Goal: Task Accomplishment & Management: Complete application form

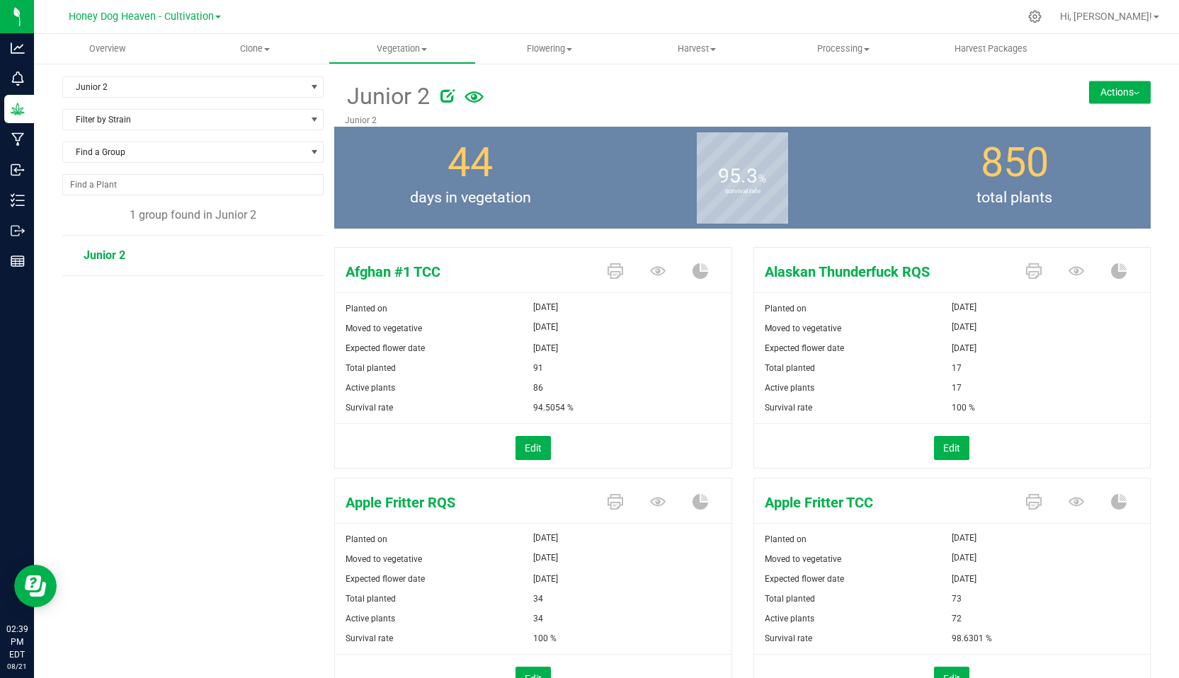
click at [1042, 11] on icon at bounding box center [1034, 16] width 13 height 13
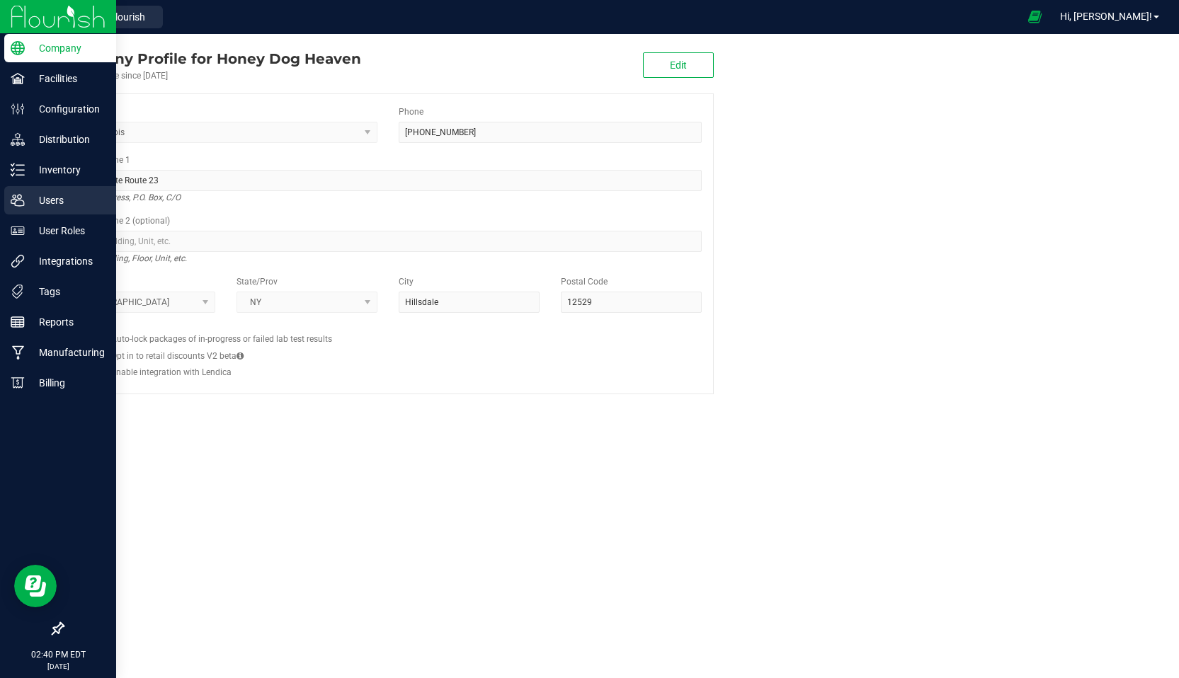
click at [55, 200] on p "Users" at bounding box center [67, 200] width 85 height 17
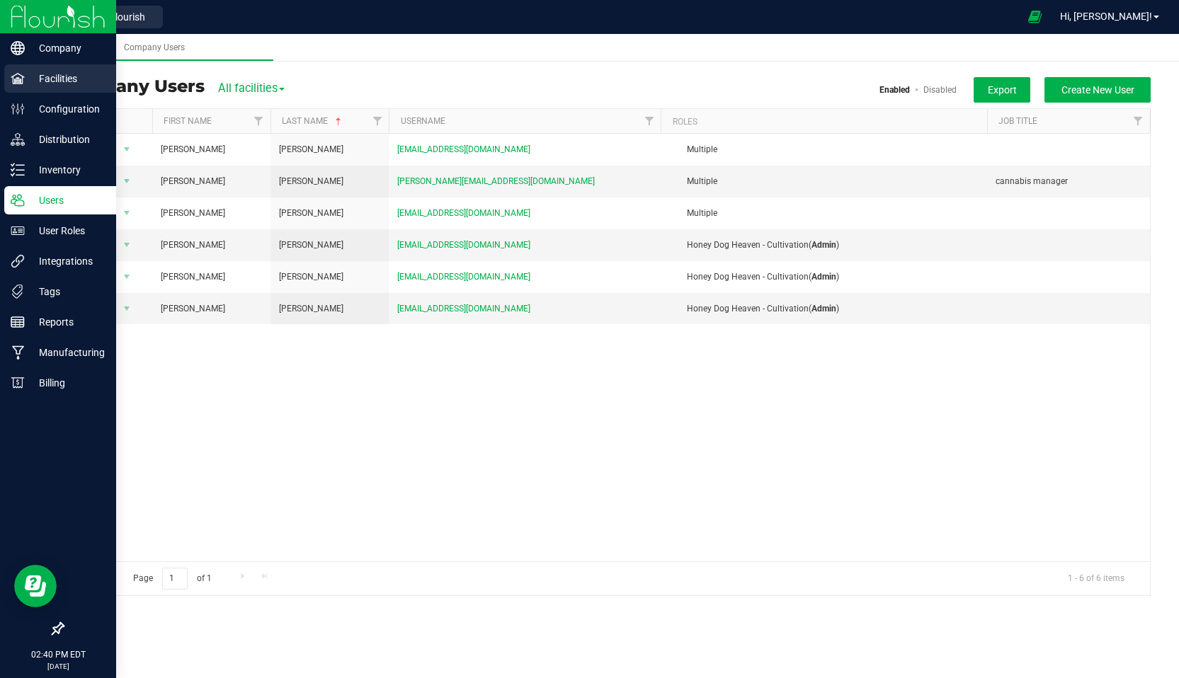
click at [66, 81] on p "Facilities" at bounding box center [67, 78] width 85 height 17
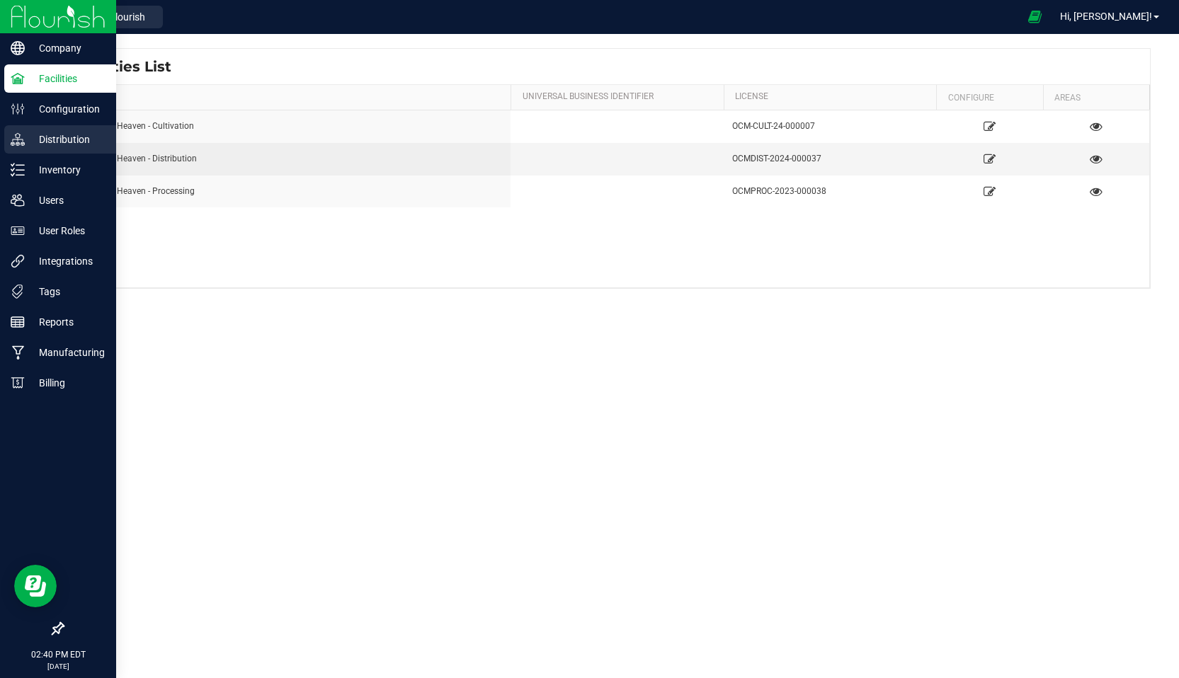
click at [64, 147] on p "Distribution" at bounding box center [67, 139] width 85 height 17
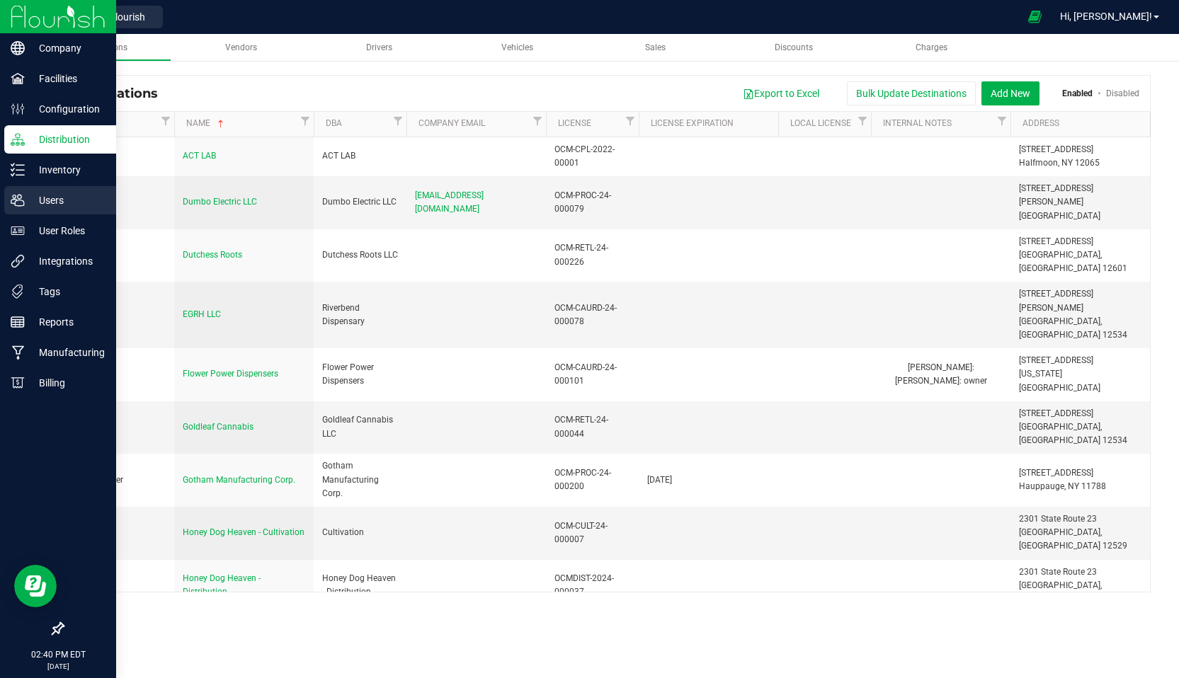
click at [59, 203] on p "Users" at bounding box center [67, 200] width 85 height 17
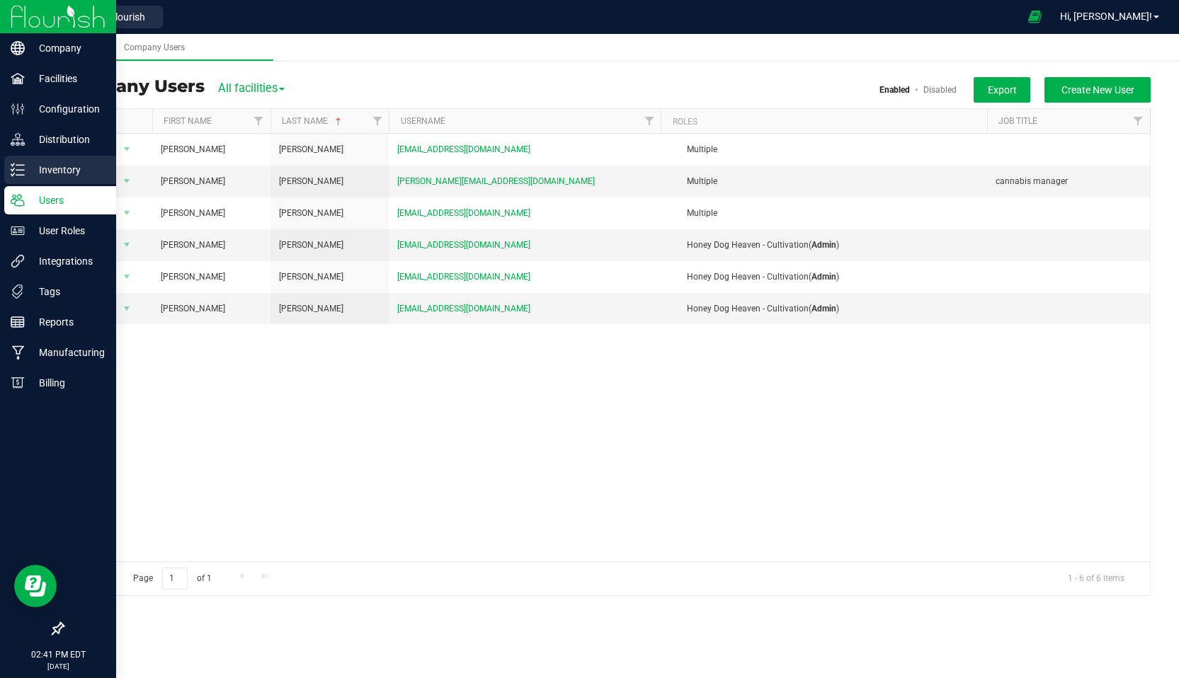
click at [38, 172] on p "Inventory" at bounding box center [67, 169] width 85 height 17
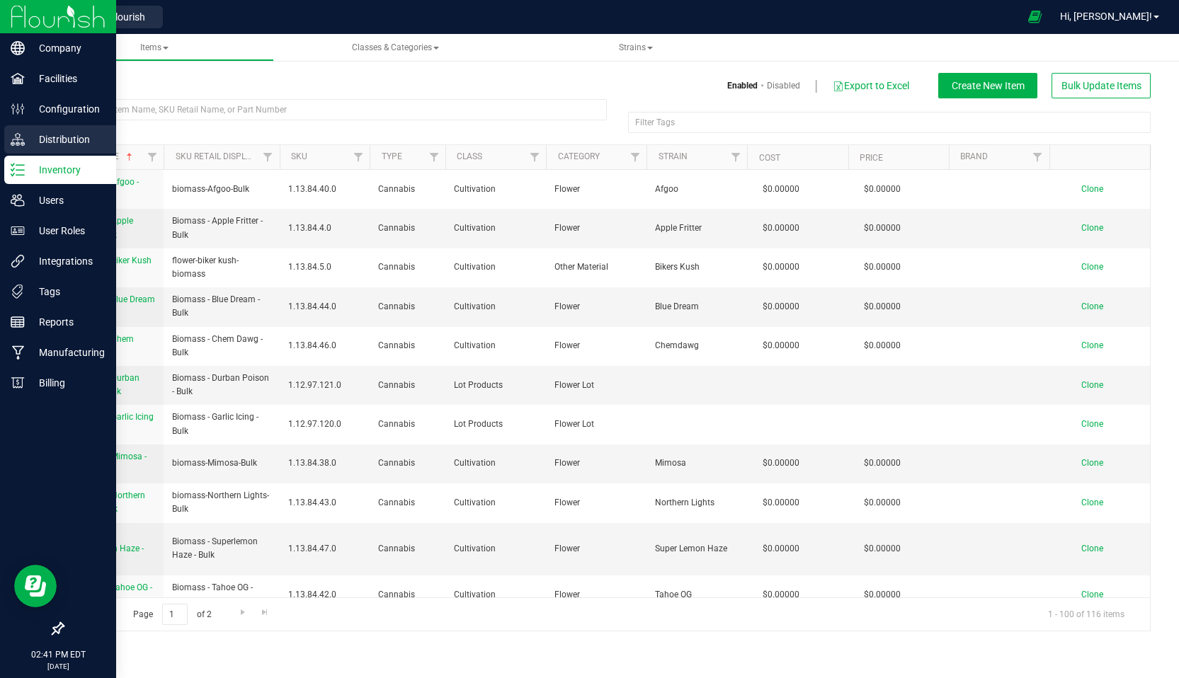
click at [54, 138] on p "Distribution" at bounding box center [67, 139] width 85 height 17
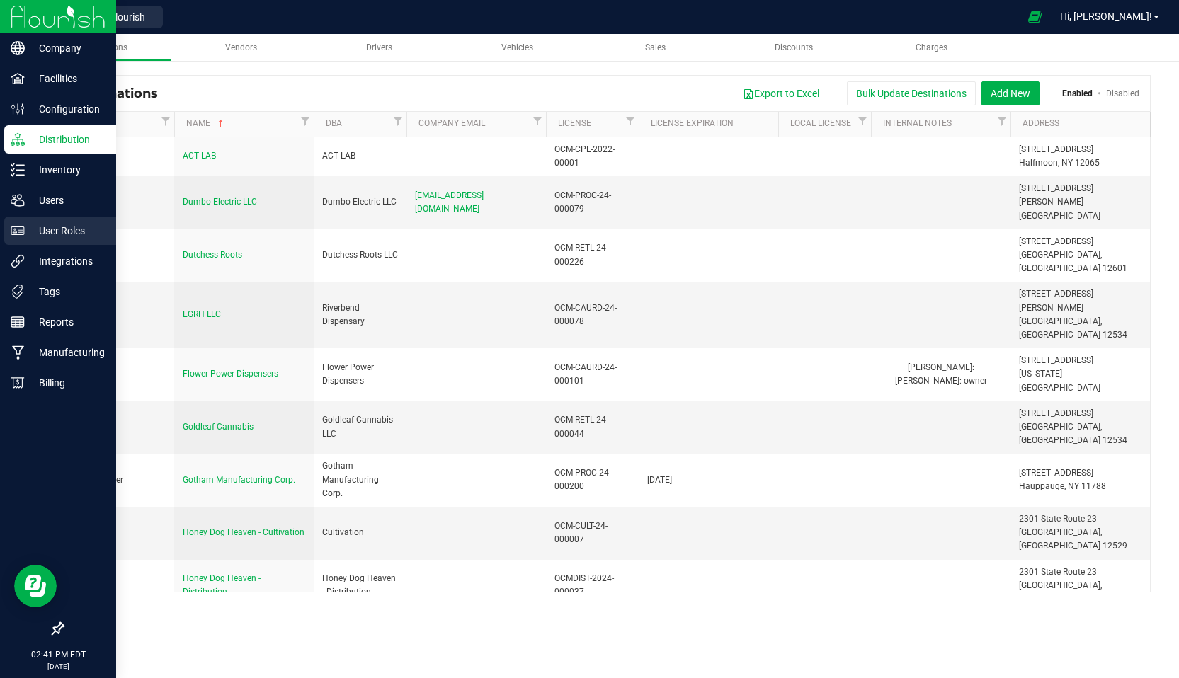
click at [45, 234] on p "User Roles" at bounding box center [67, 230] width 85 height 17
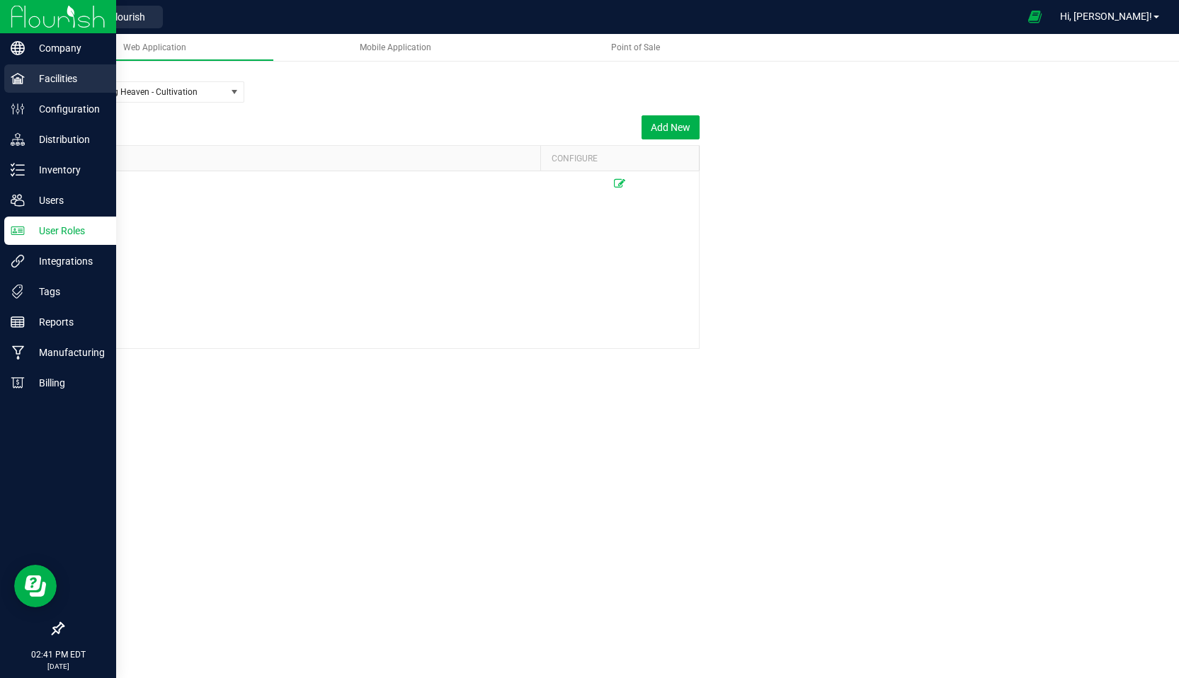
click at [53, 73] on p "Facilities" at bounding box center [67, 78] width 85 height 17
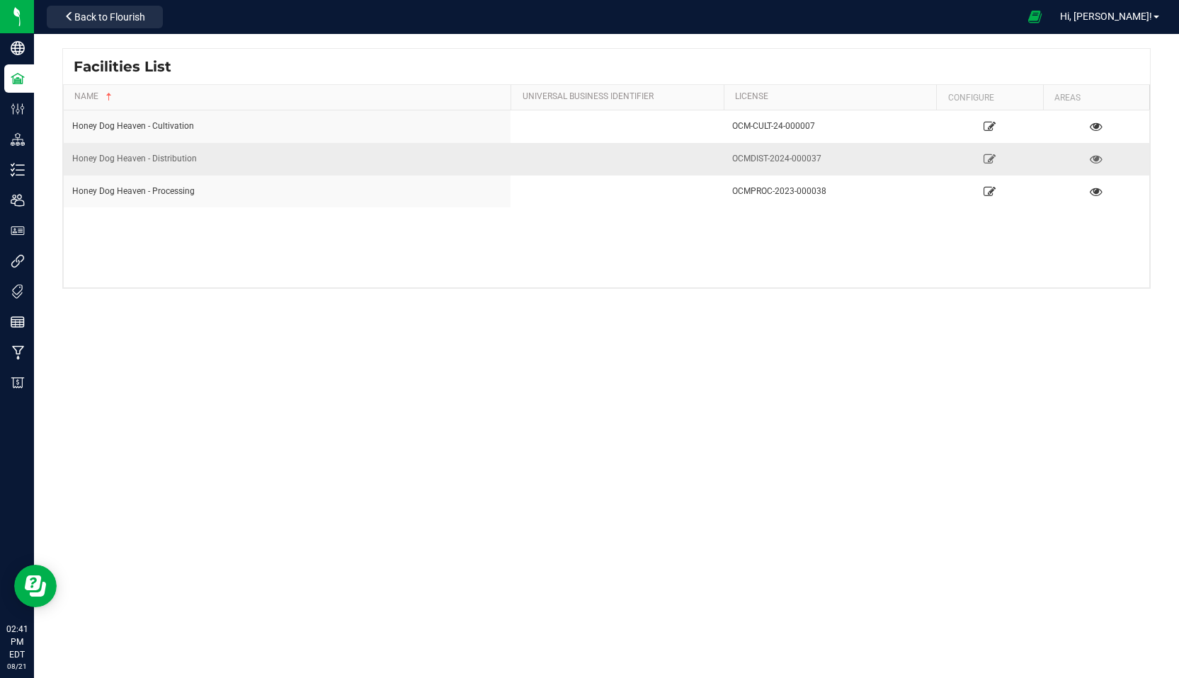
click at [181, 155] on div "Honey Dog Heaven - Distribution" at bounding box center [287, 158] width 430 height 13
click at [1093, 157] on icon at bounding box center [1095, 159] width 13 height 10
click at [990, 154] on icon at bounding box center [989, 159] width 13 height 10
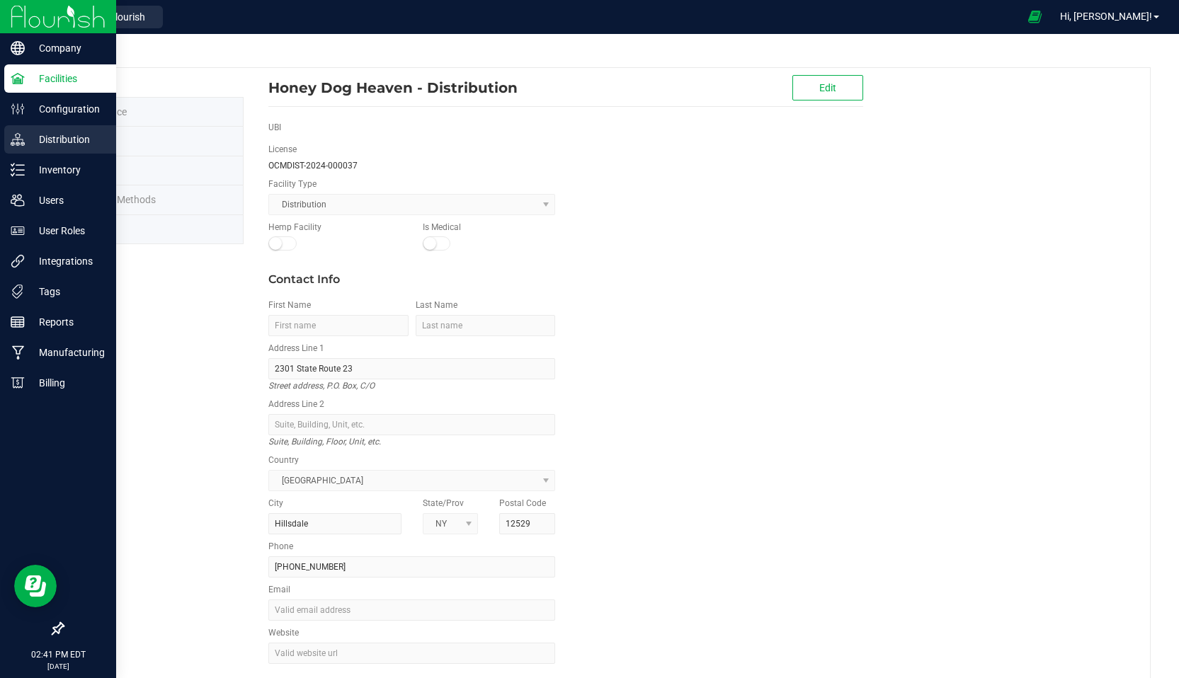
click at [72, 135] on p "Distribution" at bounding box center [67, 139] width 85 height 17
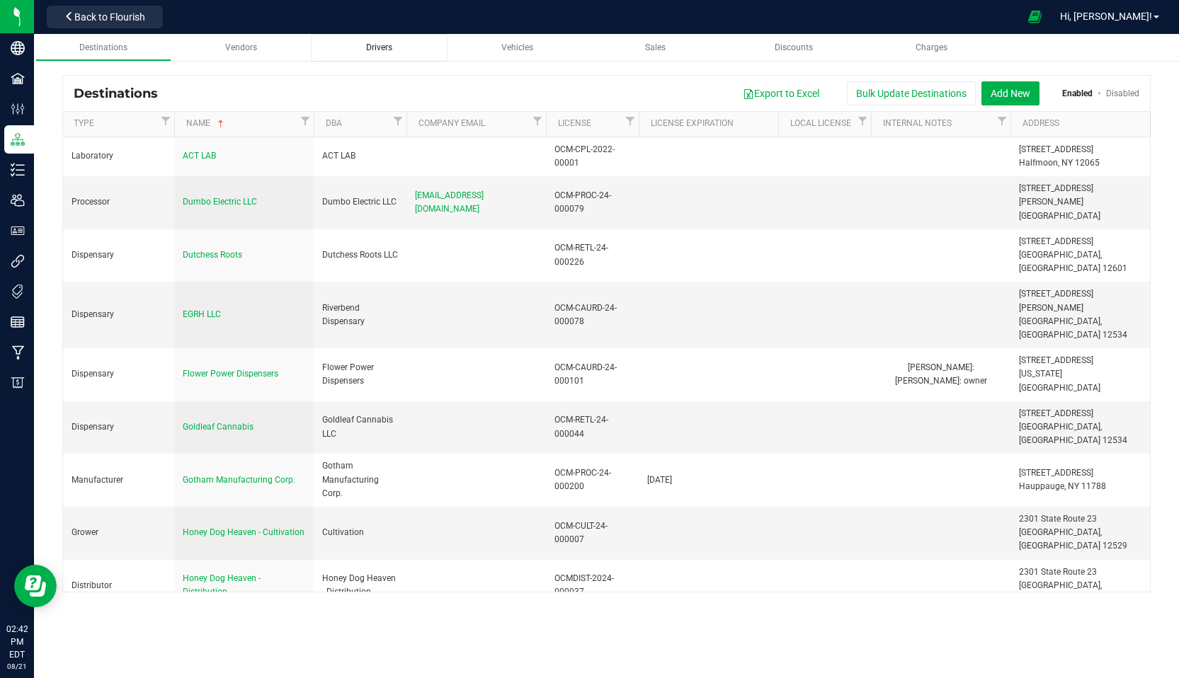
click at [392, 47] on span "Drivers" at bounding box center [379, 47] width 26 height 10
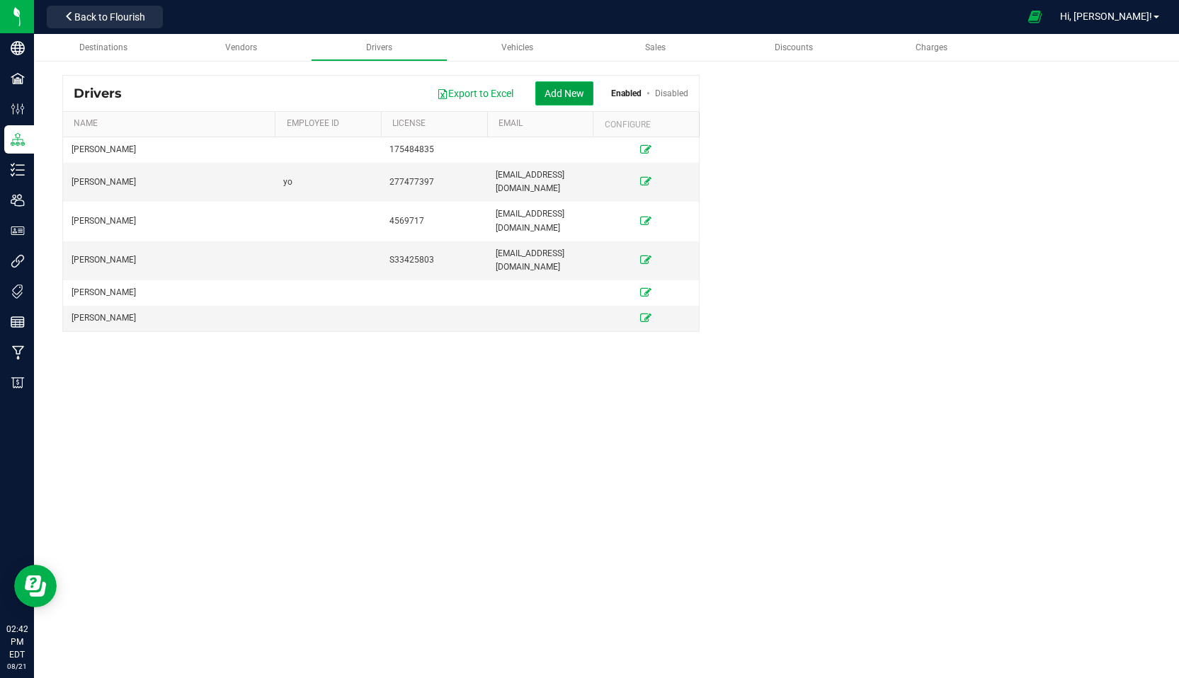
click at [555, 84] on button "Add New" at bounding box center [564, 93] width 58 height 24
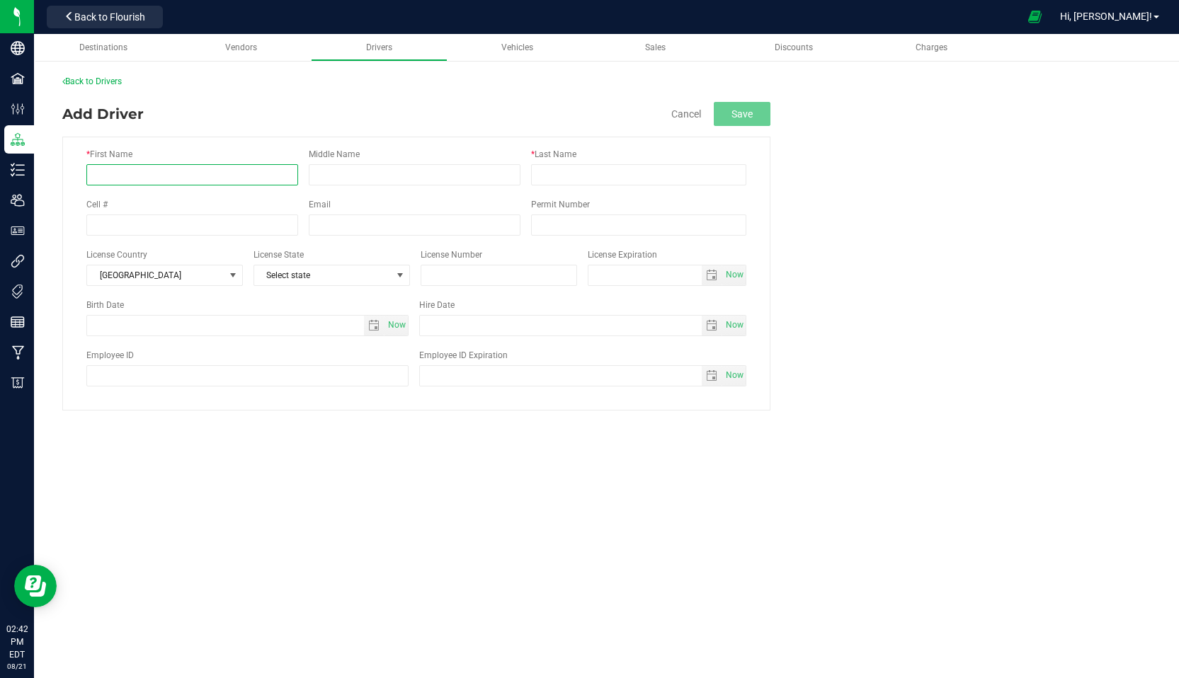
click at [122, 181] on input "* First Name" at bounding box center [192, 174] width 212 height 21
type input "[PERSON_NAME]"
type input "Le"
click at [122, 181] on input "AshleyC" at bounding box center [192, 174] width 212 height 21
type input "AshleyC"
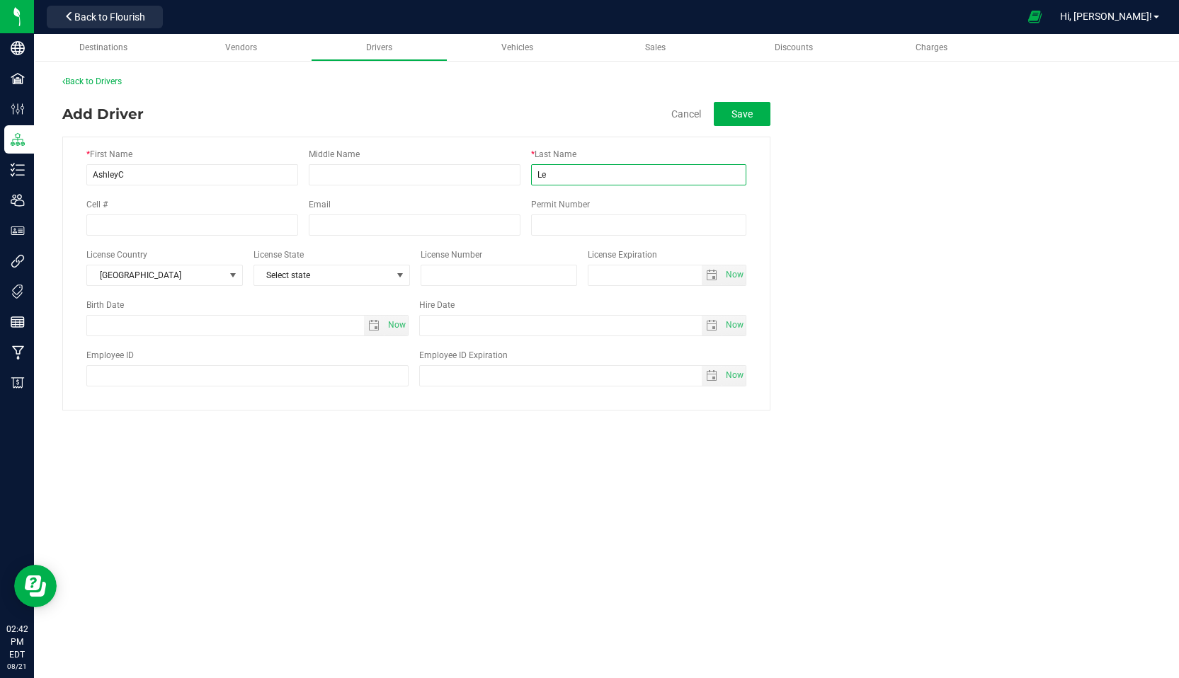
click at [552, 176] on input "Le" at bounding box center [638, 174] width 215 height 21
type input "[PERSON_NAME]"
click at [117, 223] on input "tel" at bounding box center [192, 225] width 212 height 21
type input "[PHONE_NUMBER]"
click at [343, 221] on input "text" at bounding box center [415, 225] width 212 height 21
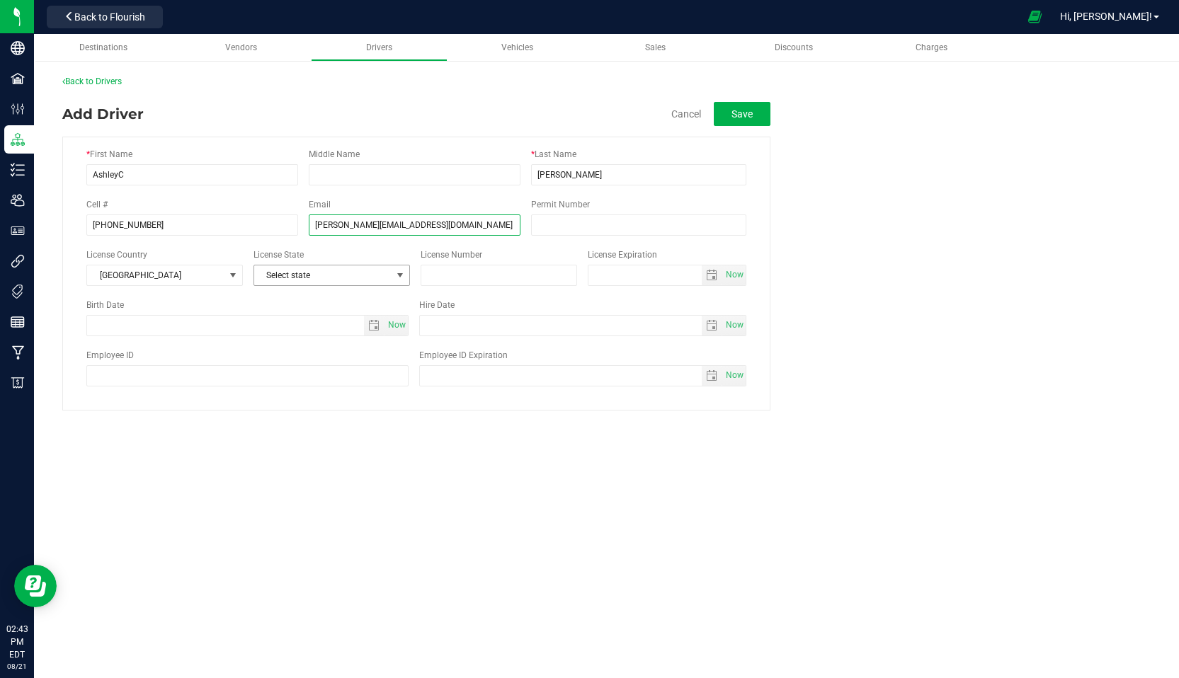
type input "[PERSON_NAME][EMAIL_ADDRESS][DOMAIN_NAME]"
click at [396, 275] on span at bounding box center [399, 275] width 11 height 11
click at [293, 432] on li "NY" at bounding box center [331, 441] width 155 height 24
click at [445, 271] on input "text" at bounding box center [499, 275] width 157 height 21
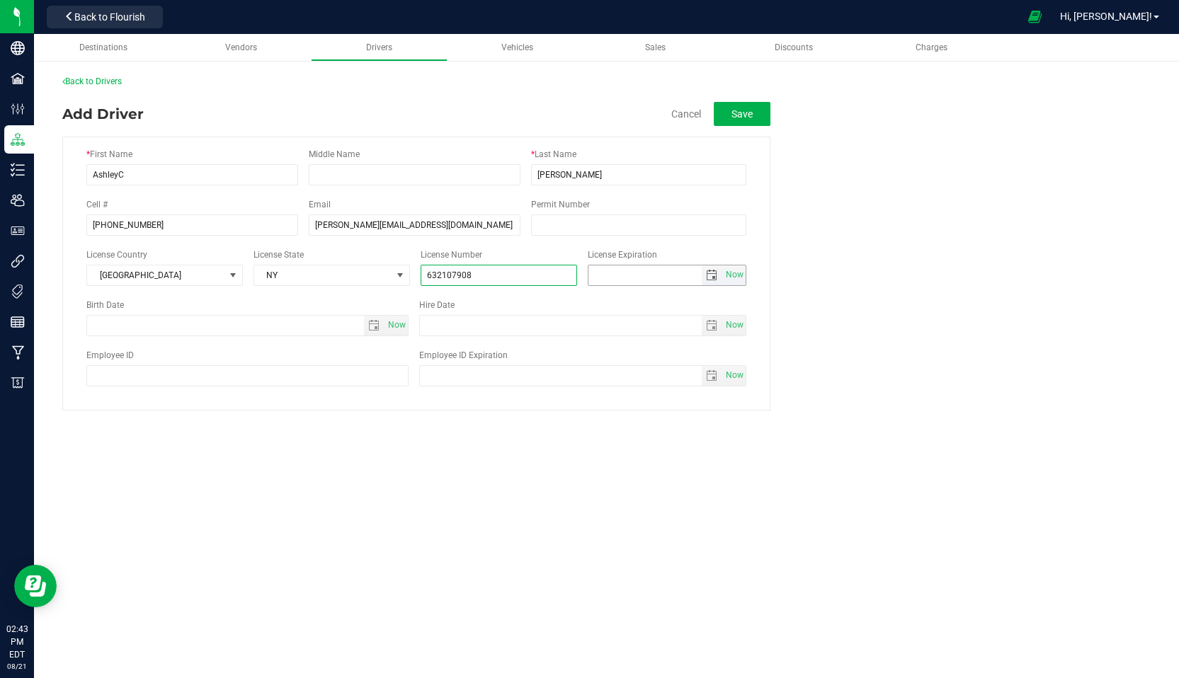
type input "632107908"
click at [621, 266] on input "text" at bounding box center [645, 276] width 114 height 20
click at [710, 272] on span "select" at bounding box center [711, 275] width 11 height 11
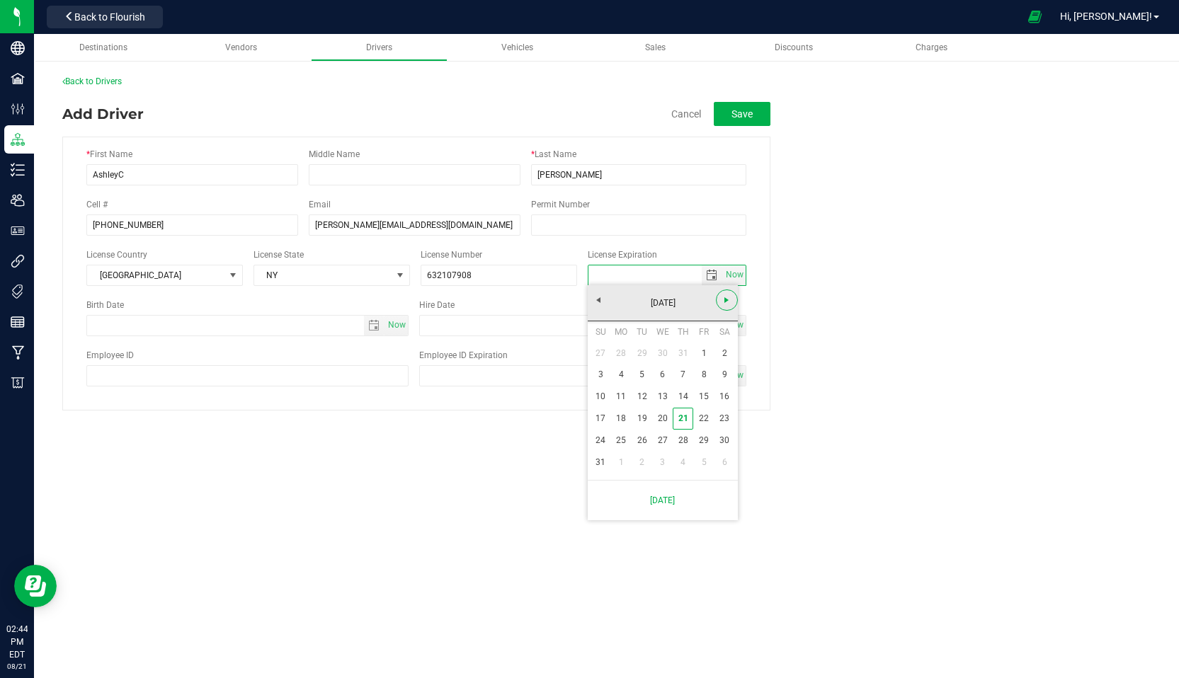
click at [725, 302] on span "Next" at bounding box center [726, 300] width 11 height 11
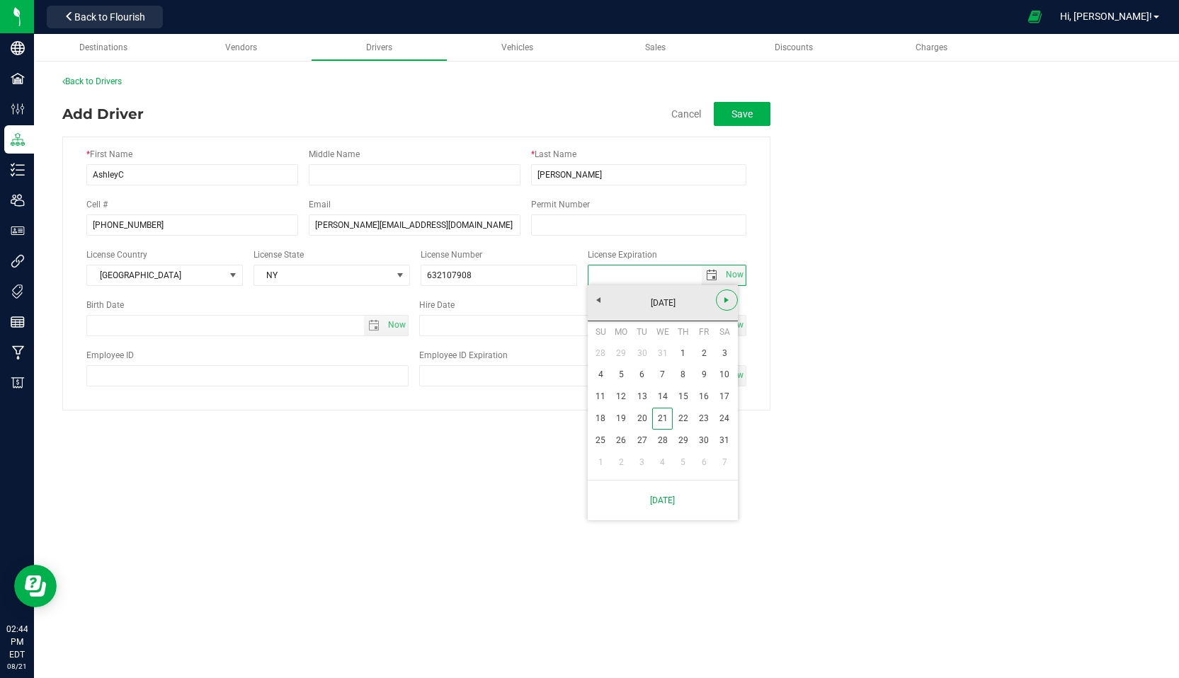
click at [725, 302] on span "Next" at bounding box center [726, 300] width 11 height 11
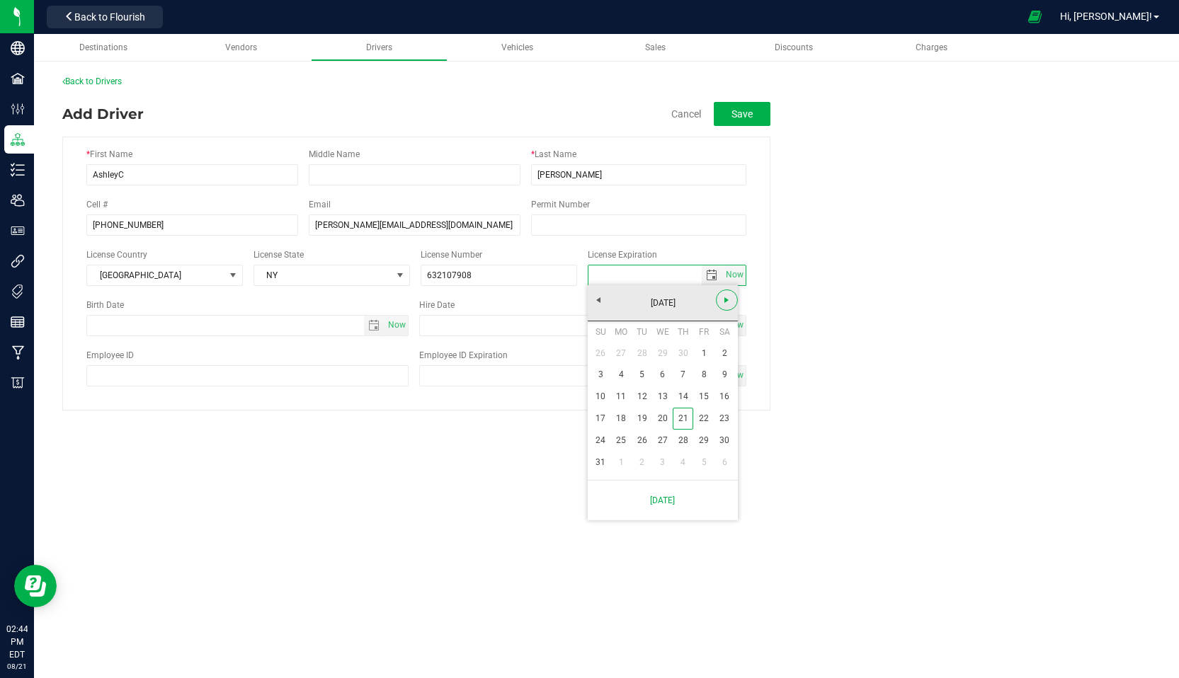
click at [725, 302] on span "Next" at bounding box center [726, 300] width 11 height 11
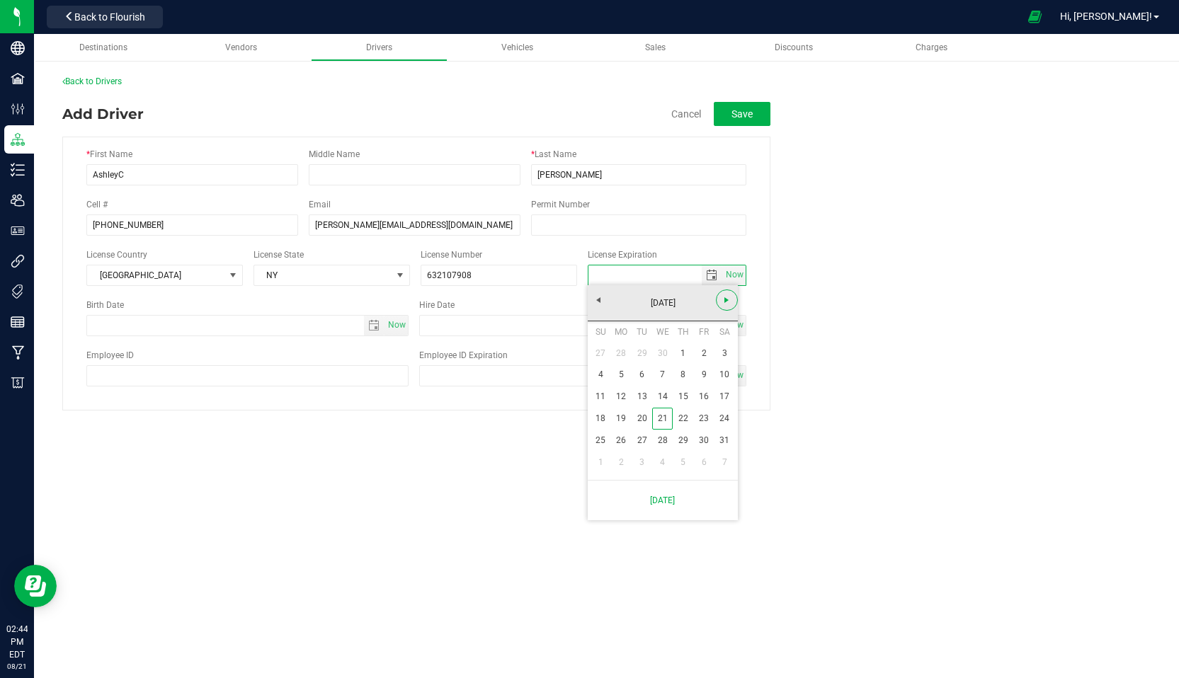
click at [725, 302] on span "Next" at bounding box center [726, 300] width 11 height 11
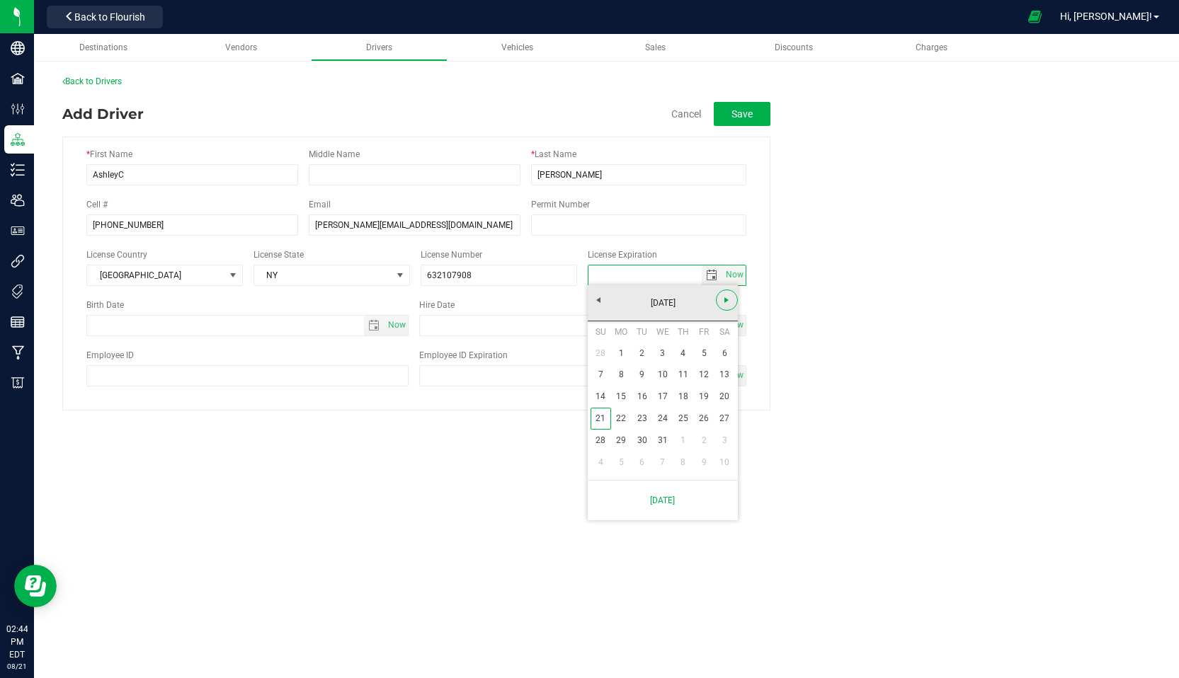
click at [725, 302] on span "Next" at bounding box center [726, 300] width 11 height 11
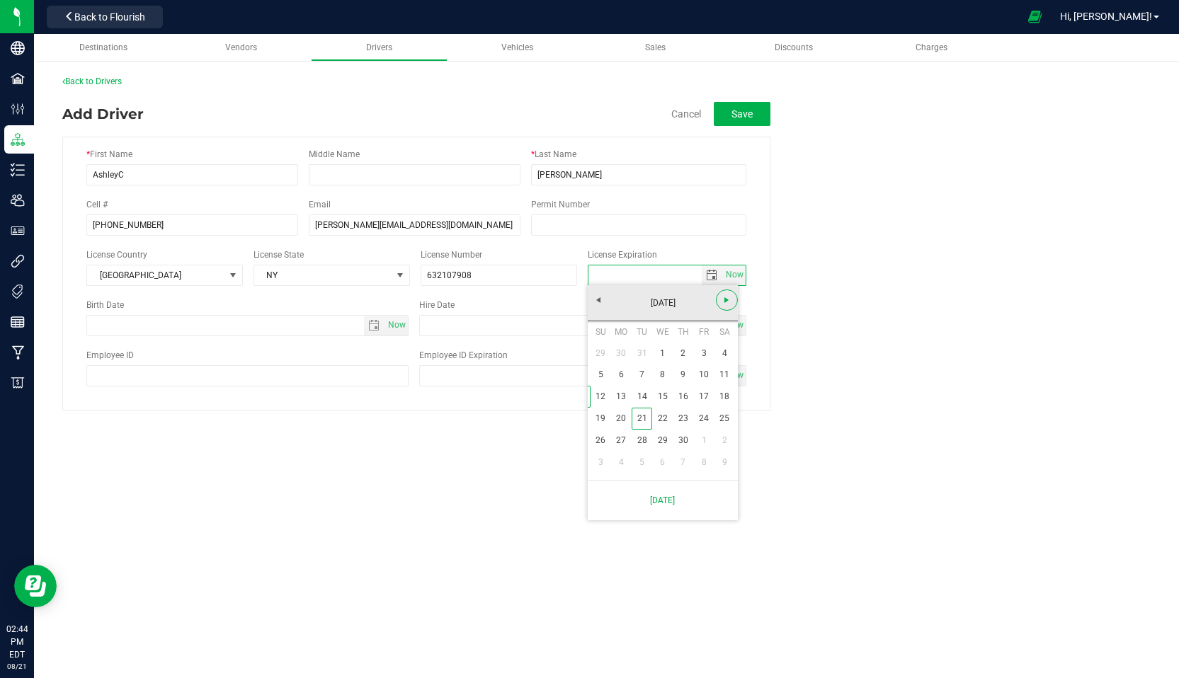
click at [725, 302] on span "Next" at bounding box center [726, 300] width 11 height 11
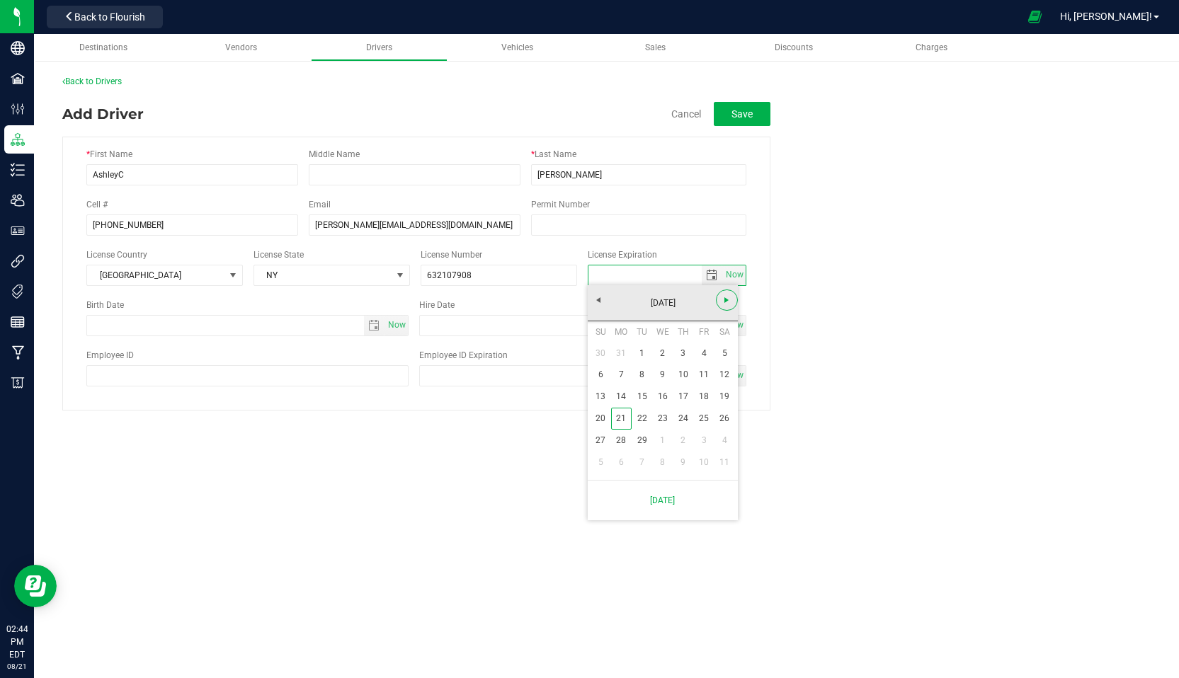
click at [725, 302] on span "Next" at bounding box center [726, 300] width 11 height 11
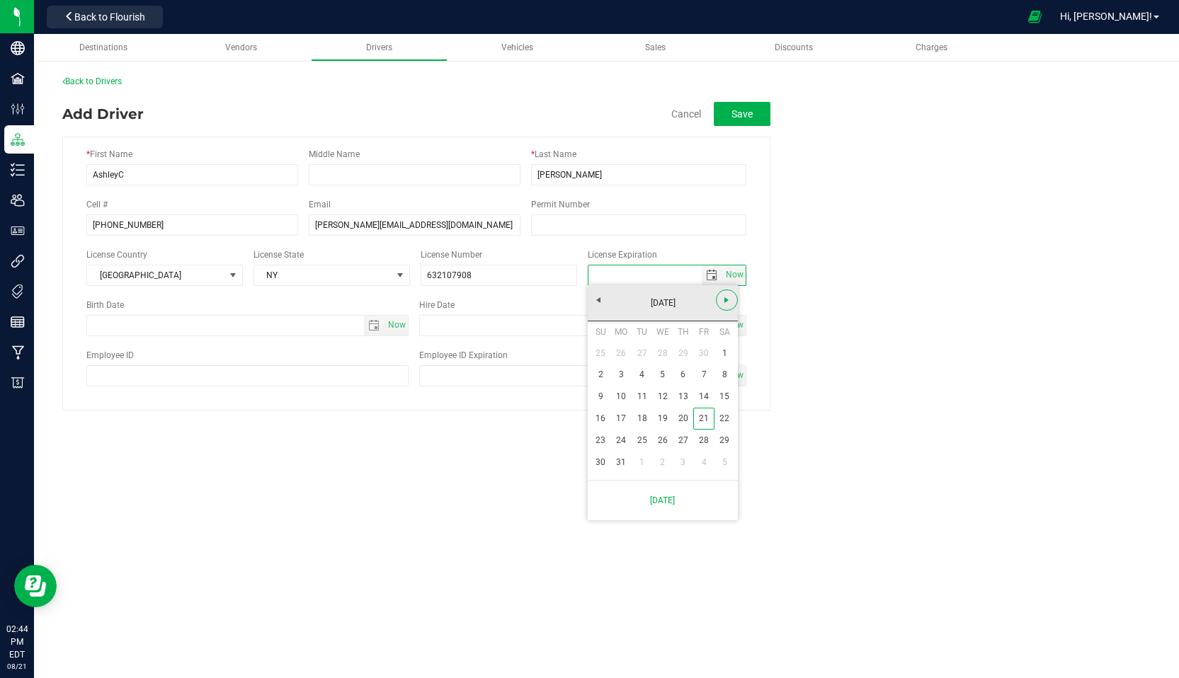
click at [725, 302] on span "Next" at bounding box center [726, 300] width 11 height 11
click at [598, 302] on link "[DATE]" at bounding box center [663, 303] width 152 height 22
click at [724, 378] on link "Aug" at bounding box center [717, 381] width 36 height 36
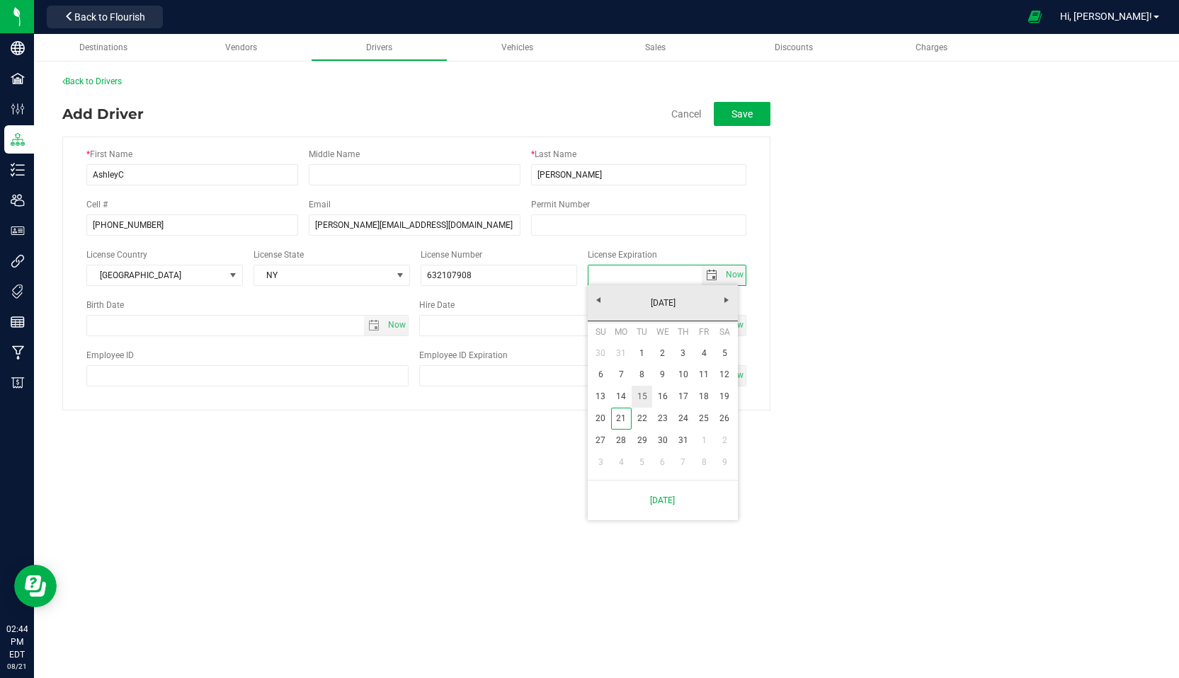
click at [642, 392] on link "15" at bounding box center [642, 397] width 21 height 22
type input "[DATE]"
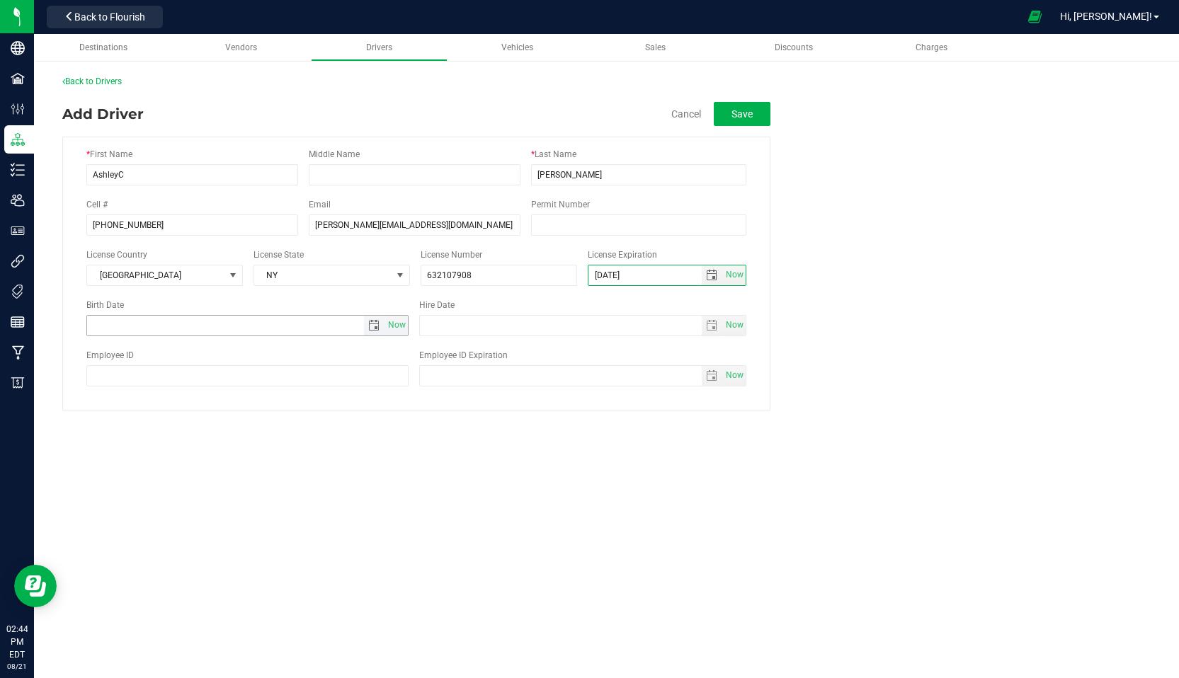
click at [110, 319] on input "text" at bounding box center [225, 326] width 277 height 20
click at [375, 324] on span "select" at bounding box center [373, 325] width 11 height 11
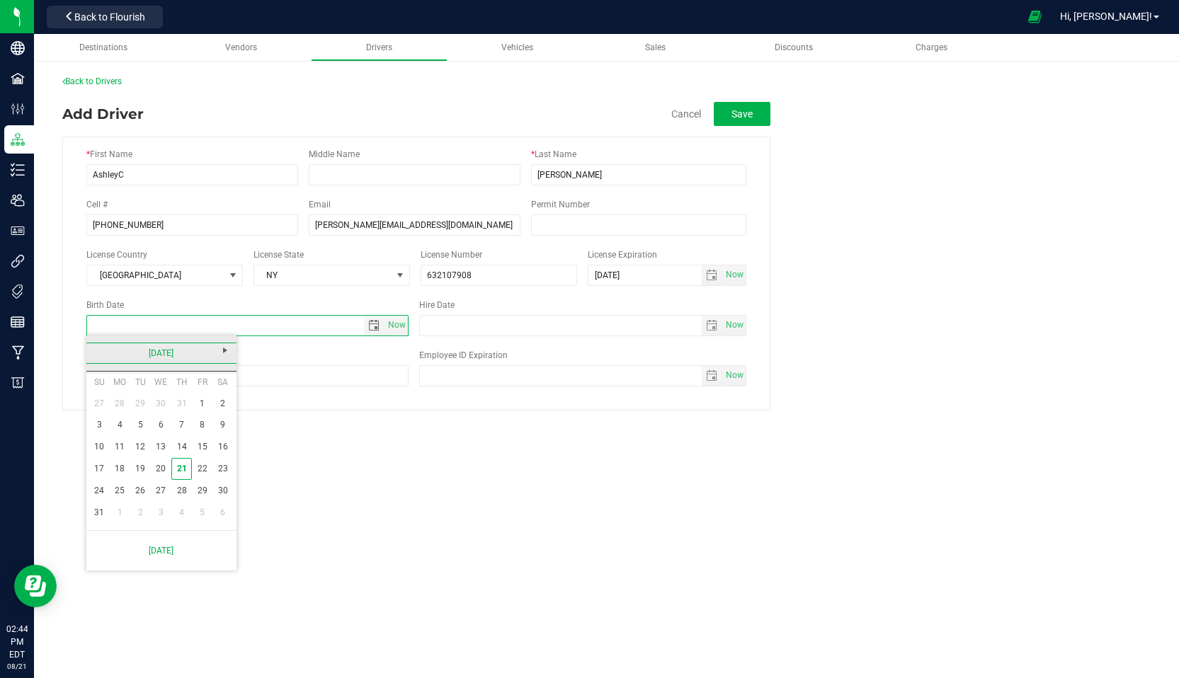
click at [180, 352] on link "[DATE]" at bounding box center [162, 354] width 152 height 22
click at [98, 350] on link "2025" at bounding box center [162, 354] width 152 height 22
click at [98, 350] on link "[DATE]-[DATE]" at bounding box center [162, 354] width 152 height 22
click at [103, 390] on link "[DATE] - [DATE]" at bounding box center [107, 391] width 36 height 36
click at [133, 388] on link "1990" at bounding box center [143, 391] width 36 height 36
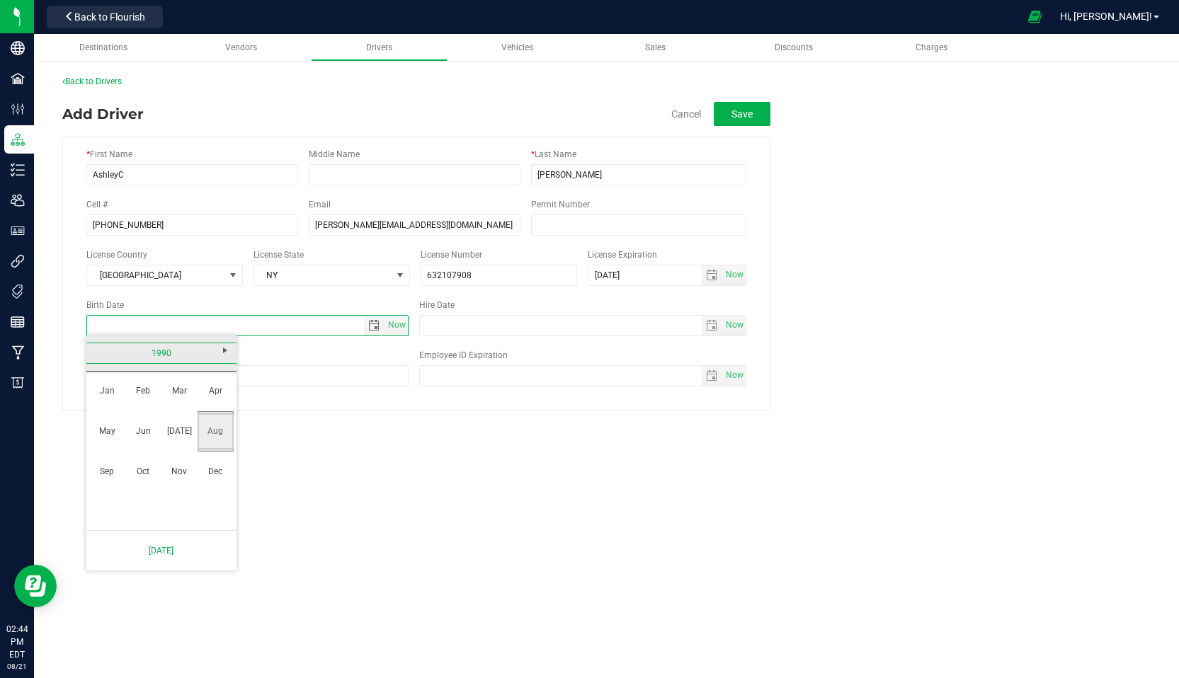
click at [217, 429] on link "Aug" at bounding box center [216, 432] width 36 height 36
click at [160, 445] on link "15" at bounding box center [161, 447] width 21 height 22
type input "[DATE]"
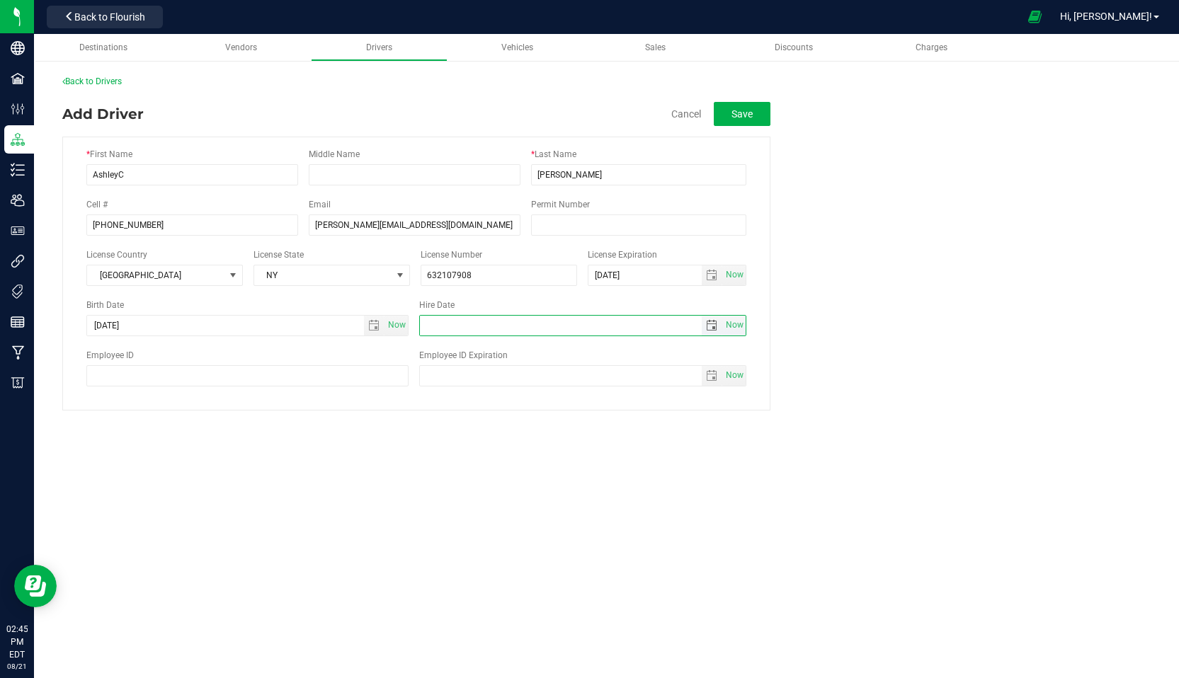
click at [470, 321] on input "text" at bounding box center [561, 326] width 282 height 20
click at [712, 326] on span "select" at bounding box center [711, 325] width 11 height 11
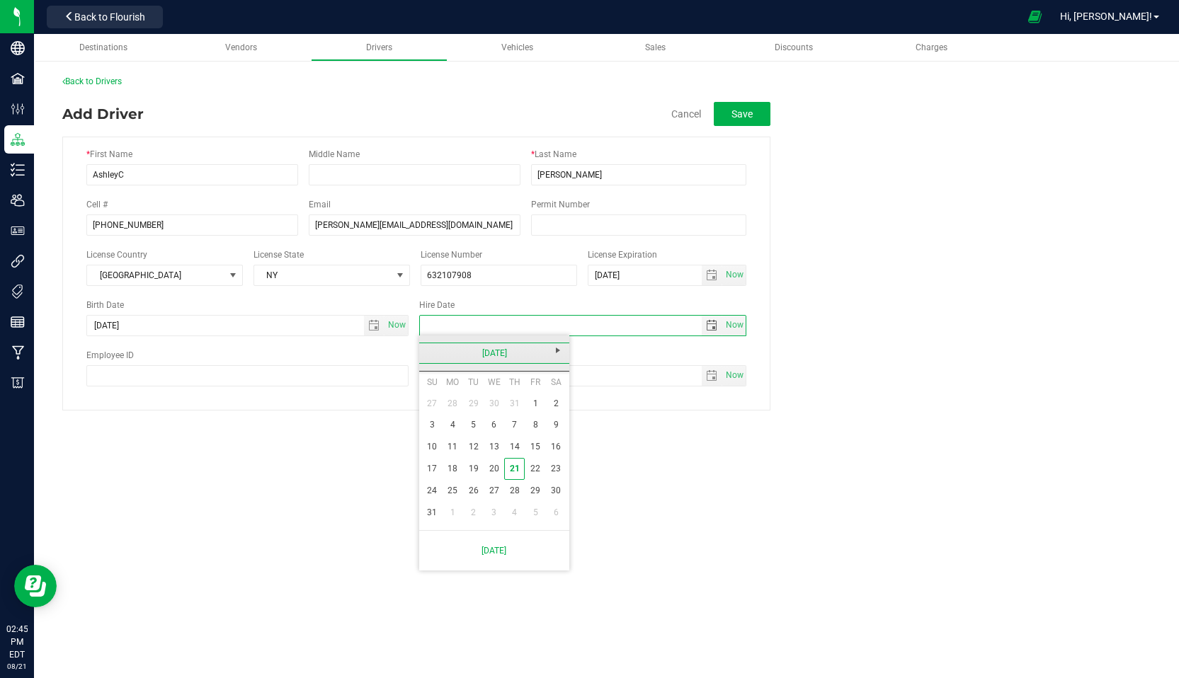
click at [433, 353] on link "[DATE]" at bounding box center [495, 354] width 152 height 22
click at [512, 435] on link "[DATE]" at bounding box center [512, 432] width 36 height 36
click at [472, 468] on link "22" at bounding box center [473, 469] width 21 height 22
type input "[DATE]"
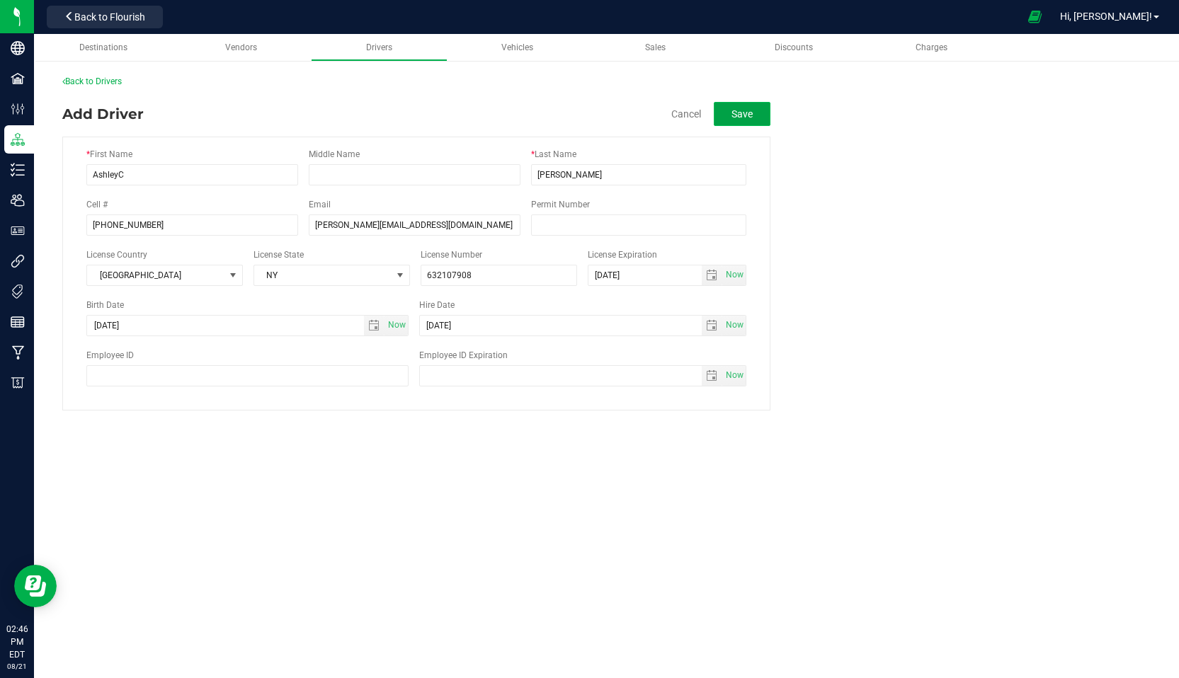
click at [742, 116] on button "Save" at bounding box center [742, 114] width 57 height 24
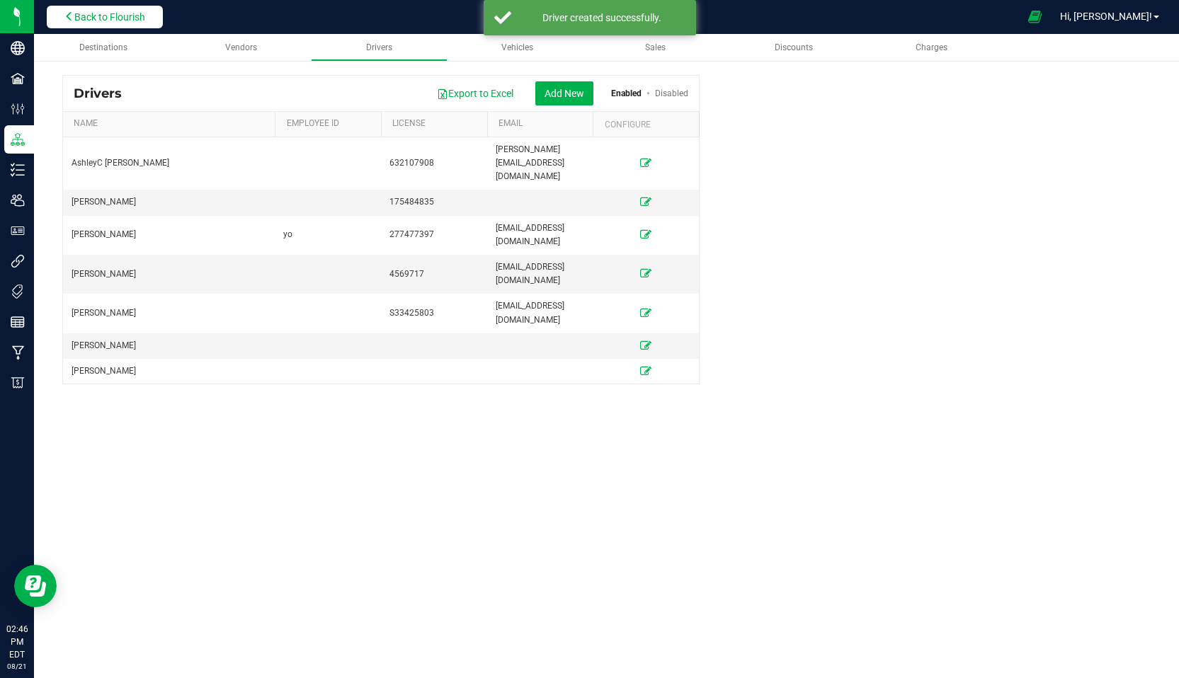
click at [103, 16] on span "Back to Flourish" at bounding box center [109, 16] width 71 height 11
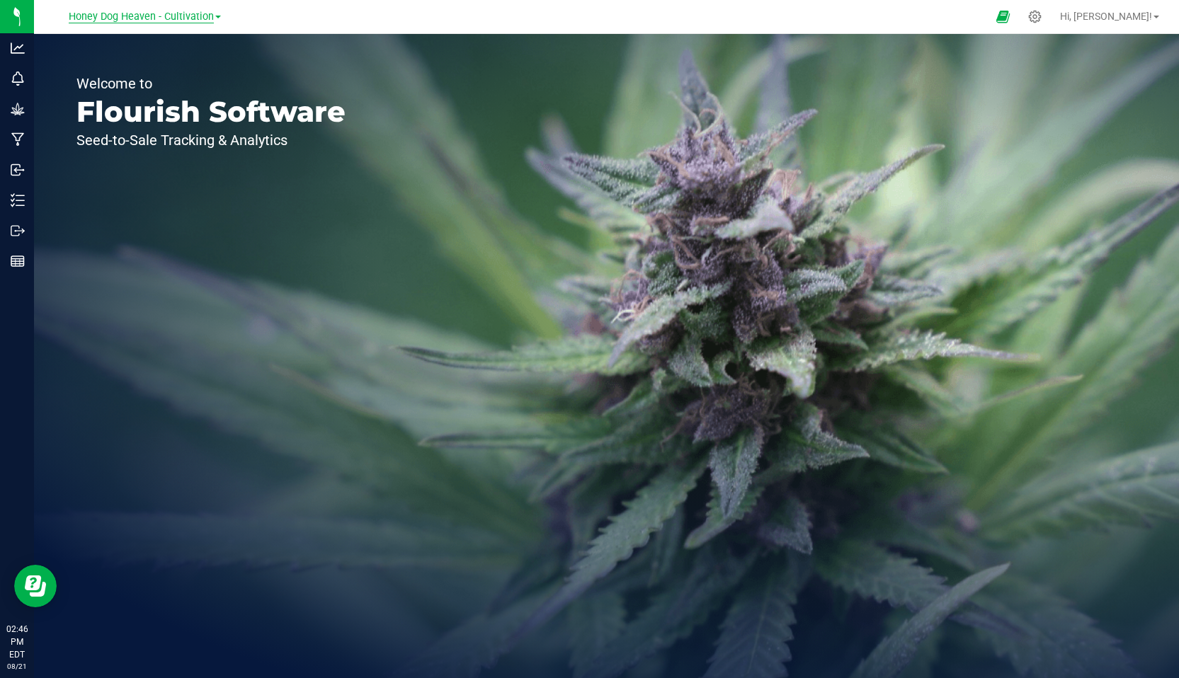
click at [189, 16] on span "Honey Dog Heaven - Cultivation" at bounding box center [141, 17] width 145 height 13
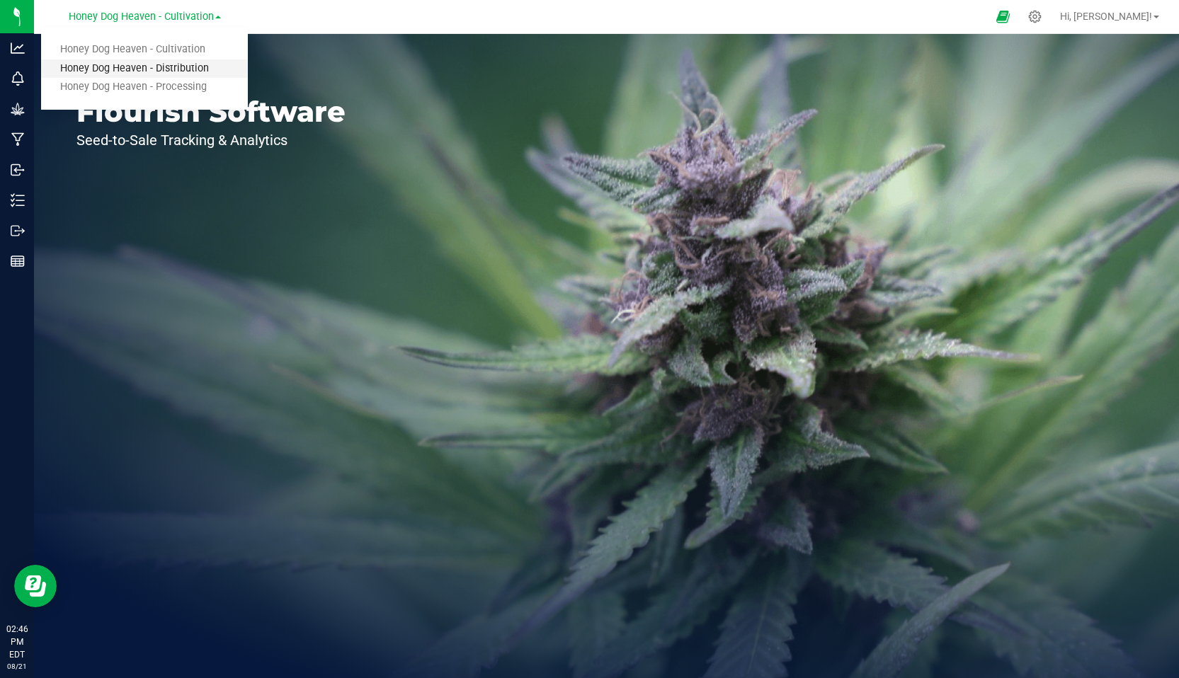
click at [181, 68] on link "Honey Dog Heaven - Distribution" at bounding box center [144, 68] width 207 height 19
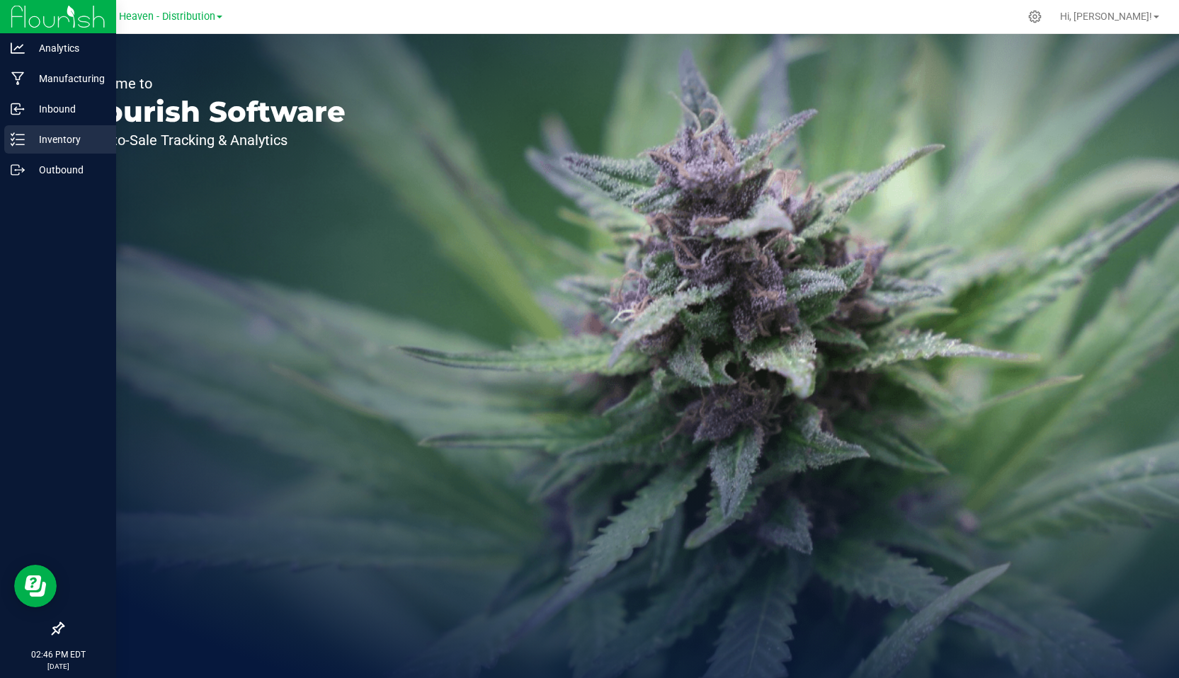
click at [39, 142] on p "Inventory" at bounding box center [67, 139] width 85 height 17
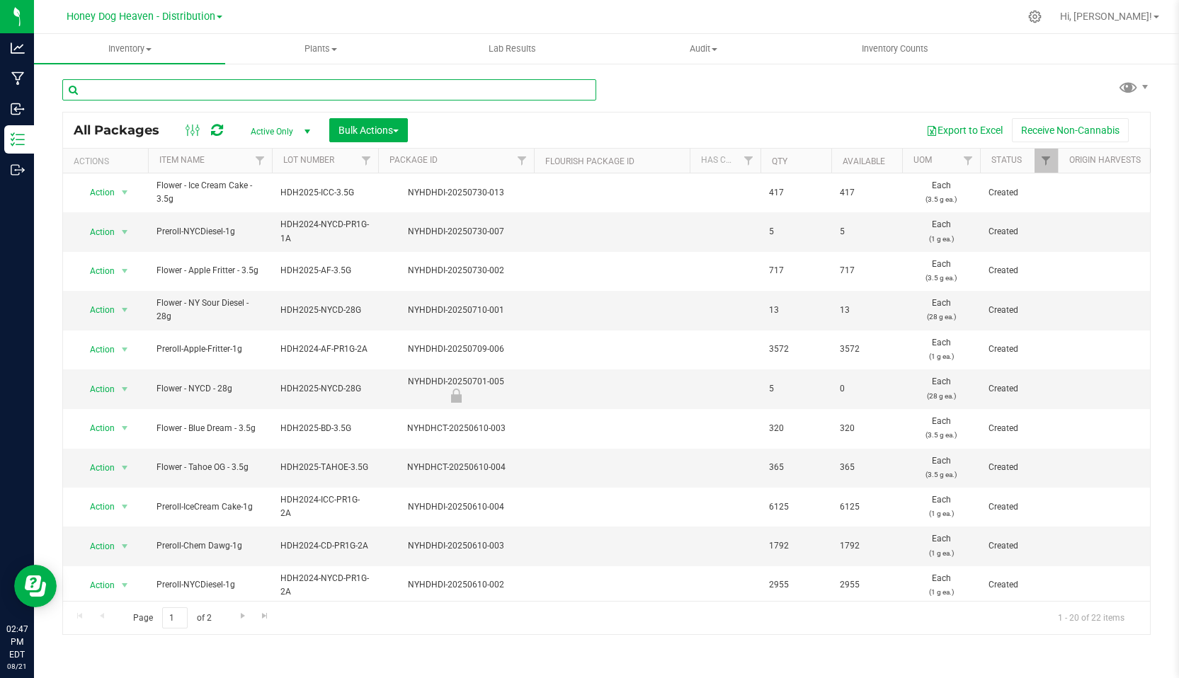
click at [123, 92] on input "text" at bounding box center [329, 89] width 534 height 21
click at [244, 614] on span "Go to the next page" at bounding box center [242, 615] width 11 height 11
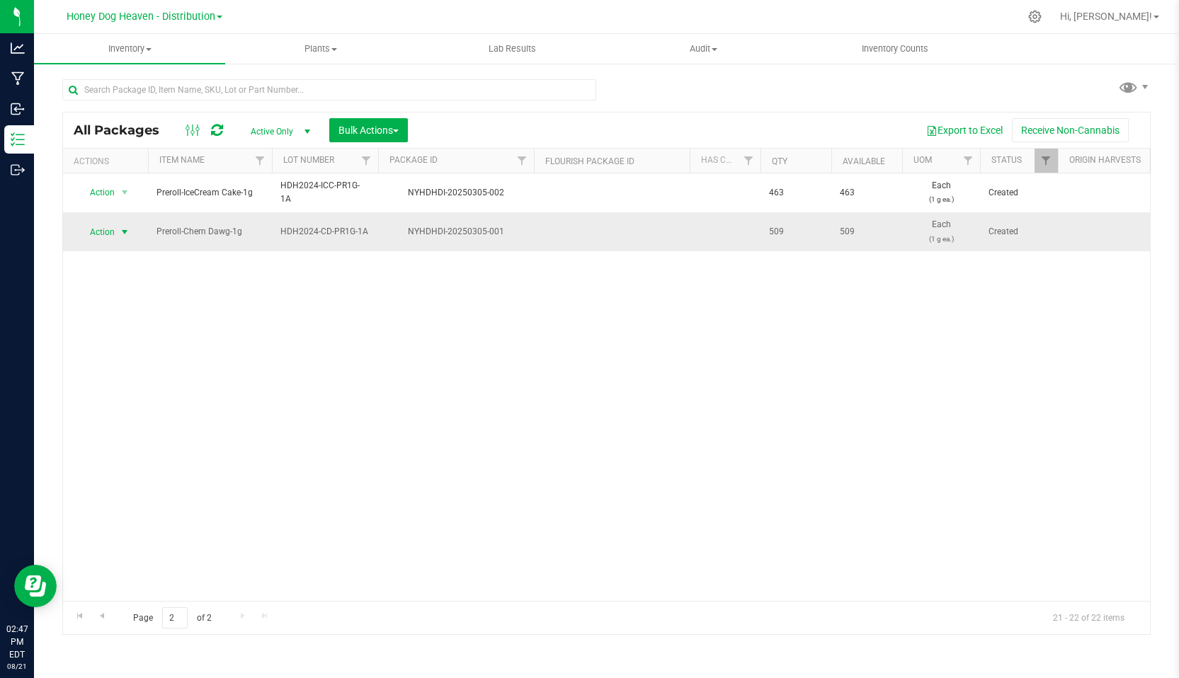
click at [118, 231] on span "select" at bounding box center [125, 232] width 18 height 20
click at [122, 281] on li "Create package" at bounding box center [122, 276] width 89 height 21
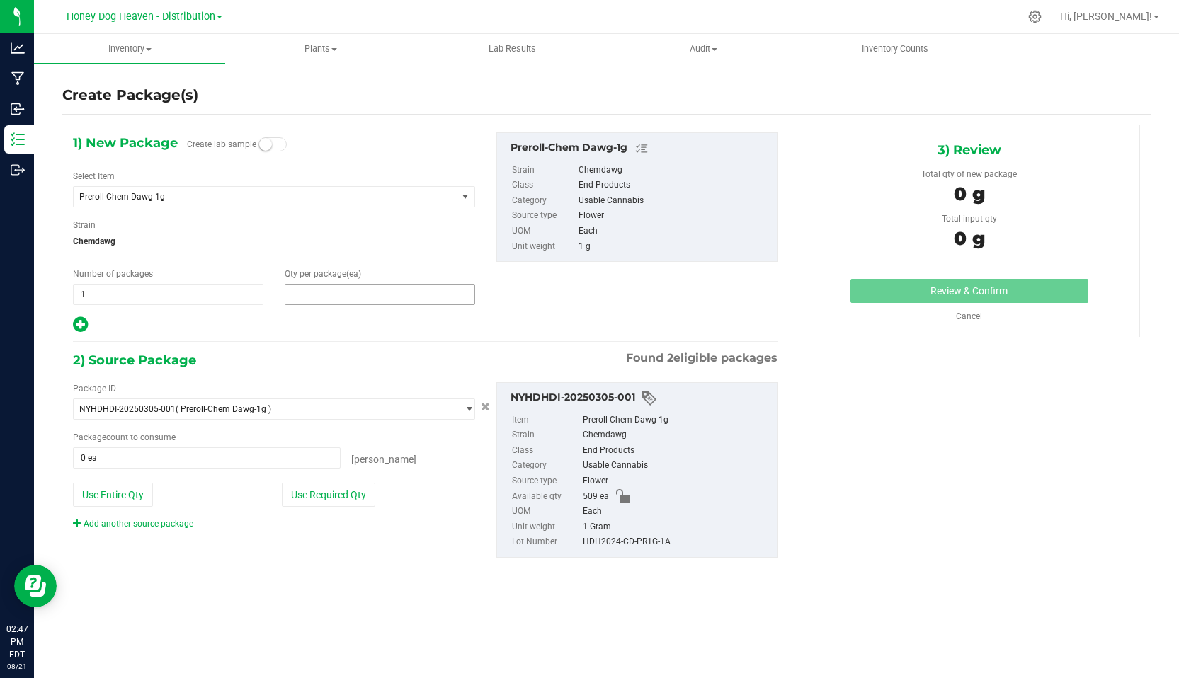
click at [304, 301] on span at bounding box center [380, 294] width 190 height 21
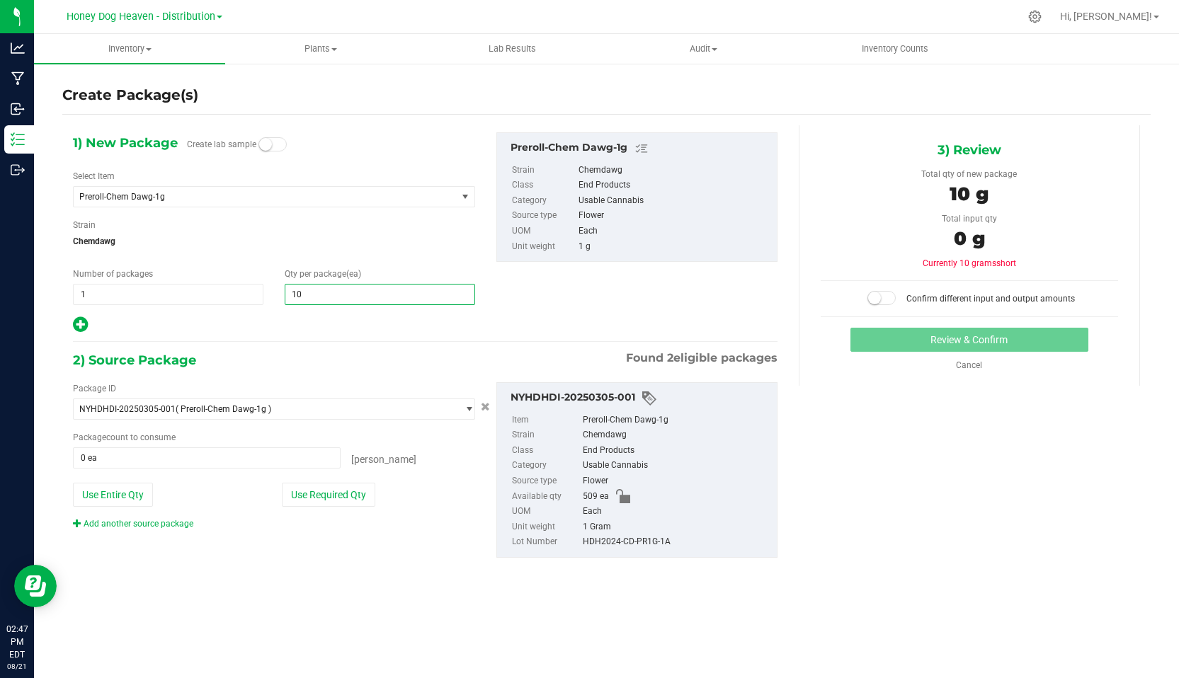
type input "100"
click at [334, 493] on button "Use Required Qty" at bounding box center [328, 495] width 93 height 24
type input "100 ea"
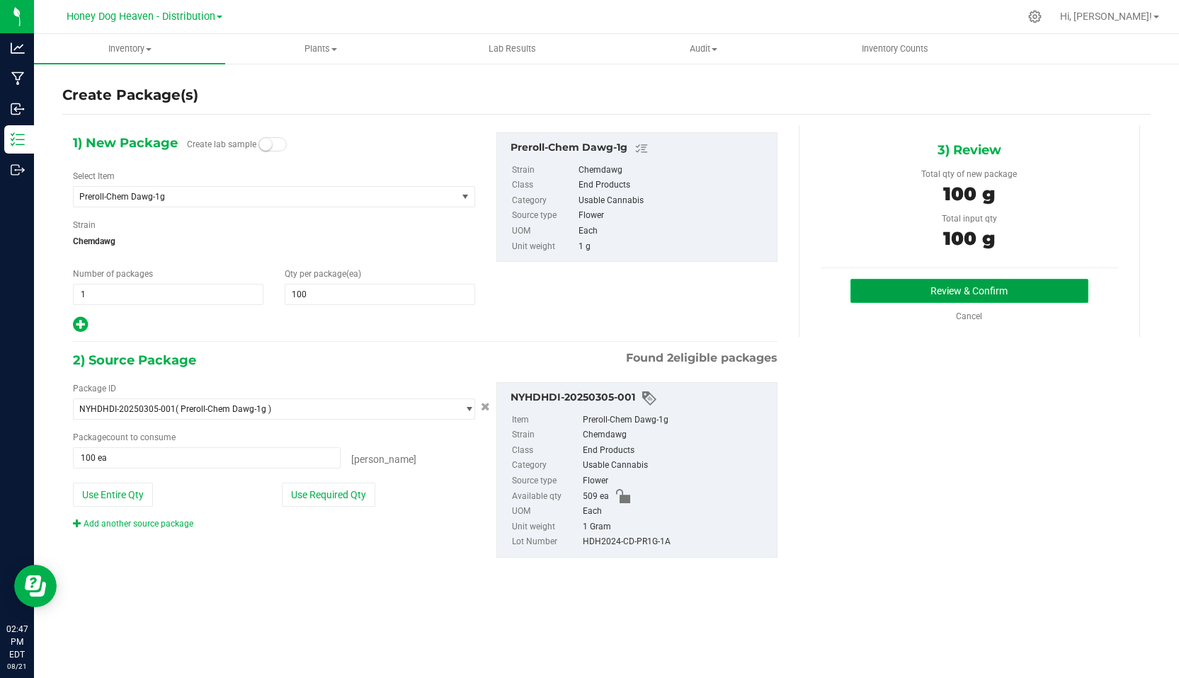
click at [967, 287] on button "Review & Confirm" at bounding box center [969, 291] width 238 height 24
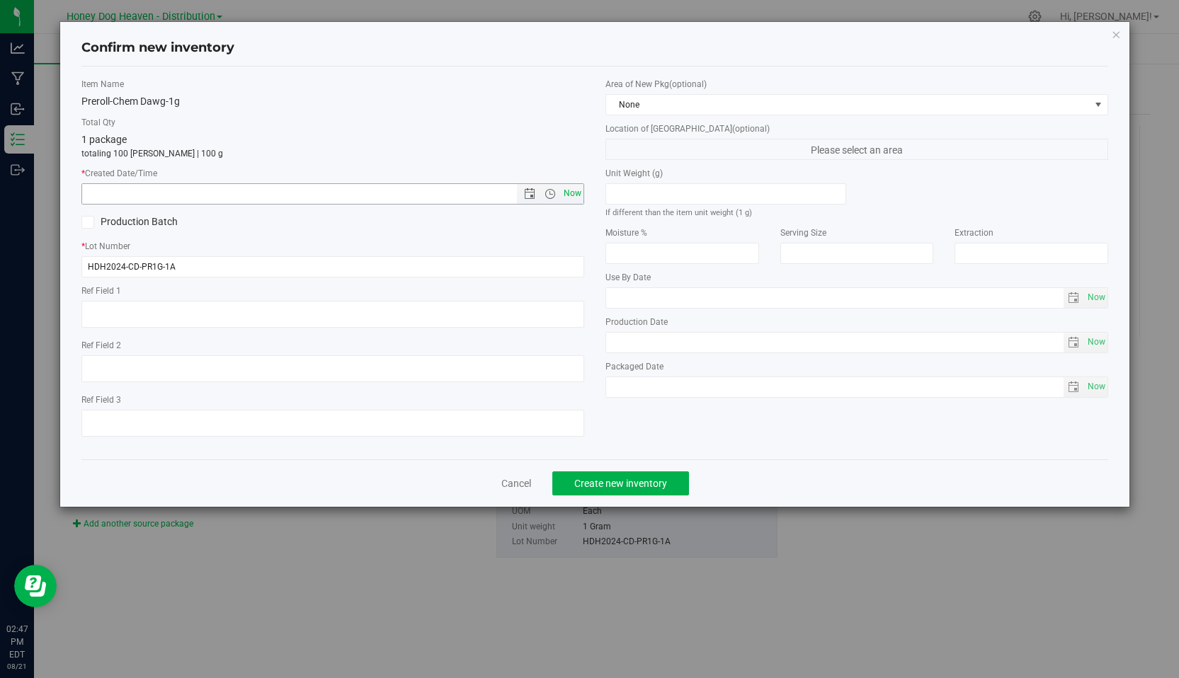
click at [572, 192] on span "Now" at bounding box center [573, 193] width 24 height 21
type input "[DATE] 2:47 PM"
click at [618, 484] on span "Create new inventory" at bounding box center [620, 483] width 93 height 11
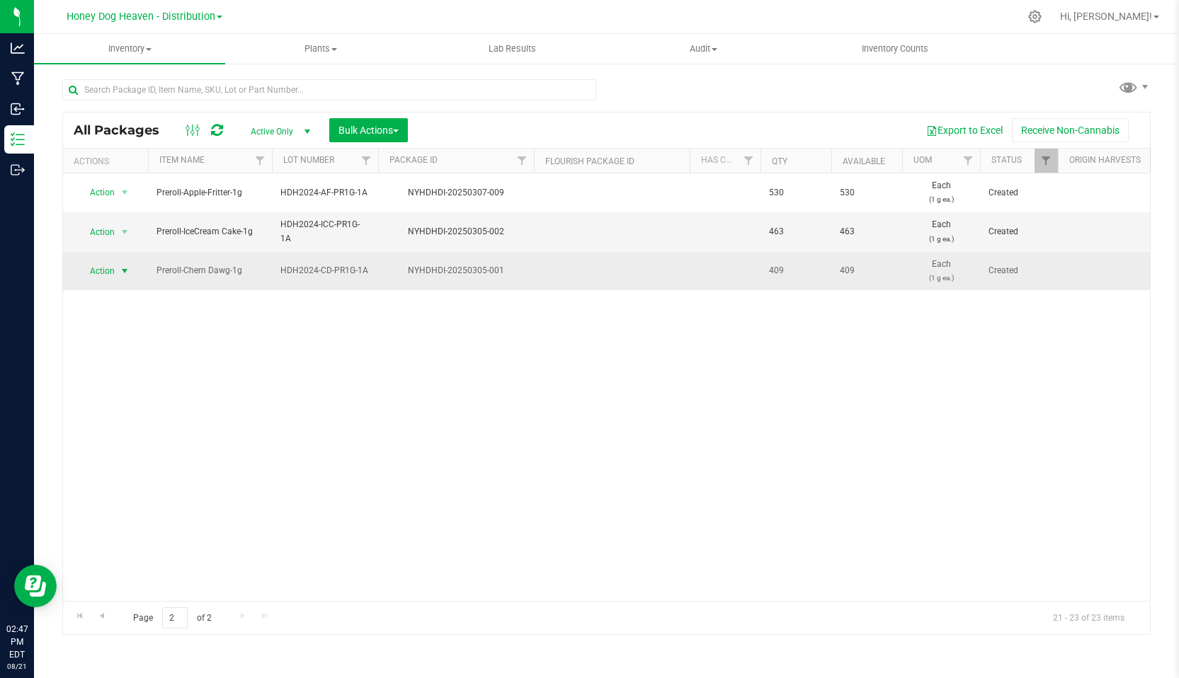
click at [103, 271] on span "Action" at bounding box center [96, 271] width 38 height 20
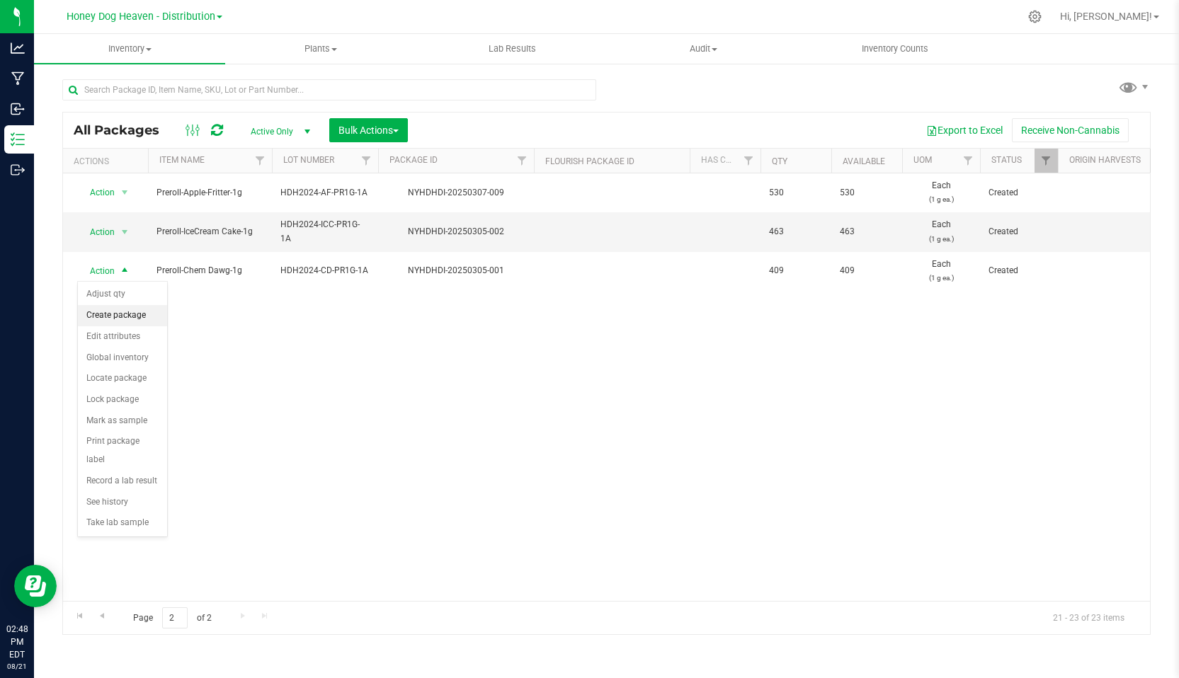
click at [117, 312] on li "Create package" at bounding box center [122, 315] width 89 height 21
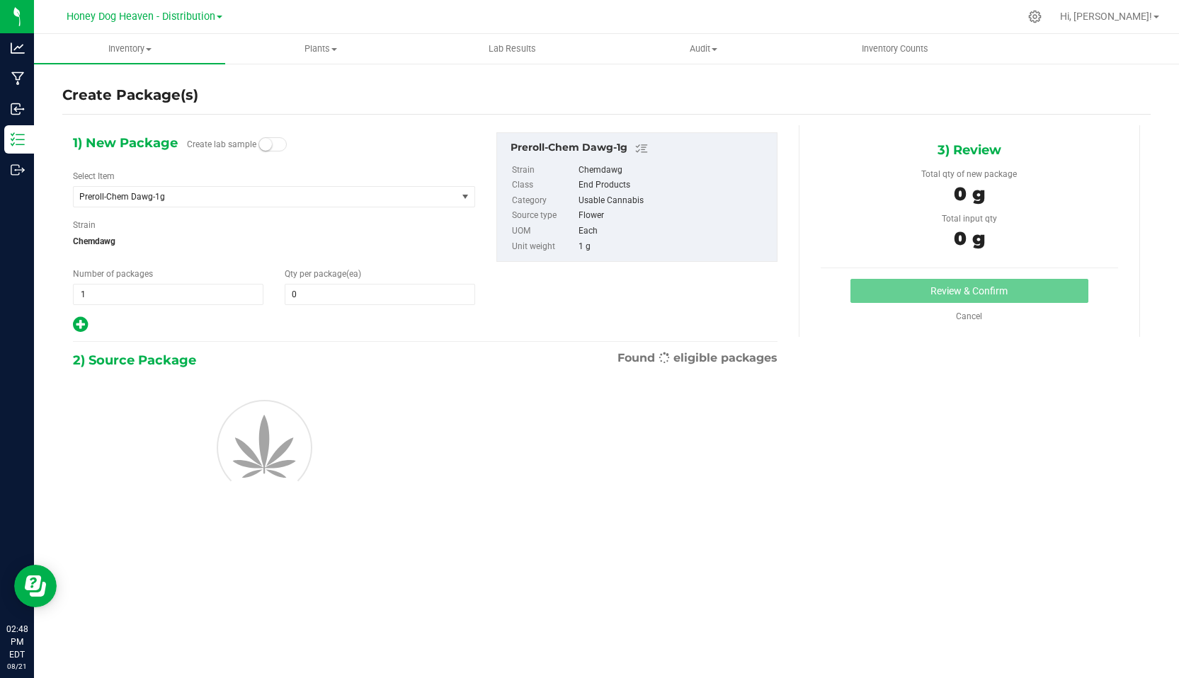
type input "0"
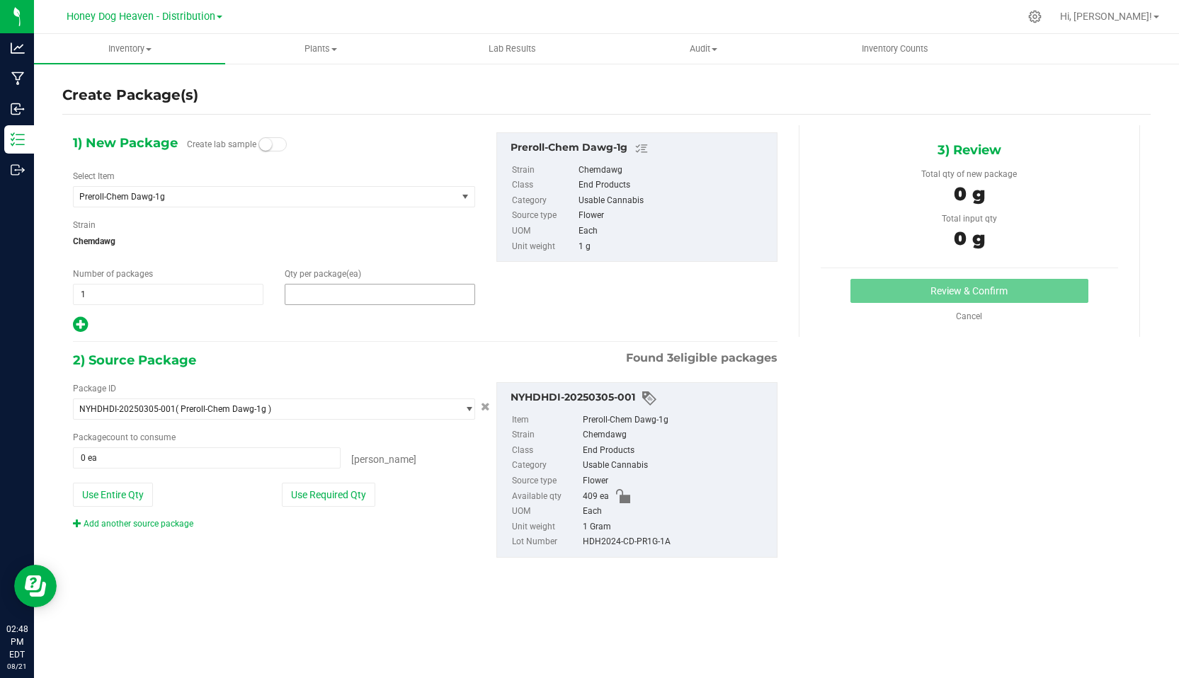
click at [320, 295] on span at bounding box center [380, 294] width 190 height 21
type input "5"
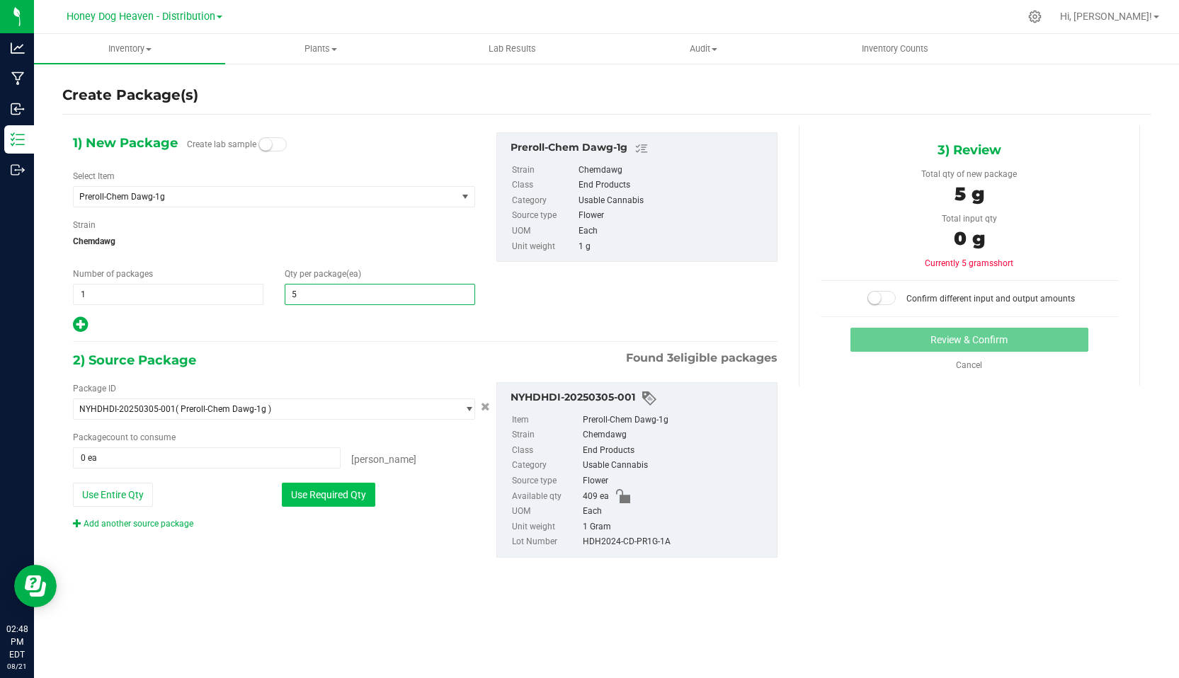
type input "5"
click at [339, 498] on button "Use Required Qty" at bounding box center [328, 495] width 93 height 24
type input "5 ea"
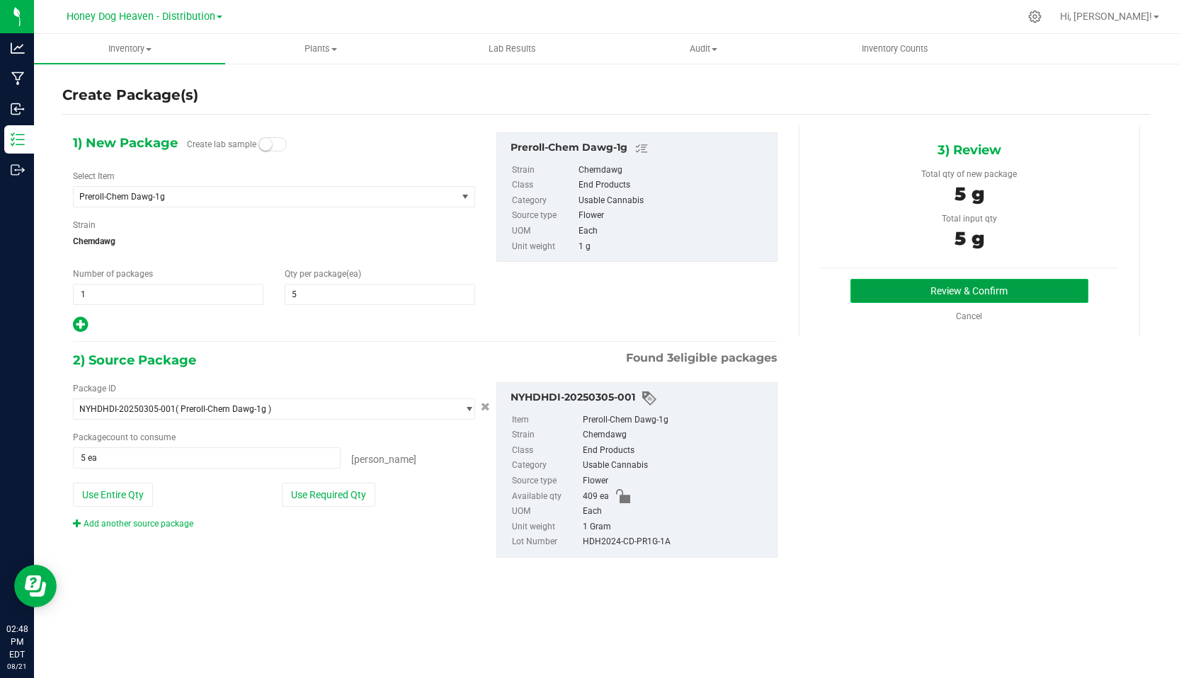
click at [926, 295] on button "Review & Confirm" at bounding box center [969, 291] width 238 height 24
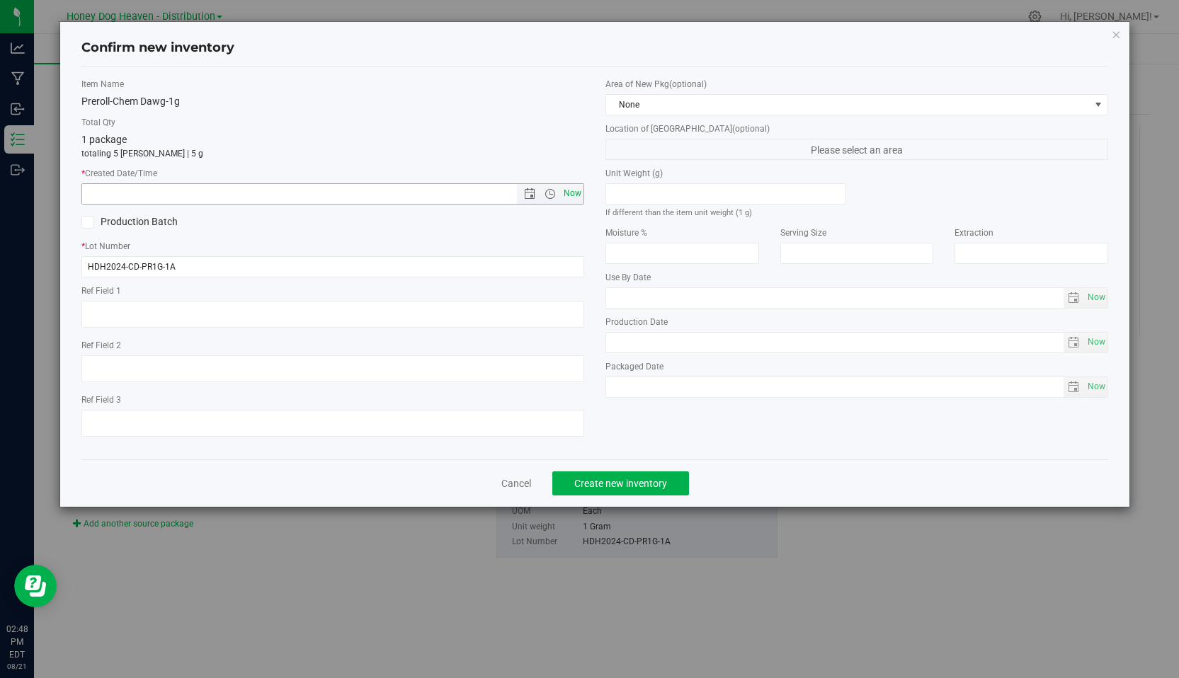
click at [567, 193] on span "Now" at bounding box center [573, 193] width 24 height 21
type input "[DATE] 2:48 PM"
click at [605, 478] on span "Create new inventory" at bounding box center [620, 483] width 93 height 11
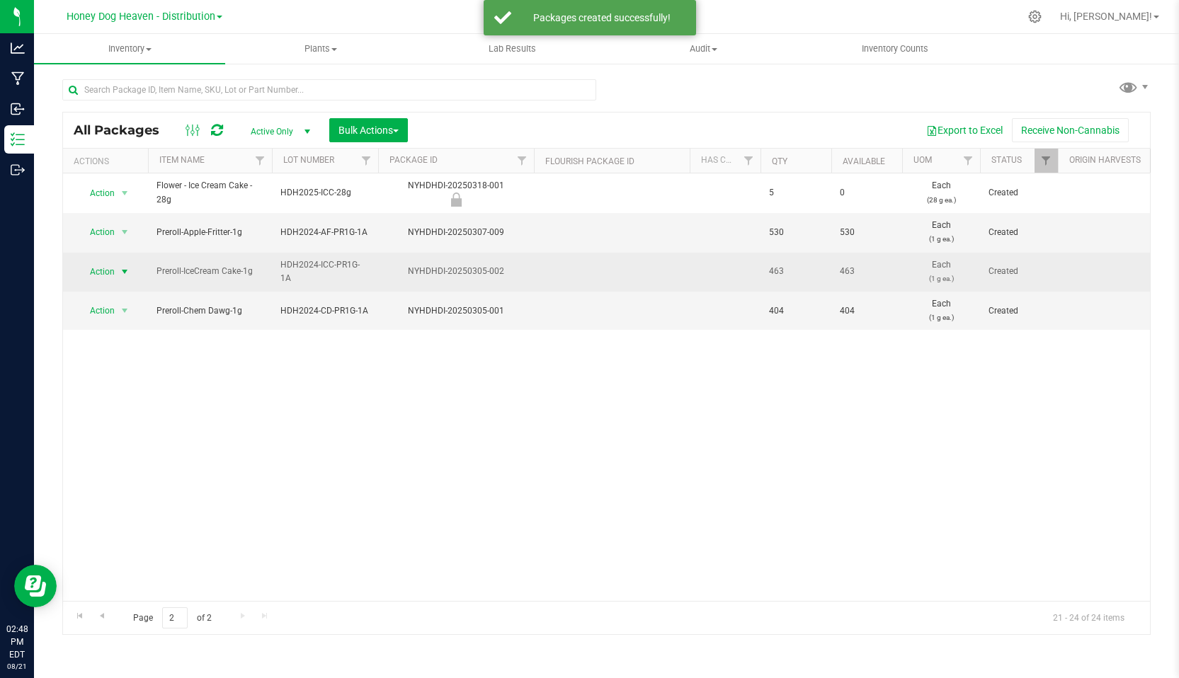
click at [101, 273] on span "Action" at bounding box center [96, 272] width 38 height 20
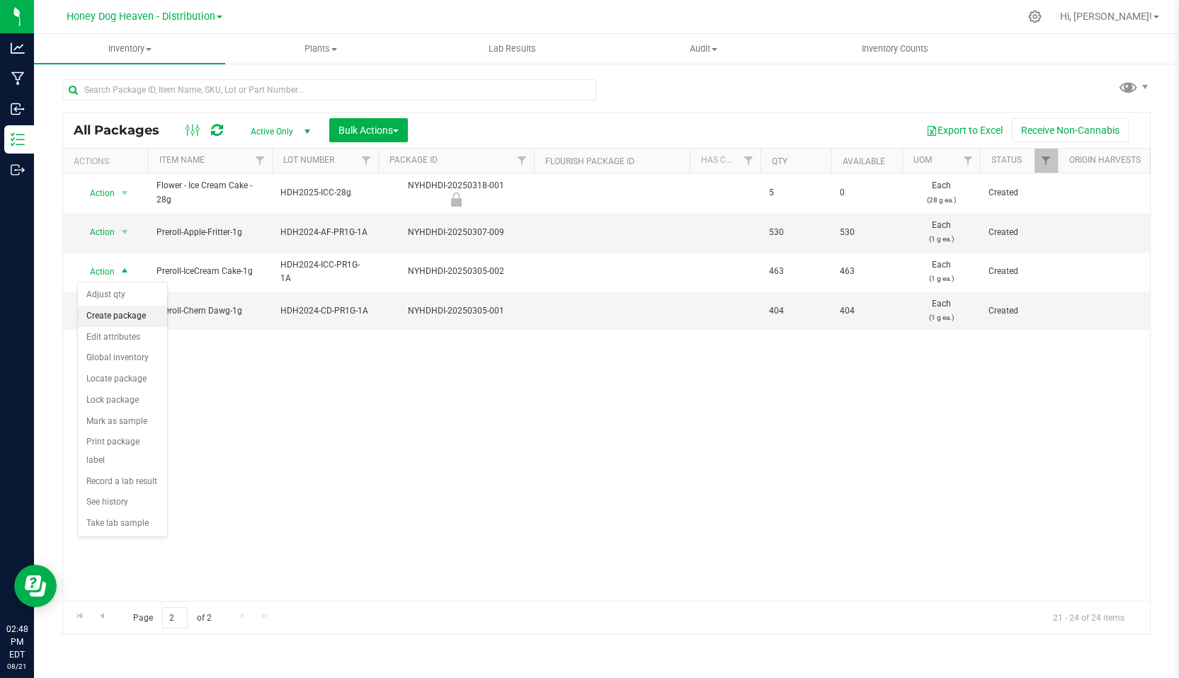
click at [110, 314] on li "Create package" at bounding box center [122, 316] width 89 height 21
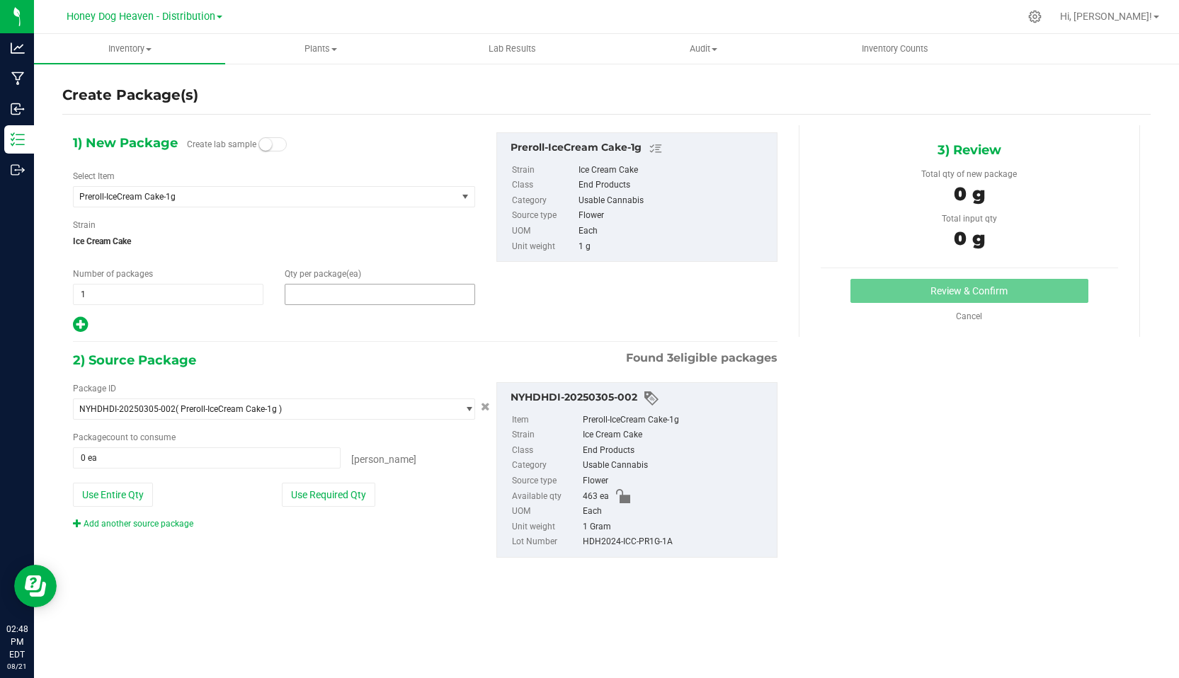
click at [306, 292] on span at bounding box center [380, 294] width 190 height 21
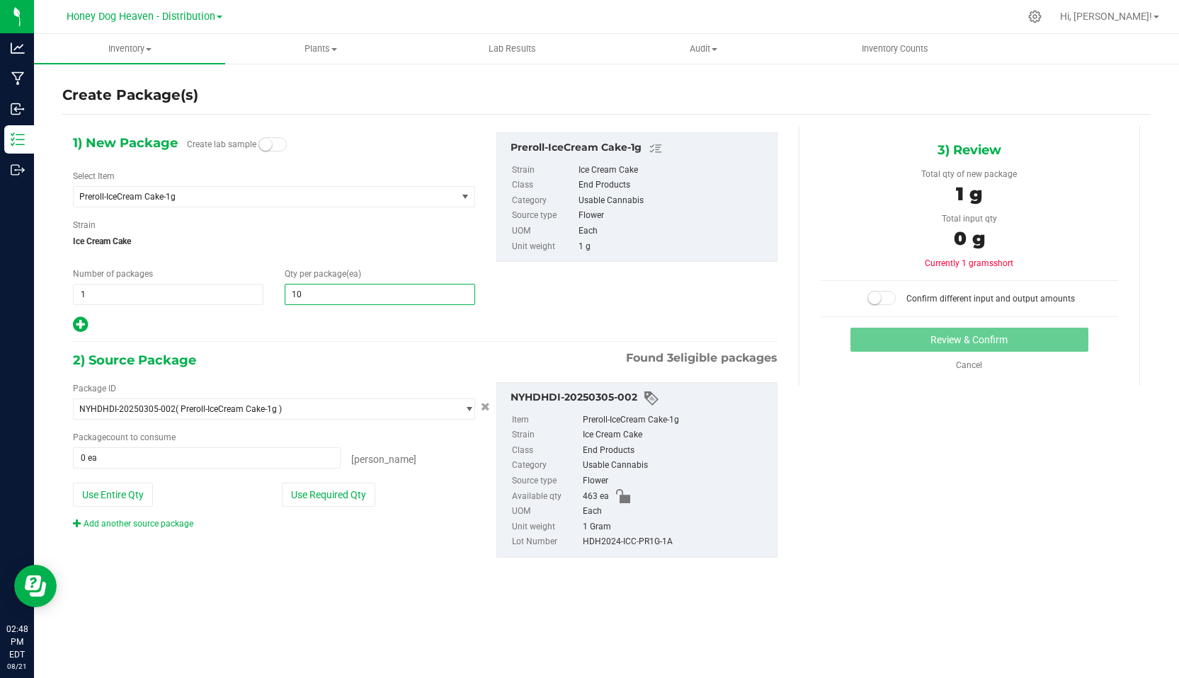
type input "100"
click at [76, 321] on icon at bounding box center [80, 325] width 15 height 18
type input "100"
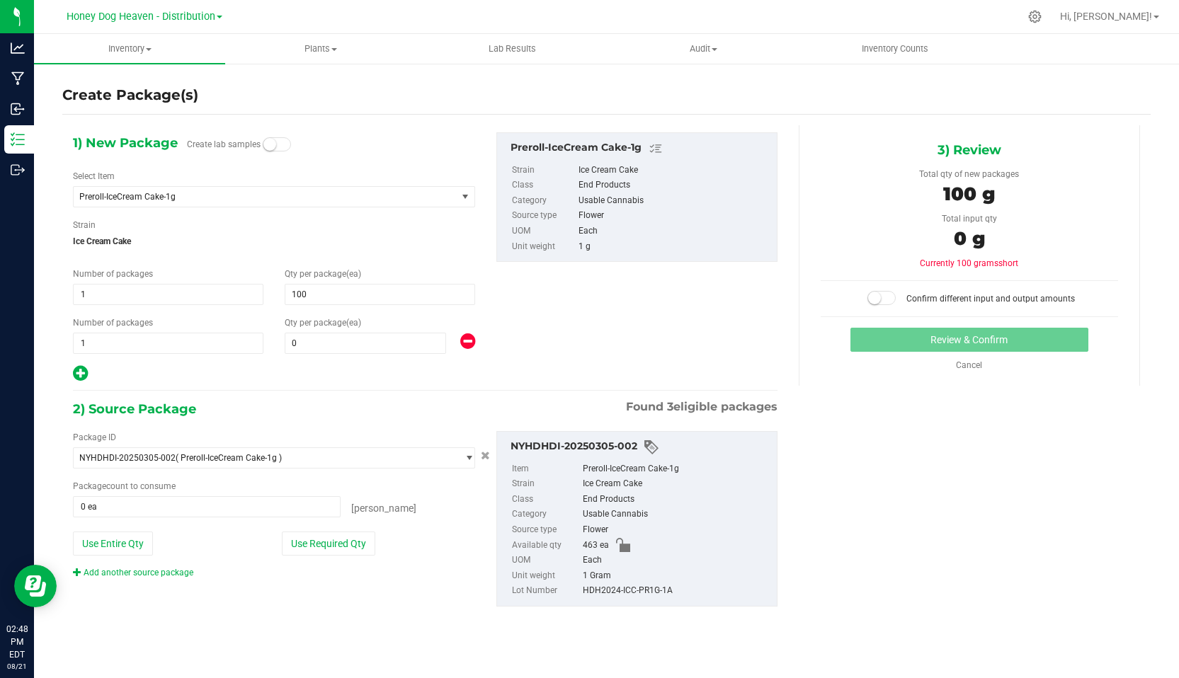
click at [313, 354] on div "1) New Package Create lab samples Select Item Preroll-IceCream Cake-1g Biomass …" at bounding box center [273, 257] width 423 height 251
click at [313, 345] on span at bounding box center [366, 343] width 162 height 21
type input "5"
click at [330, 545] on button "Use Required Qty" at bounding box center [328, 544] width 93 height 24
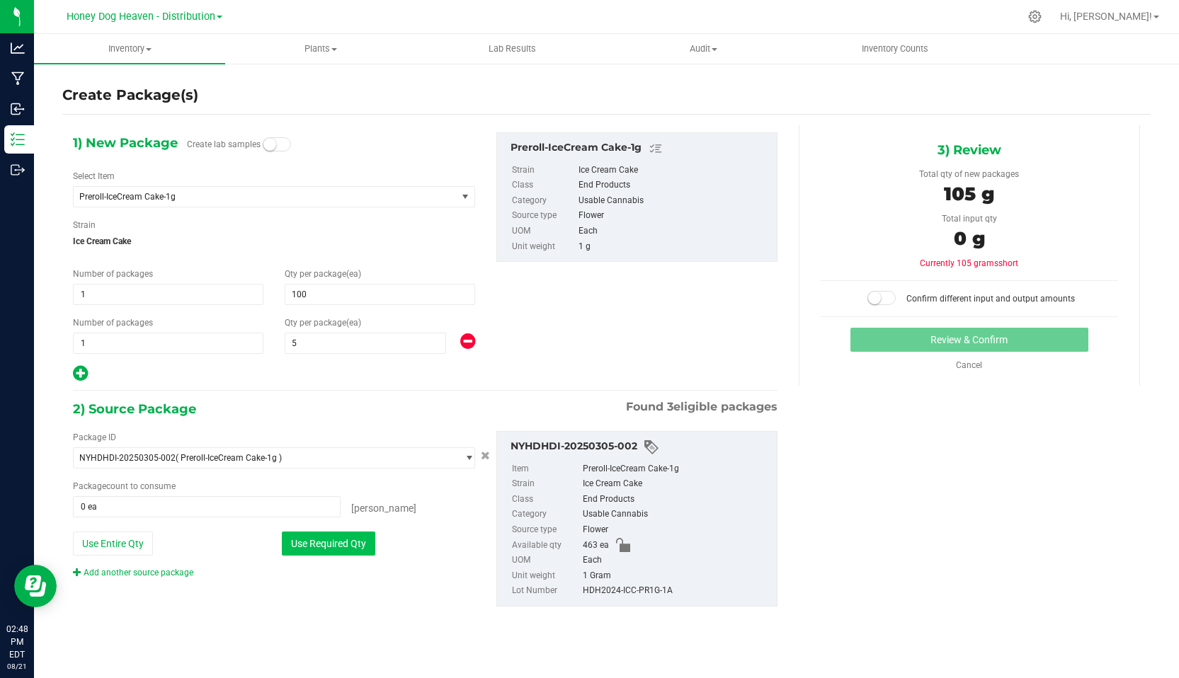
type input "105 ea"
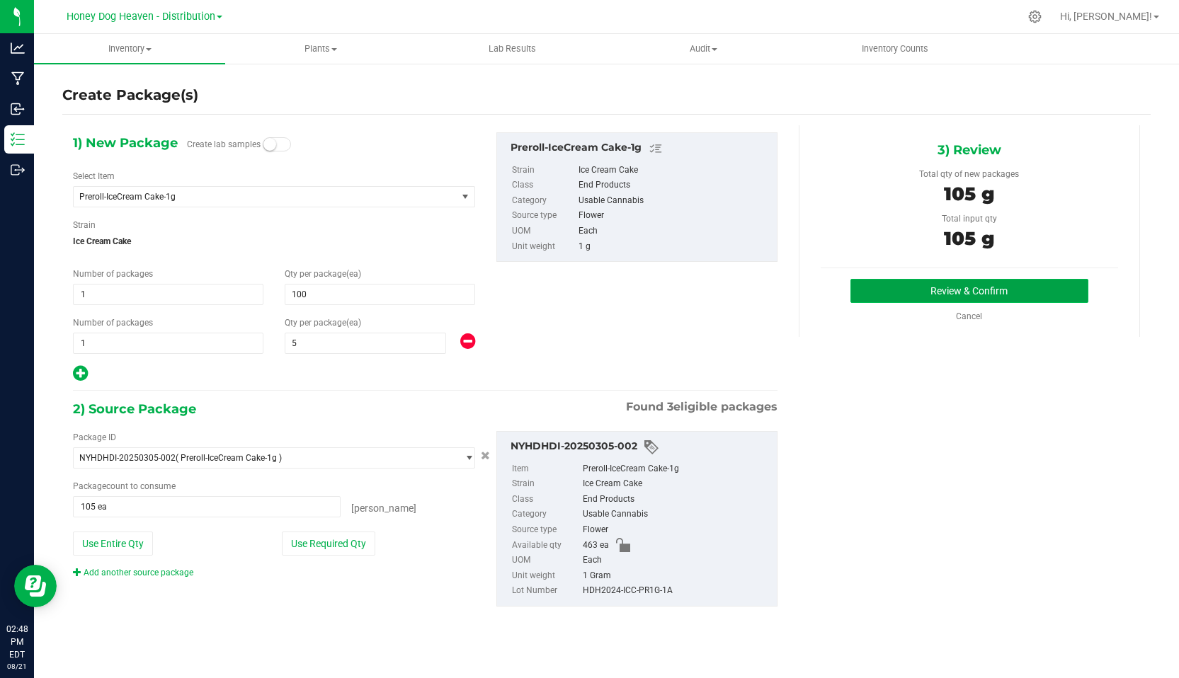
click at [1026, 292] on button "Review & Confirm" at bounding box center [969, 291] width 238 height 24
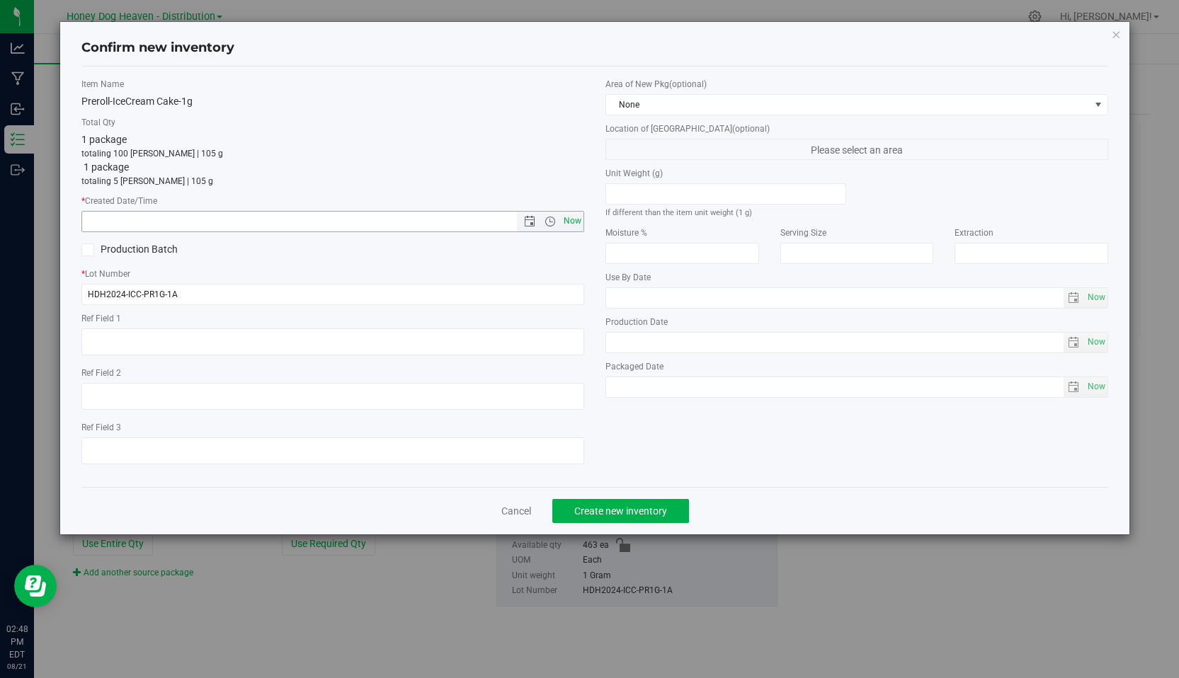
click at [567, 220] on span "Now" at bounding box center [573, 221] width 24 height 21
type input "[DATE] 2:48 PM"
click at [593, 506] on span "Create new inventory" at bounding box center [620, 511] width 93 height 11
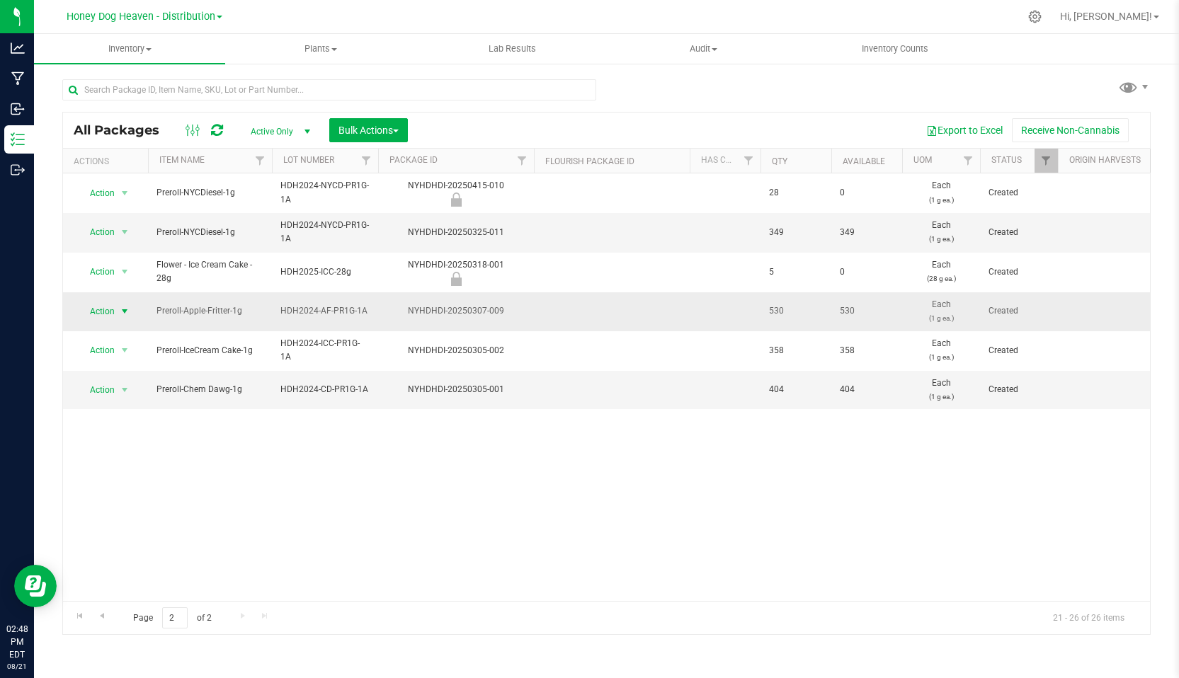
click at [100, 307] on span "Action" at bounding box center [96, 312] width 38 height 20
click at [130, 358] on li "Create package" at bounding box center [122, 356] width 89 height 21
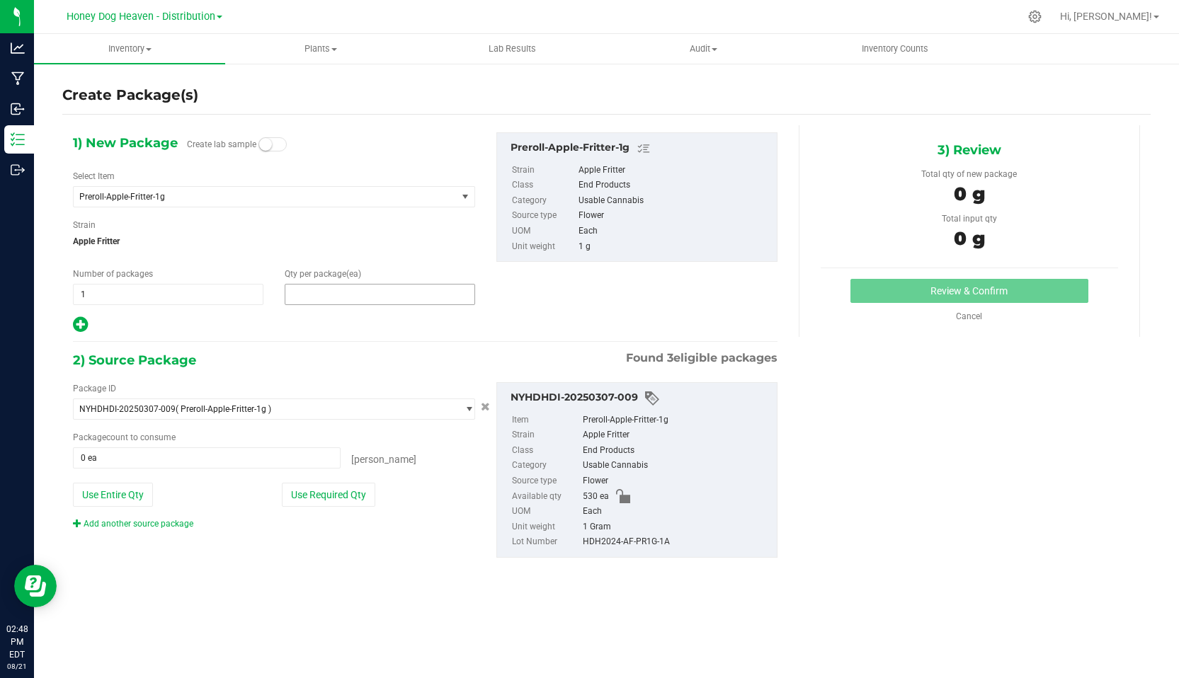
click at [349, 295] on span at bounding box center [380, 294] width 190 height 21
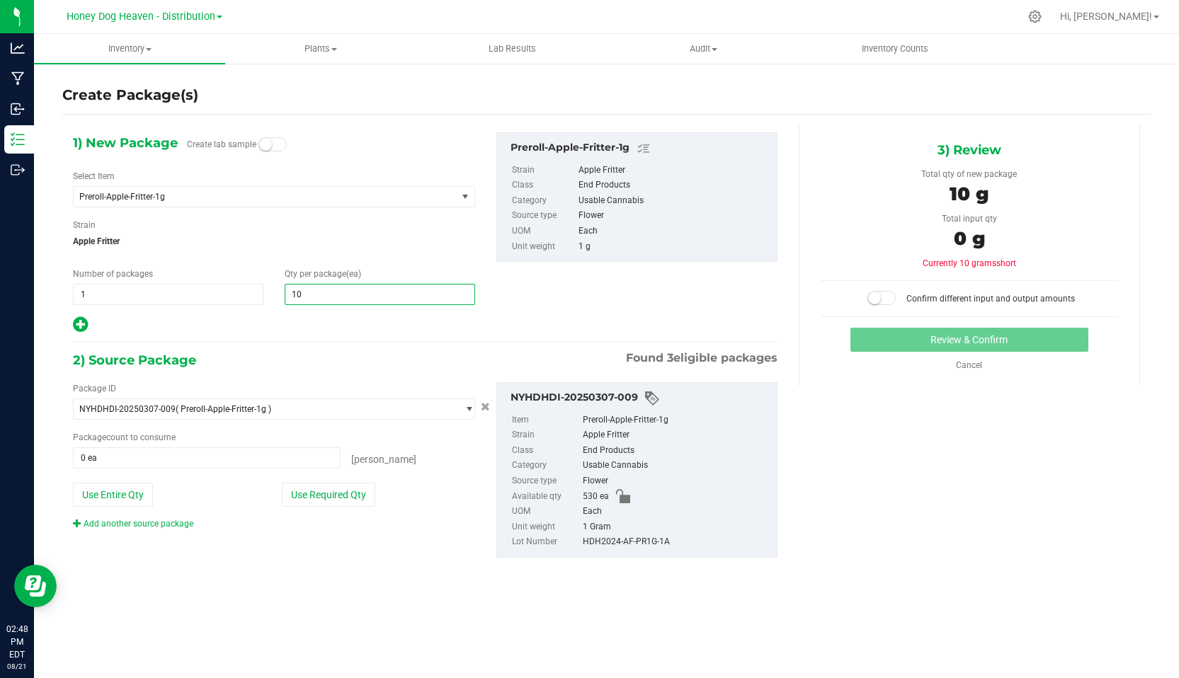
type input "100"
click at [77, 324] on icon at bounding box center [80, 325] width 15 height 18
type input "100"
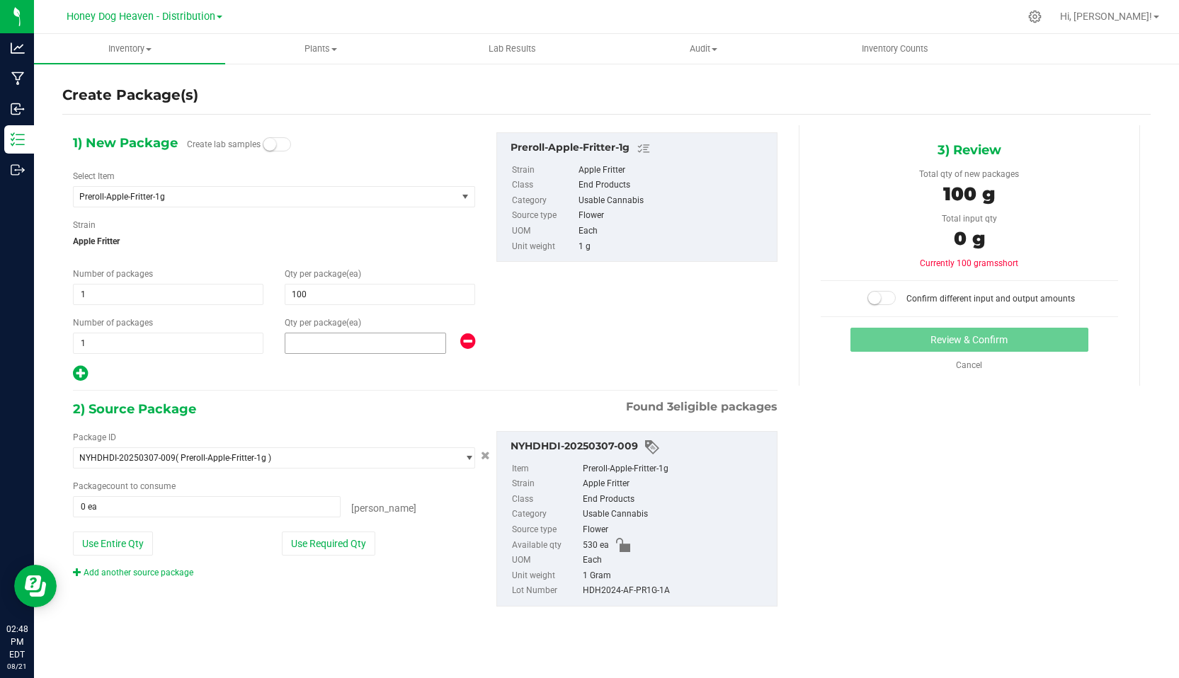
click at [305, 345] on span at bounding box center [366, 343] width 162 height 21
type input "5"
click at [340, 542] on button "Use Required Qty" at bounding box center [328, 544] width 93 height 24
type input "105 ea"
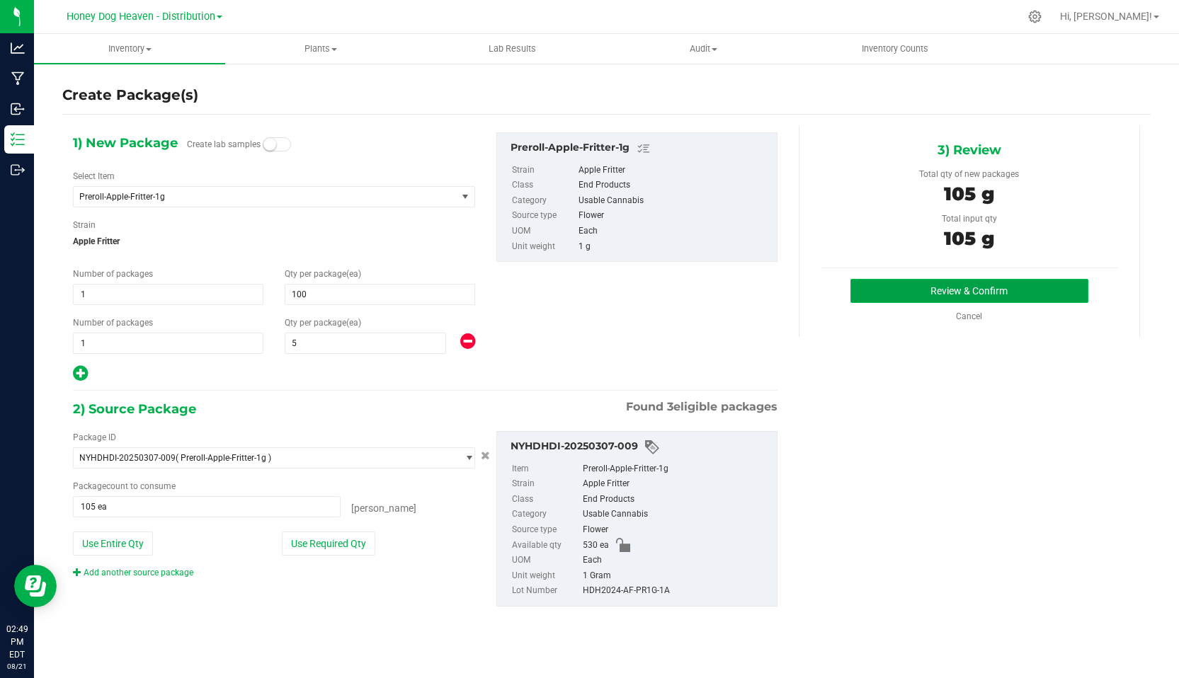
click at [984, 293] on button "Review & Confirm" at bounding box center [969, 291] width 238 height 24
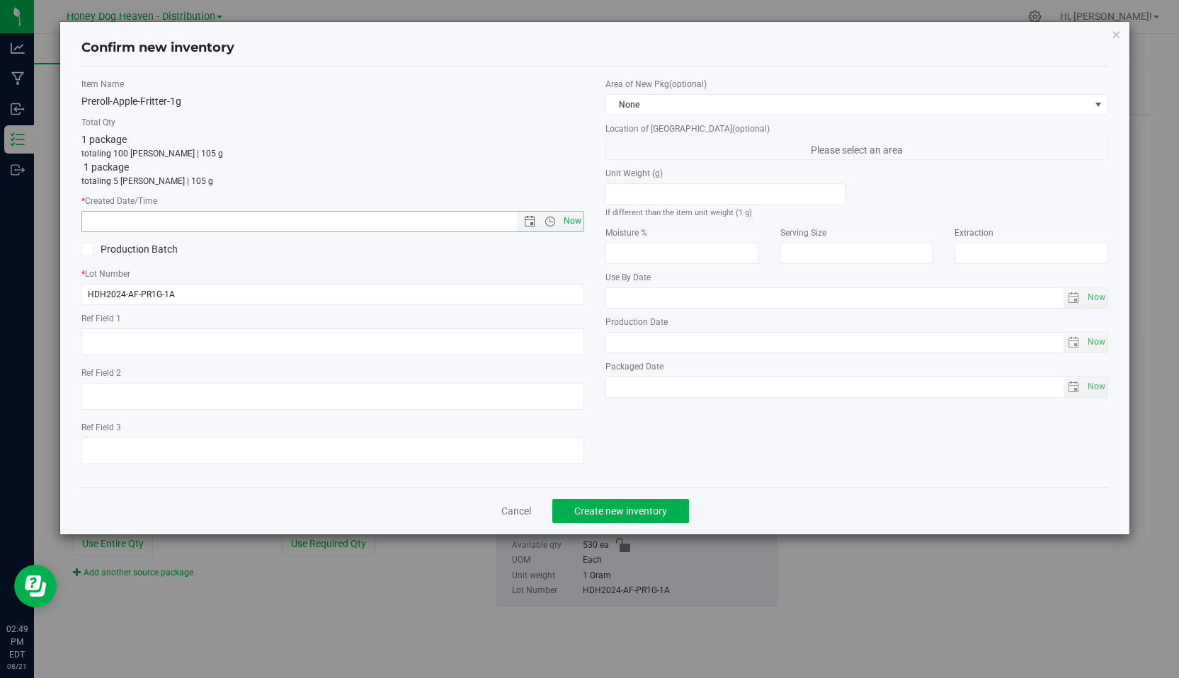
click at [570, 227] on span "Now" at bounding box center [573, 221] width 24 height 21
type input "[DATE] 2:49 PM"
click at [601, 506] on span "Create new inventory" at bounding box center [620, 511] width 93 height 11
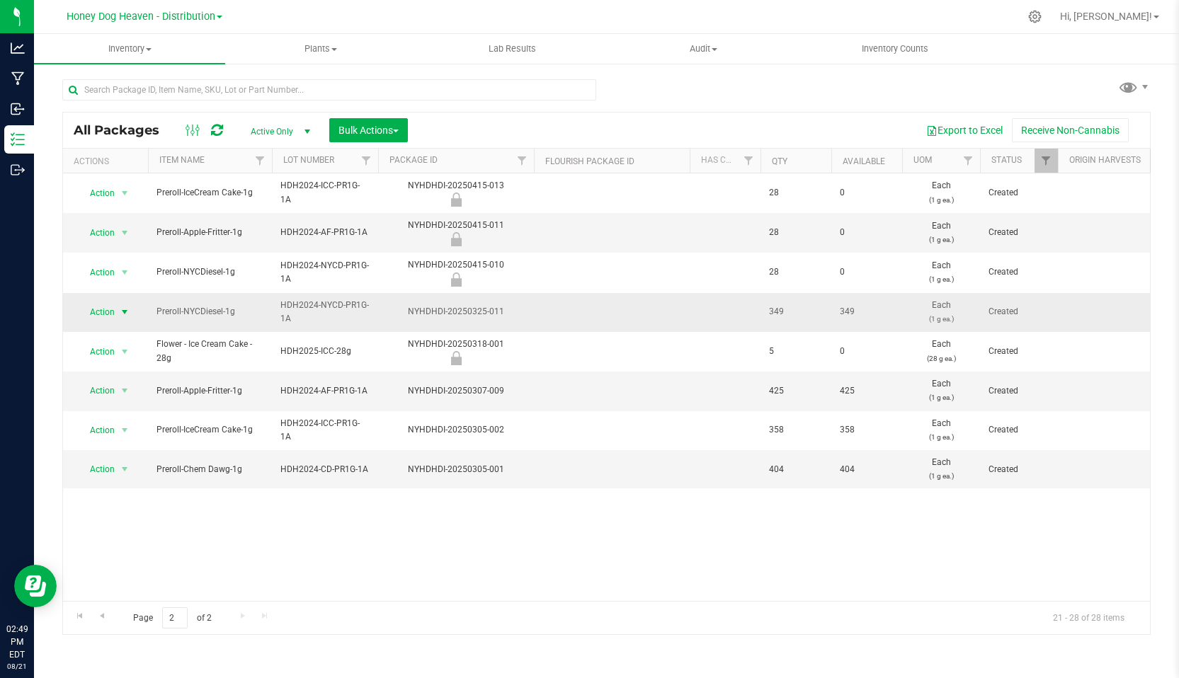
click at [107, 307] on span "Action" at bounding box center [96, 312] width 38 height 20
click at [110, 352] on li "Create package" at bounding box center [122, 356] width 89 height 21
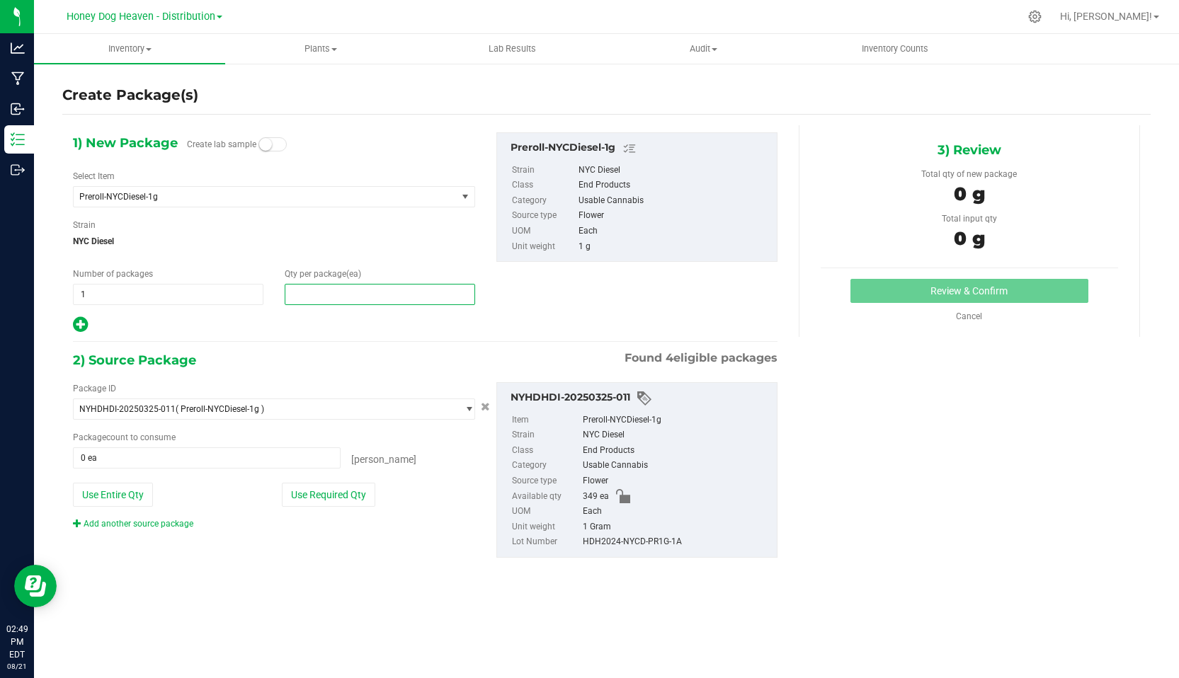
click at [337, 296] on span at bounding box center [380, 294] width 190 height 21
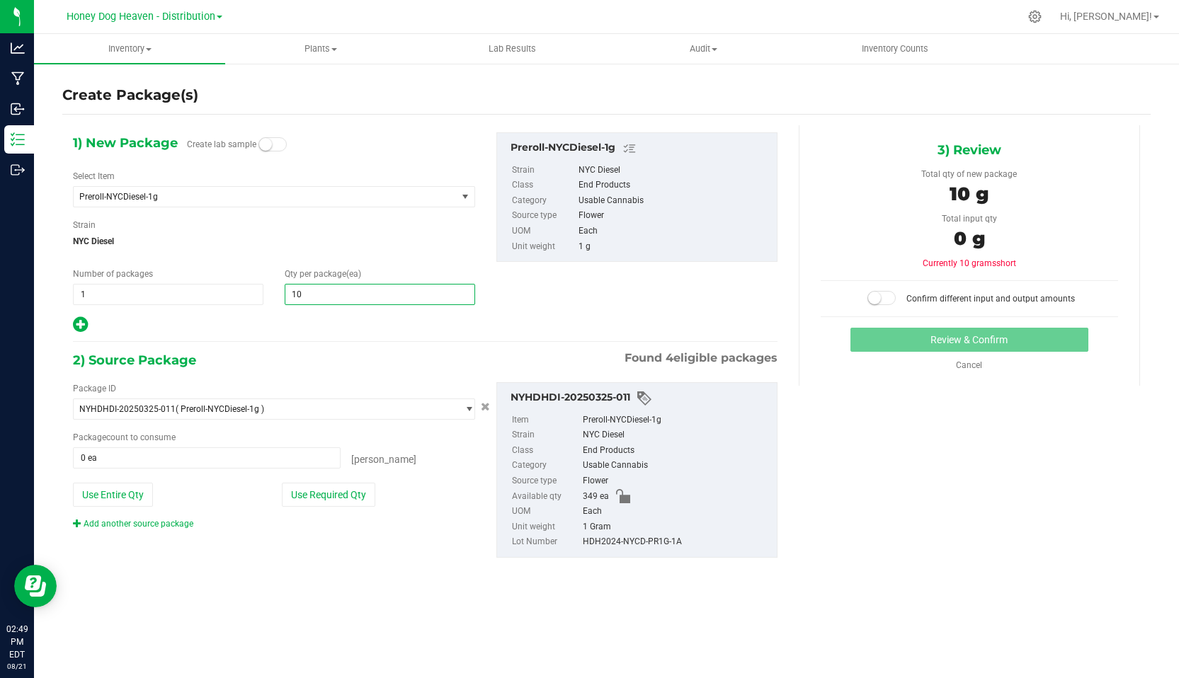
type input "100"
click at [81, 321] on icon at bounding box center [80, 325] width 15 height 18
type input "100"
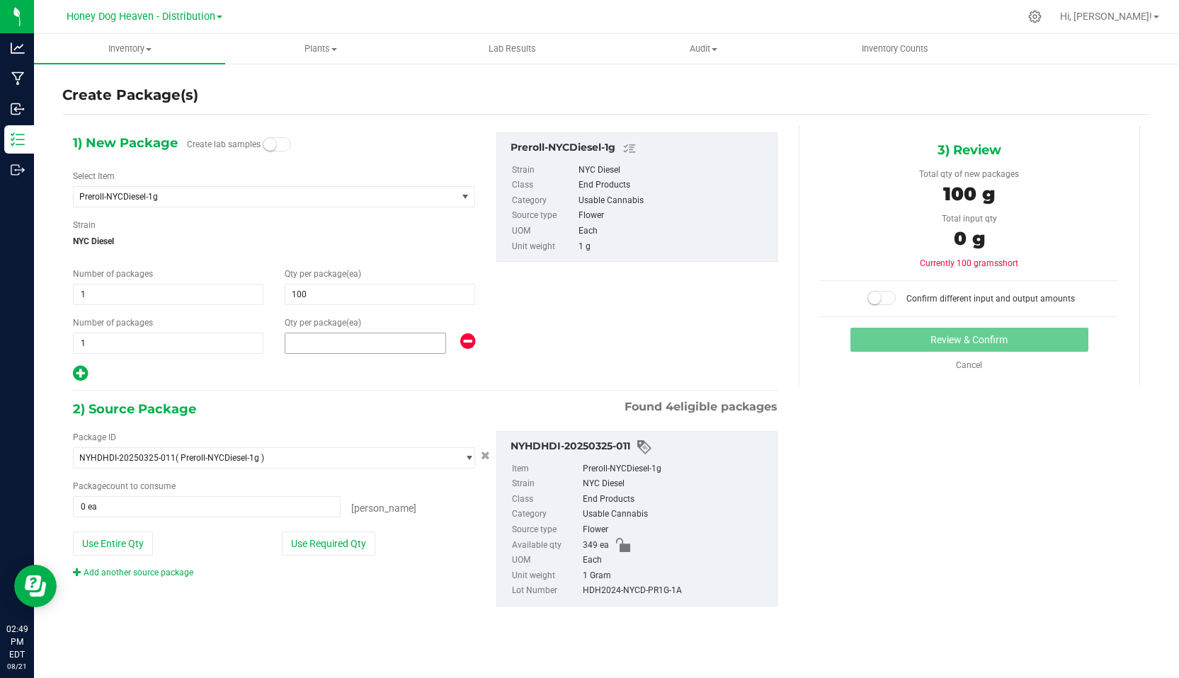
click at [326, 336] on span at bounding box center [366, 343] width 162 height 21
type input "5"
click at [341, 543] on button "Use Required Qty" at bounding box center [328, 544] width 93 height 24
type input "105 ea"
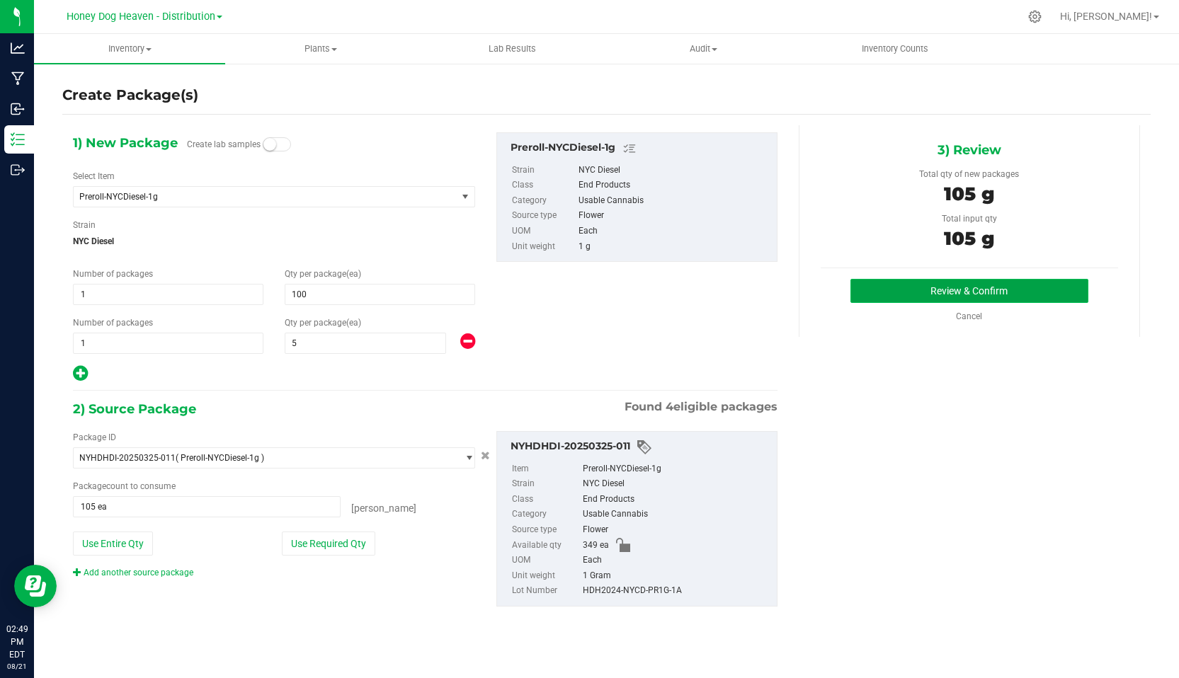
click at [935, 300] on button "Review & Confirm" at bounding box center [969, 291] width 238 height 24
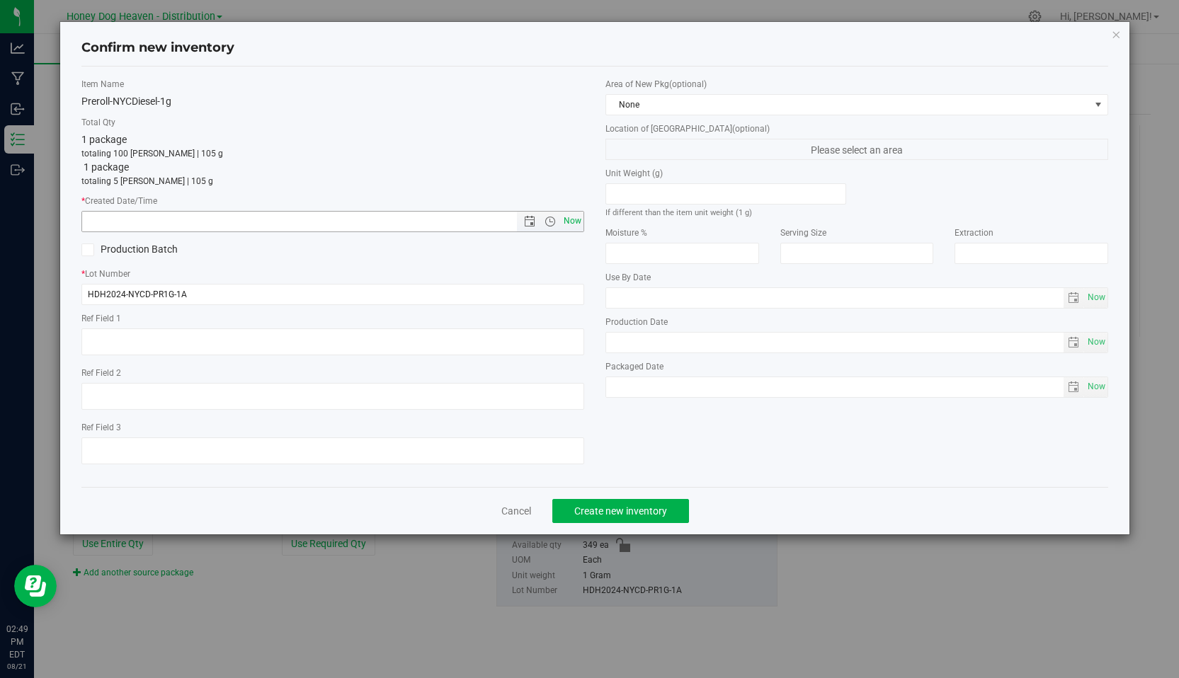
click at [571, 224] on span "Now" at bounding box center [573, 221] width 24 height 21
type input "[DATE] 2:49 PM"
click at [624, 507] on span "Create new inventory" at bounding box center [620, 511] width 93 height 11
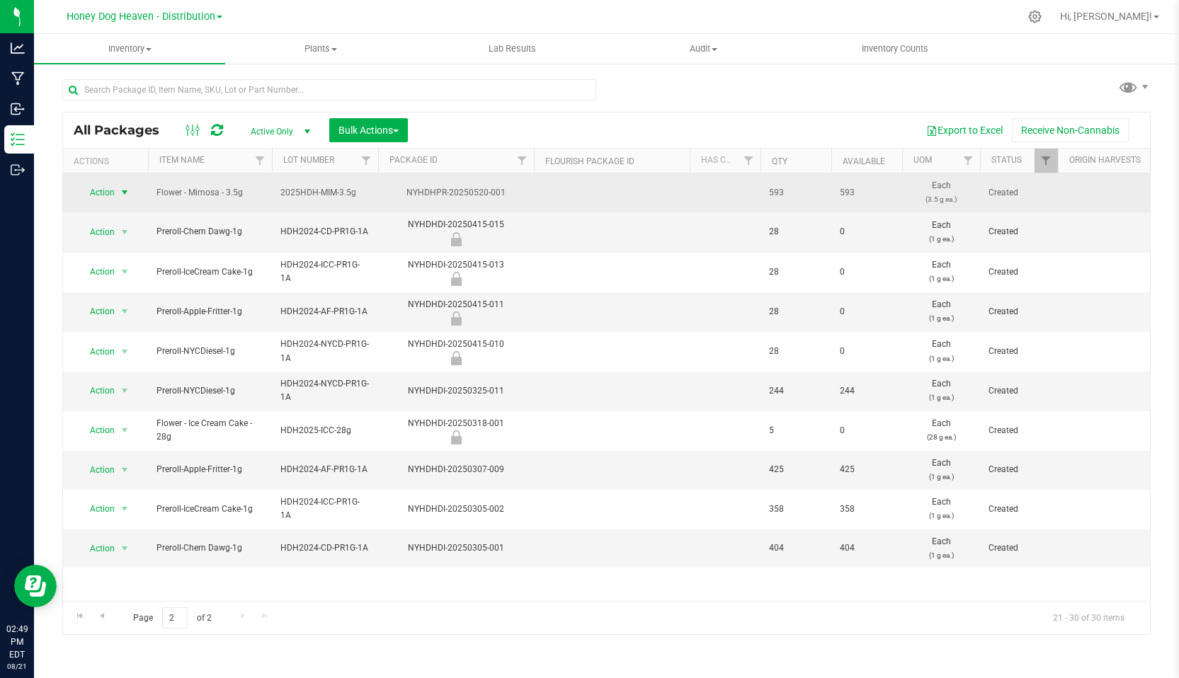
click at [110, 190] on span "Action" at bounding box center [96, 193] width 38 height 20
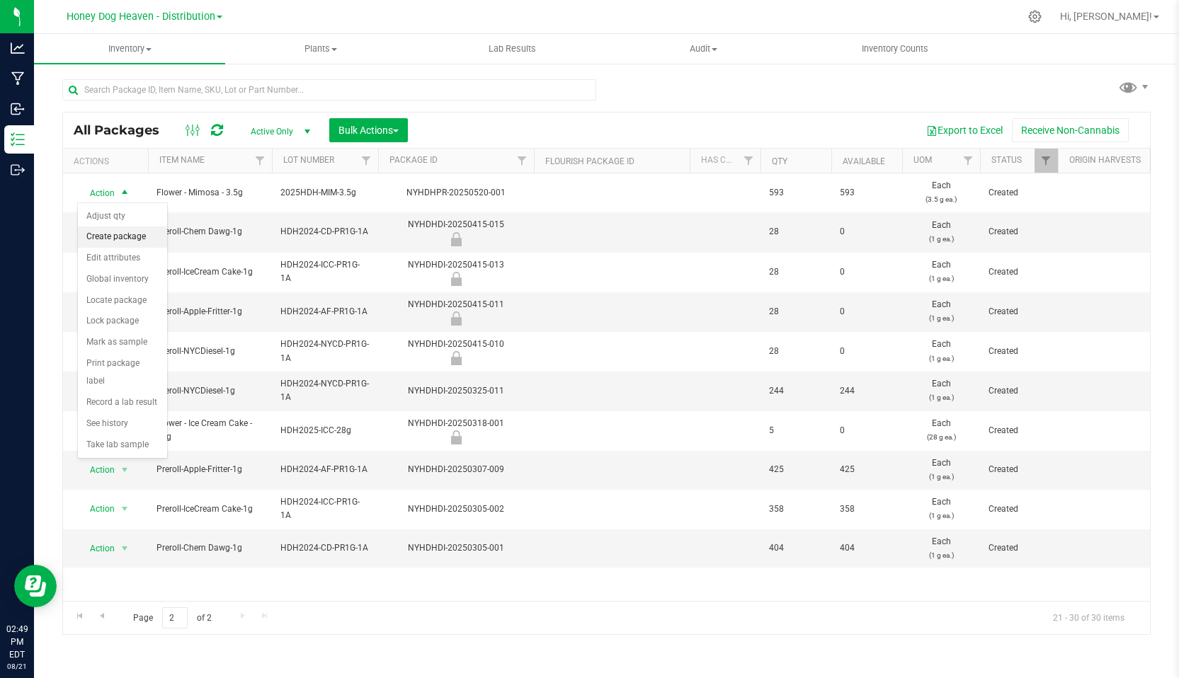
click at [119, 236] on li "Create package" at bounding box center [122, 237] width 89 height 21
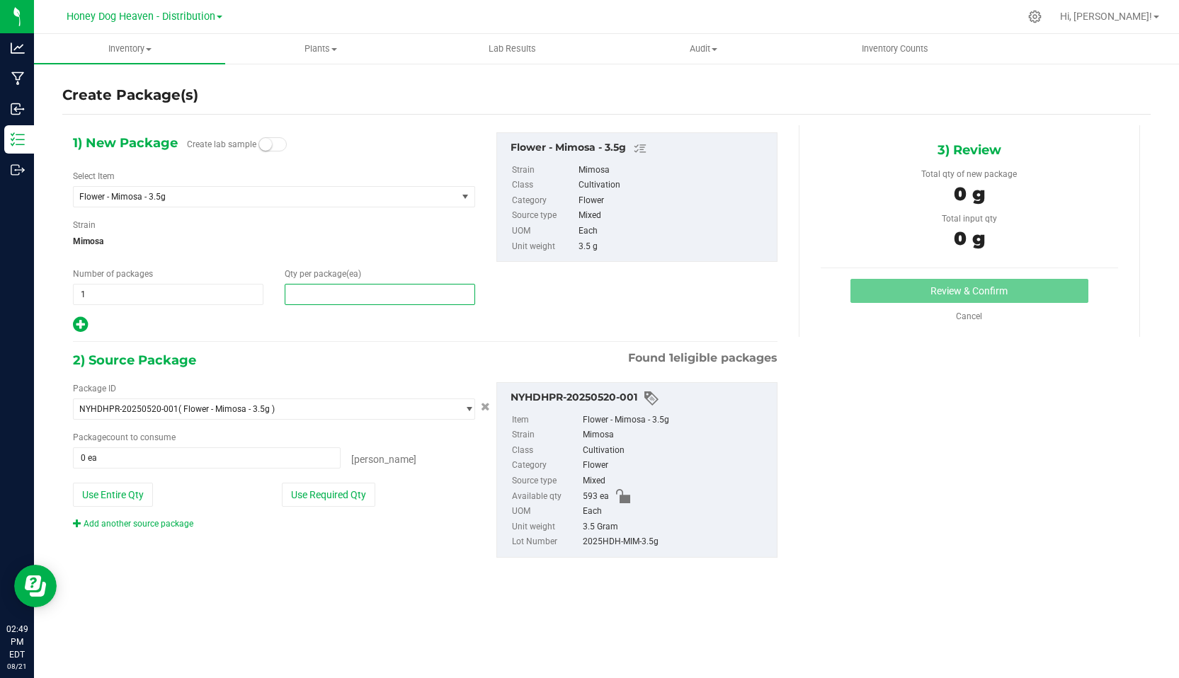
click at [321, 289] on span at bounding box center [380, 294] width 190 height 21
type input "2"
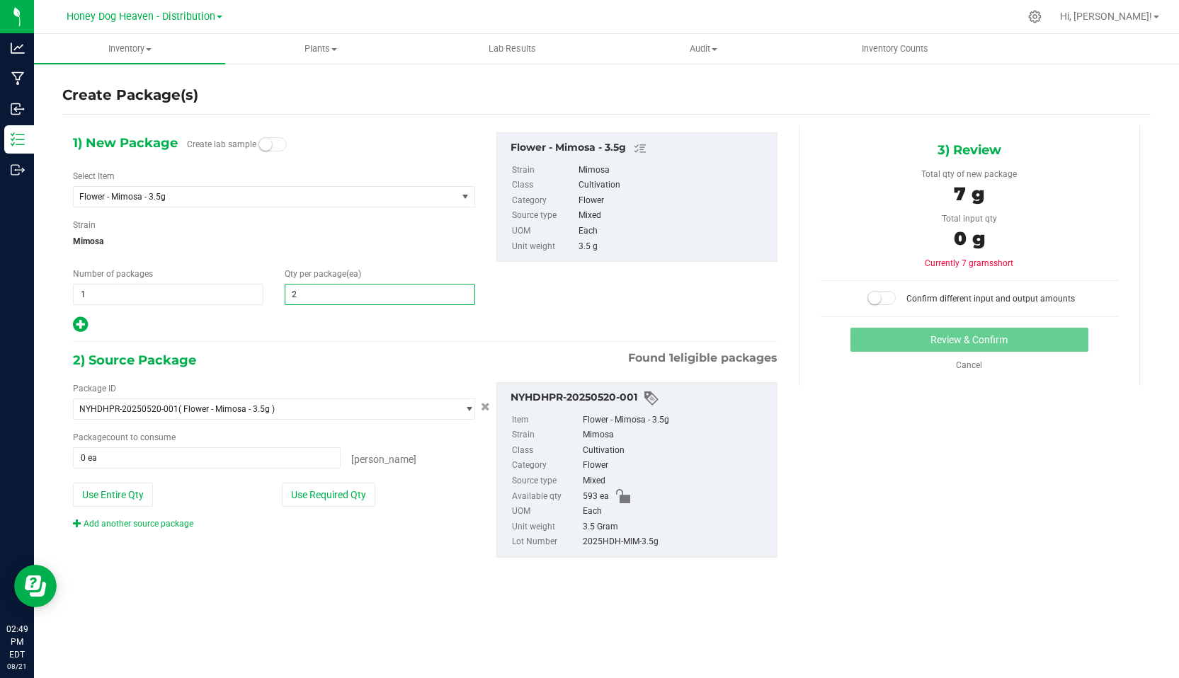
type input "2"
click at [300, 322] on div at bounding box center [274, 325] width 402 height 18
click at [320, 501] on button "Use Required Qty" at bounding box center [328, 495] width 93 height 24
type input "2 ea"
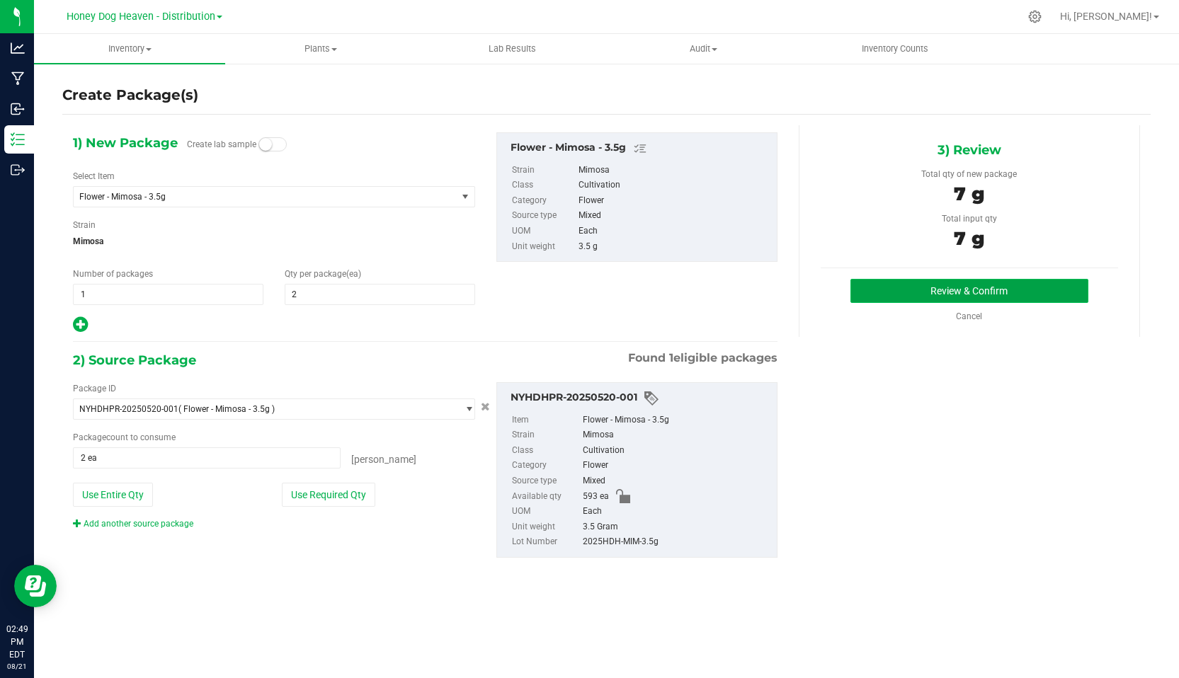
click at [998, 285] on button "Review & Confirm" at bounding box center [969, 291] width 238 height 24
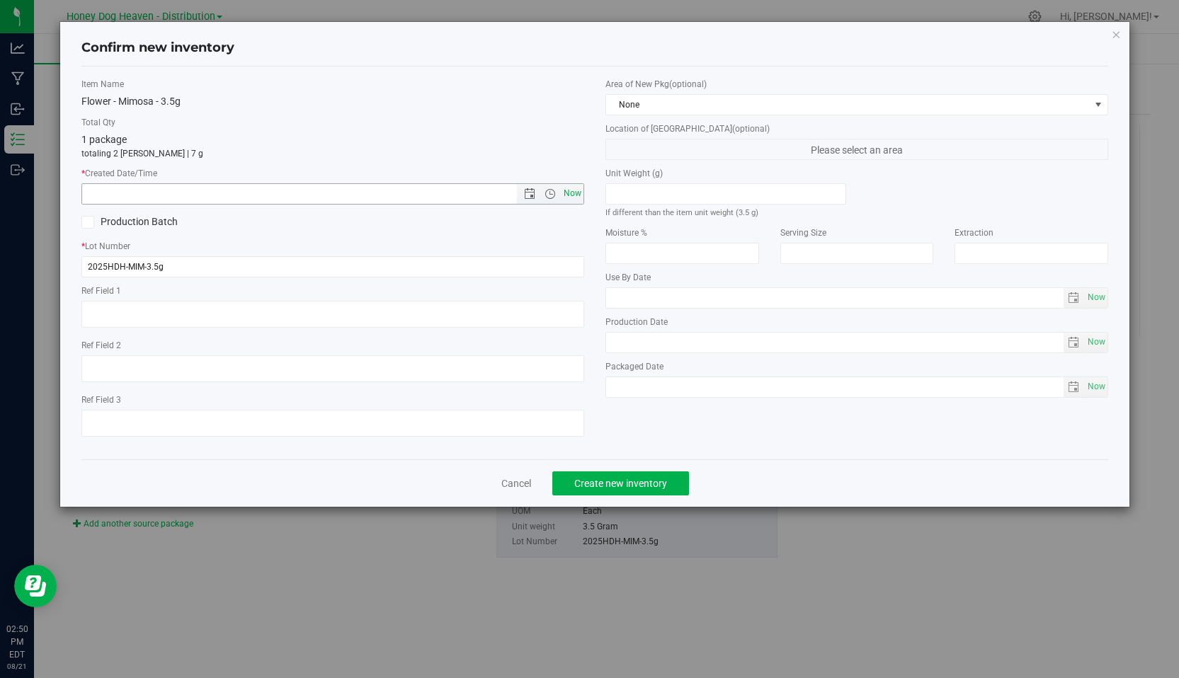
click at [569, 193] on span "Now" at bounding box center [573, 193] width 24 height 21
type input "[DATE] 2:50 PM"
click at [607, 476] on button "Create new inventory" at bounding box center [620, 484] width 137 height 24
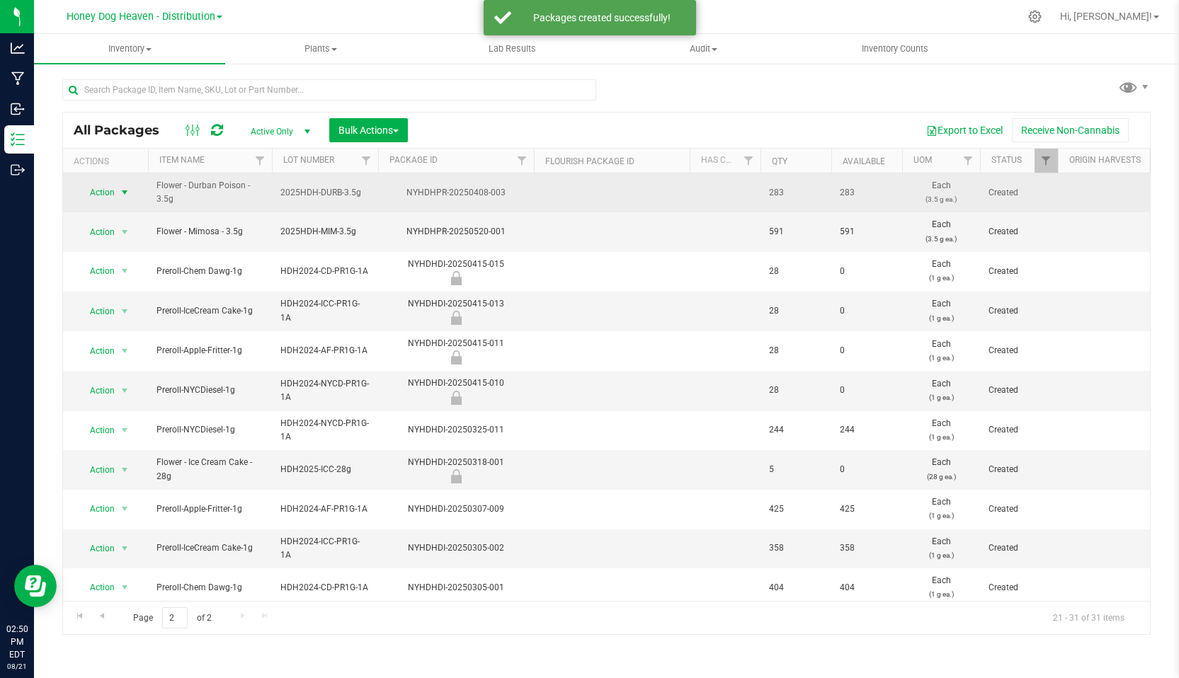
click at [94, 190] on span "Action" at bounding box center [96, 193] width 38 height 20
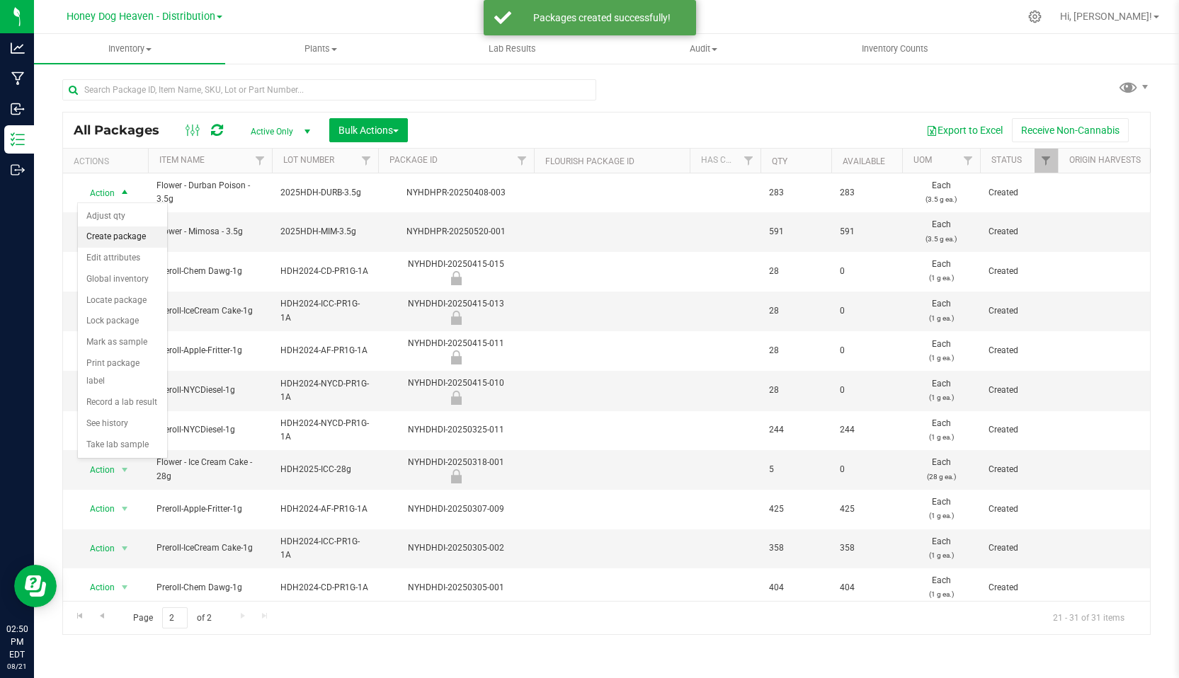
click at [115, 241] on li "Create package" at bounding box center [122, 237] width 89 height 21
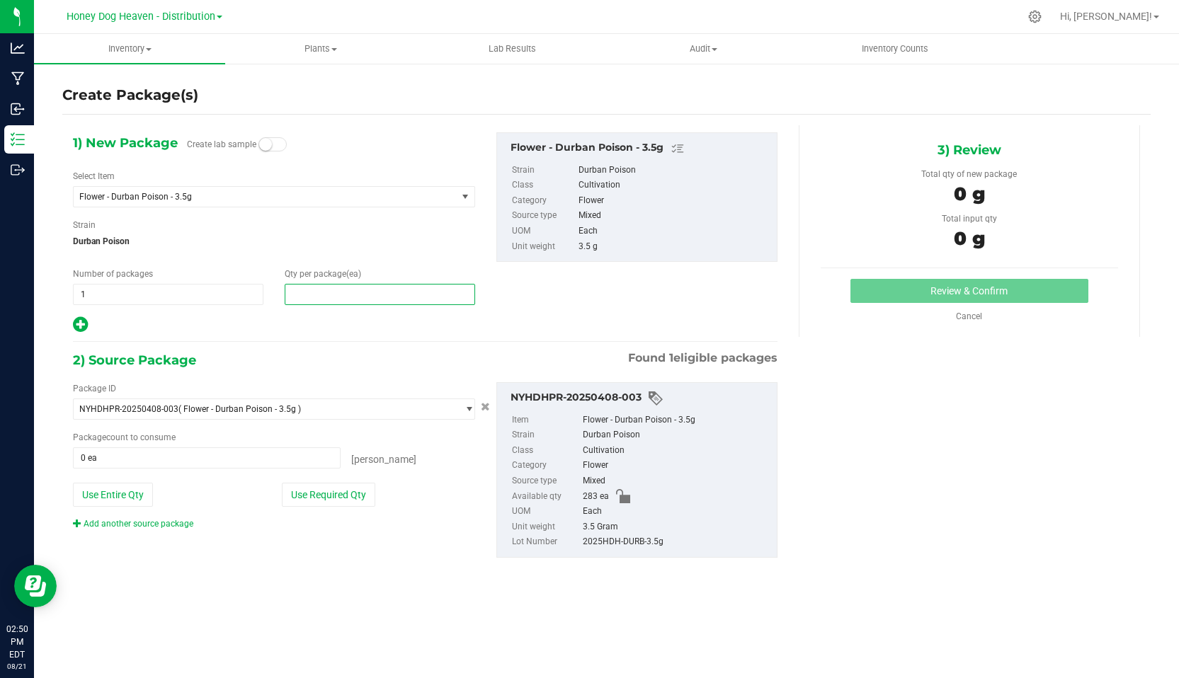
click at [311, 296] on span at bounding box center [380, 294] width 190 height 21
type input "2"
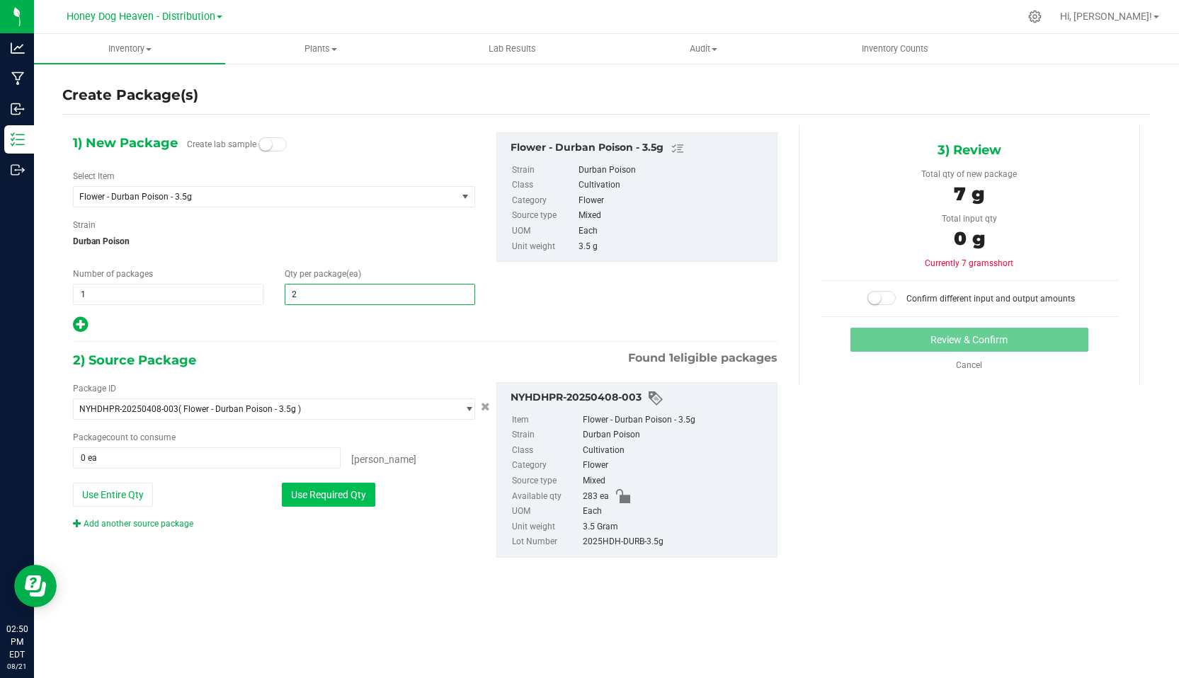
type input "2"
click at [348, 500] on button "Use Required Qty" at bounding box center [328, 495] width 93 height 24
type input "2 ea"
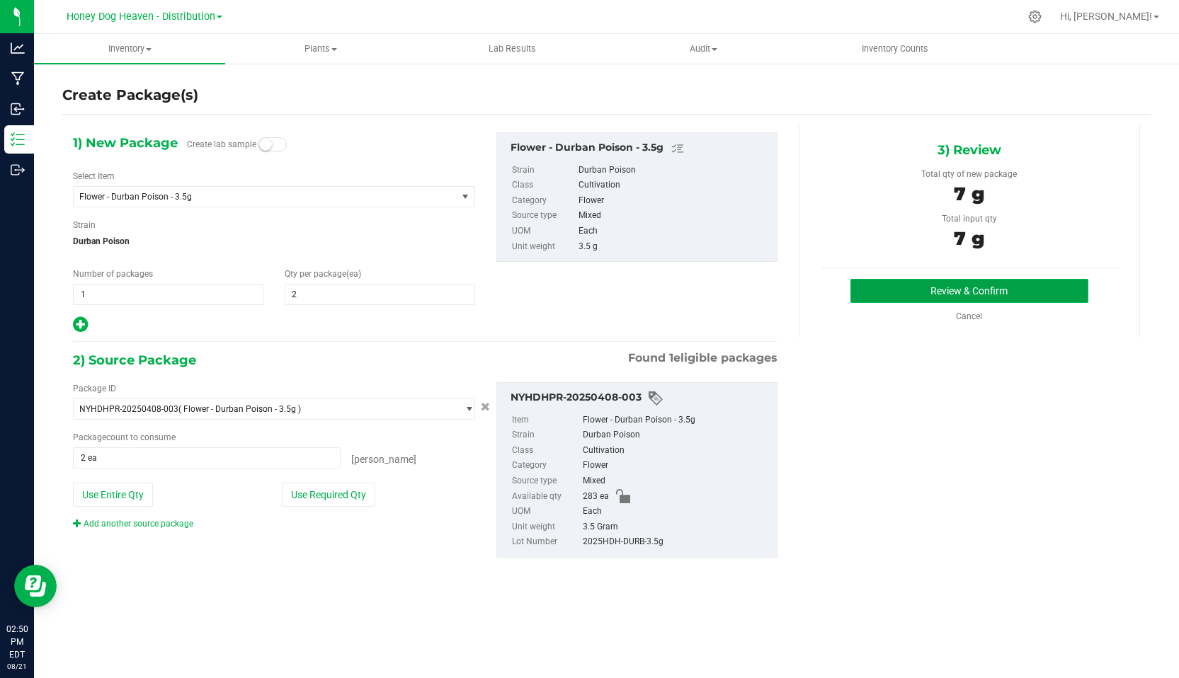
click at [925, 290] on button "Review & Confirm" at bounding box center [969, 291] width 238 height 24
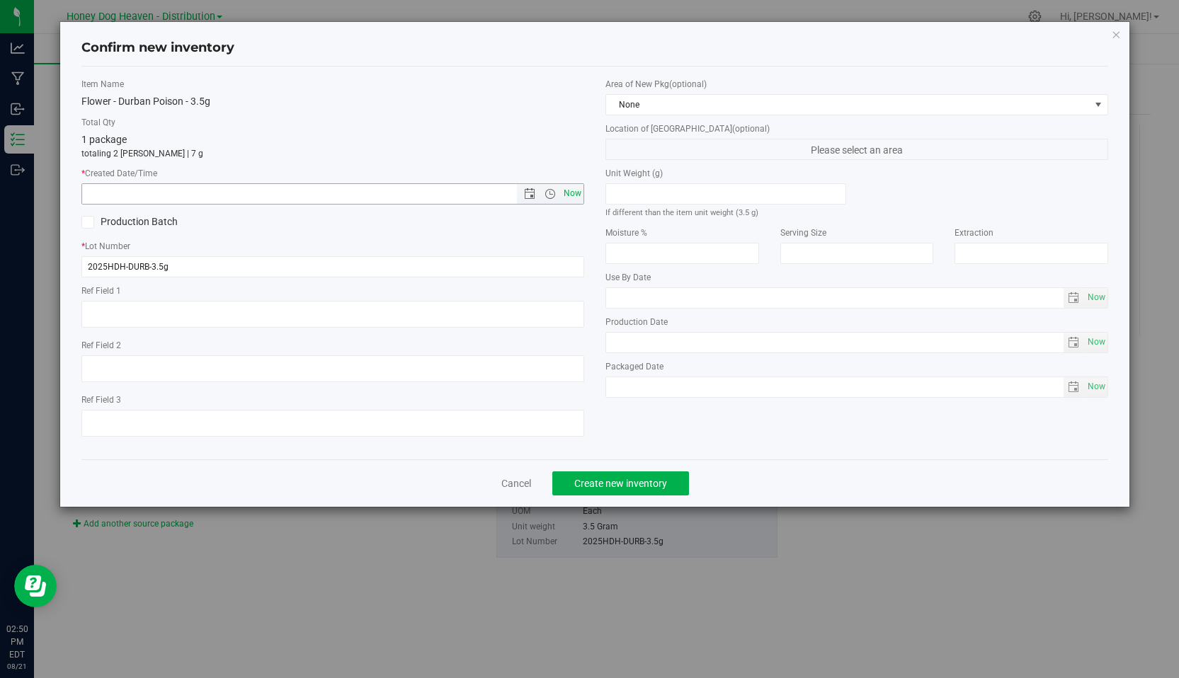
click at [572, 191] on span "Now" at bounding box center [573, 193] width 24 height 21
type input "[DATE] 2:50 PM"
click at [596, 486] on span "Create new inventory" at bounding box center [620, 483] width 93 height 11
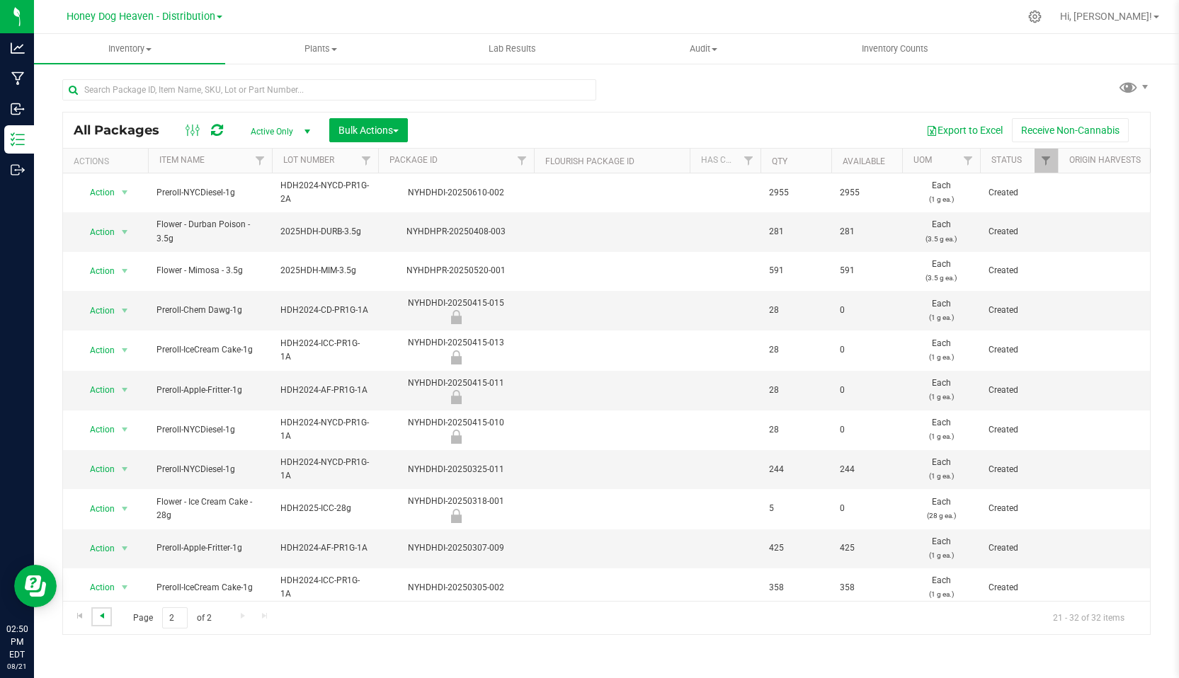
click at [101, 616] on span "Go to the previous page" at bounding box center [101, 615] width 11 height 11
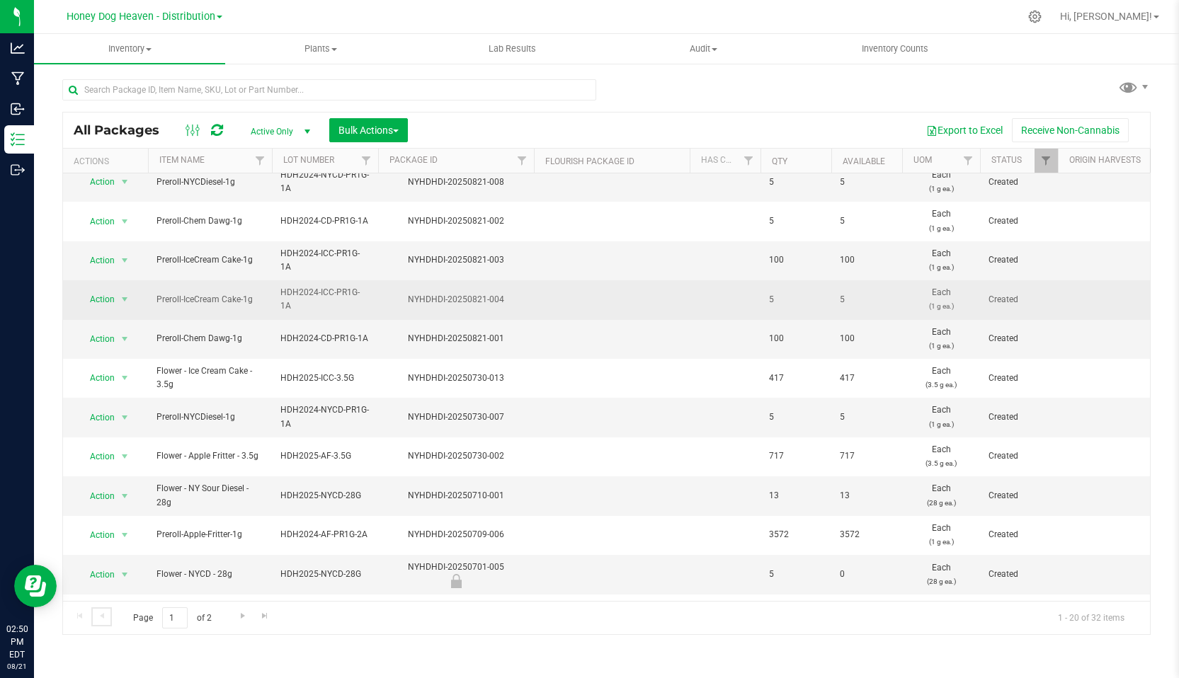
scroll to position [357, 0]
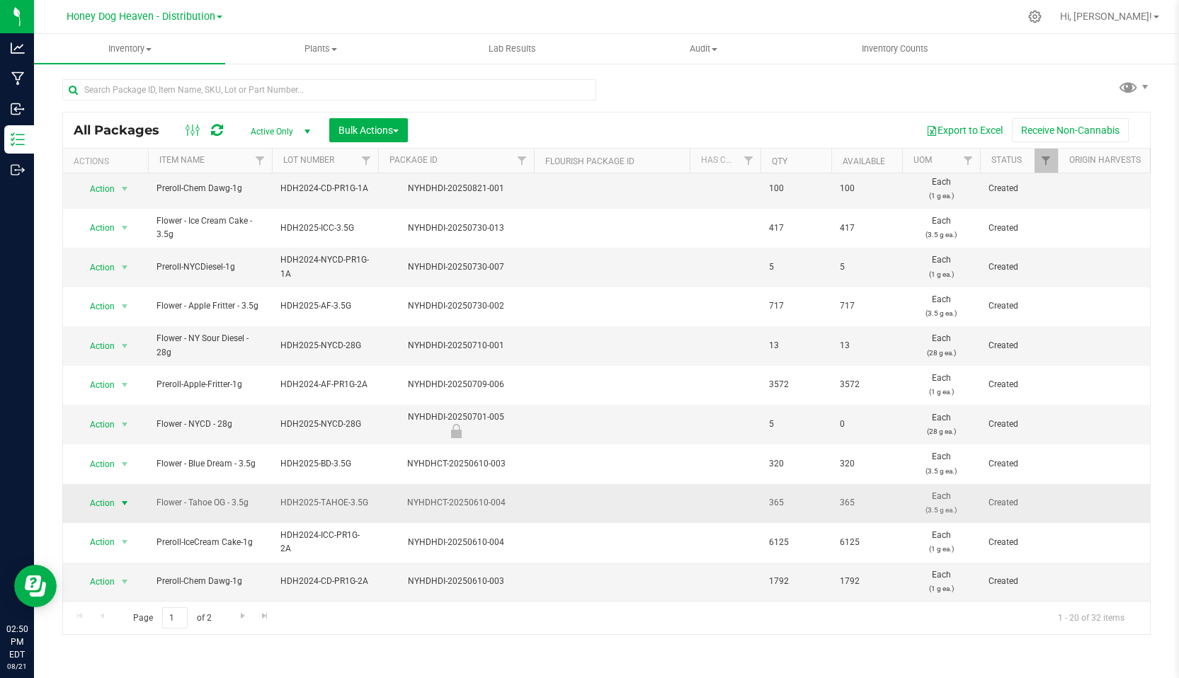
click at [107, 503] on span "Action" at bounding box center [96, 504] width 38 height 20
click at [135, 285] on li "Create package" at bounding box center [122, 290] width 89 height 21
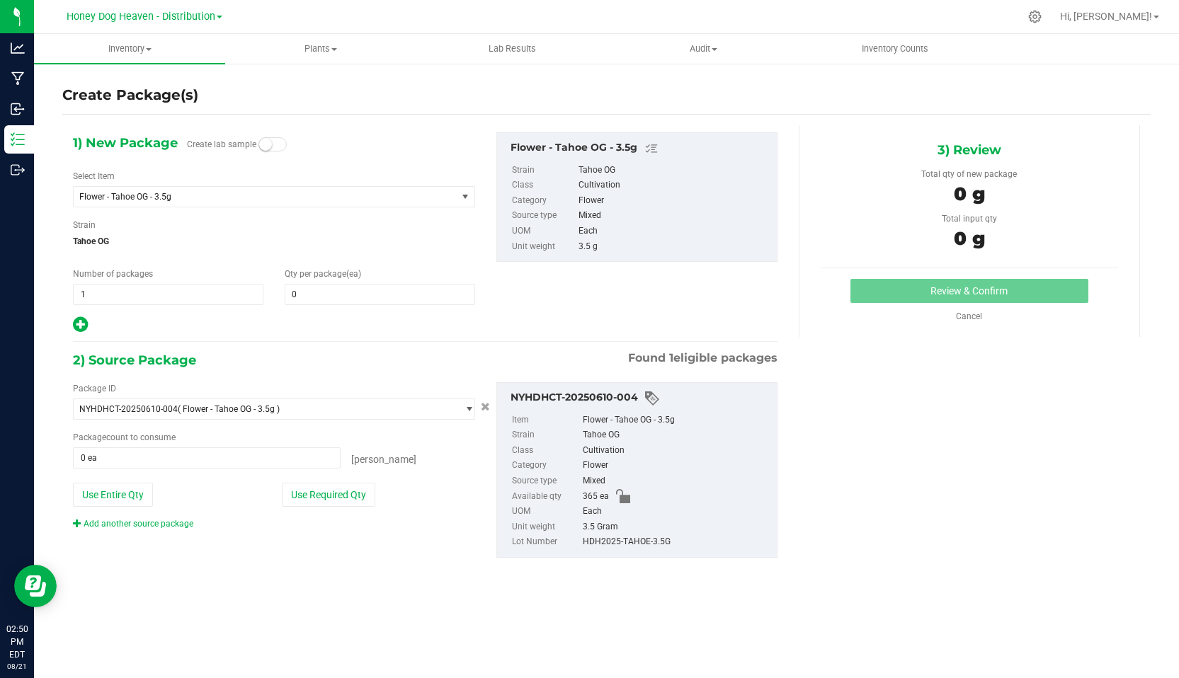
click at [330, 281] on div "Qty per package (ea) 0 0" at bounding box center [380, 287] width 212 height 38
click at [324, 296] on span at bounding box center [380, 294] width 190 height 21
type input "2"
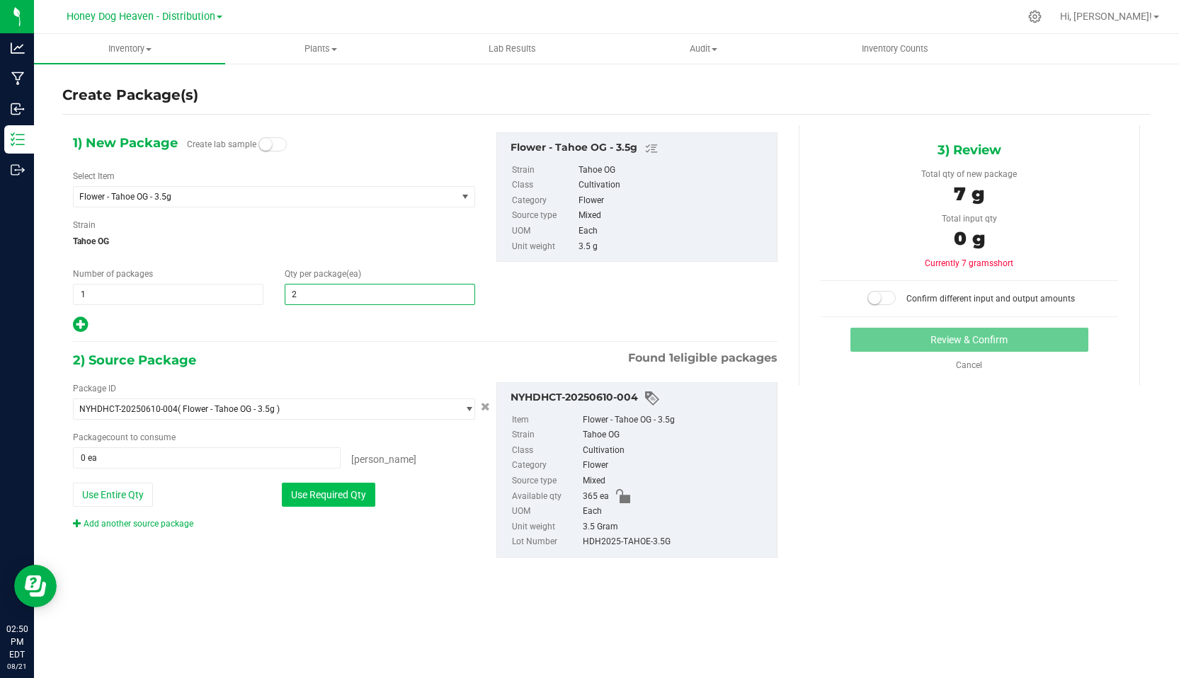
type input "2"
click at [358, 503] on button "Use Required Qty" at bounding box center [328, 495] width 93 height 24
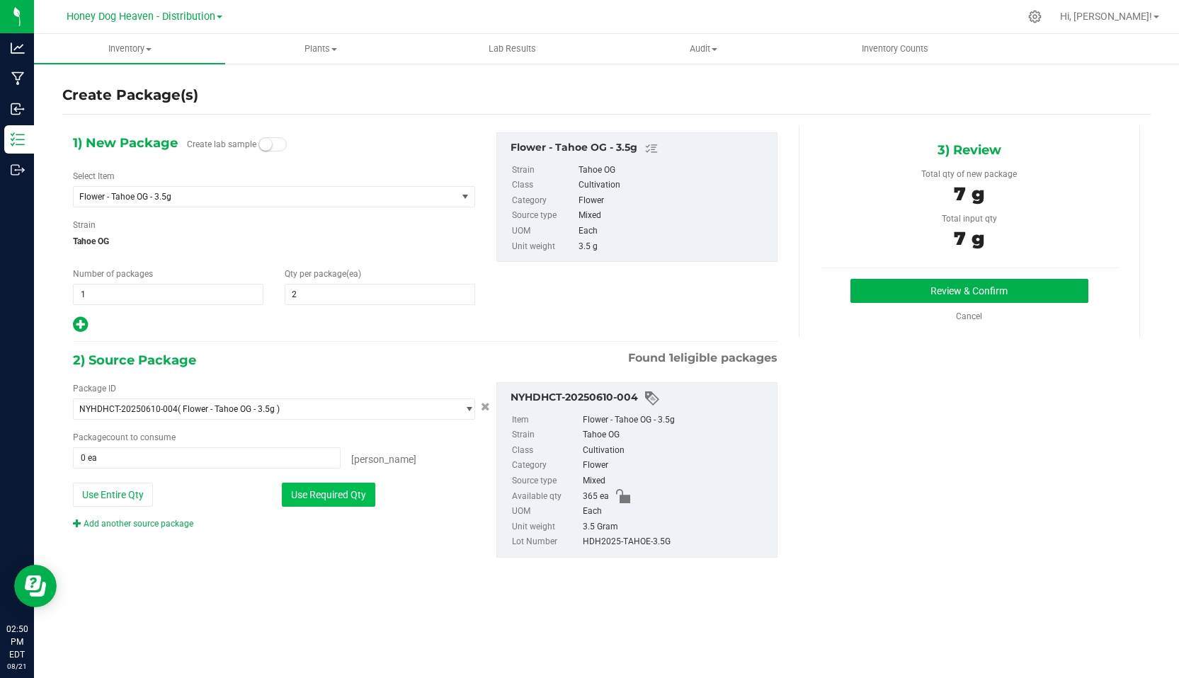
type input "2 ea"
click at [949, 292] on button "Review & Confirm" at bounding box center [969, 291] width 238 height 24
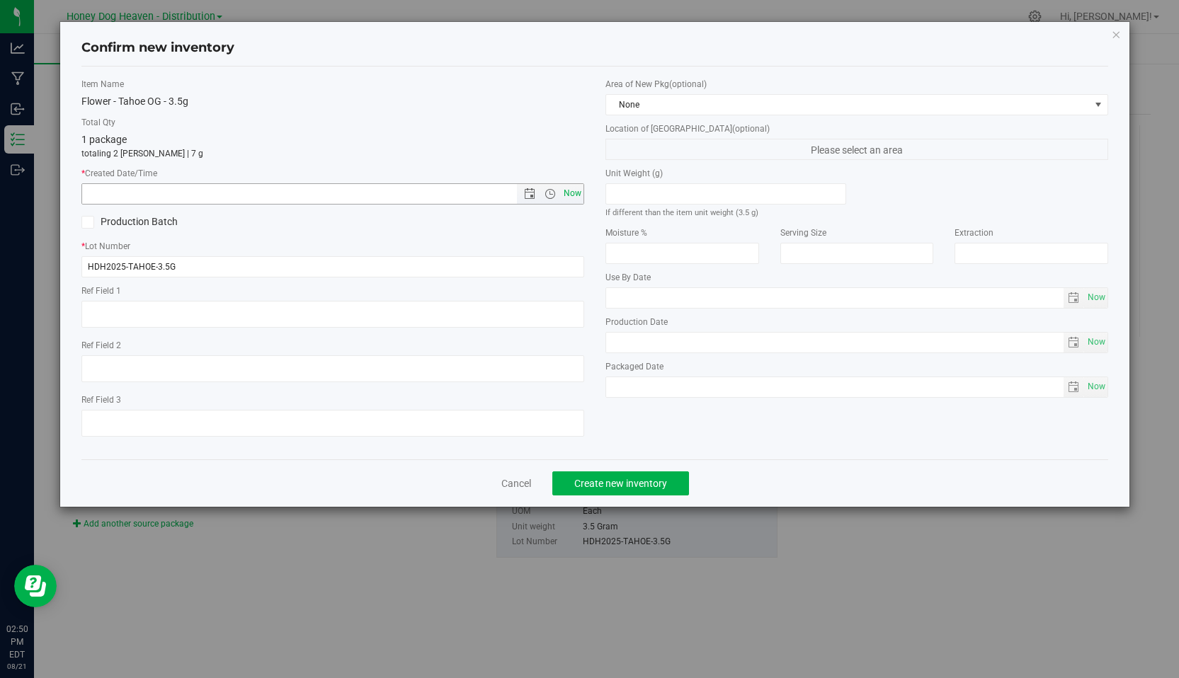
click at [576, 190] on span "Now" at bounding box center [573, 193] width 24 height 21
type input "[DATE] 2:50 PM"
click at [623, 489] on button "Create new inventory" at bounding box center [620, 484] width 137 height 24
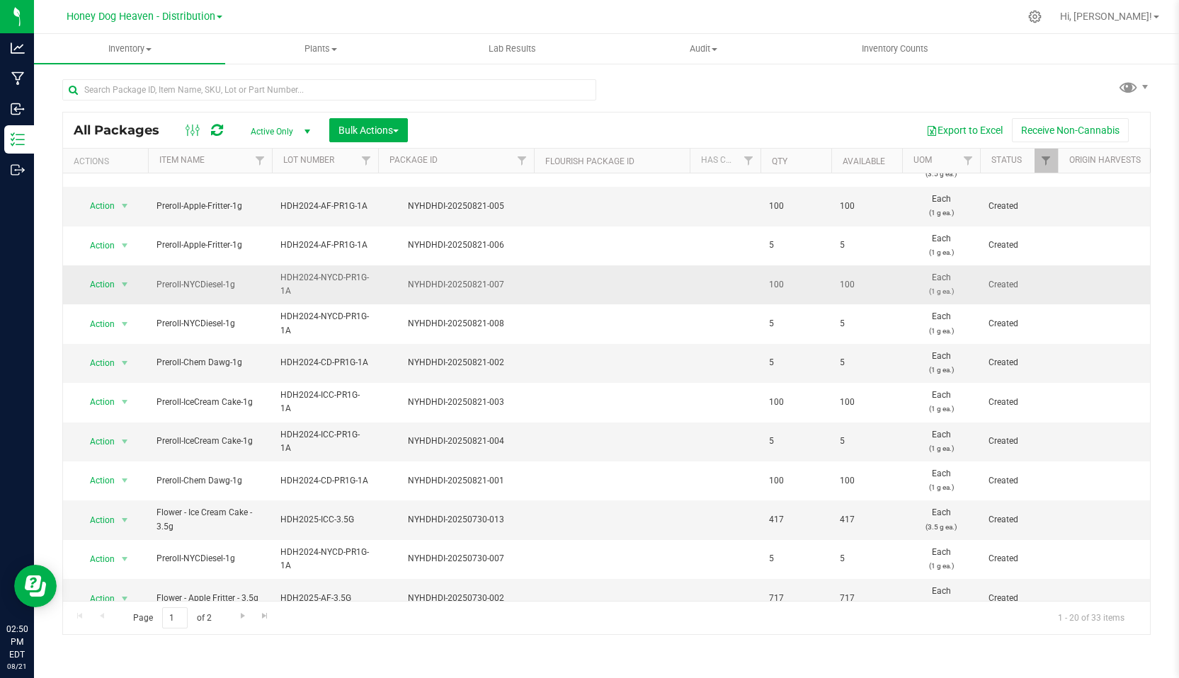
scroll to position [357, 0]
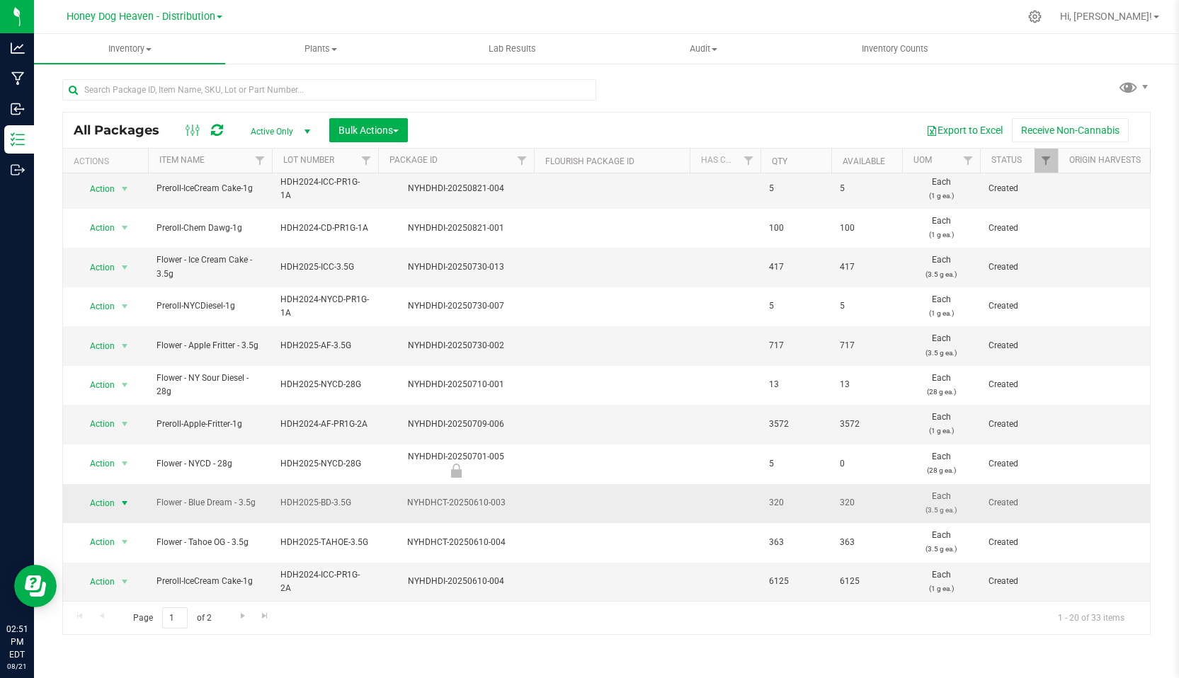
click at [101, 505] on span "Action" at bounding box center [96, 504] width 38 height 20
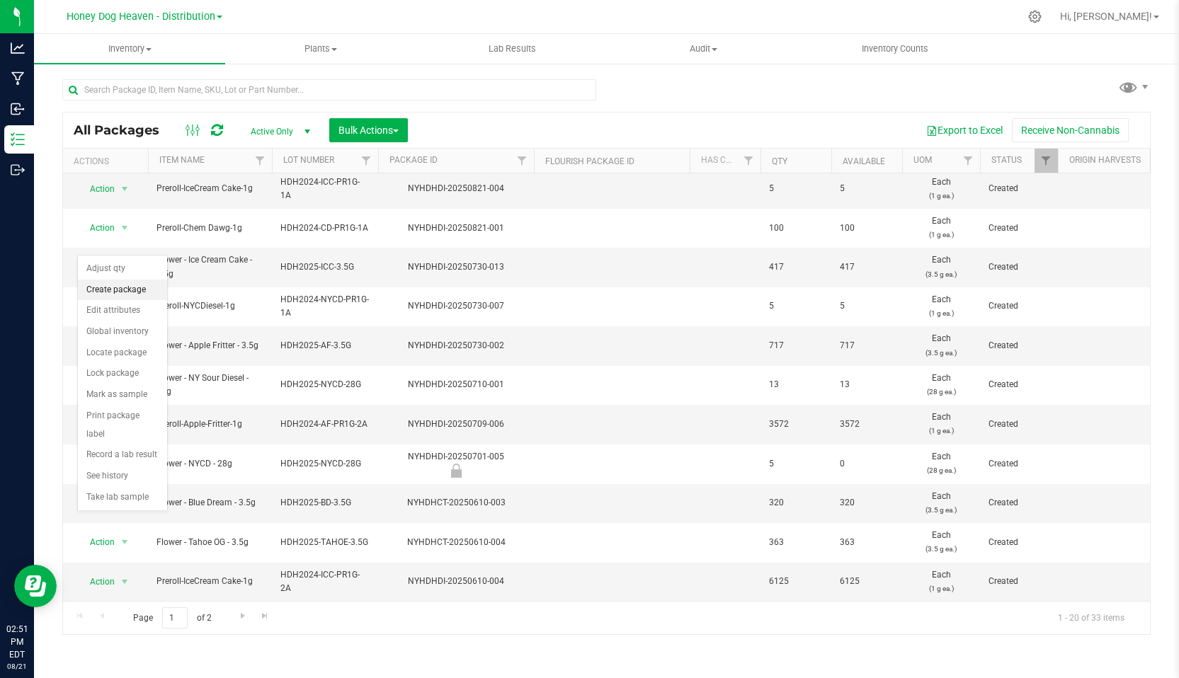
click at [136, 288] on li "Create package" at bounding box center [122, 290] width 89 height 21
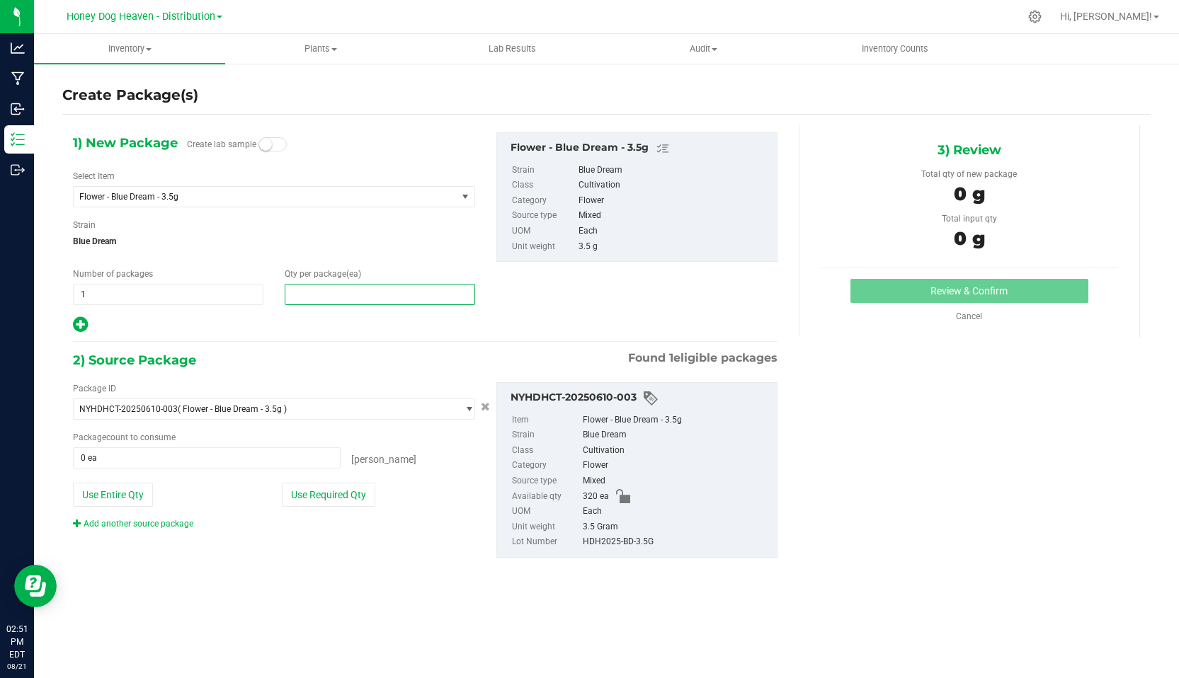
click at [322, 291] on span at bounding box center [380, 294] width 190 height 21
type input "2"
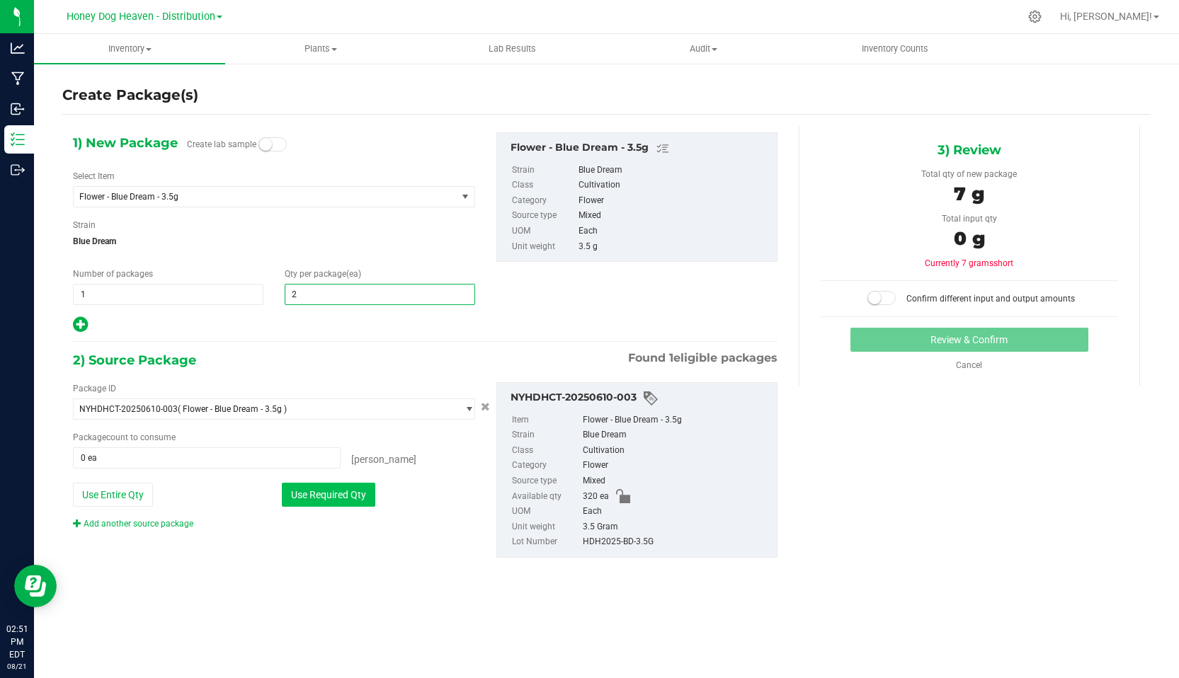
type input "2"
click at [331, 497] on button "Use Required Qty" at bounding box center [328, 495] width 93 height 24
type input "2 ea"
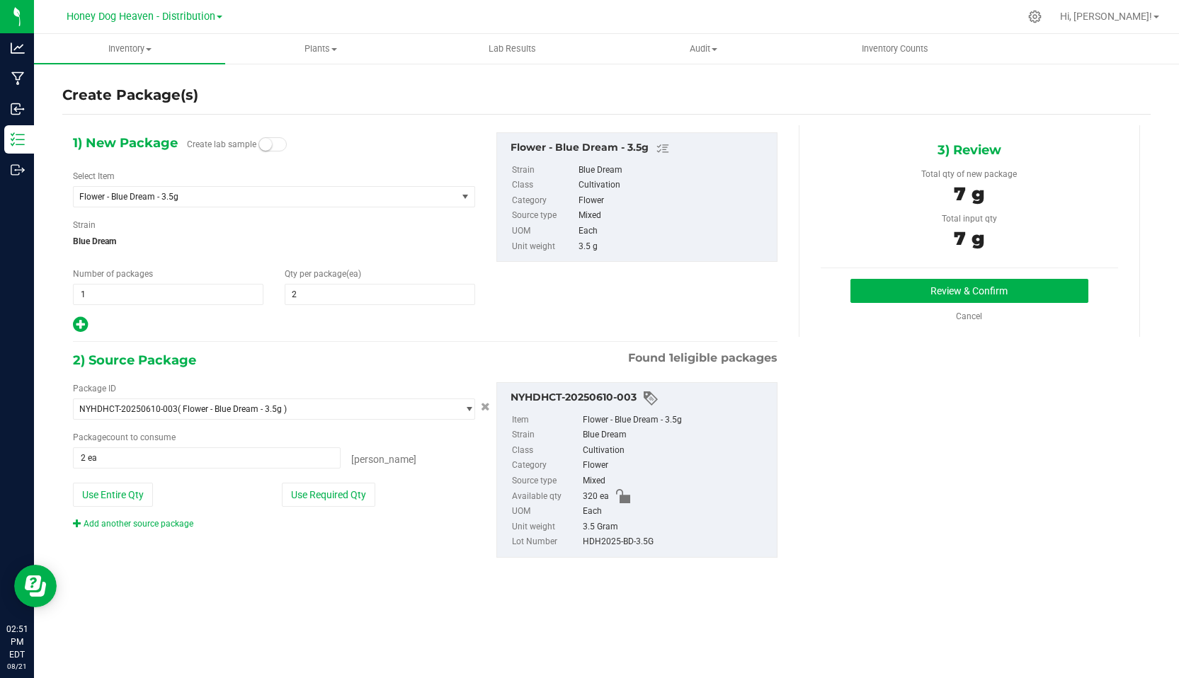
click at [928, 278] on div "3) Review Total qty of new package 7 g Total input qty 7 g Review & Confirm" at bounding box center [969, 231] width 341 height 212
click at [928, 283] on button "Review & Confirm" at bounding box center [969, 291] width 238 height 24
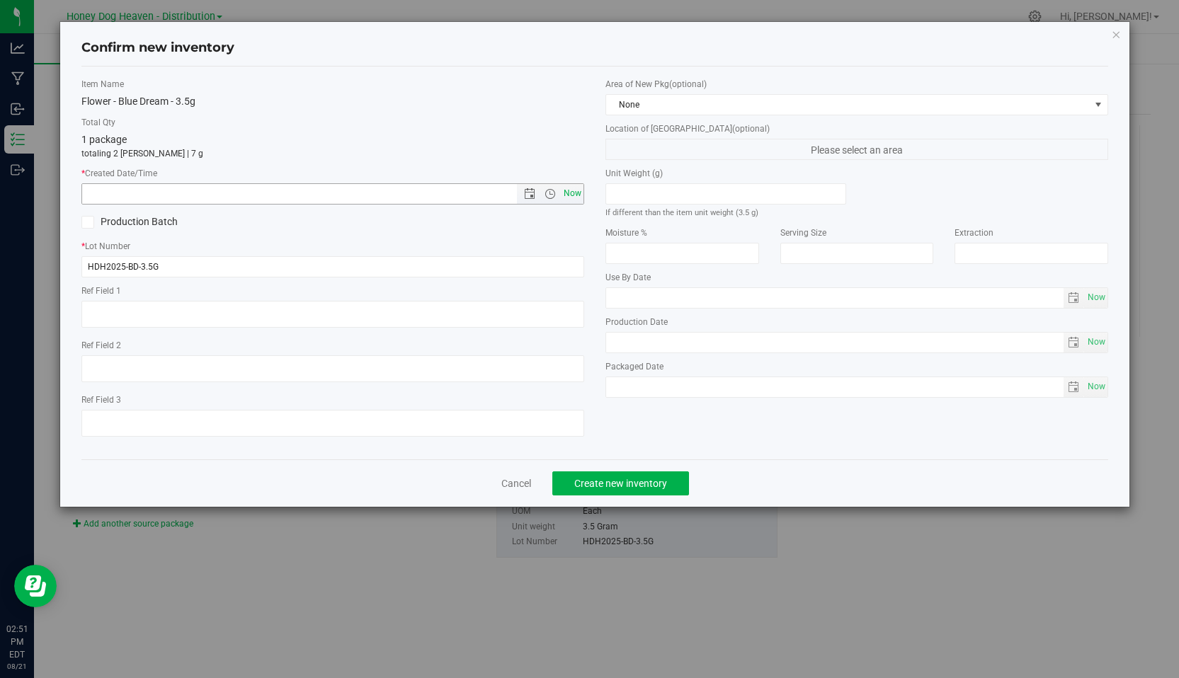
click at [575, 190] on span "Now" at bounding box center [573, 193] width 24 height 21
type input "[DATE] 2:51 PM"
click at [575, 190] on span "Now" at bounding box center [573, 193] width 24 height 21
click at [637, 480] on span "Create new inventory" at bounding box center [620, 483] width 93 height 11
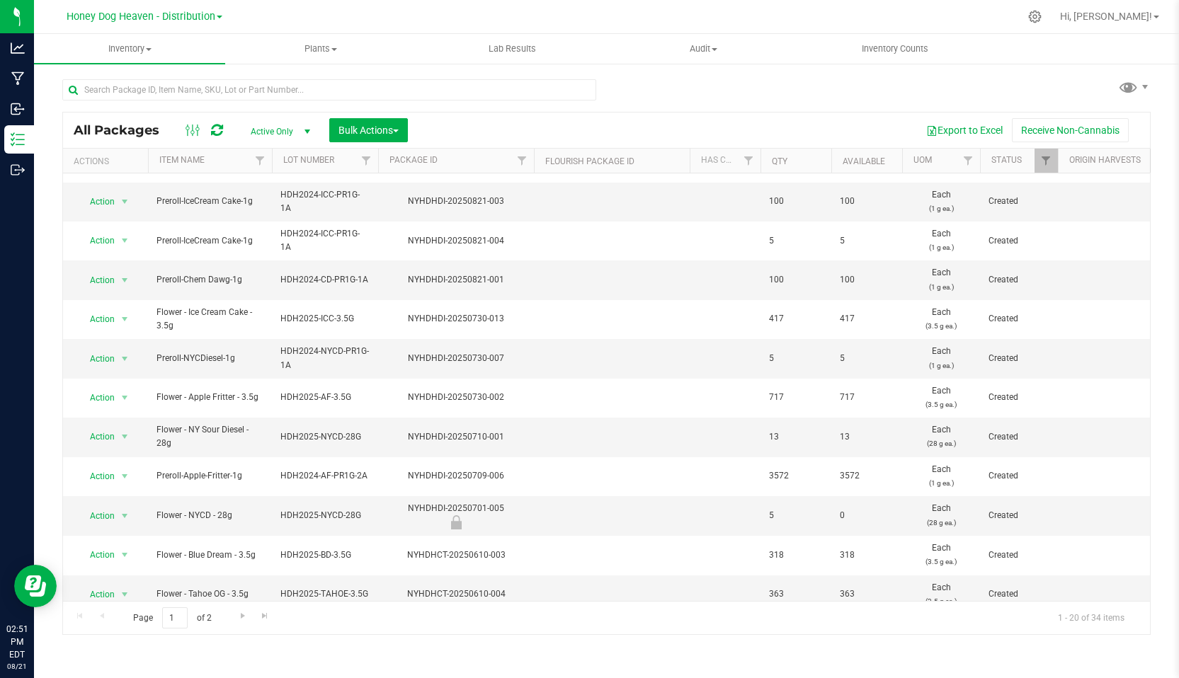
scroll to position [357, 0]
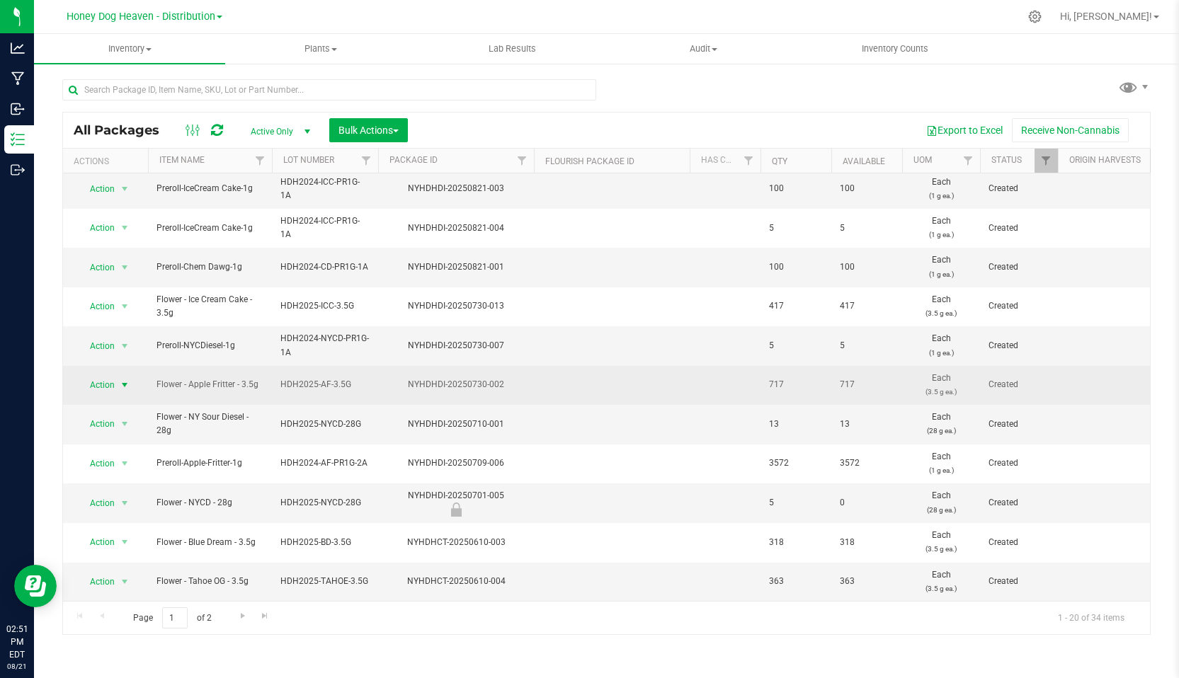
click at [103, 387] on span "Action" at bounding box center [96, 385] width 38 height 20
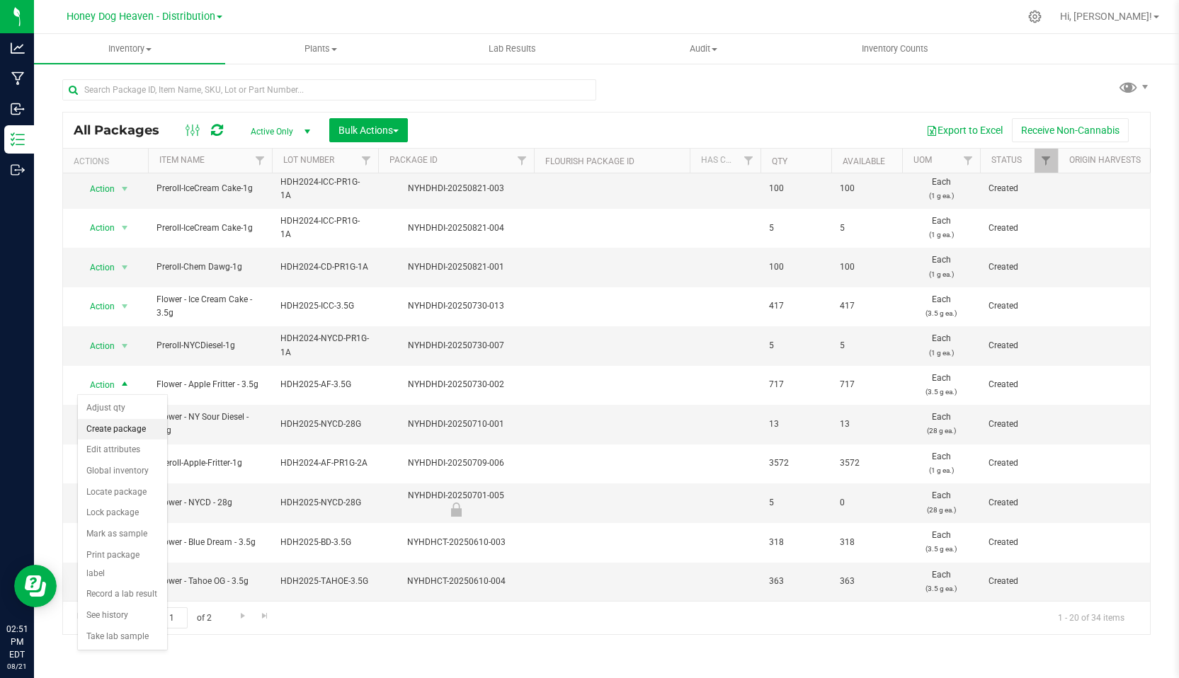
click at [113, 435] on li "Create package" at bounding box center [122, 429] width 89 height 21
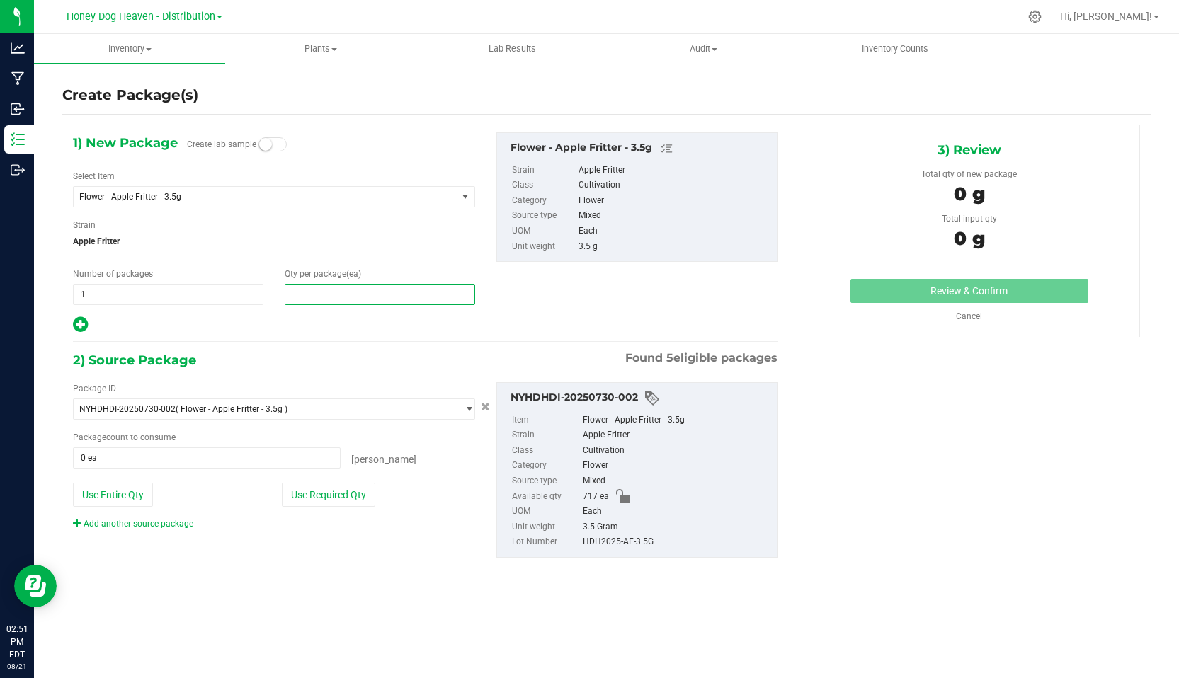
click at [336, 297] on span at bounding box center [380, 294] width 190 height 21
type input "2"
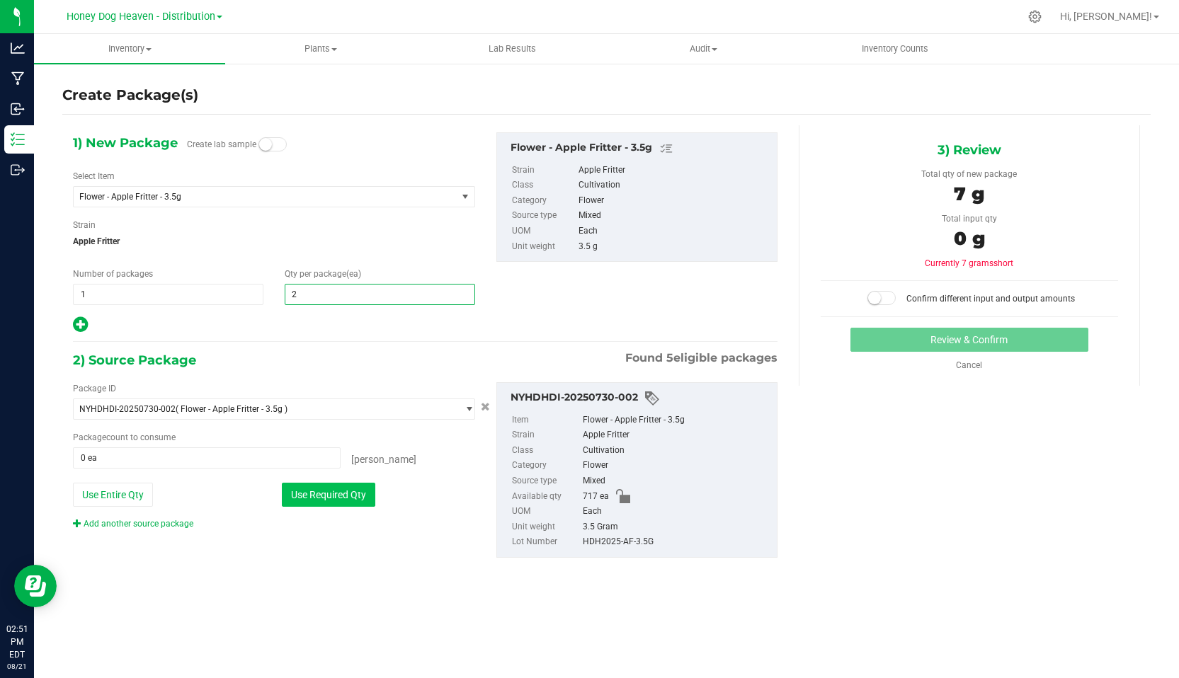
type input "2"
click at [322, 492] on button "Use Required Qty" at bounding box center [328, 495] width 93 height 24
type input "2 ea"
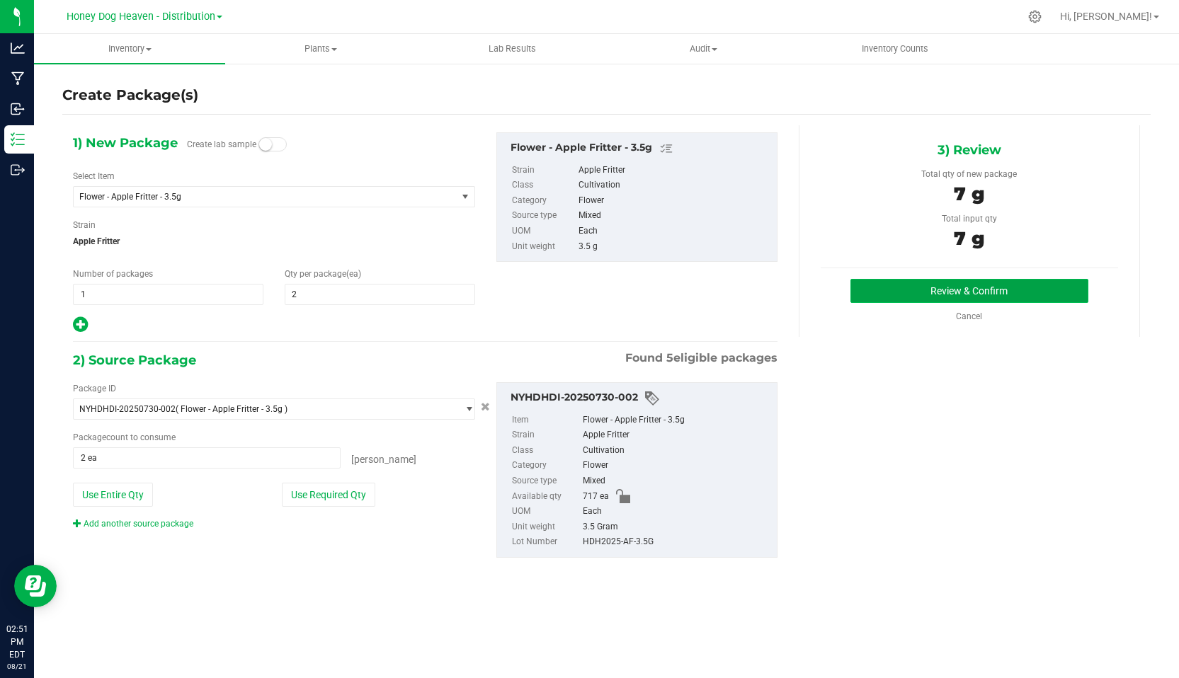
click at [1014, 290] on button "Review & Confirm" at bounding box center [969, 291] width 238 height 24
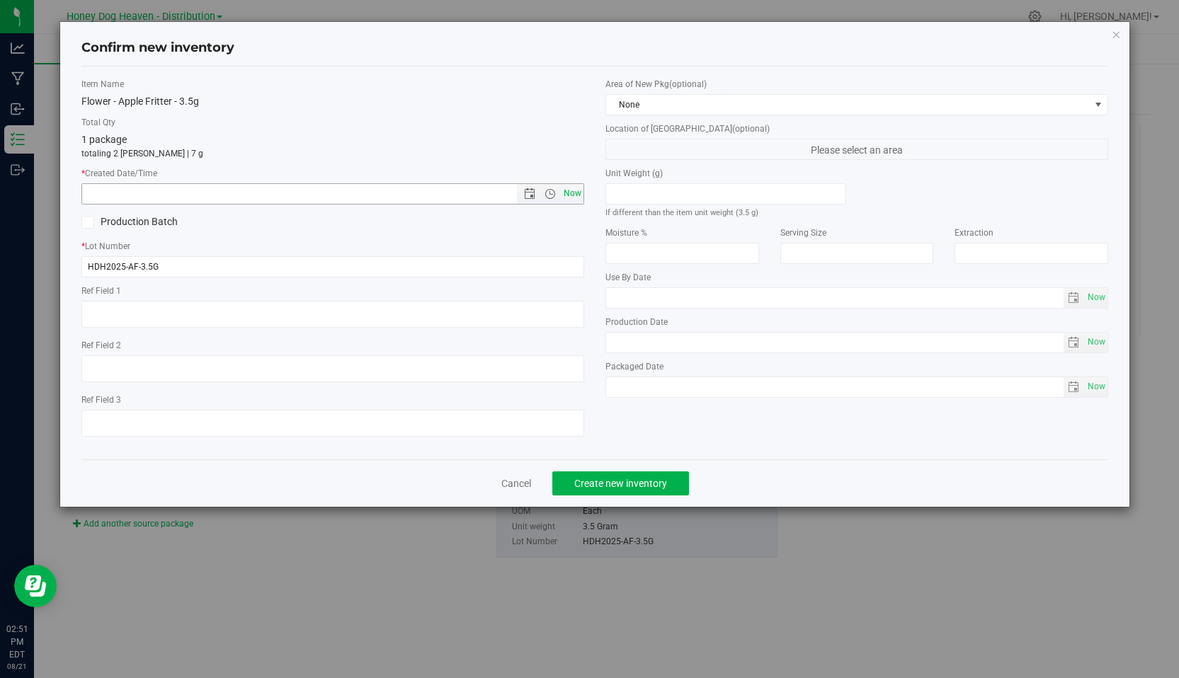
click at [567, 190] on span "Now" at bounding box center [573, 193] width 24 height 21
type input "[DATE] 2:51 PM"
click at [615, 488] on span "Create new inventory" at bounding box center [620, 483] width 93 height 11
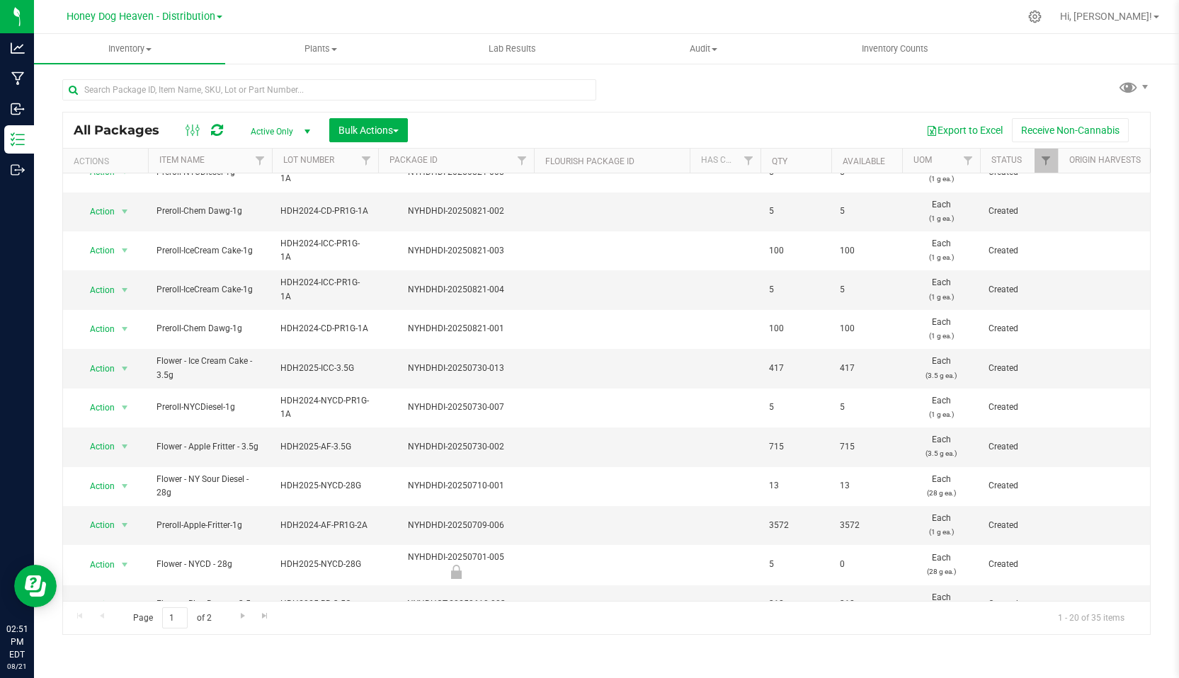
scroll to position [334, 0]
click at [103, 370] on span "Action" at bounding box center [96, 370] width 38 height 20
click at [120, 411] on li "Create package" at bounding box center [122, 413] width 89 height 21
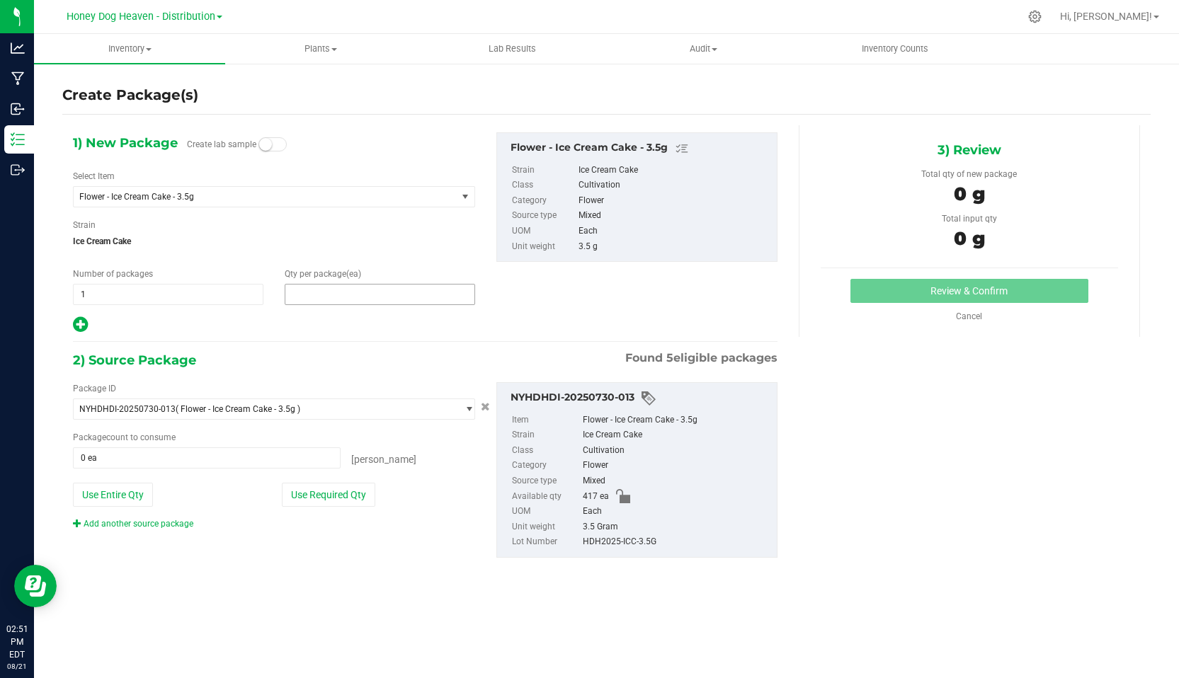
click at [314, 300] on span at bounding box center [380, 294] width 190 height 21
type input "2"
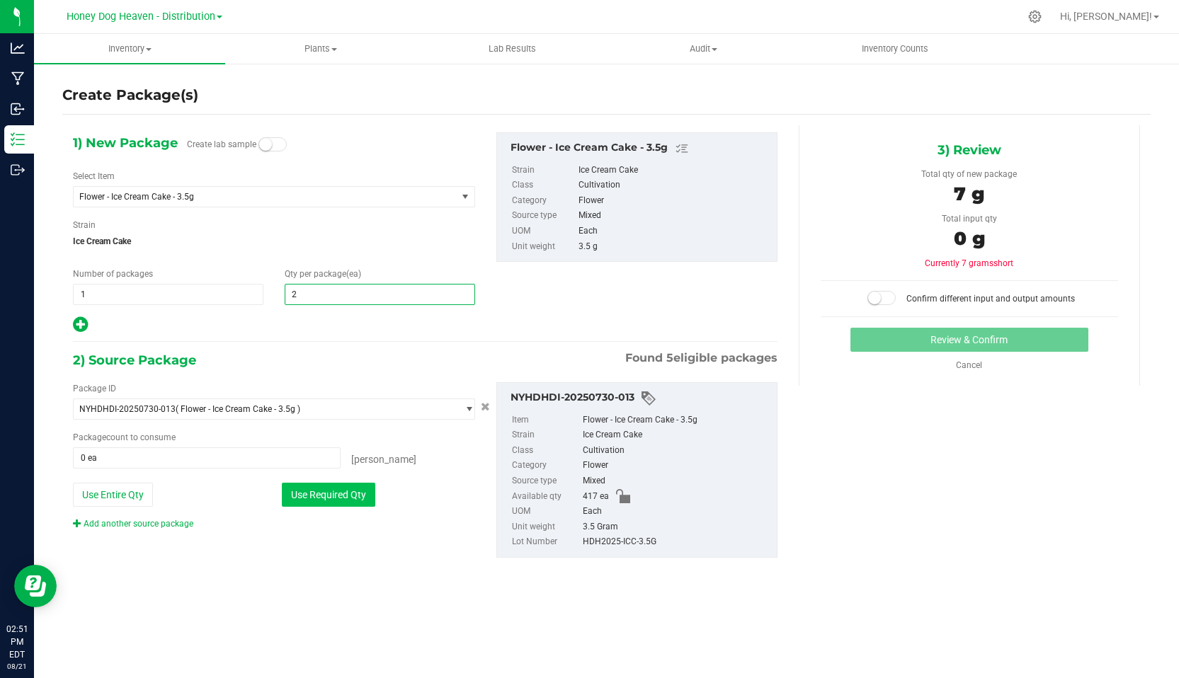
type input "2"
click at [324, 489] on button "Use Required Qty" at bounding box center [328, 495] width 93 height 24
type input "2 ea"
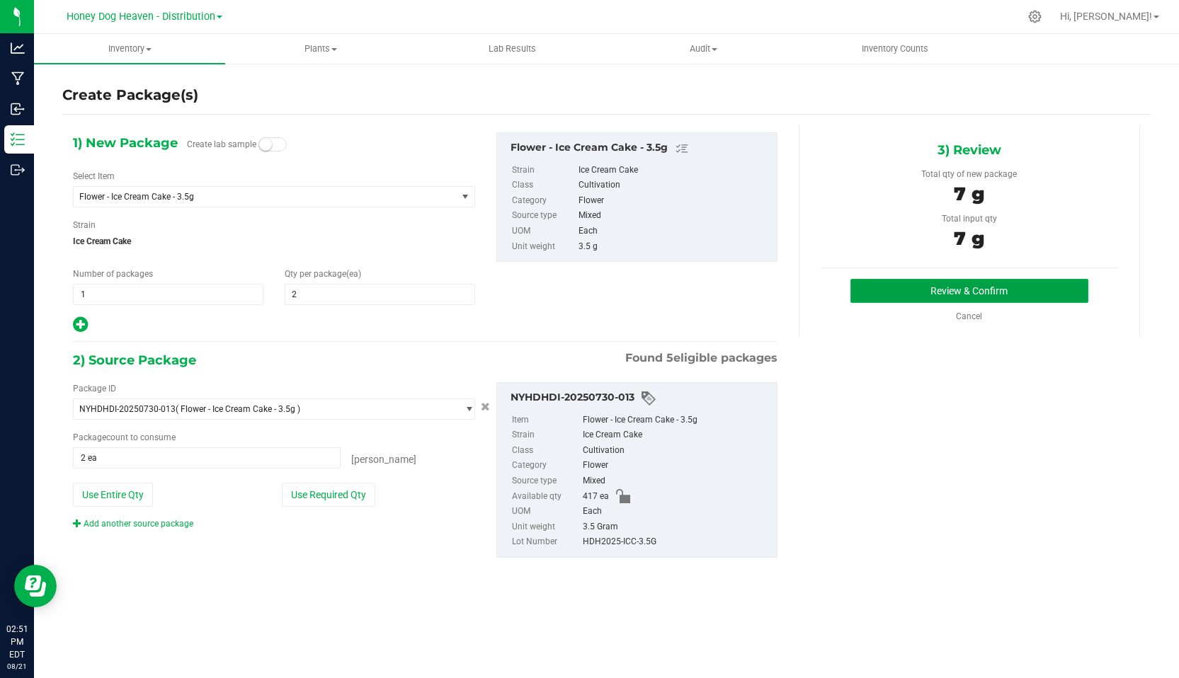
click at [928, 289] on button "Review & Confirm" at bounding box center [969, 291] width 238 height 24
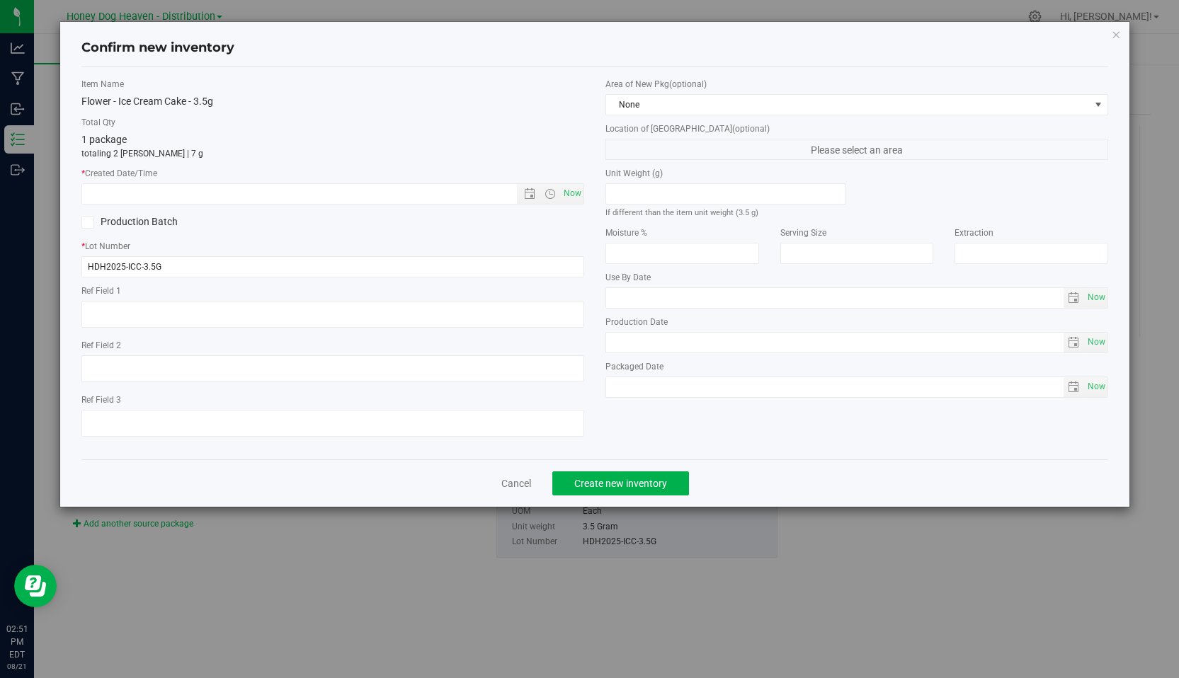
click at [564, 177] on label "* Created Date/Time" at bounding box center [332, 173] width 503 height 13
click at [568, 188] on span "Now" at bounding box center [573, 193] width 24 height 21
type input "[DATE] 2:51 PM"
click at [630, 480] on span "Create new inventory" at bounding box center [620, 483] width 93 height 11
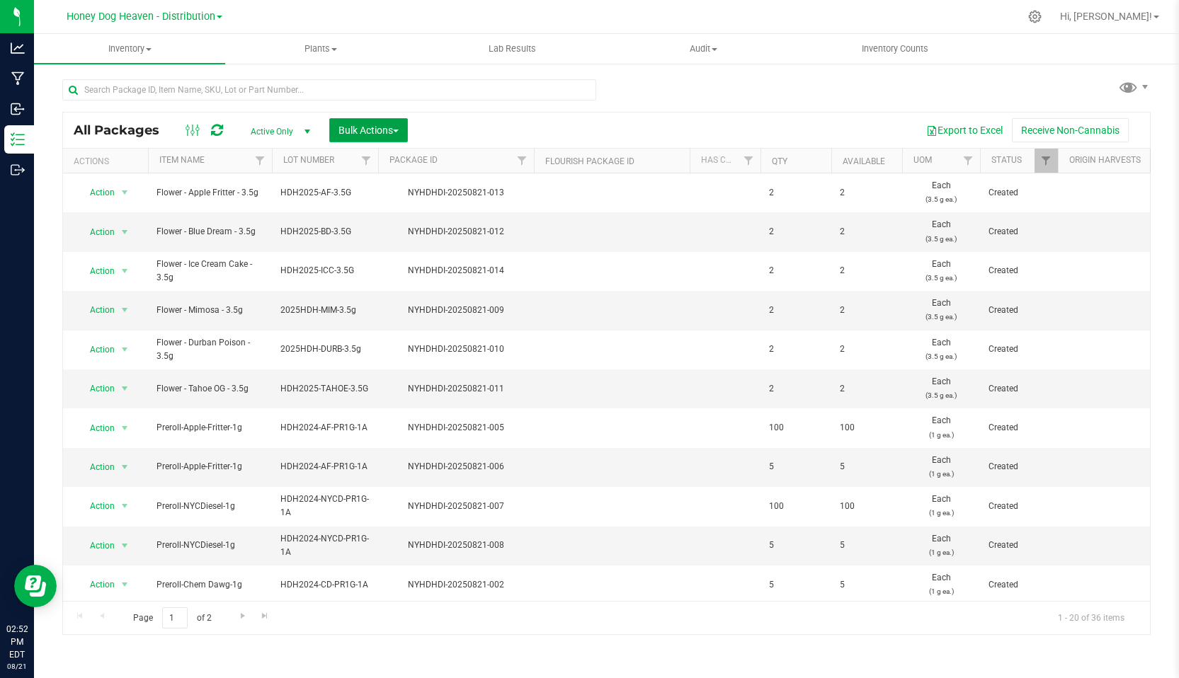
click at [391, 132] on span "Bulk Actions" at bounding box center [368, 130] width 60 height 11
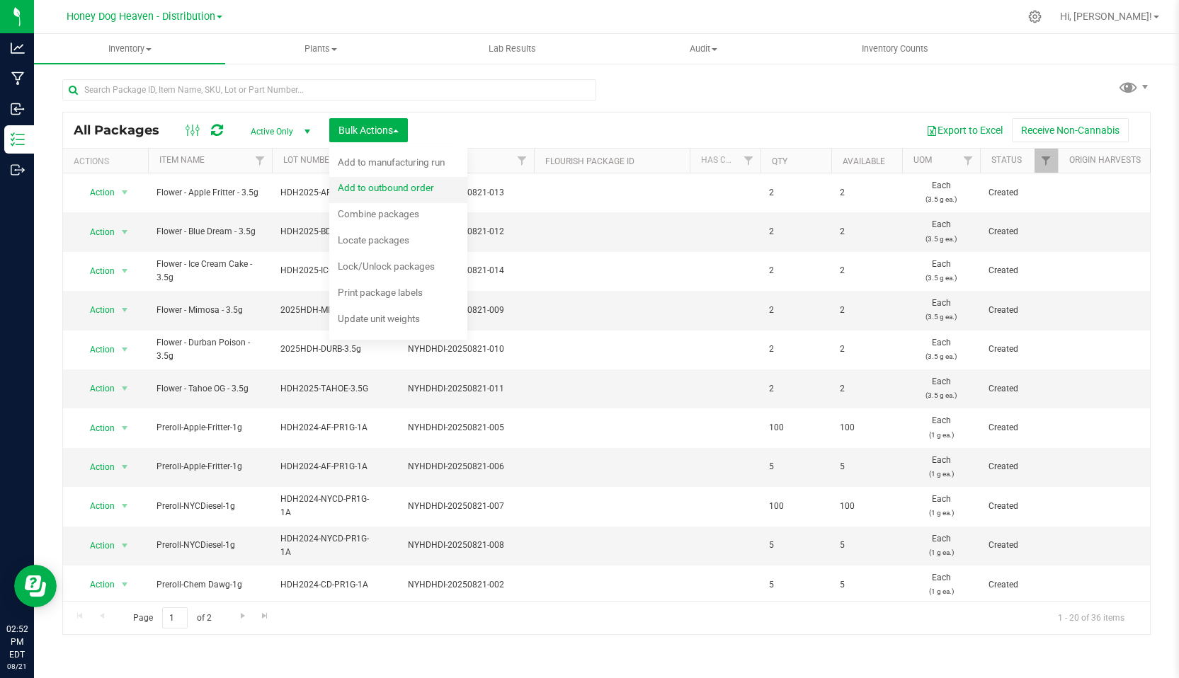
click at [390, 185] on span "Add to outbound order" at bounding box center [386, 187] width 96 height 11
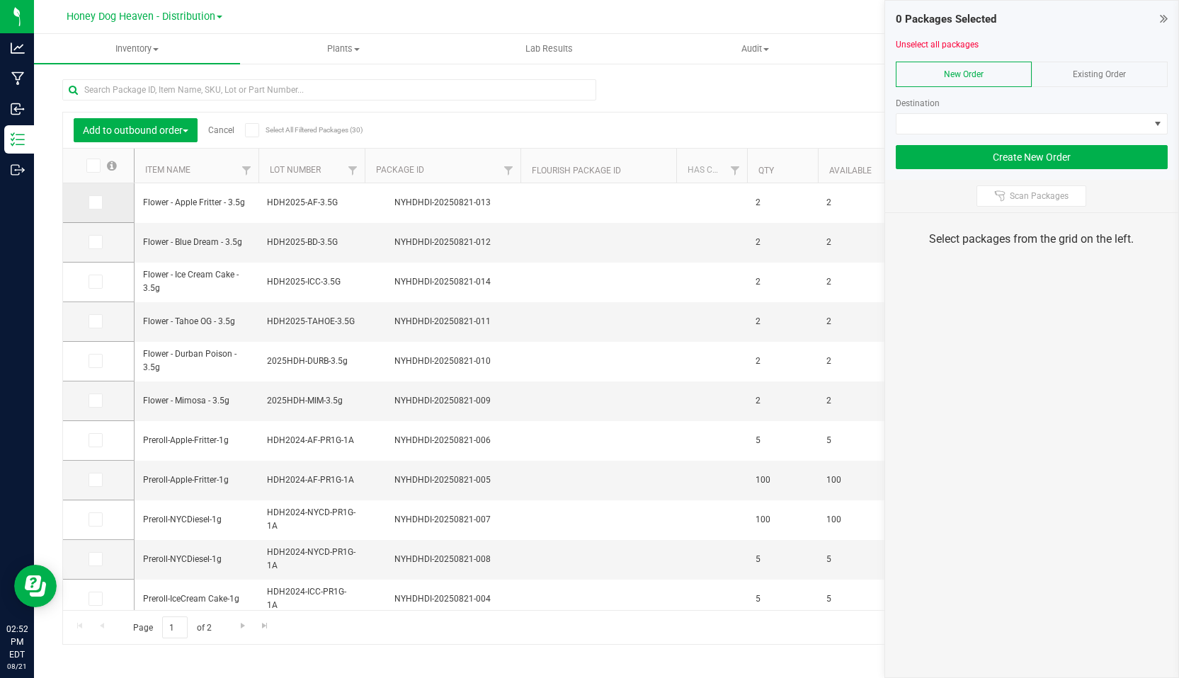
click at [96, 203] on icon at bounding box center [94, 203] width 9 height 0
click at [0, 0] on input "checkbox" at bounding box center [0, 0] width 0 height 0
click at [96, 248] on span at bounding box center [96, 242] width 14 height 14
click at [0, 0] on input "checkbox" at bounding box center [0, 0] width 0 height 0
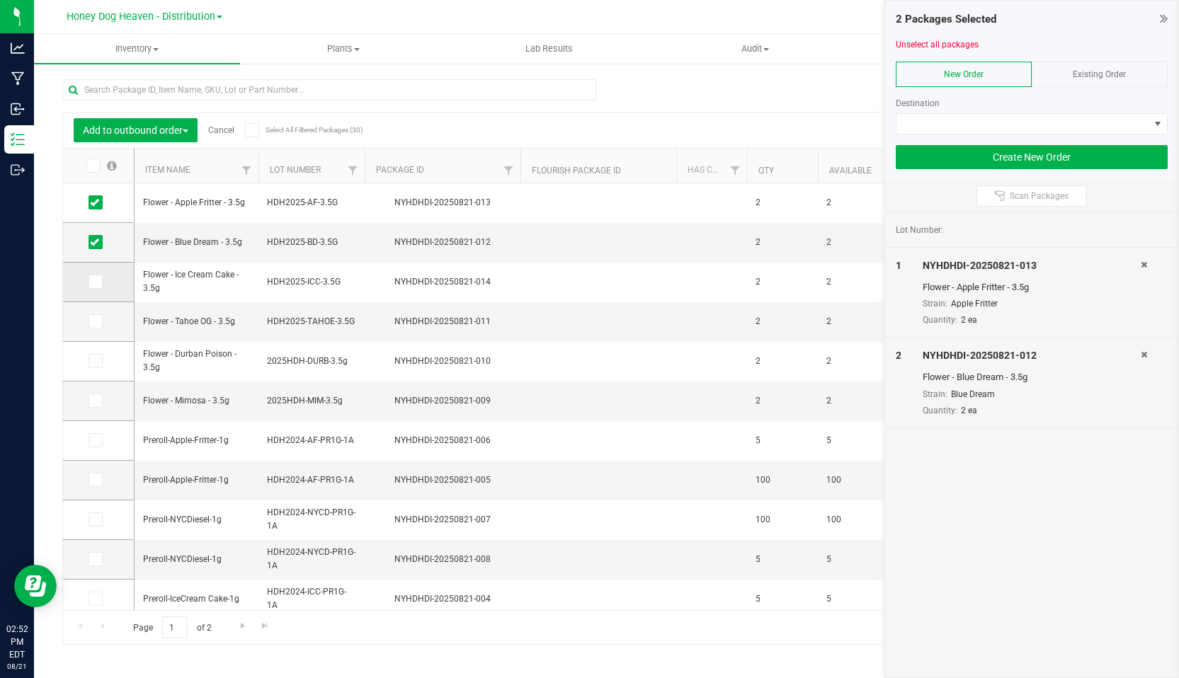
click at [97, 292] on td at bounding box center [98, 283] width 71 height 40
click at [97, 282] on icon at bounding box center [94, 282] width 9 height 0
click at [0, 0] on input "checkbox" at bounding box center [0, 0] width 0 height 0
click at [97, 321] on icon at bounding box center [94, 321] width 9 height 0
click at [0, 0] on input "checkbox" at bounding box center [0, 0] width 0 height 0
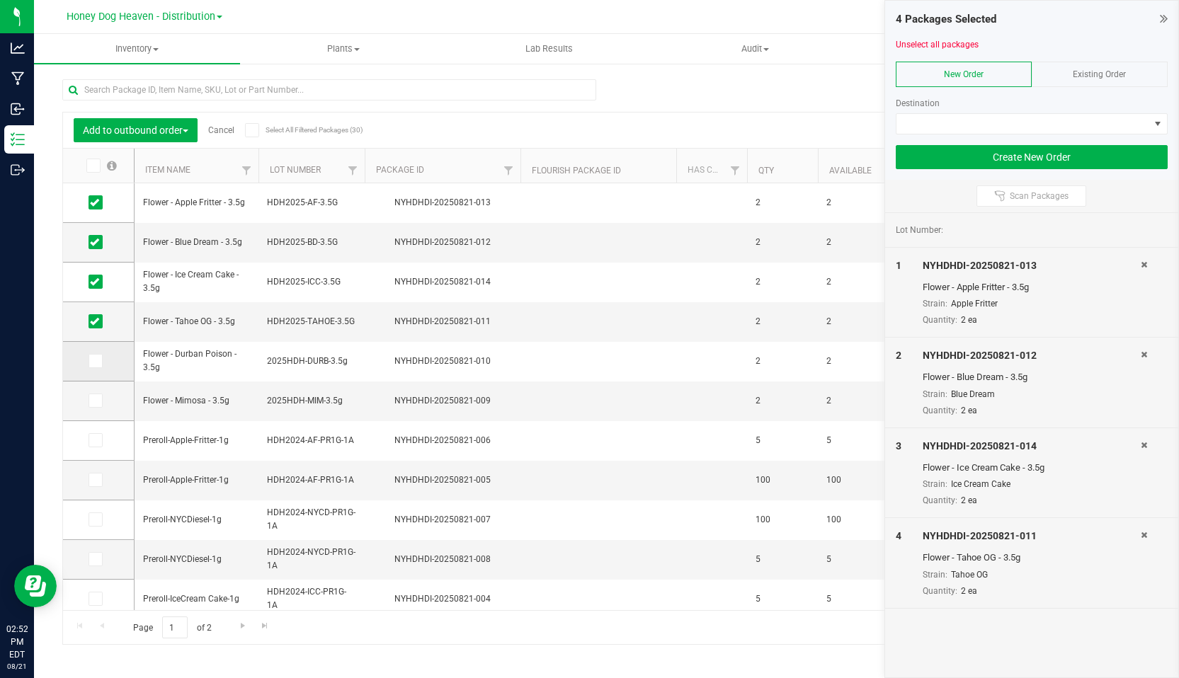
click at [93, 361] on icon at bounding box center [94, 361] width 9 height 0
click at [0, 0] on input "checkbox" at bounding box center [0, 0] width 0 height 0
click at [94, 401] on icon at bounding box center [94, 401] width 9 height 0
click at [0, 0] on input "checkbox" at bounding box center [0, 0] width 0 height 0
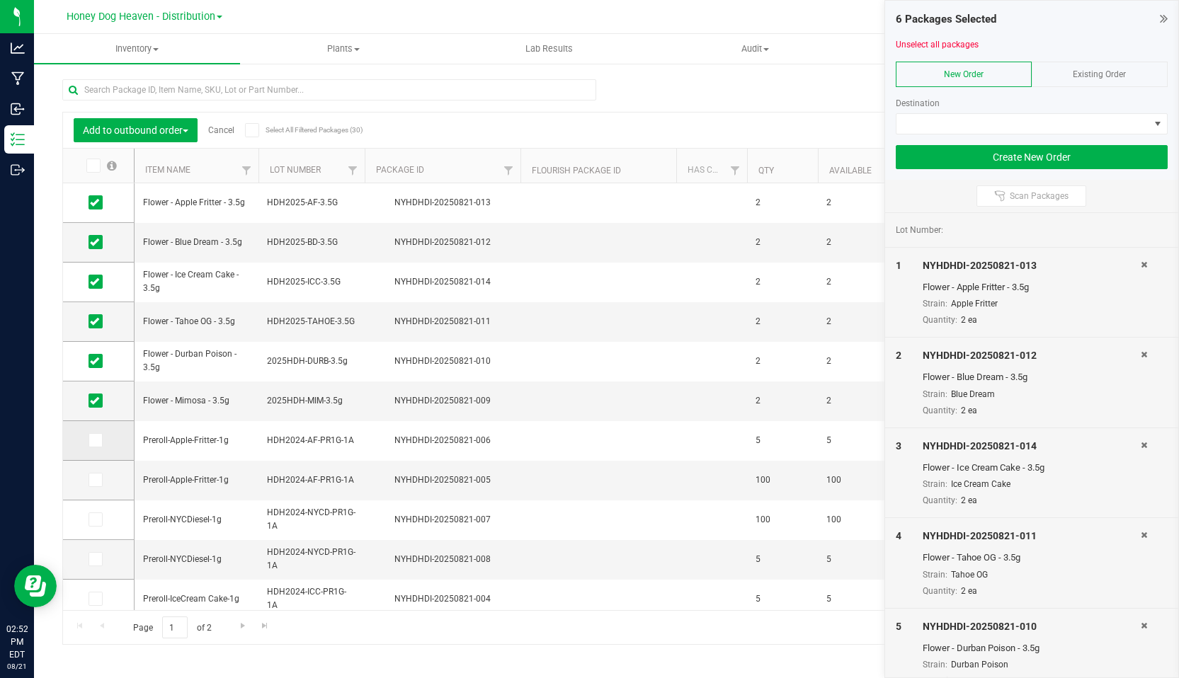
click at [98, 440] on icon at bounding box center [94, 440] width 9 height 0
click at [0, 0] on input "checkbox" at bounding box center [0, 0] width 0 height 0
click at [100, 482] on span at bounding box center [96, 480] width 14 height 14
click at [0, 0] on input "checkbox" at bounding box center [0, 0] width 0 height 0
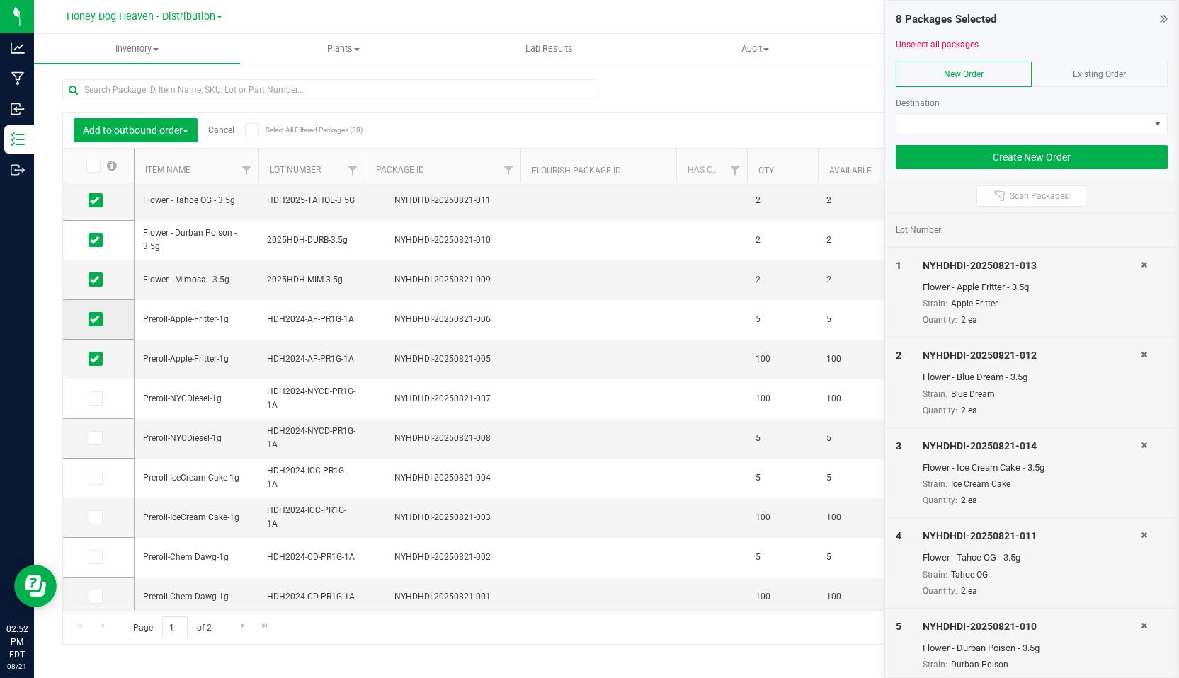
scroll to position [123, 0]
click at [97, 357] on icon at bounding box center [94, 357] width 9 height 0
click at [0, 0] on input "checkbox" at bounding box center [0, 0] width 0 height 0
click at [96, 436] on icon at bounding box center [94, 436] width 9 height 0
click at [0, 0] on input "checkbox" at bounding box center [0, 0] width 0 height 0
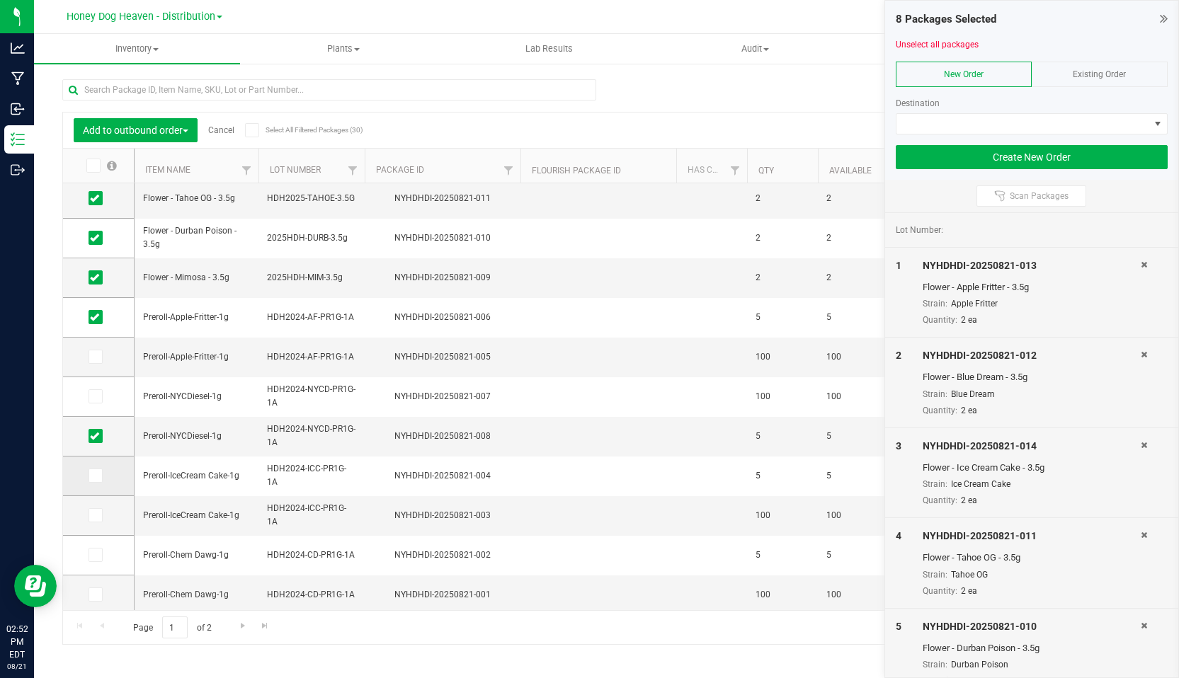
click at [97, 476] on icon at bounding box center [94, 476] width 9 height 0
click at [0, 0] on input "checkbox" at bounding box center [0, 0] width 0 height 0
click at [93, 555] on icon at bounding box center [94, 555] width 9 height 0
click at [0, 0] on input "checkbox" at bounding box center [0, 0] width 0 height 0
click at [1157, 126] on span at bounding box center [1157, 123] width 11 height 11
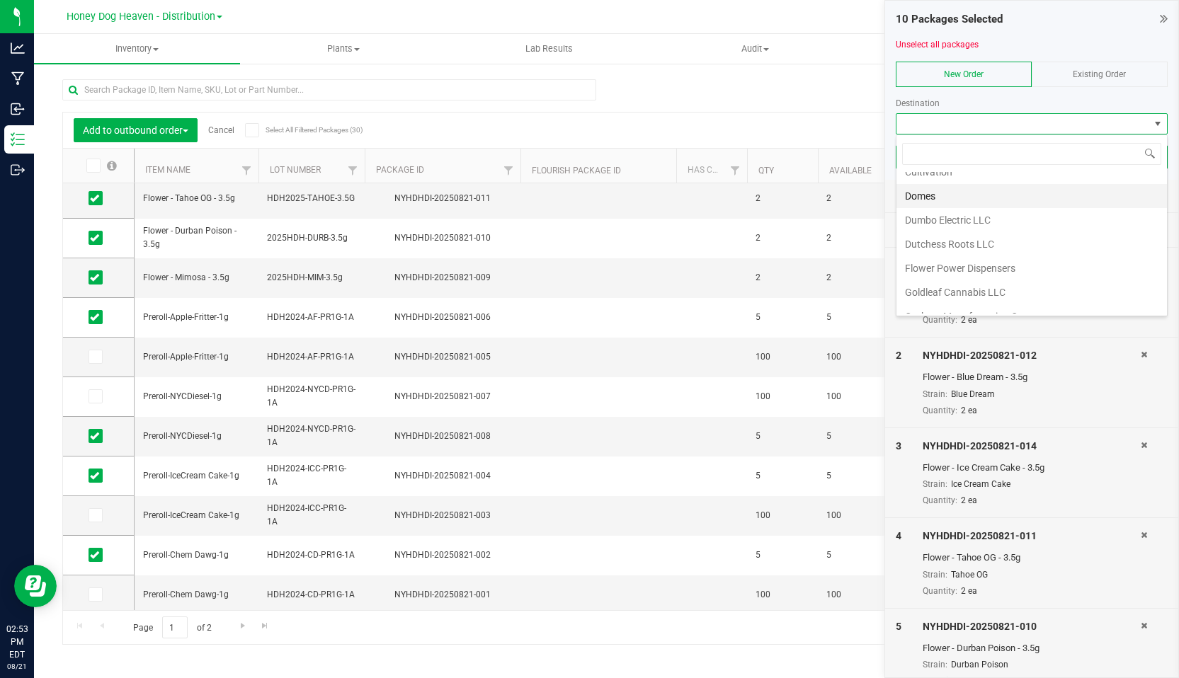
scroll to position [79, 0]
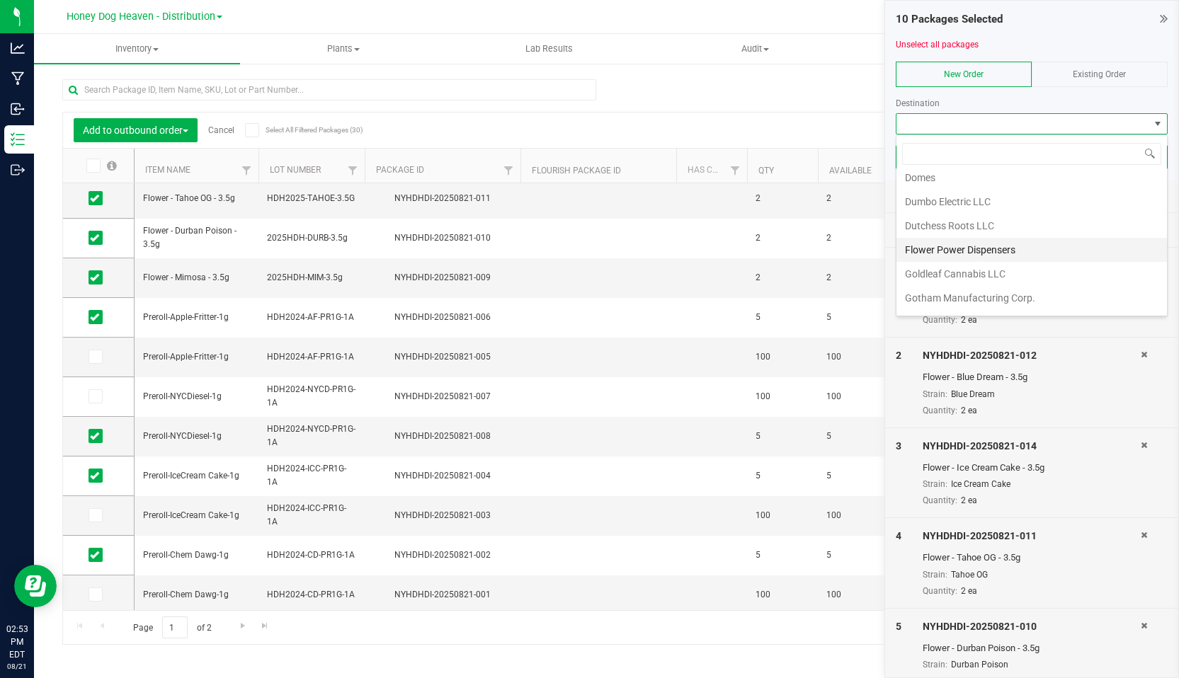
click at [957, 250] on li "Flower Power Dispensers" at bounding box center [1032, 250] width 271 height 24
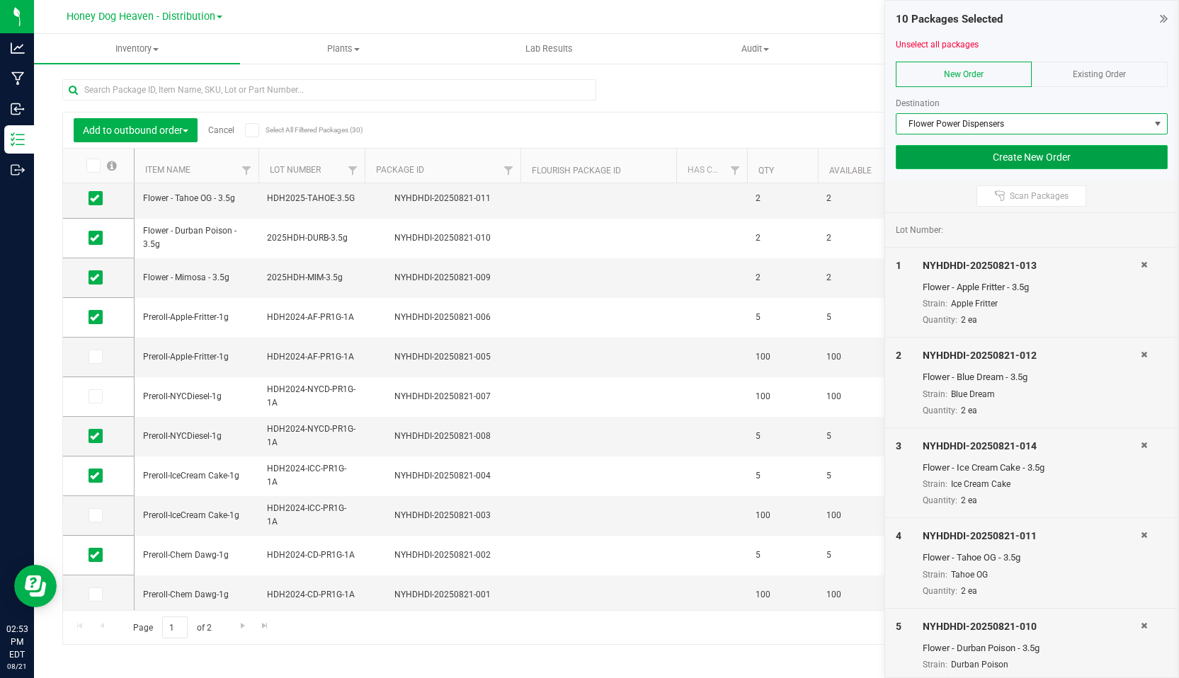
click at [1050, 156] on button "Create New Order" at bounding box center [1032, 157] width 272 height 24
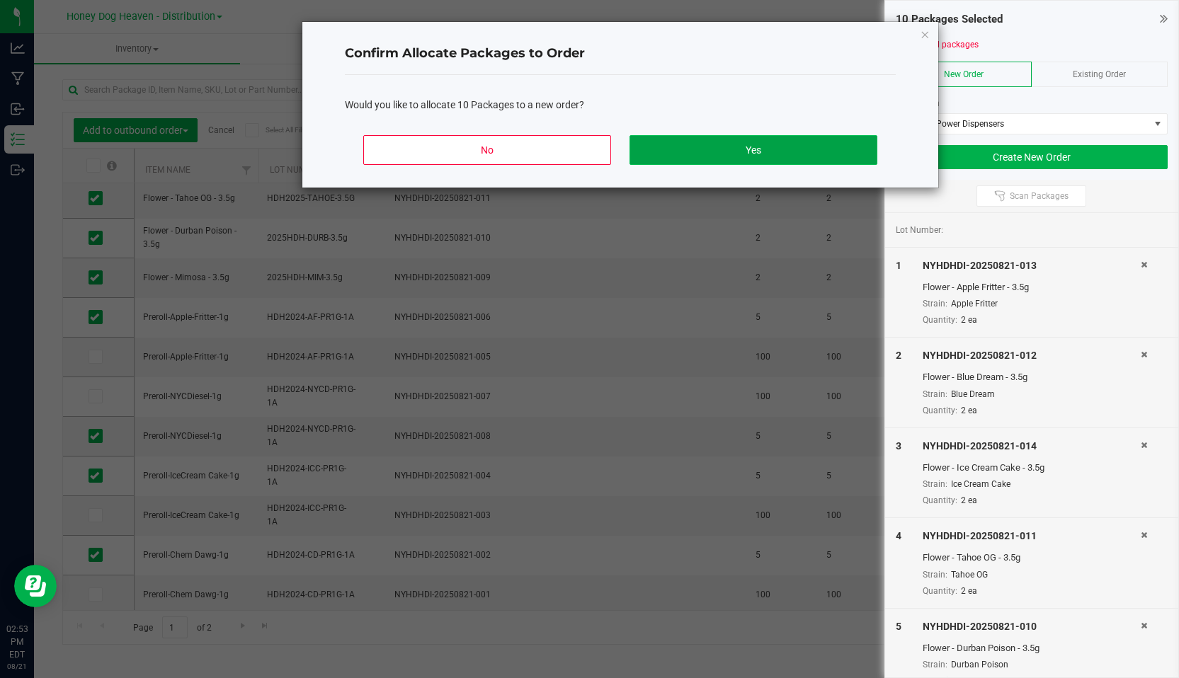
click at [775, 159] on button "Yes" at bounding box center [754, 150] width 248 height 30
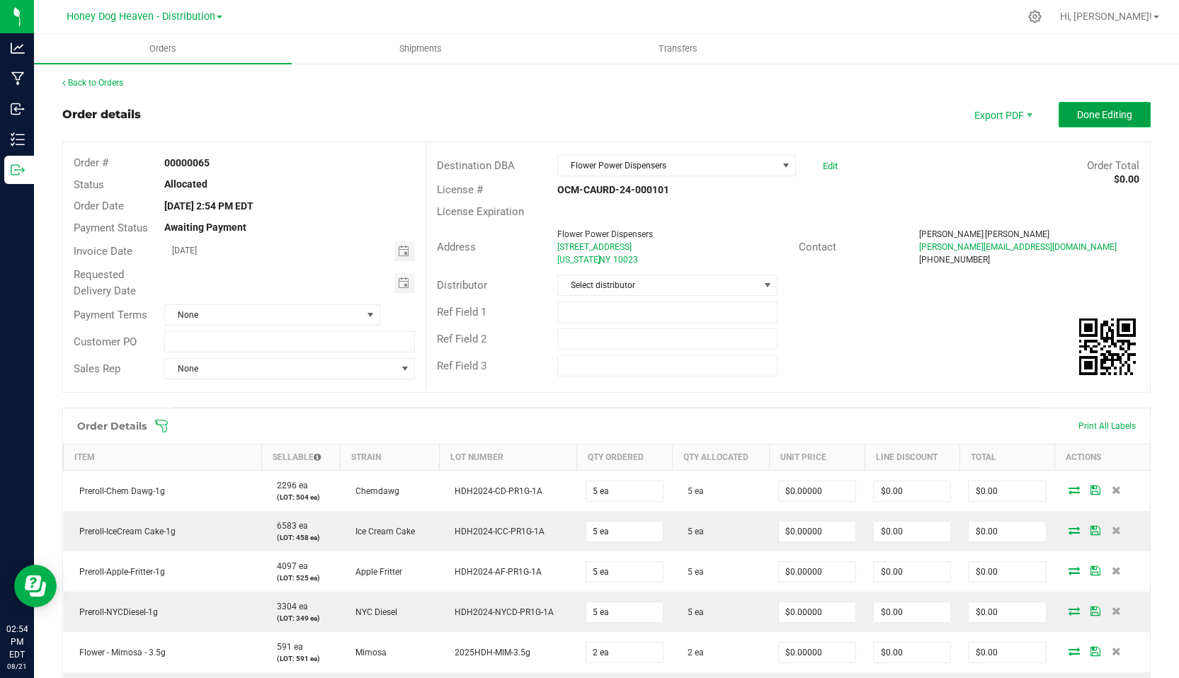
click at [1112, 114] on span "Done Editing" at bounding box center [1104, 114] width 55 height 11
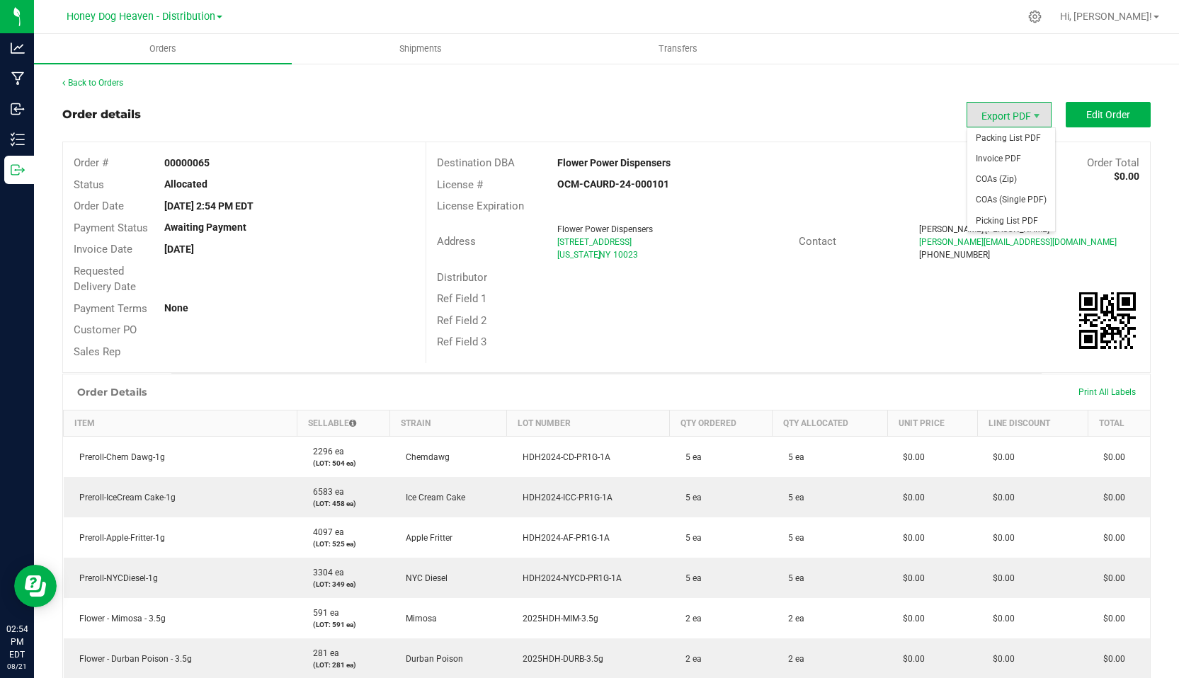
click at [1021, 115] on span "Export PDF" at bounding box center [1009, 114] width 85 height 25
click at [1009, 154] on span "Invoice PDF" at bounding box center [1011, 159] width 88 height 21
click at [426, 48] on span "Shipments" at bounding box center [420, 48] width 81 height 13
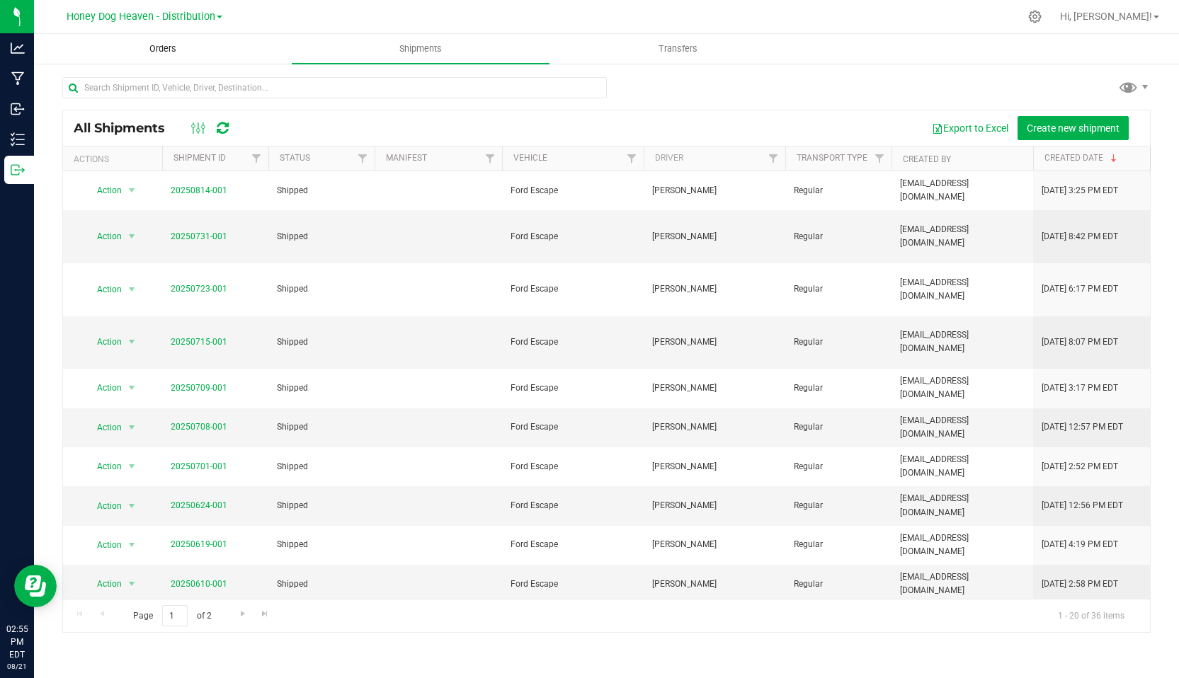
click at [169, 43] on span "Orders" at bounding box center [162, 48] width 65 height 13
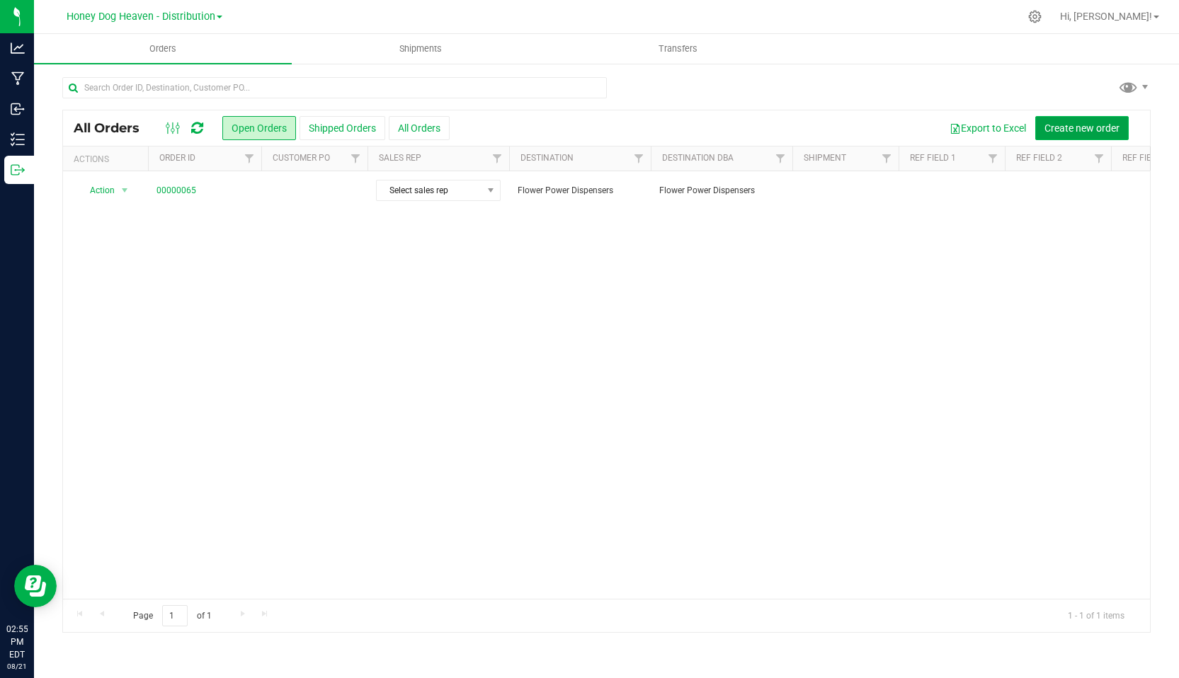
click at [1083, 131] on span "Create new order" at bounding box center [1082, 128] width 75 height 11
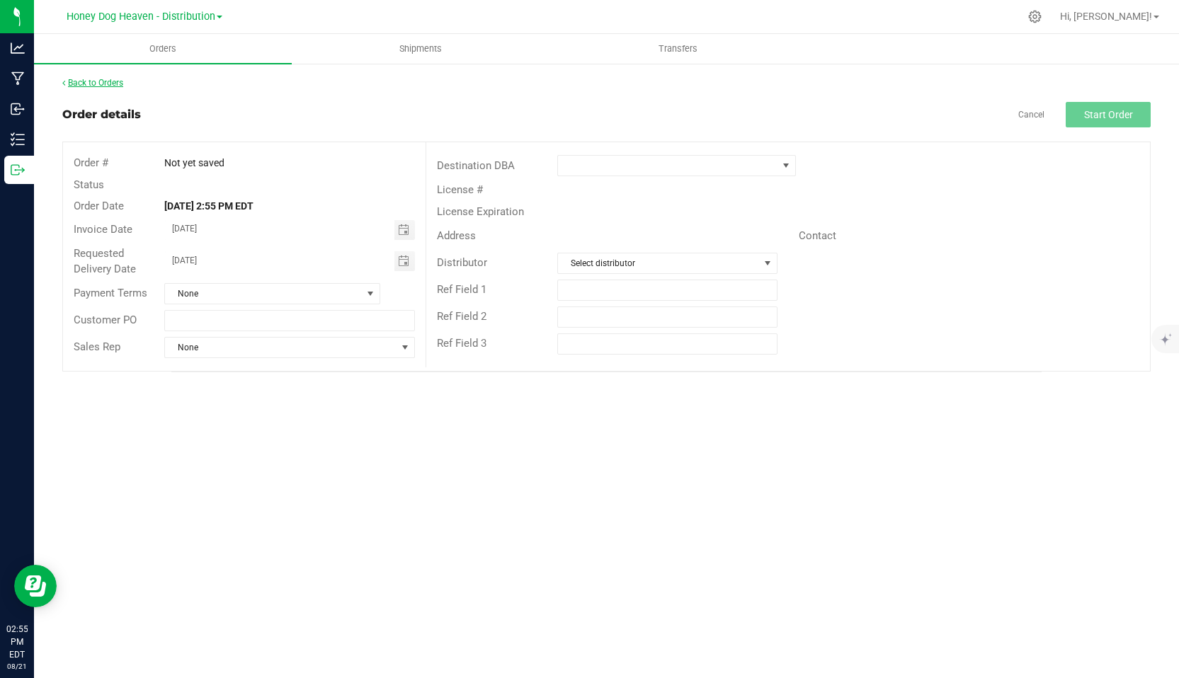
click at [95, 82] on link "Back to Orders" at bounding box center [92, 83] width 61 height 10
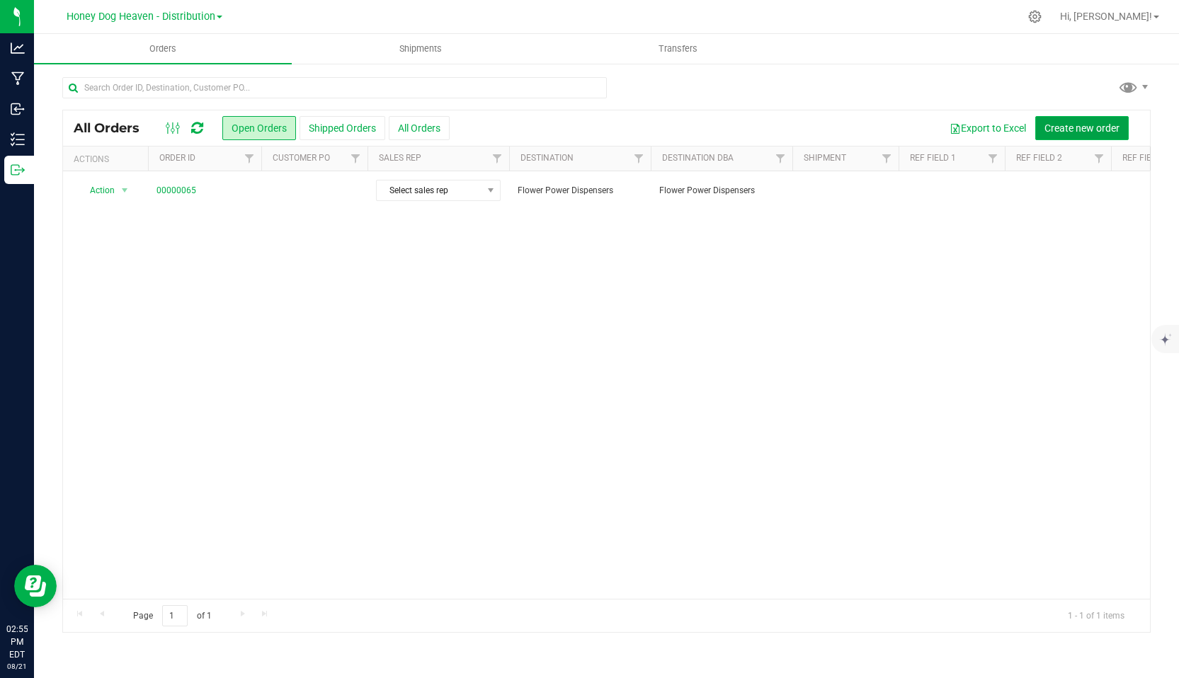
click at [1069, 127] on span "Create new order" at bounding box center [1082, 128] width 75 height 11
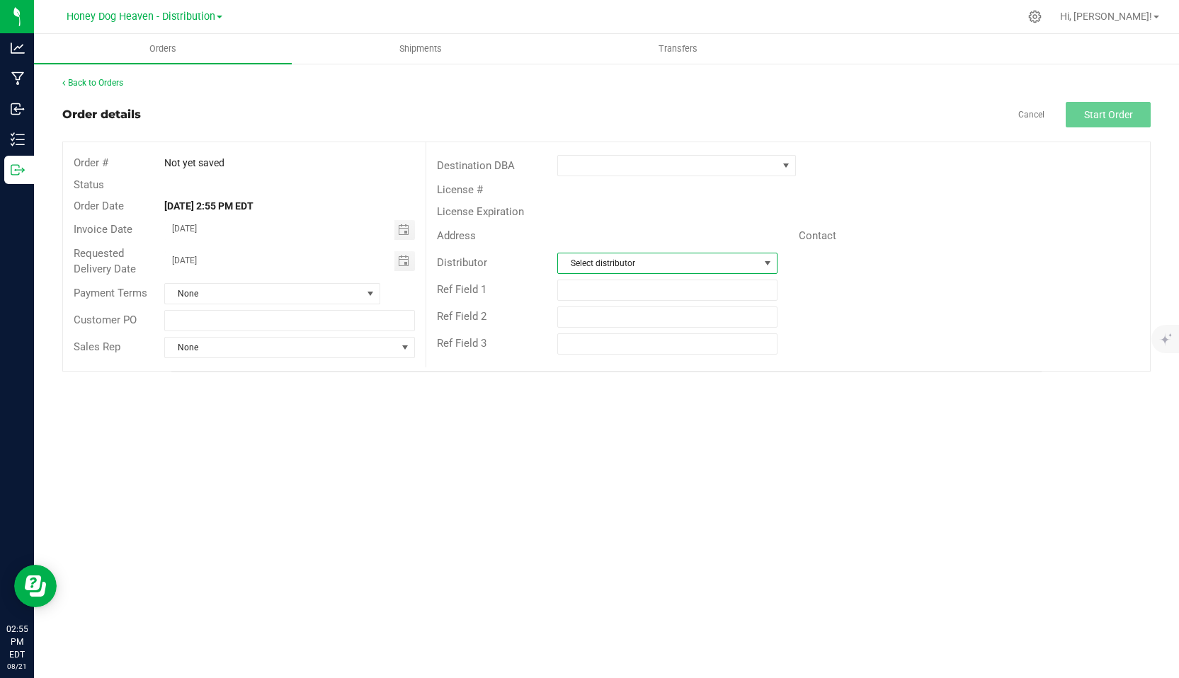
click at [712, 265] on span "Select distributor" at bounding box center [658, 264] width 201 height 20
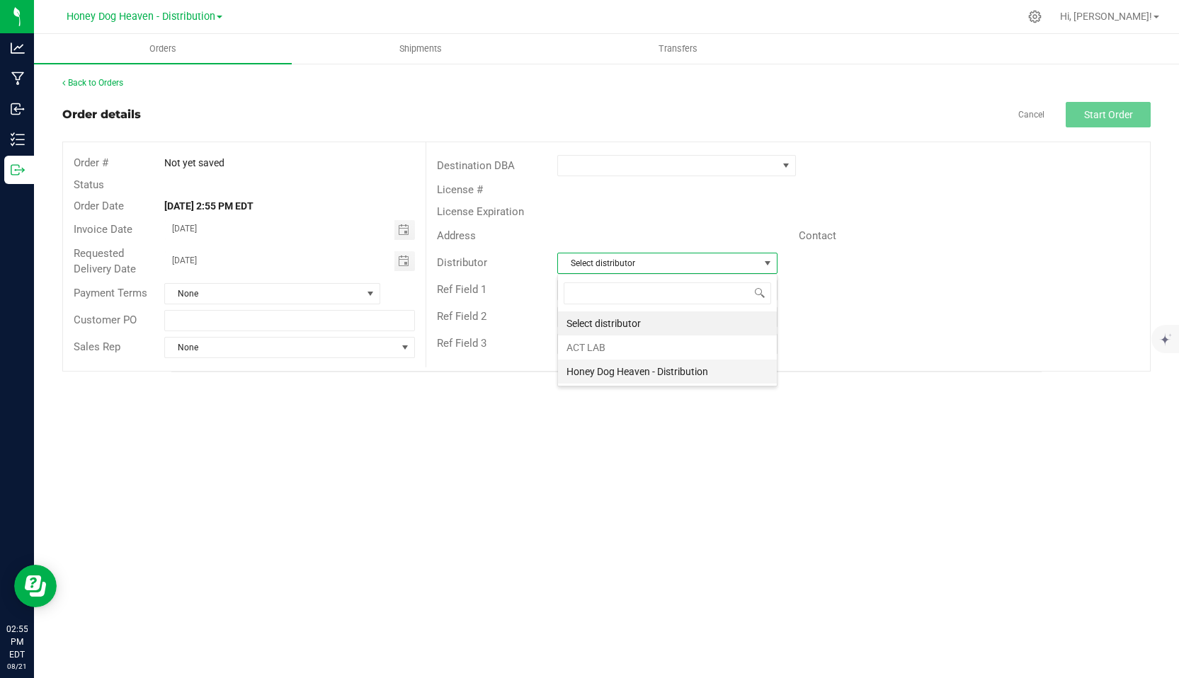
click at [637, 365] on li "Honey Dog Heaven - Distribution" at bounding box center [667, 372] width 219 height 24
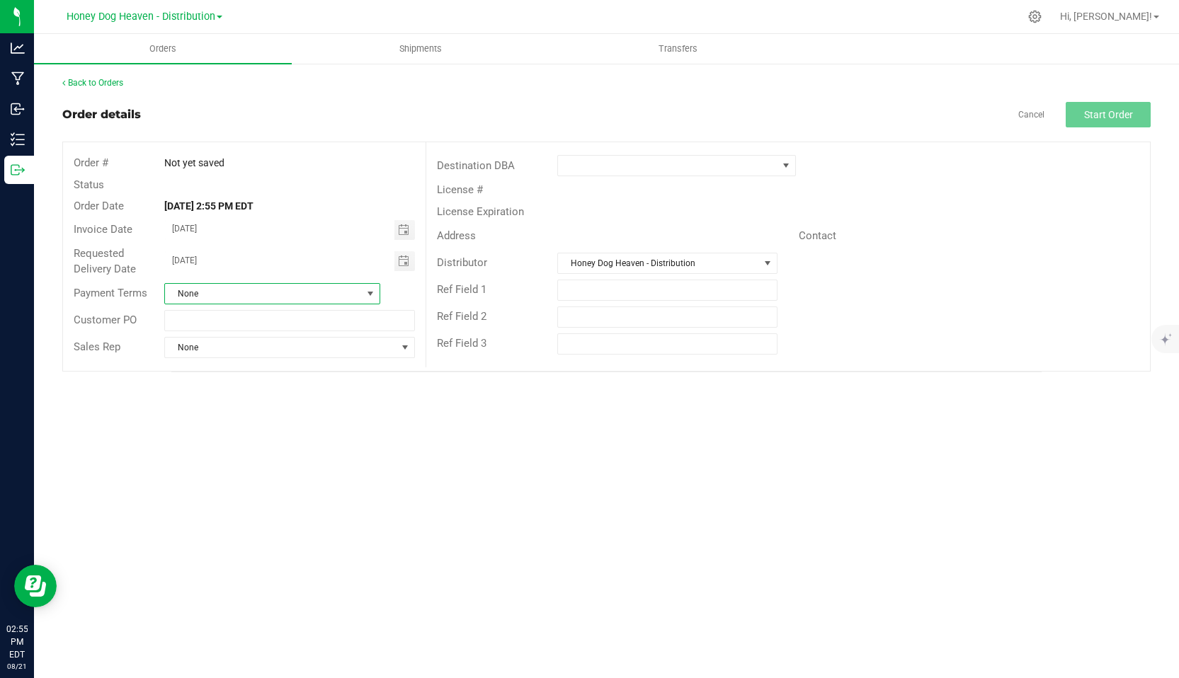
click at [370, 295] on span at bounding box center [370, 293] width 11 height 11
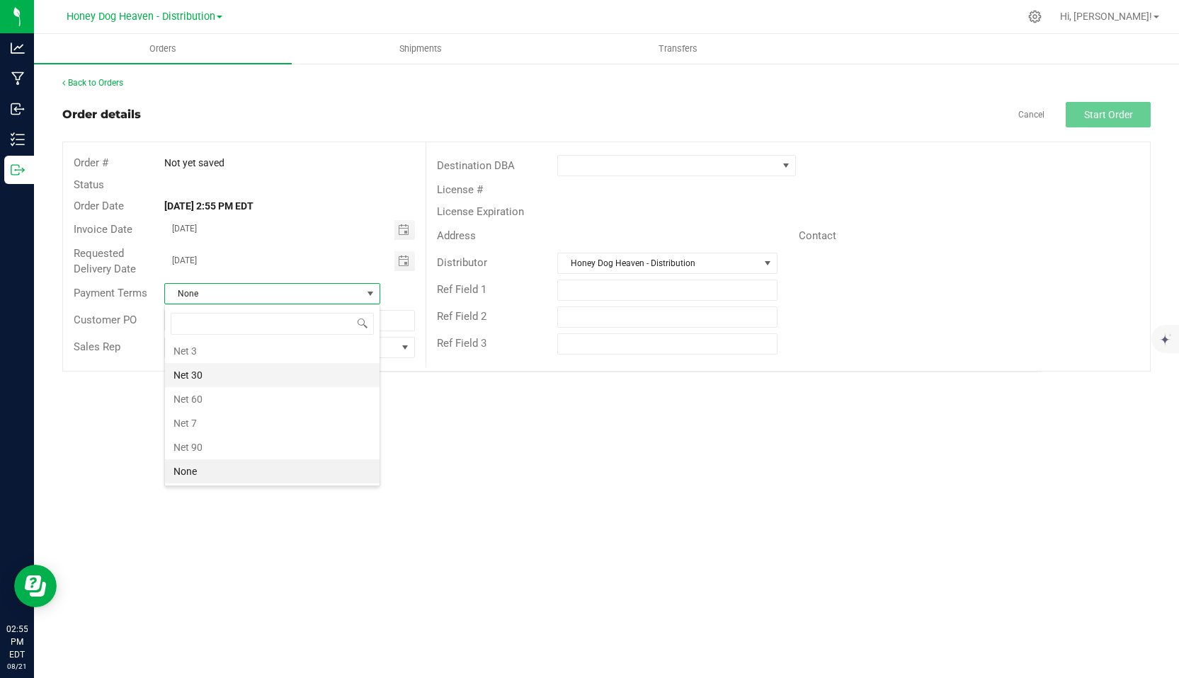
click at [199, 375] on li "Net 30" at bounding box center [272, 375] width 215 height 24
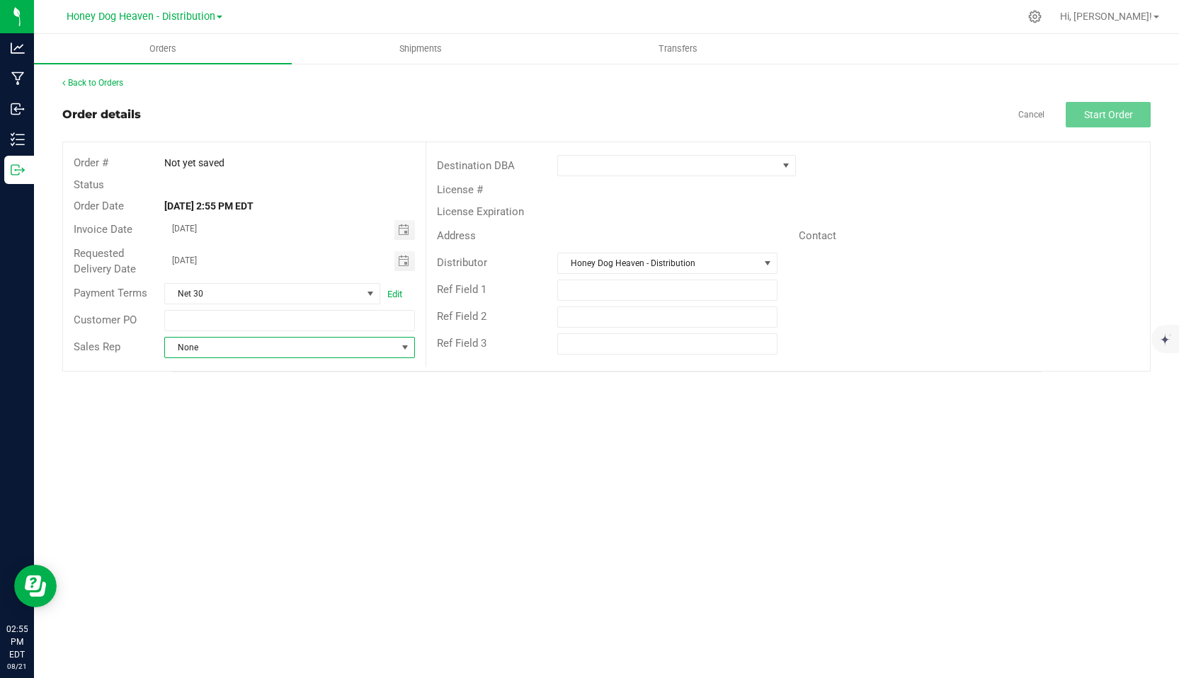
click at [402, 348] on span at bounding box center [404, 347] width 11 height 11
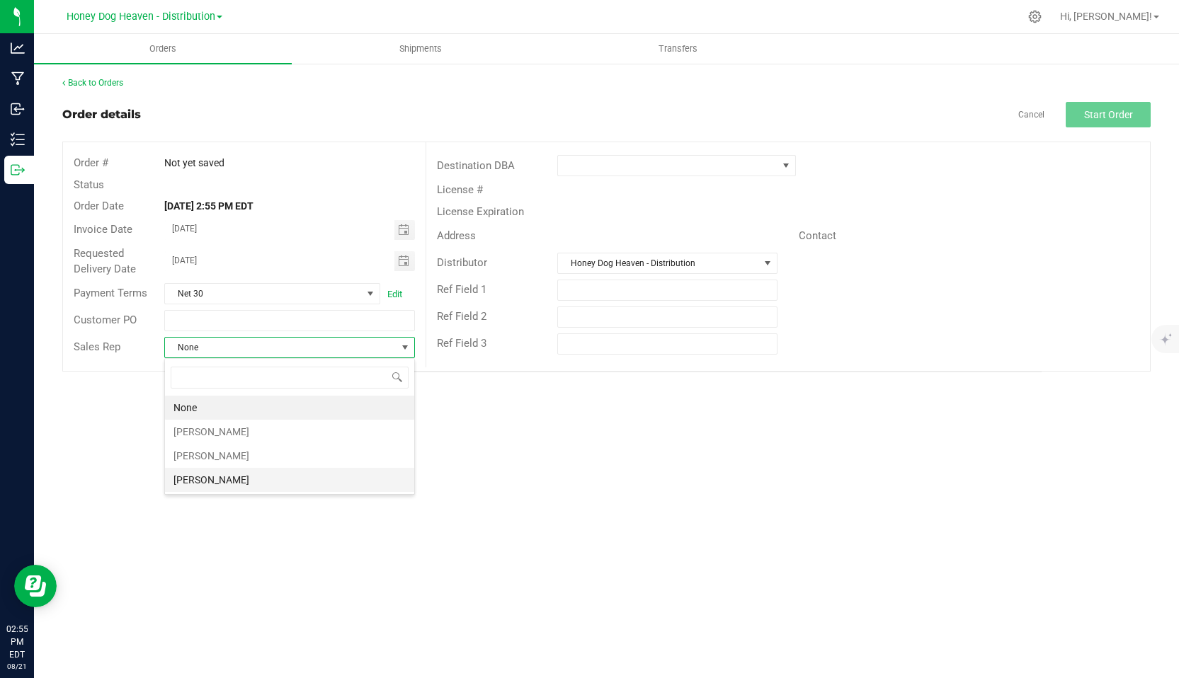
click at [229, 475] on li "[PERSON_NAME]" at bounding box center [289, 480] width 249 height 24
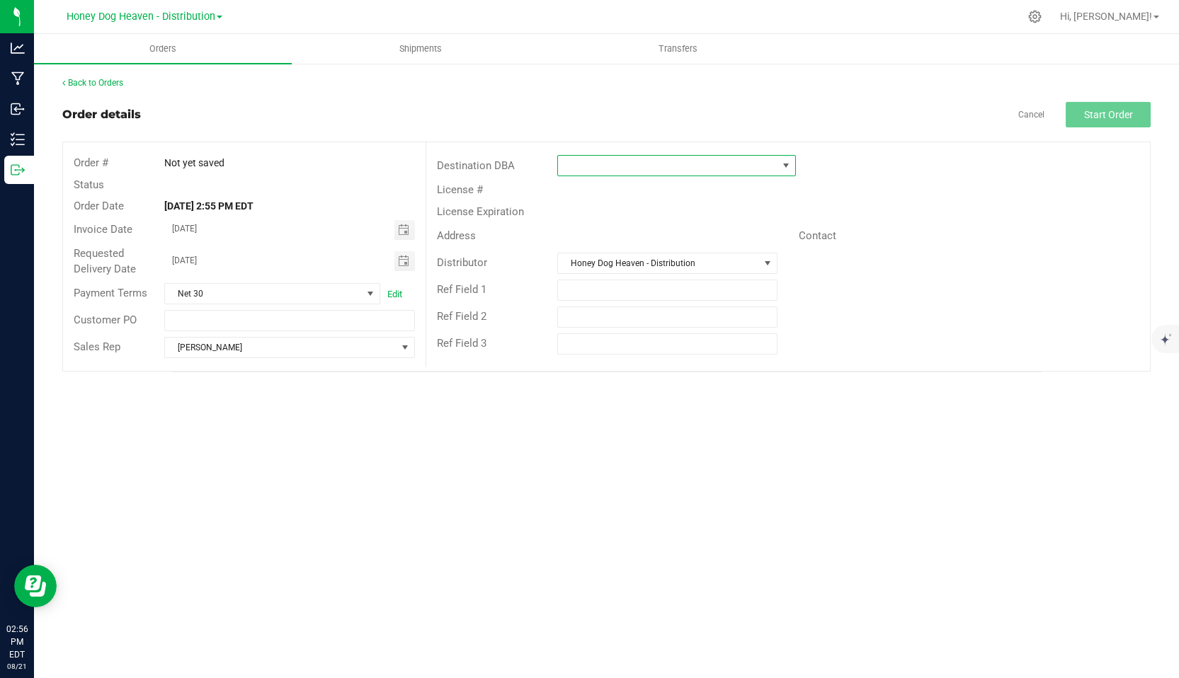
click at [755, 166] on span at bounding box center [668, 166] width 220 height 20
click at [654, 244] on li "Flower Power Dispensers" at bounding box center [676, 240] width 237 height 24
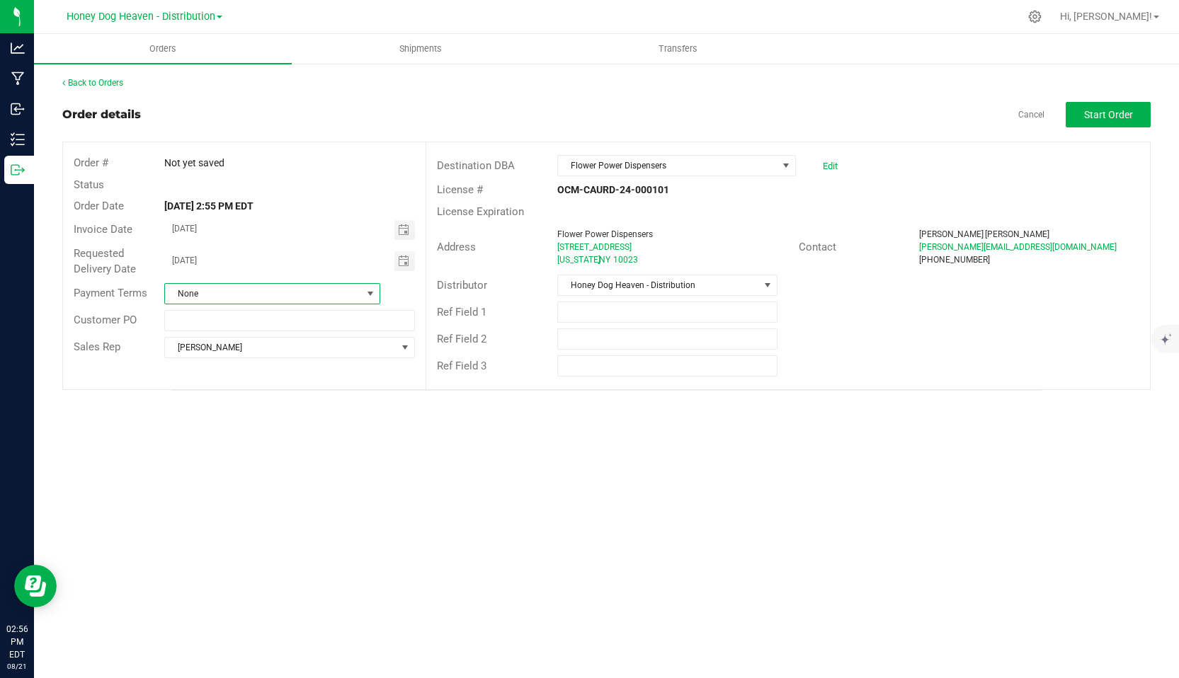
click at [365, 296] on span at bounding box center [370, 293] width 11 height 11
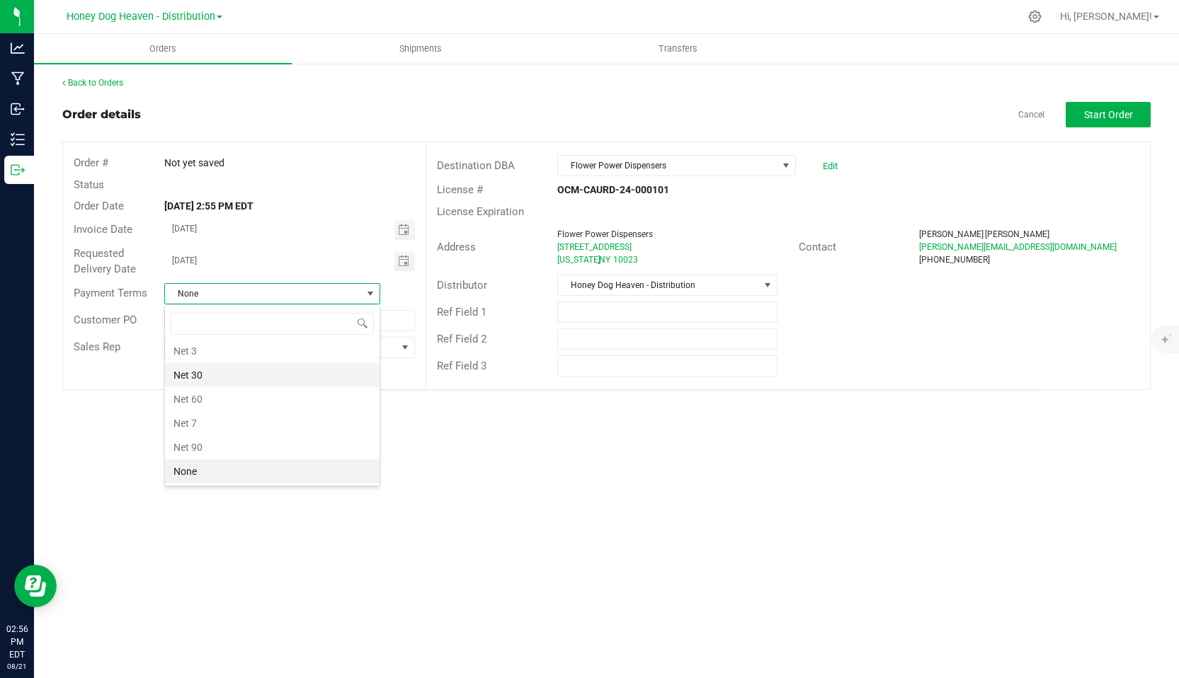
click at [200, 375] on li "Net 30" at bounding box center [272, 375] width 215 height 24
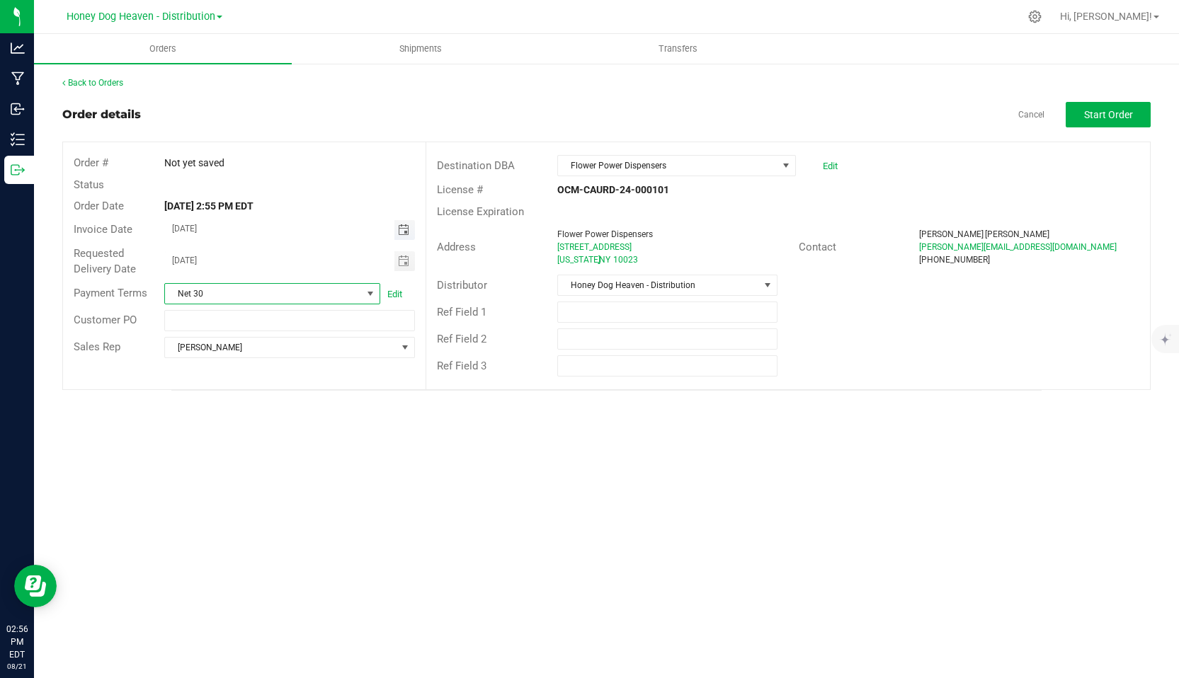
click at [406, 230] on span "Toggle calendar" at bounding box center [403, 229] width 11 height 11
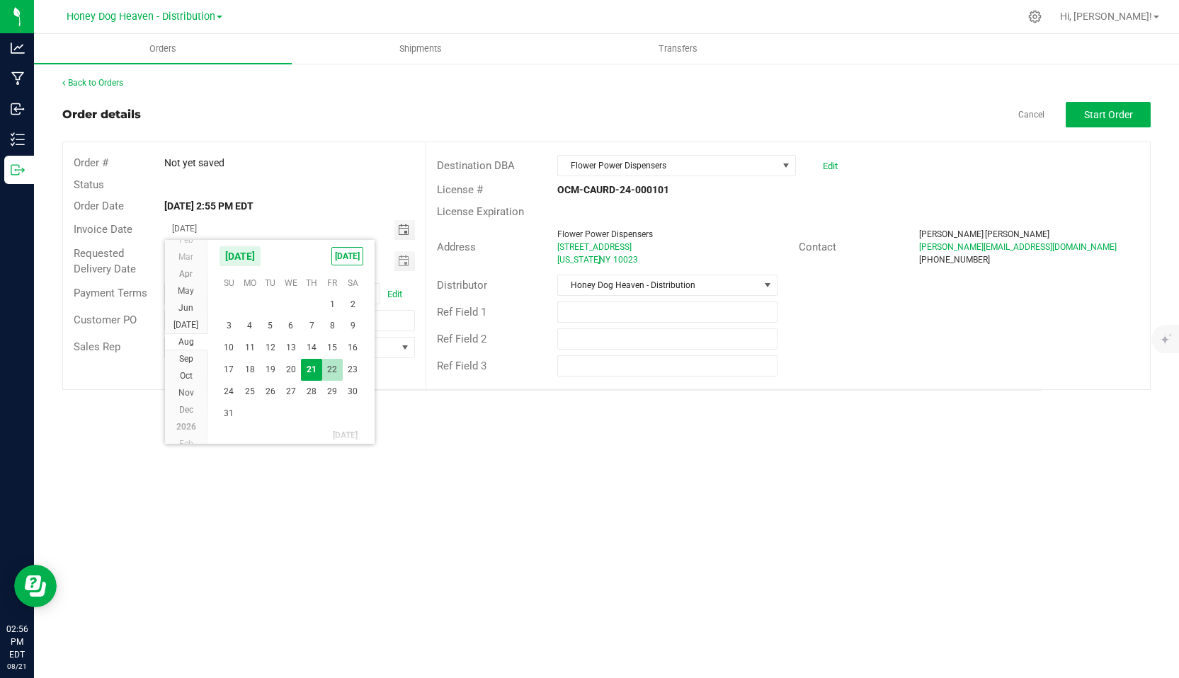
click at [336, 373] on span "22" at bounding box center [332, 370] width 21 height 22
type input "[DATE]"
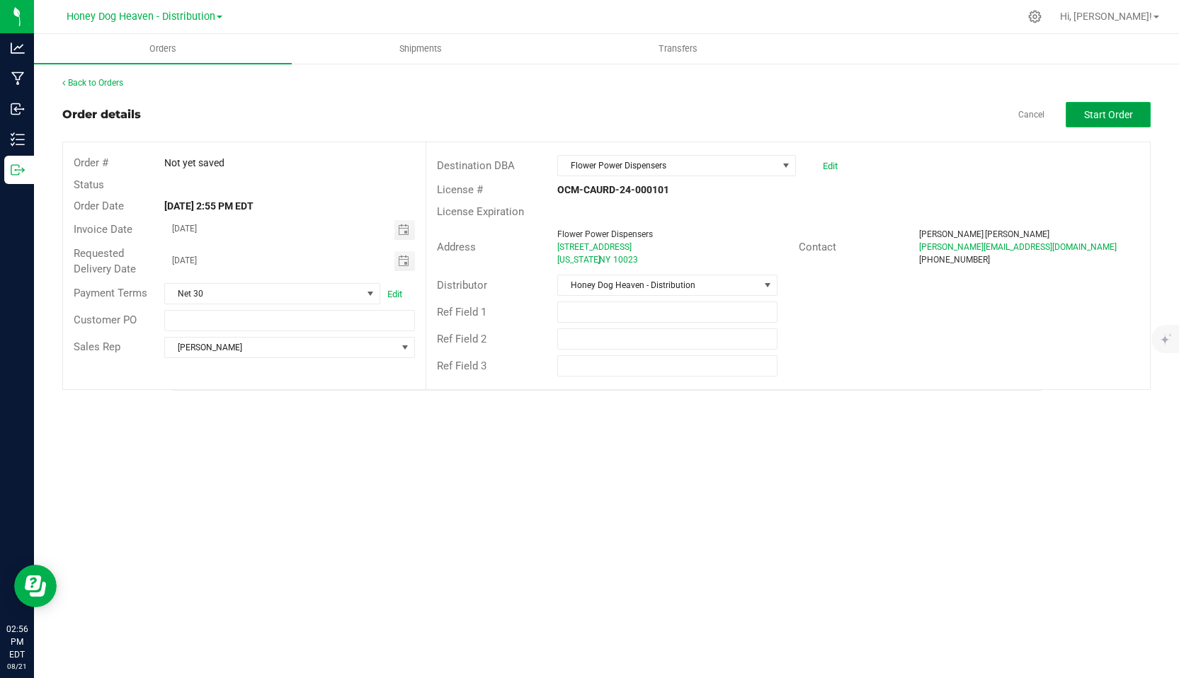
click at [1119, 110] on span "Start Order" at bounding box center [1108, 114] width 49 height 11
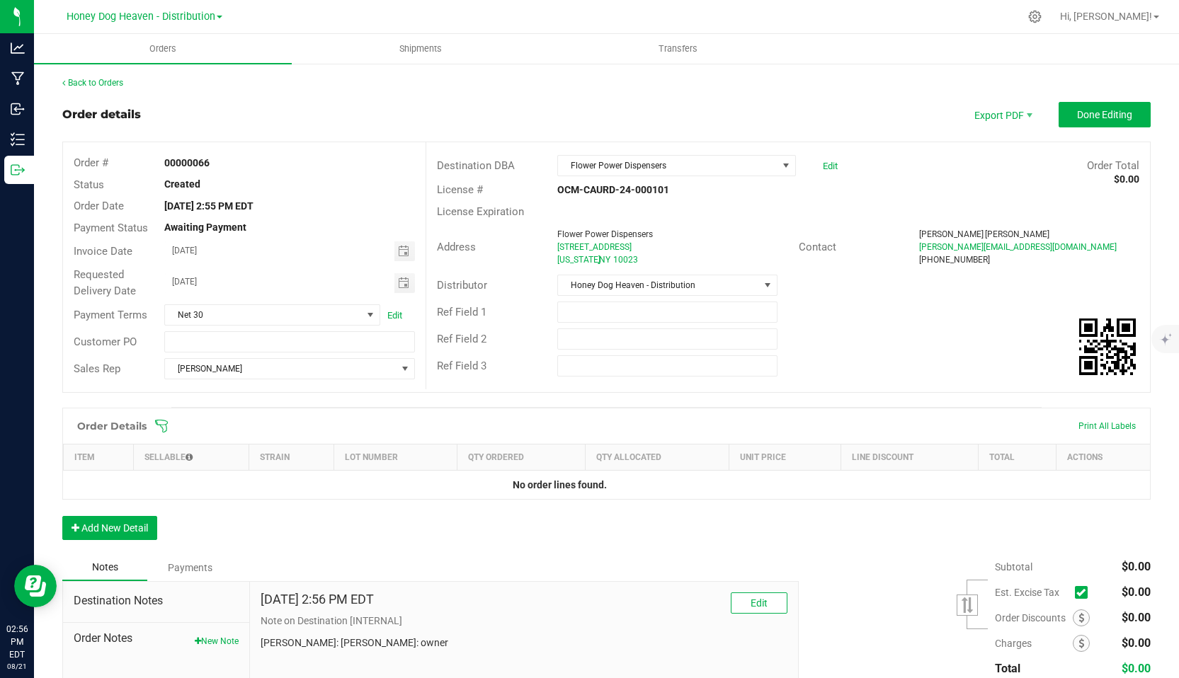
scroll to position [108, 0]
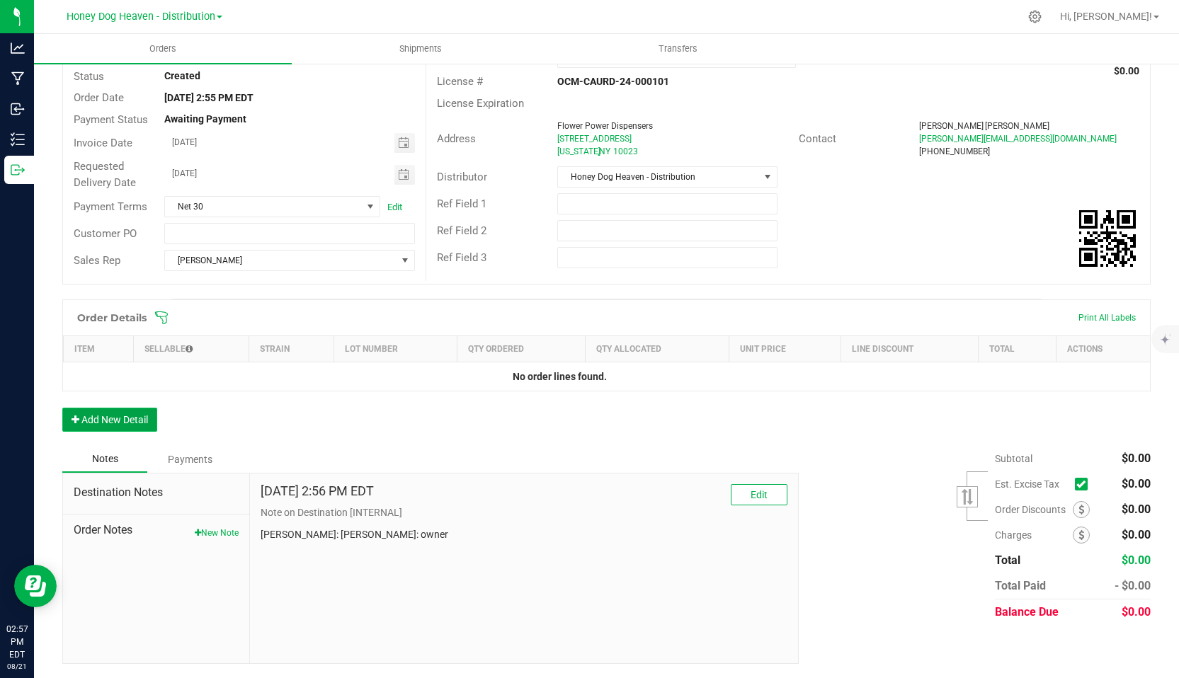
click at [123, 416] on button "Add New Detail" at bounding box center [109, 420] width 95 height 24
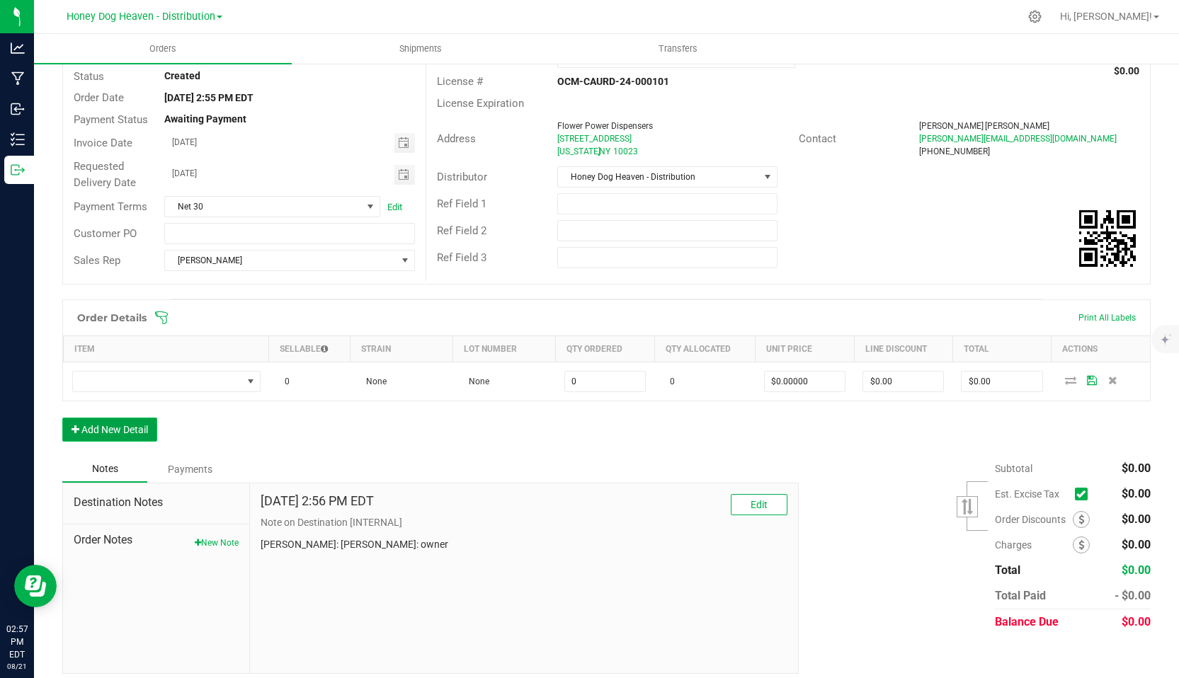
click at [123, 428] on button "Add New Detail" at bounding box center [109, 430] width 95 height 24
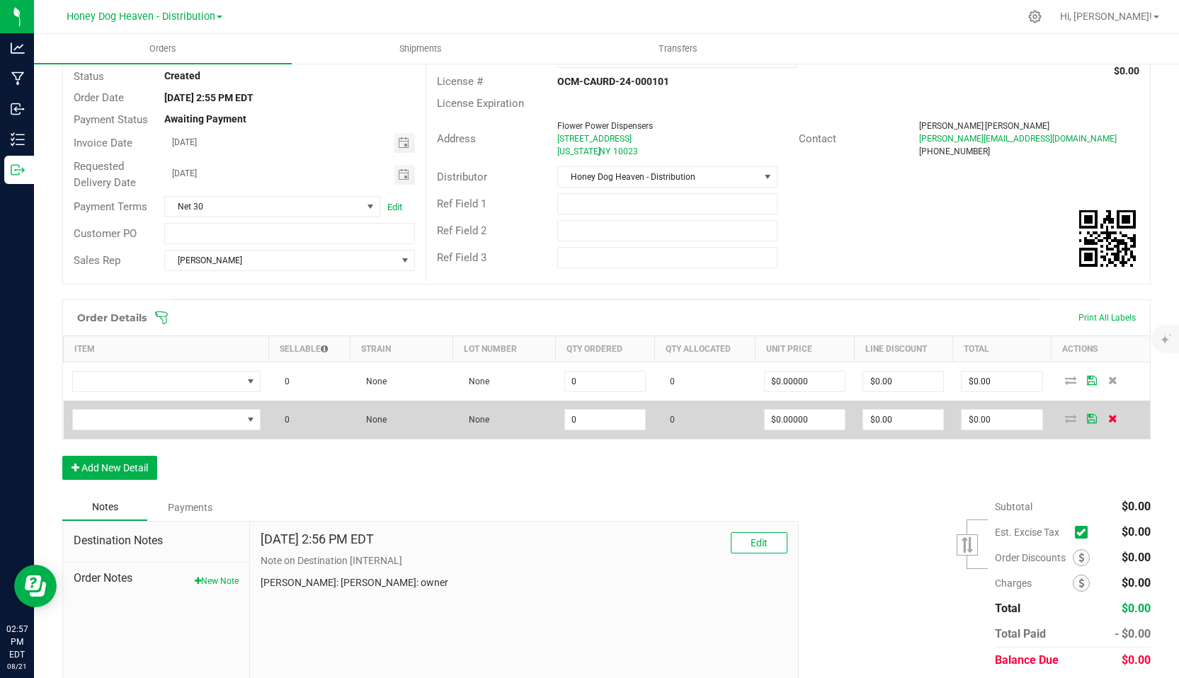
click at [1111, 417] on icon at bounding box center [1112, 418] width 9 height 8
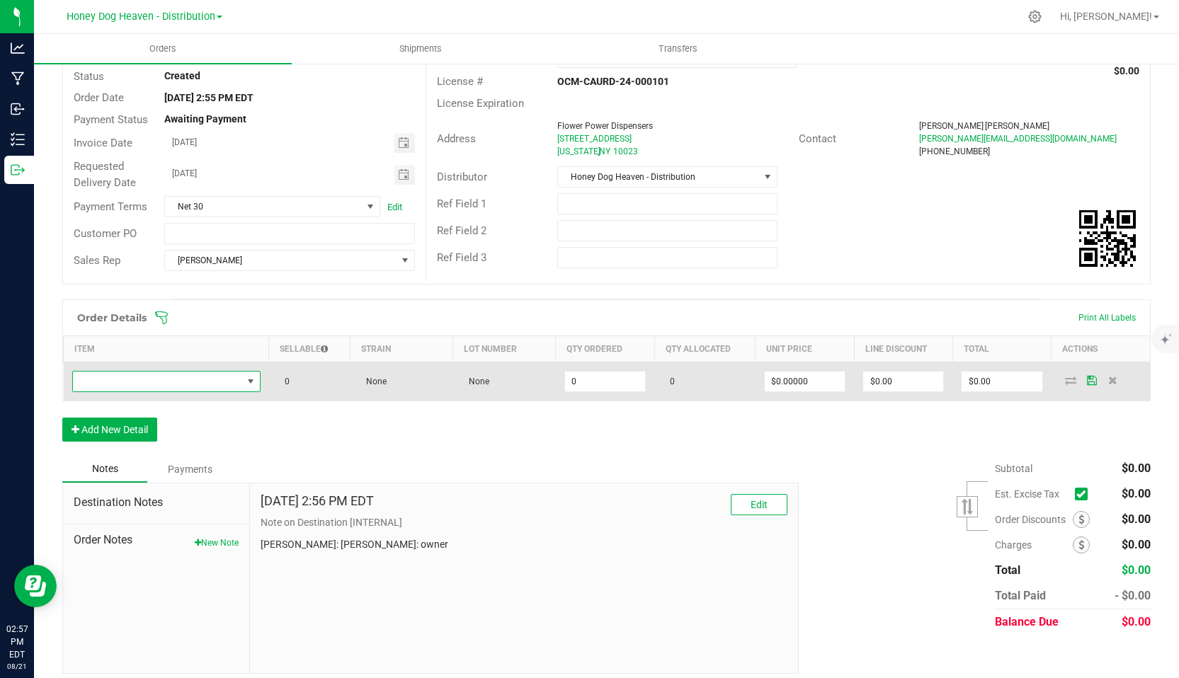
click at [246, 380] on span "NO DATA FOUND" at bounding box center [250, 381] width 11 height 11
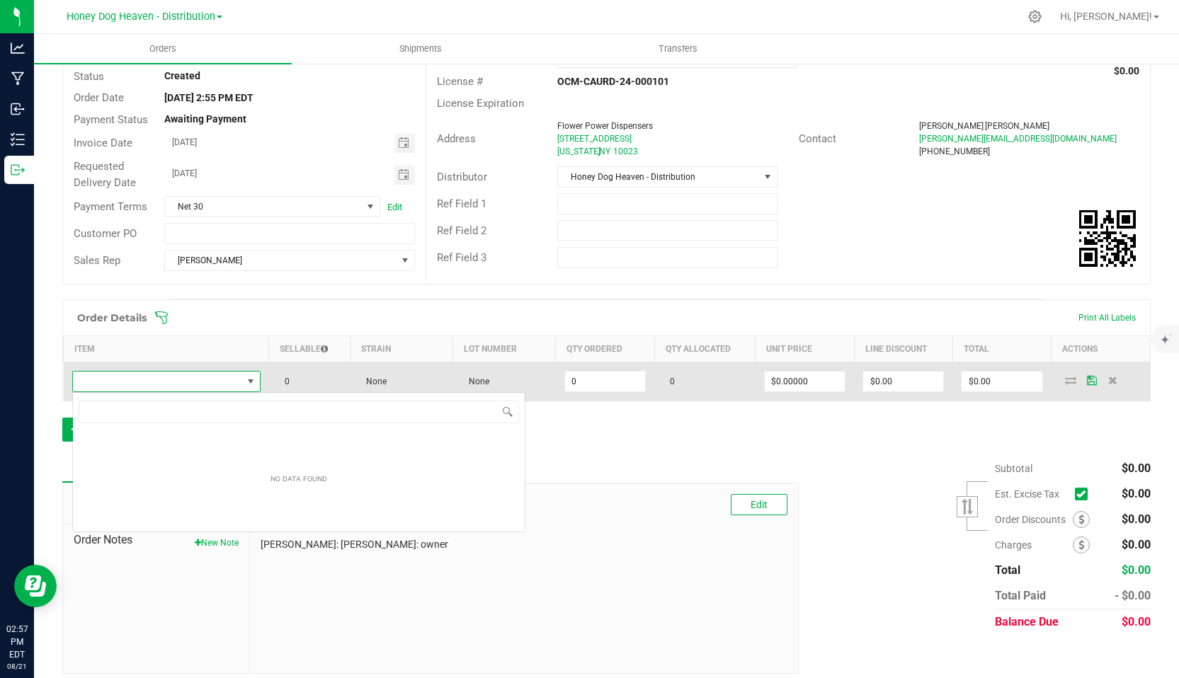
scroll to position [21, 188]
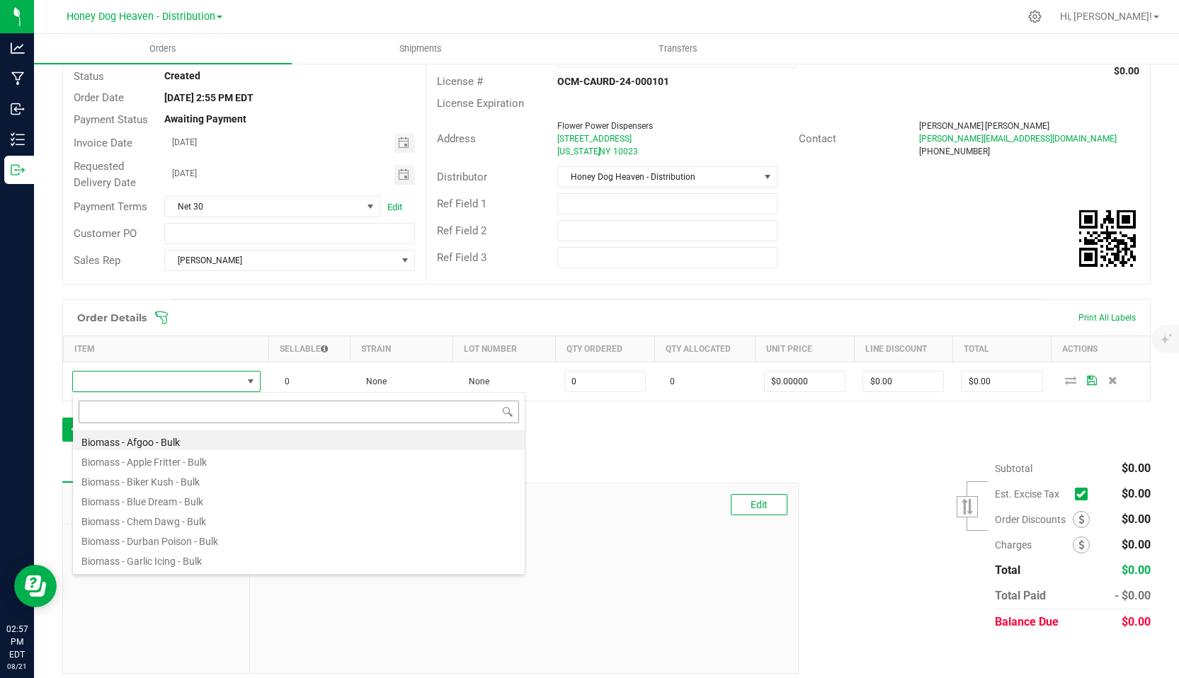
click at [313, 411] on input at bounding box center [299, 412] width 440 height 22
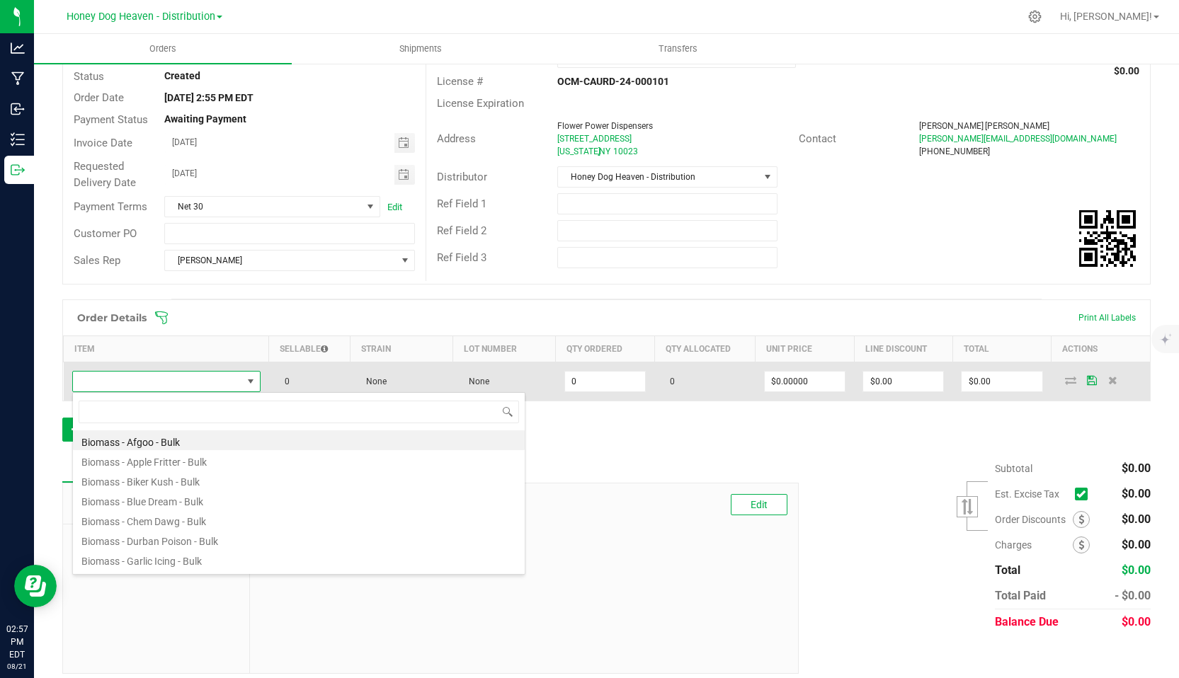
click at [249, 380] on span at bounding box center [250, 381] width 11 height 11
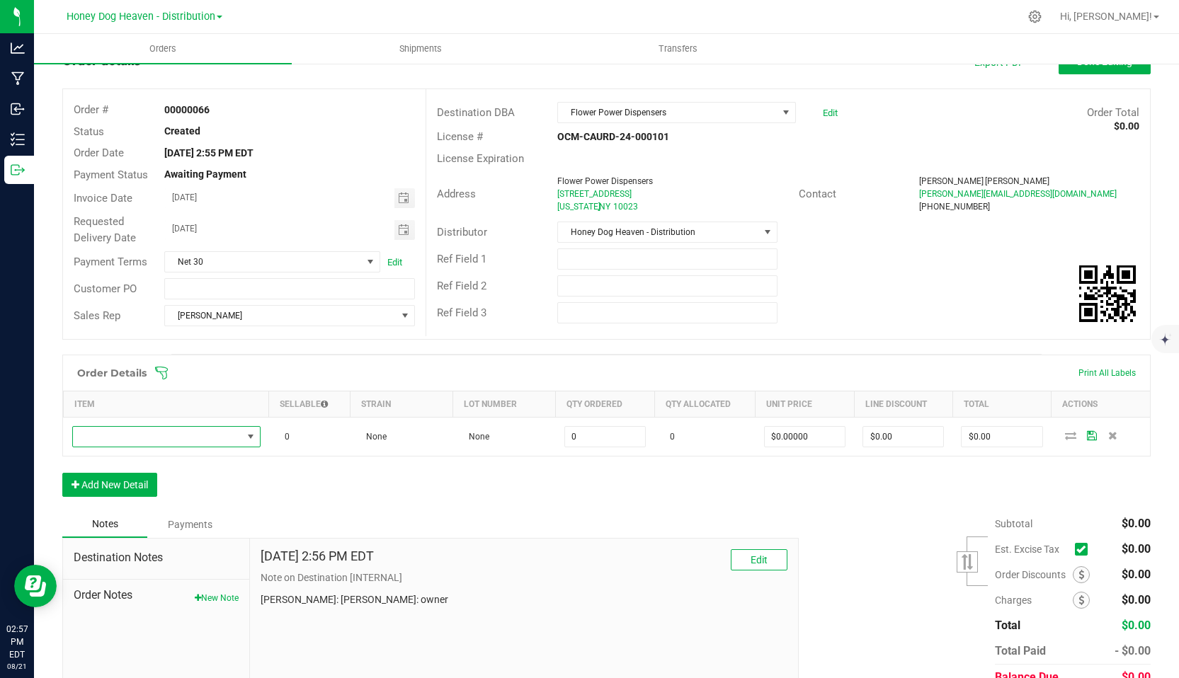
scroll to position [0, 0]
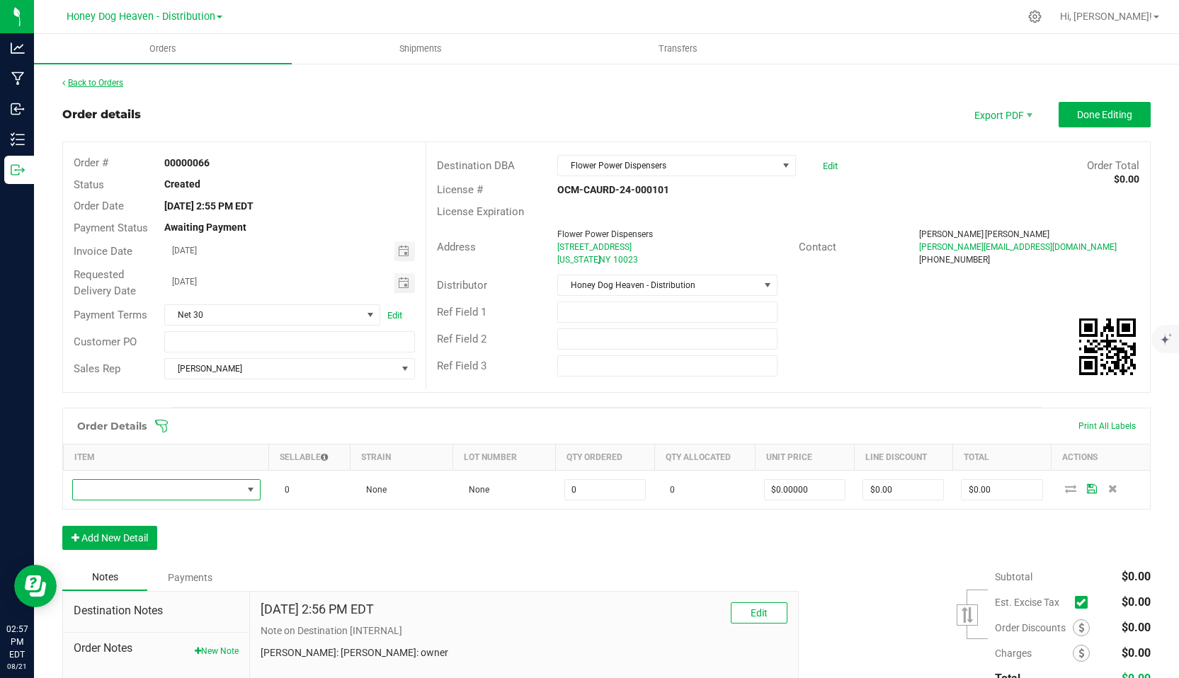
click at [102, 83] on link "Back to Orders" at bounding box center [92, 83] width 61 height 10
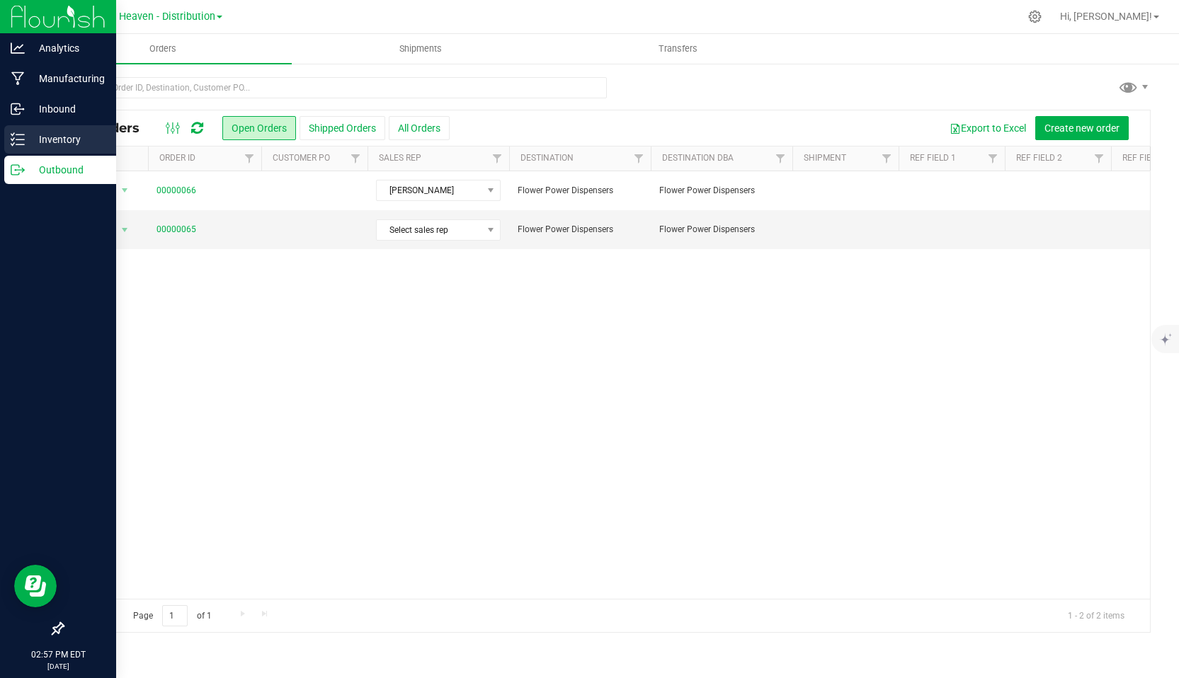
click at [35, 137] on p "Inventory" at bounding box center [67, 139] width 85 height 17
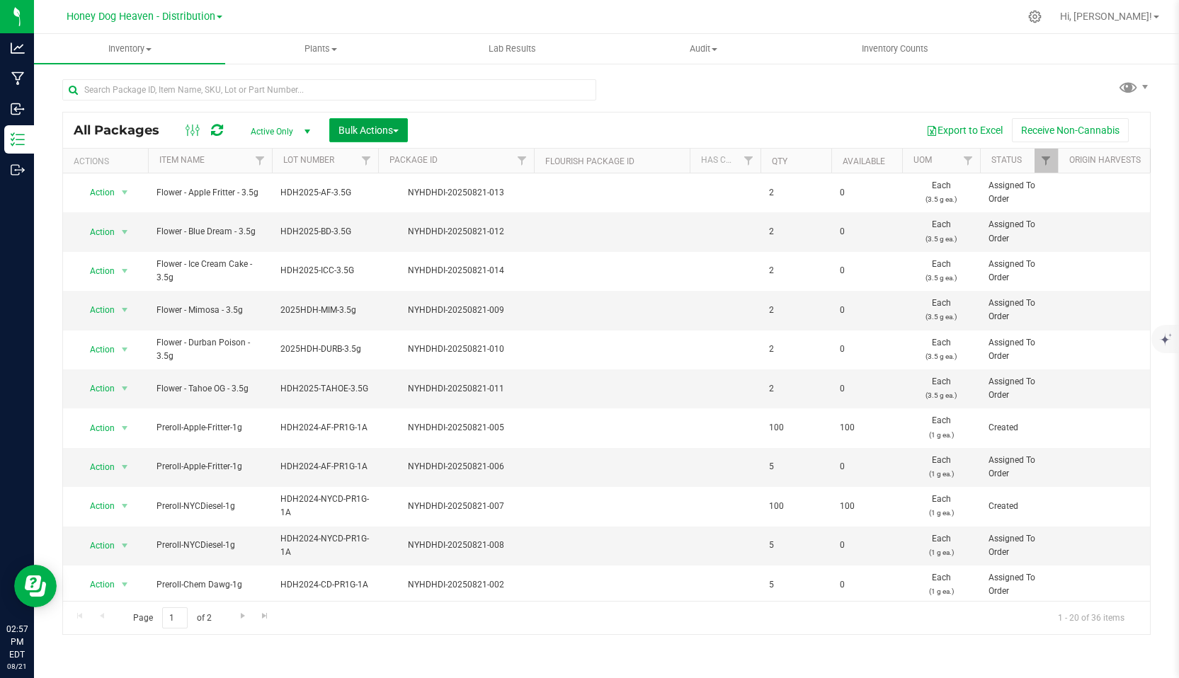
click at [368, 132] on span "Bulk Actions" at bounding box center [368, 130] width 60 height 11
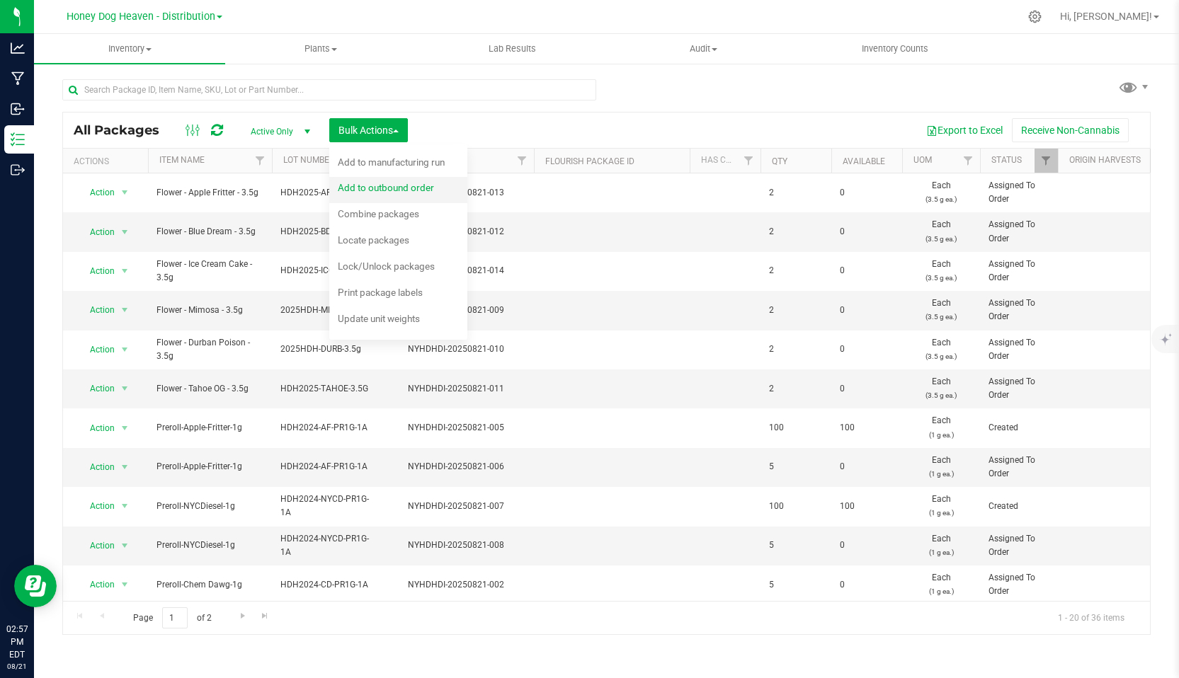
click at [380, 192] on span "Add to outbound order" at bounding box center [386, 187] width 96 height 11
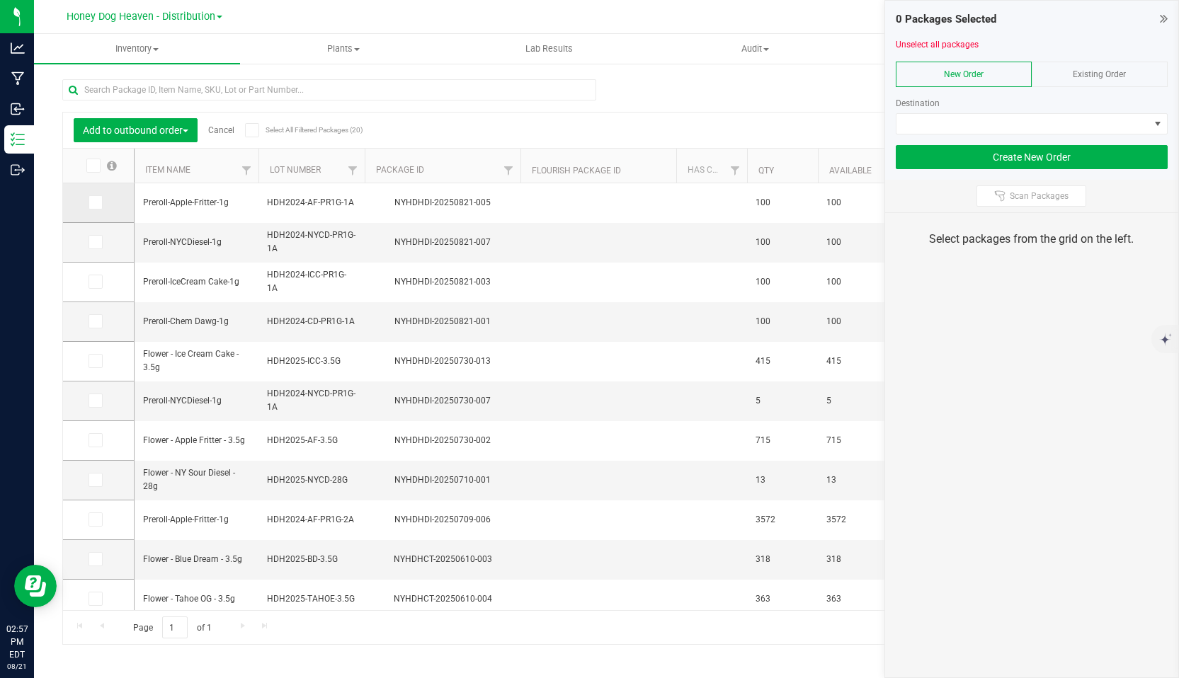
click at [95, 203] on icon at bounding box center [94, 203] width 9 height 0
click at [0, 0] on input "checkbox" at bounding box center [0, 0] width 0 height 0
click at [96, 242] on icon at bounding box center [94, 242] width 9 height 0
click at [0, 0] on input "checkbox" at bounding box center [0, 0] width 0 height 0
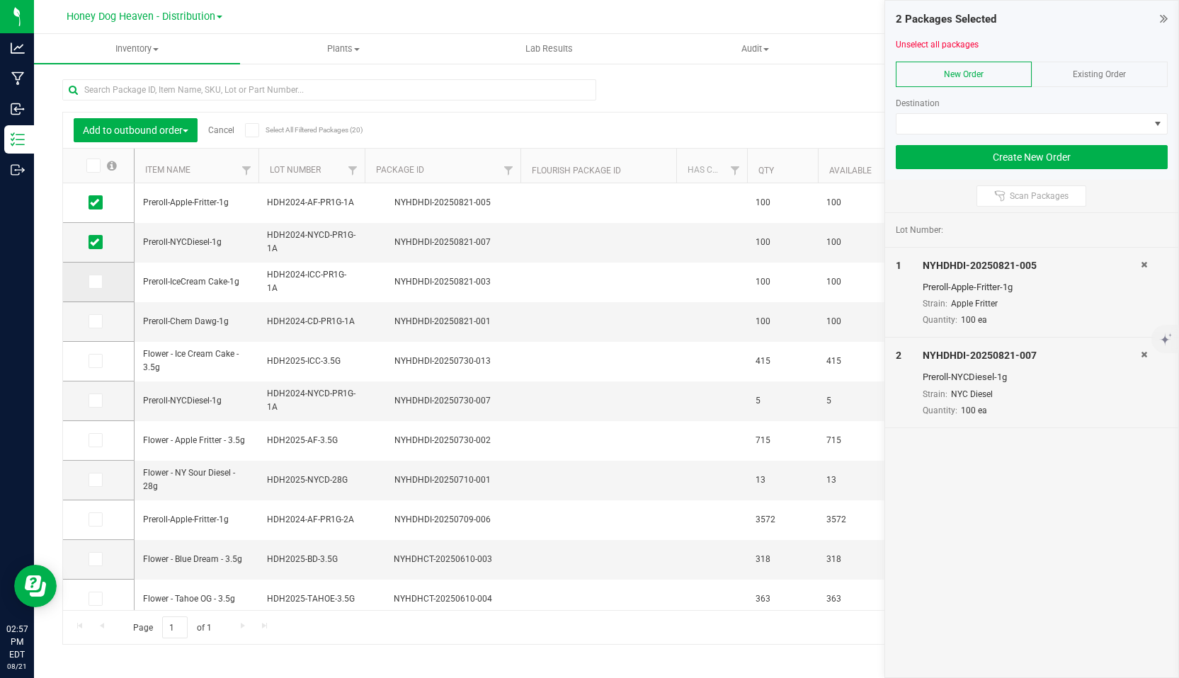
click at [93, 282] on icon at bounding box center [94, 282] width 9 height 0
click at [0, 0] on input "checkbox" at bounding box center [0, 0] width 0 height 0
click at [92, 321] on icon at bounding box center [94, 321] width 9 height 0
click at [0, 0] on input "checkbox" at bounding box center [0, 0] width 0 height 0
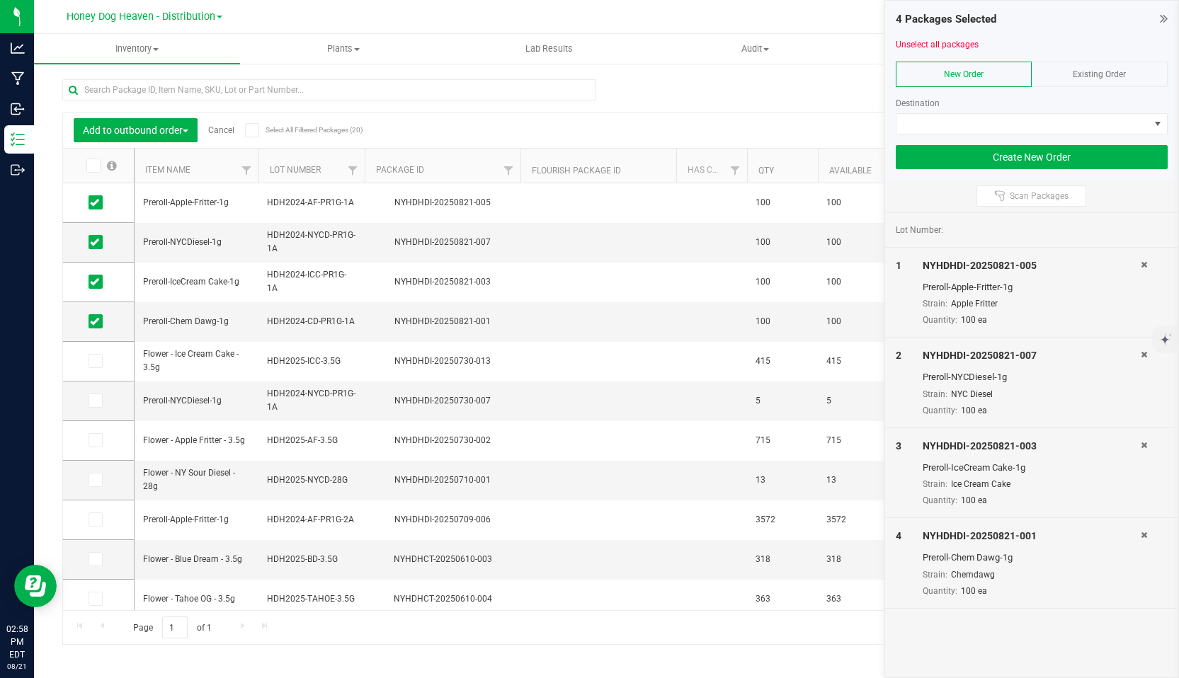
click at [1122, 71] on span "Existing Order" at bounding box center [1099, 74] width 53 height 10
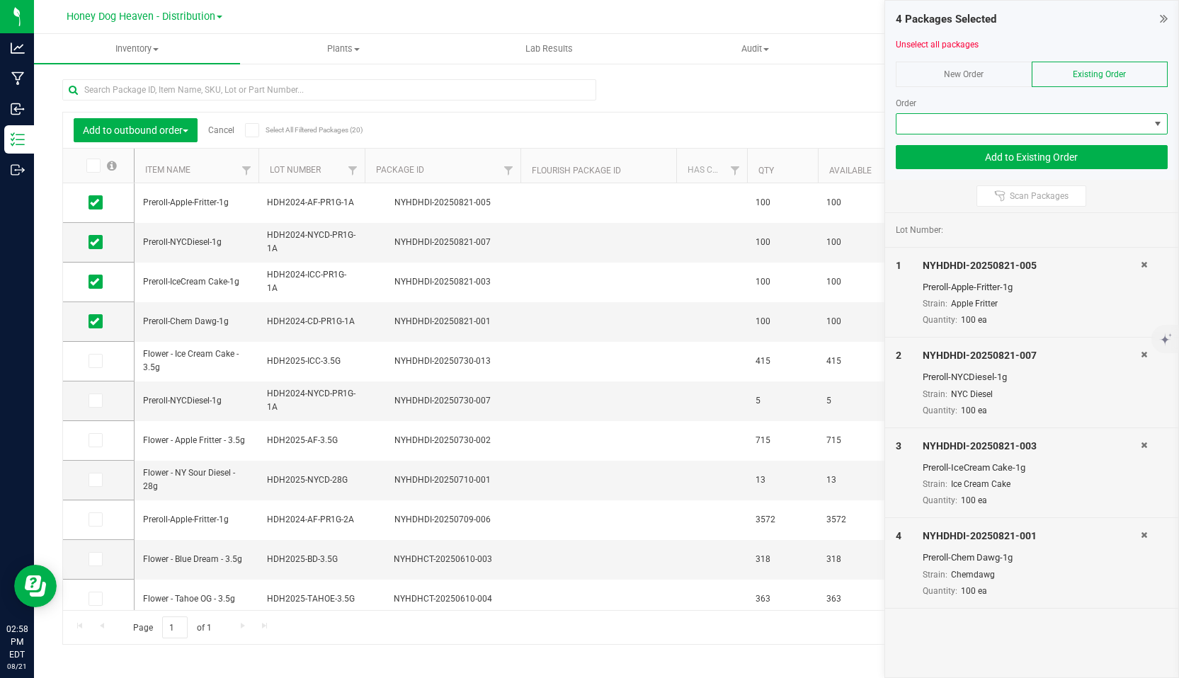
click at [1156, 123] on span at bounding box center [1157, 123] width 11 height 11
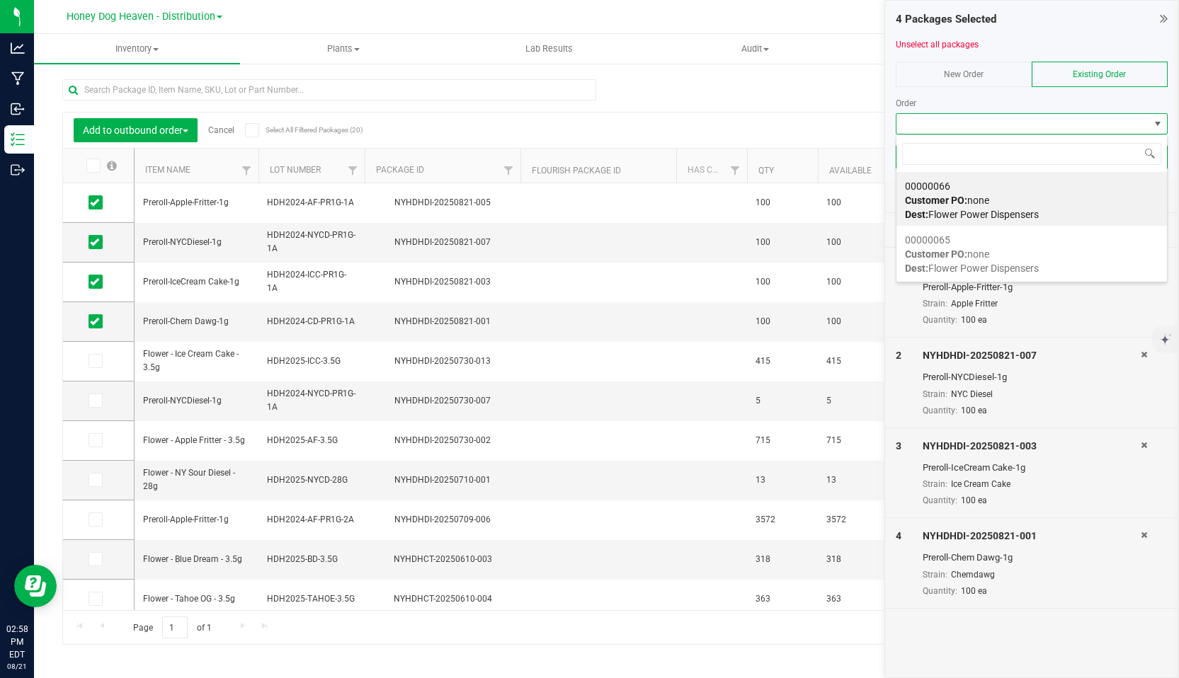
scroll to position [21, 272]
click at [940, 243] on span "00000065" at bounding box center [927, 239] width 45 height 11
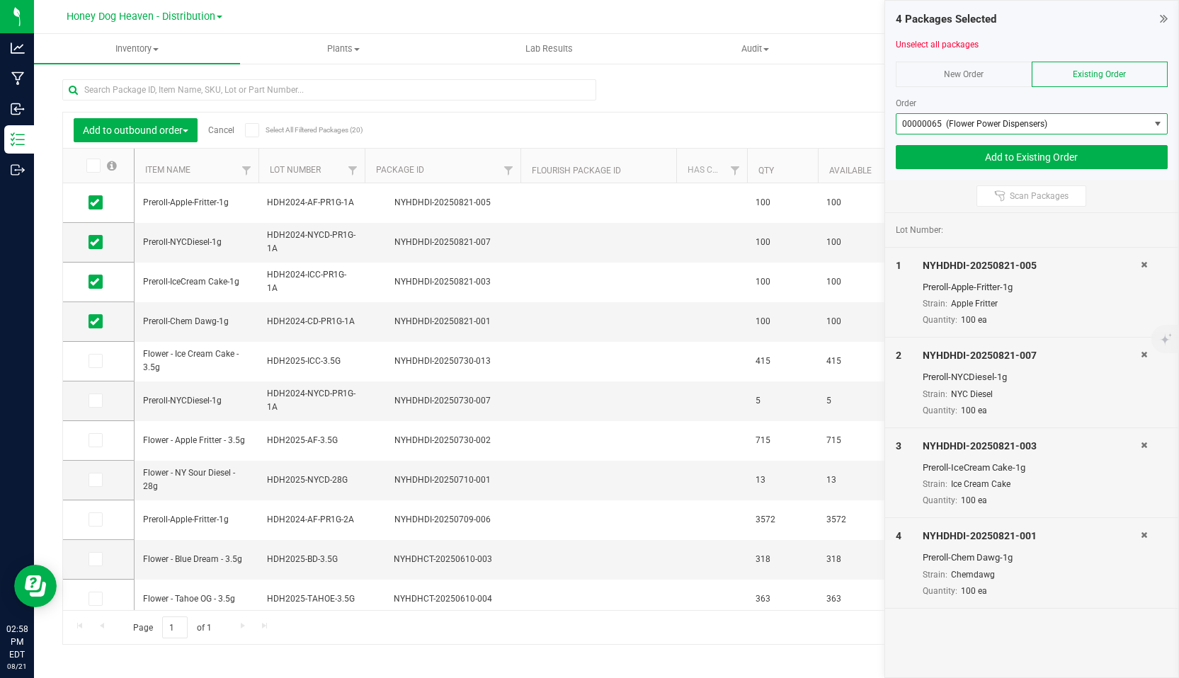
click at [1152, 122] on span at bounding box center [1157, 123] width 11 height 11
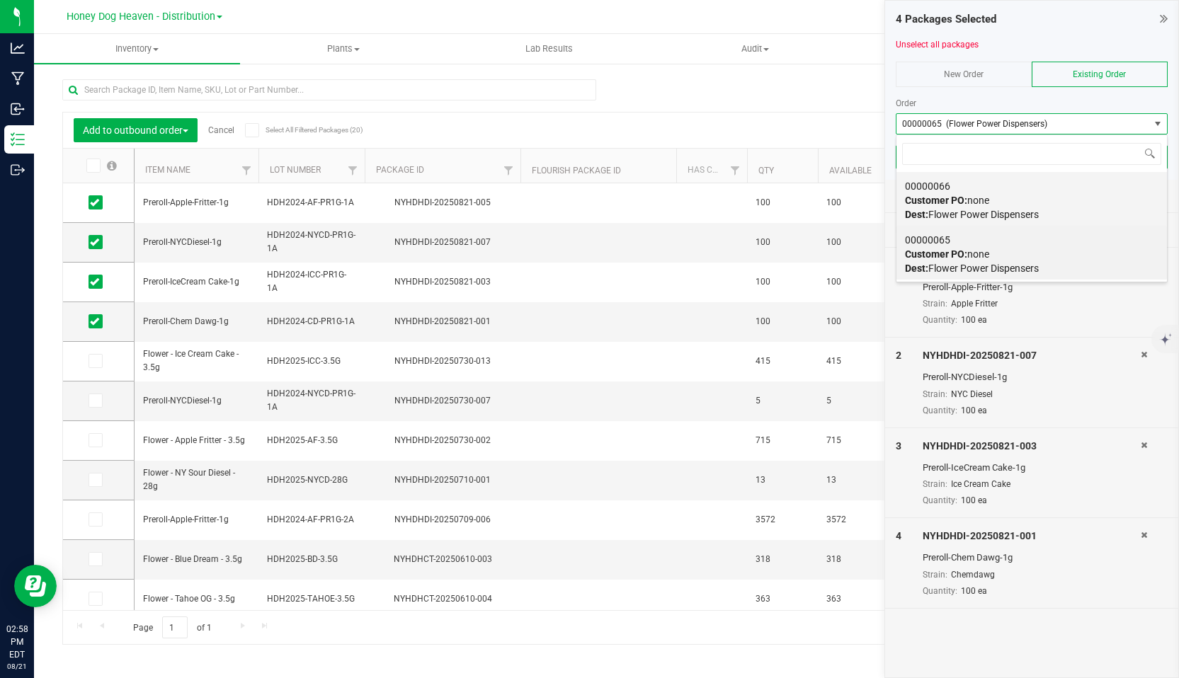
click at [963, 186] on div "00000066 Customer PO: none Dest: Flower Power Dispensers" at bounding box center [1032, 200] width 254 height 54
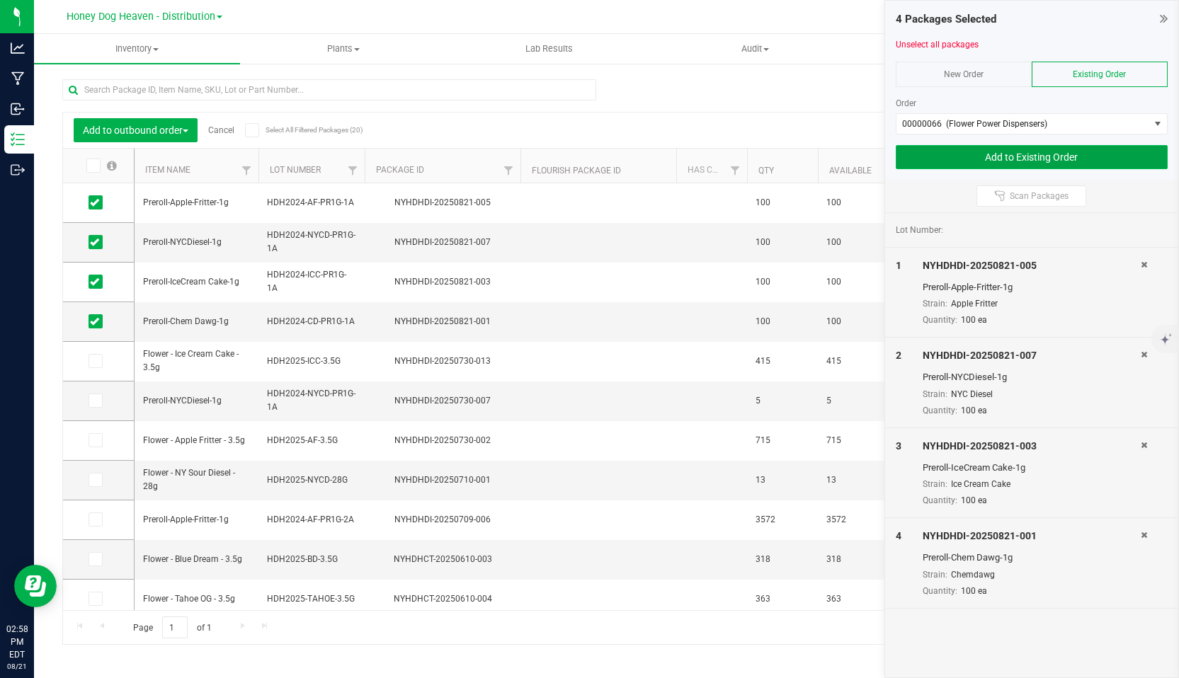
click at [1106, 157] on button "Add to Existing Order" at bounding box center [1032, 157] width 272 height 24
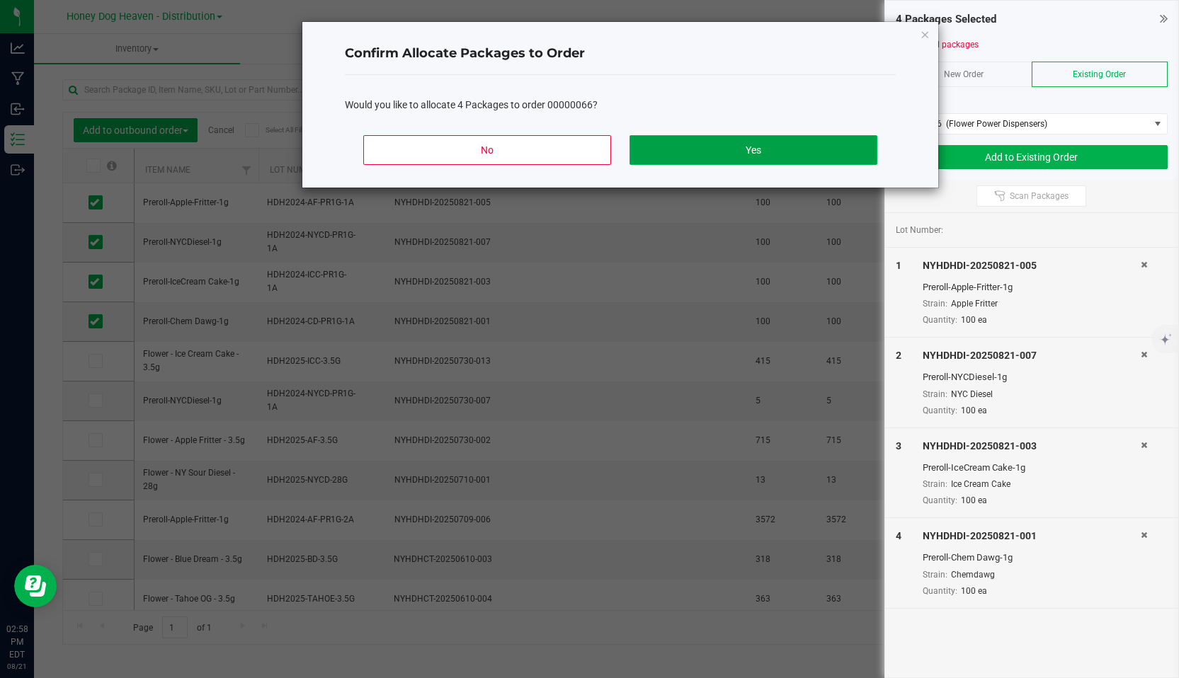
click at [710, 138] on button "Yes" at bounding box center [754, 150] width 248 height 30
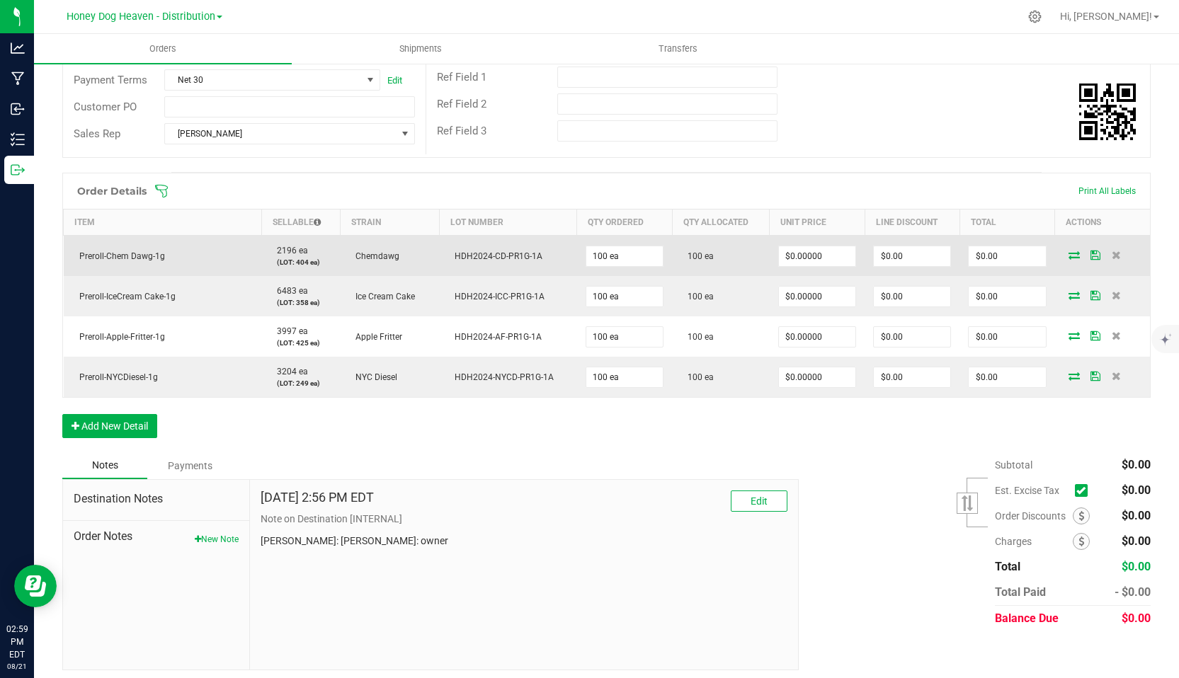
scroll to position [241, 0]
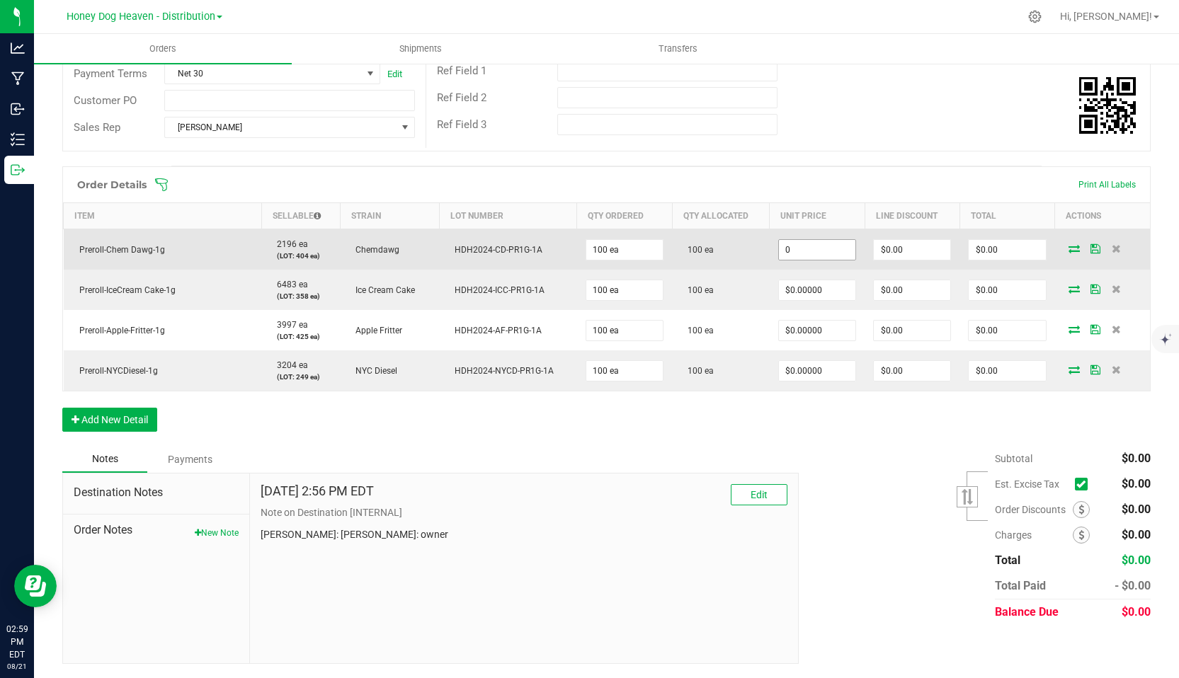
click at [826, 254] on input "0" at bounding box center [817, 250] width 76 height 20
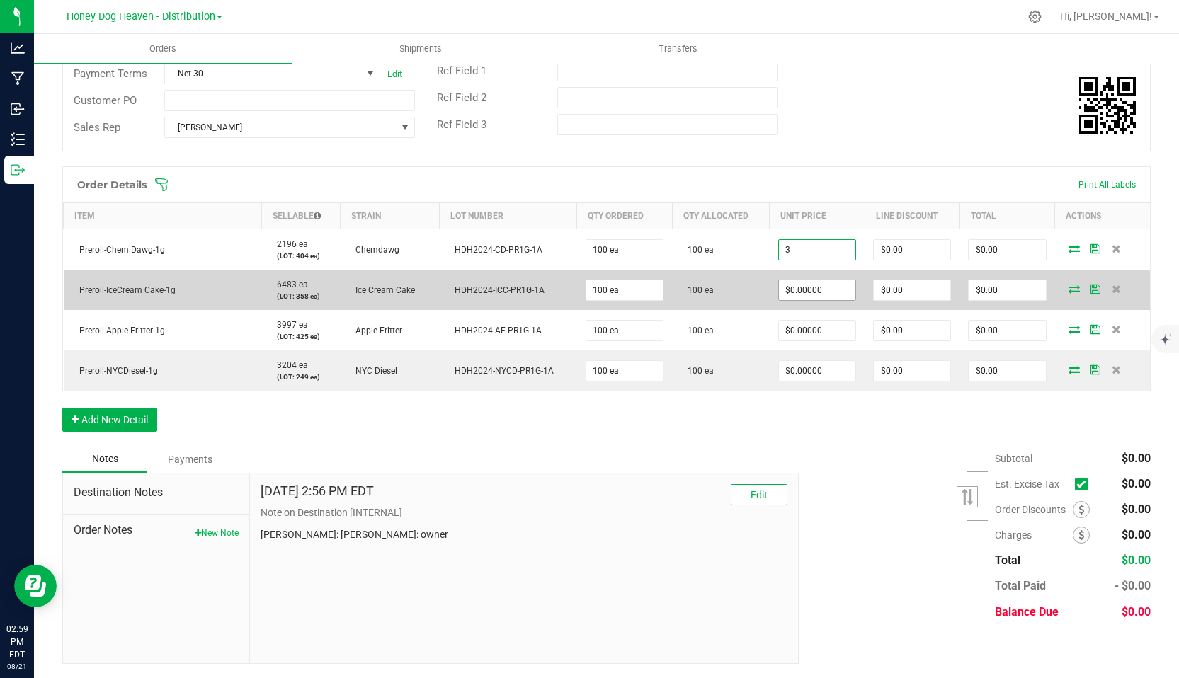
type input "$3.00000"
type input "$300.00"
click at [838, 293] on input "0" at bounding box center [817, 290] width 76 height 20
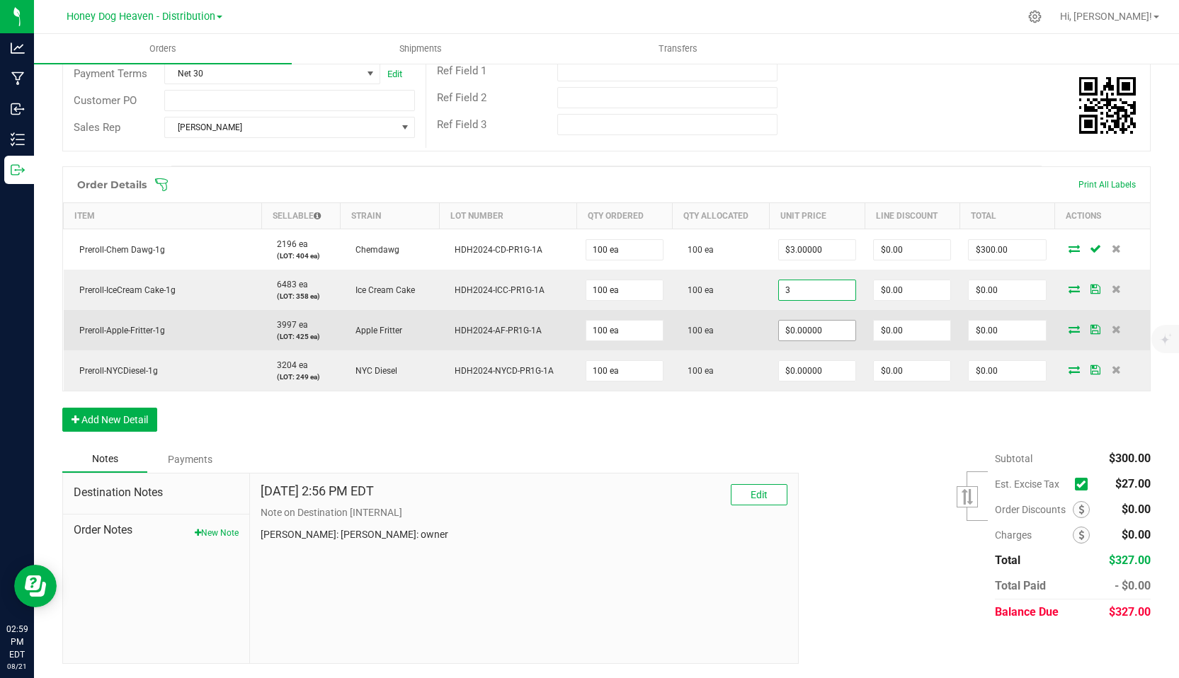
type input "$3.00000"
type input "$300.00"
click at [834, 329] on input "0" at bounding box center [817, 331] width 76 height 20
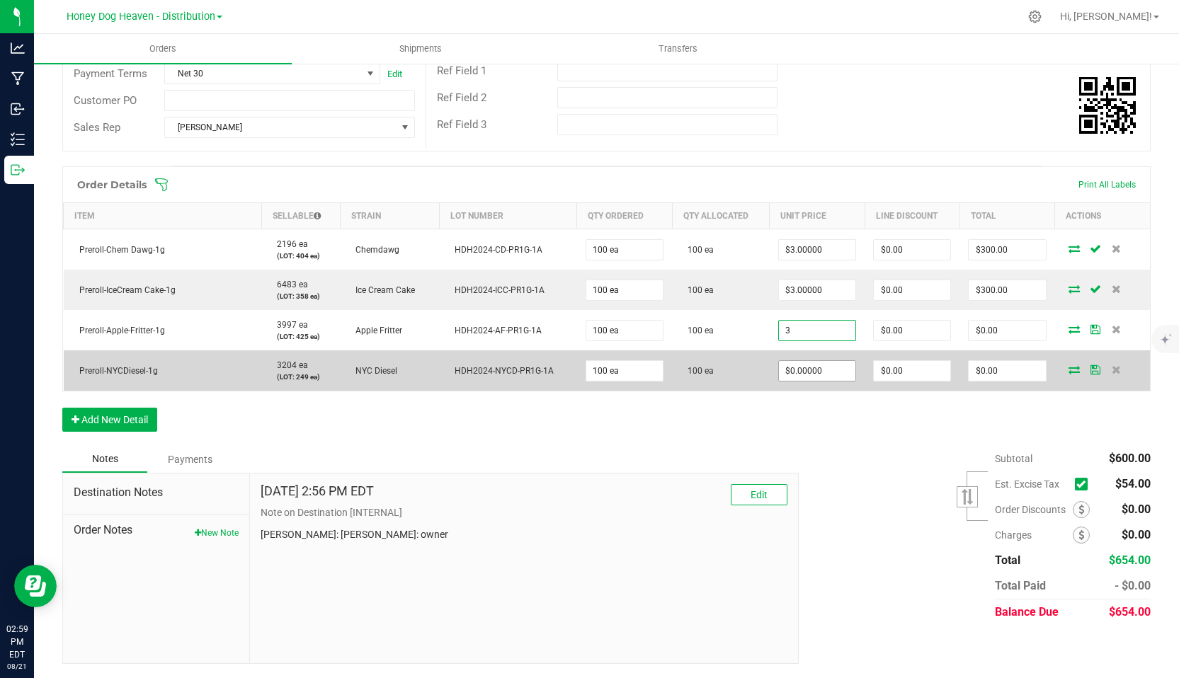
type input "$3.00000"
type input "$300.00"
click at [841, 372] on input "0" at bounding box center [817, 371] width 76 height 20
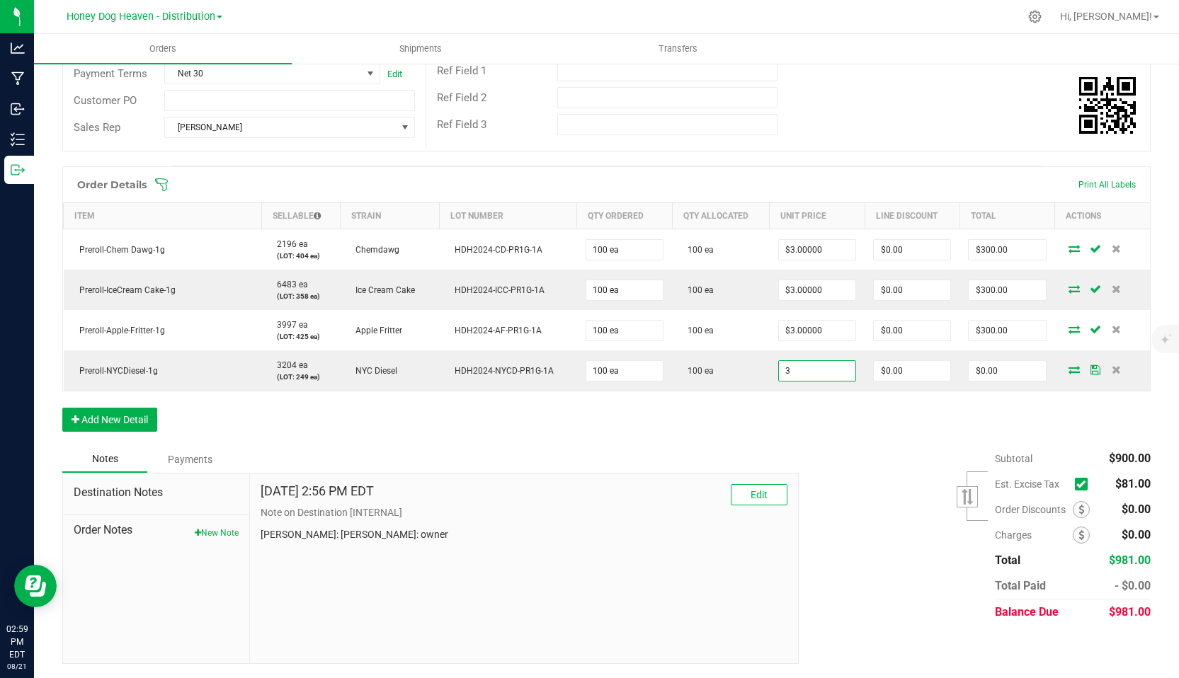
type input "$3.00000"
type input "$300.00"
click at [875, 424] on div "Order Details Print All Labels Item Sellable Strain Lot Number Qty Ordered Qty …" at bounding box center [606, 306] width 1088 height 280
click at [408, 44] on span "Shipments" at bounding box center [420, 48] width 81 height 13
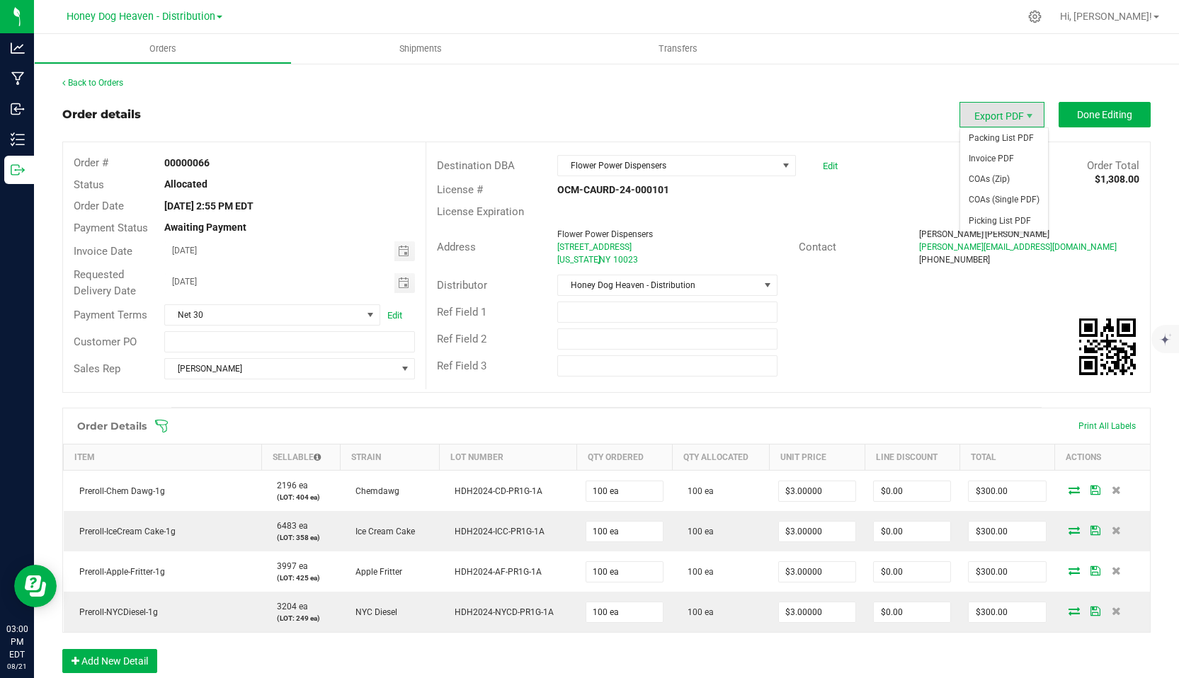
click at [1013, 118] on span "Export PDF" at bounding box center [1002, 114] width 85 height 25
click at [994, 162] on span "Invoice PDF" at bounding box center [1004, 159] width 88 height 21
click at [437, 50] on span "Shipments" at bounding box center [420, 48] width 81 height 13
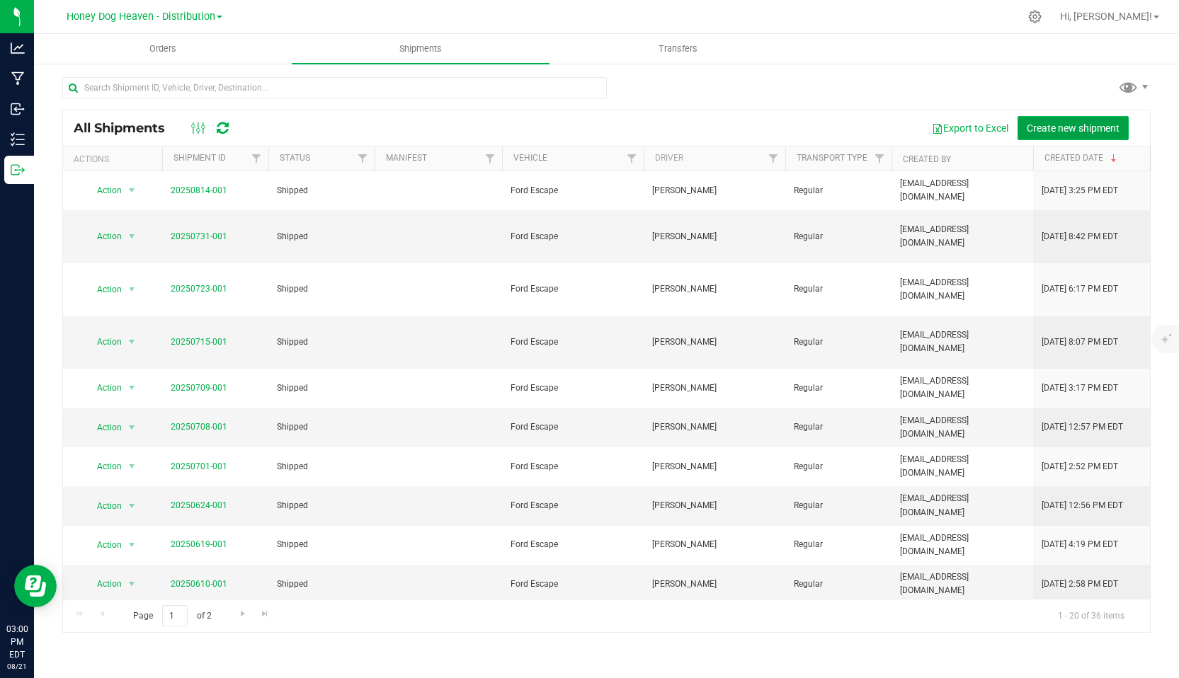
click at [1070, 137] on button "Create new shipment" at bounding box center [1073, 128] width 111 height 24
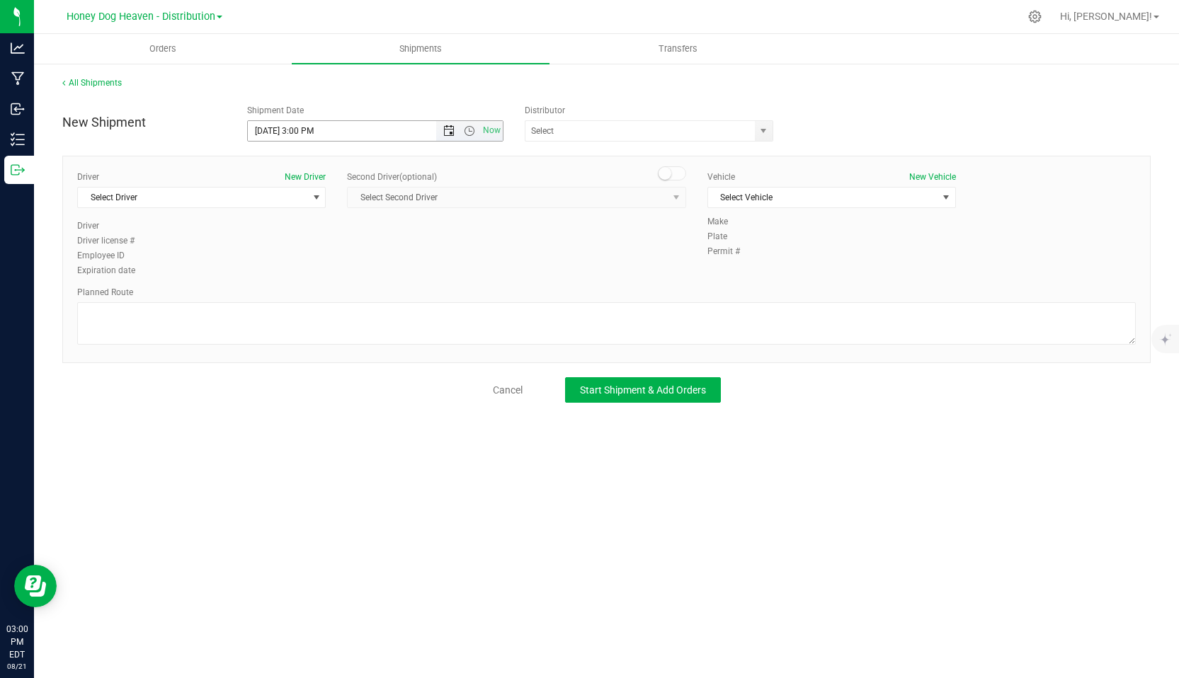
click at [452, 132] on span "Open the date view" at bounding box center [448, 130] width 11 height 11
click at [360, 272] on link "22" at bounding box center [363, 275] width 21 height 22
click at [469, 133] on span "Open the time view" at bounding box center [469, 130] width 11 height 11
click at [281, 266] on li "7:00 AM" at bounding box center [375, 272] width 254 height 18
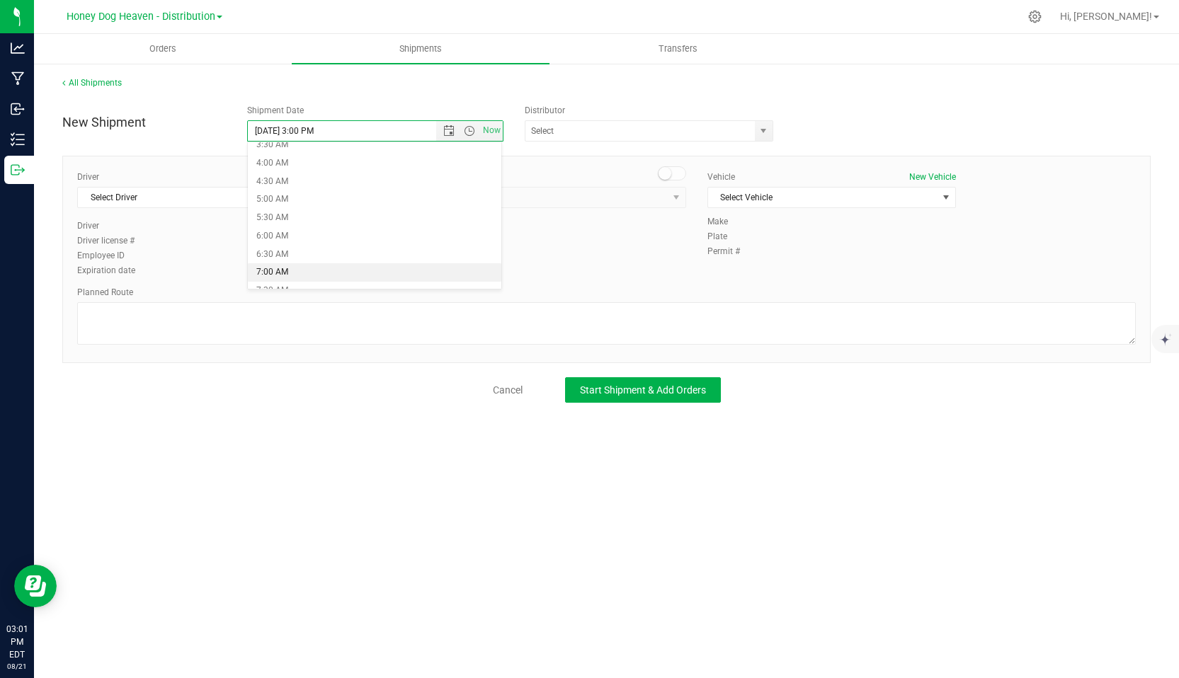
type input "[DATE] 7:00 AM"
click at [765, 124] on span "select" at bounding box center [764, 131] width 18 height 20
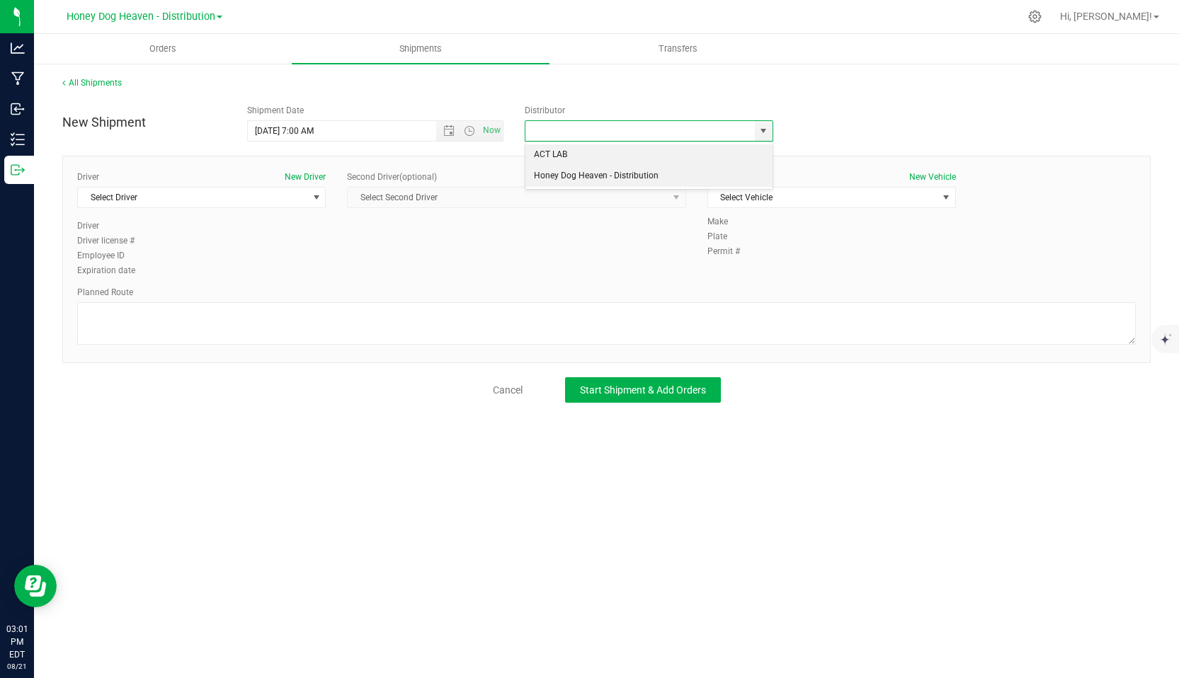
click at [616, 180] on li "Honey Dog Heaven - Distribution" at bounding box center [648, 176] width 247 height 21
type input "Honey Dog Heaven - Distribution"
click at [317, 193] on span "select" at bounding box center [316, 197] width 11 height 11
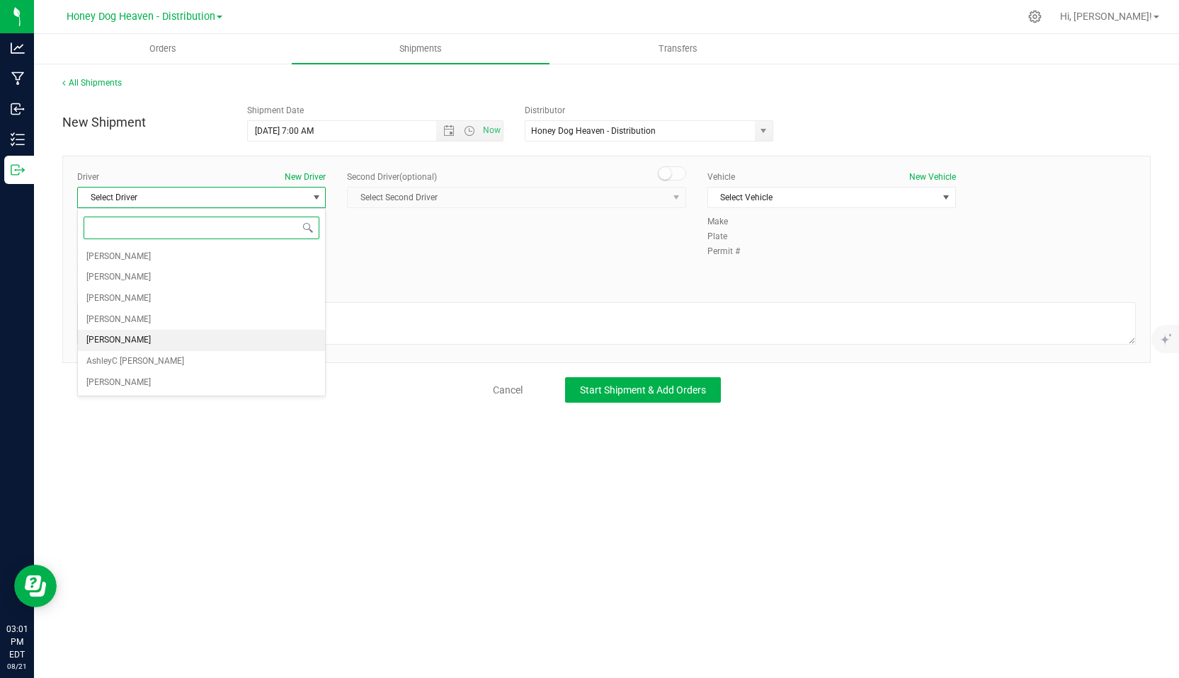
click at [124, 341] on span "[PERSON_NAME]" at bounding box center [118, 340] width 64 height 18
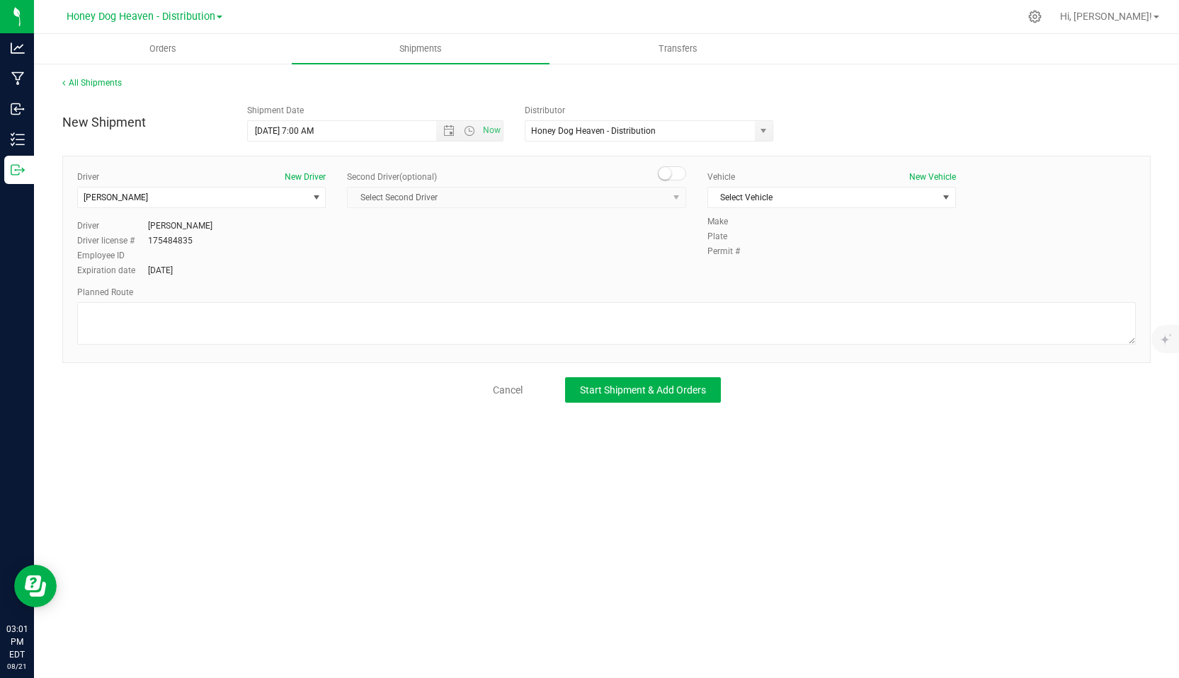
click at [671, 194] on span "Select Second Driver Select Second Driver [PERSON_NAME] [PERSON_NAME] [PERSON_N…" at bounding box center [516, 197] width 338 height 21
click at [671, 195] on span "Select Second Driver Select Second Driver [PERSON_NAME] [PERSON_NAME] [PERSON_N…" at bounding box center [516, 197] width 338 height 21
click at [678, 177] on span at bounding box center [672, 173] width 28 height 14
click at [674, 200] on span "select" at bounding box center [676, 197] width 11 height 11
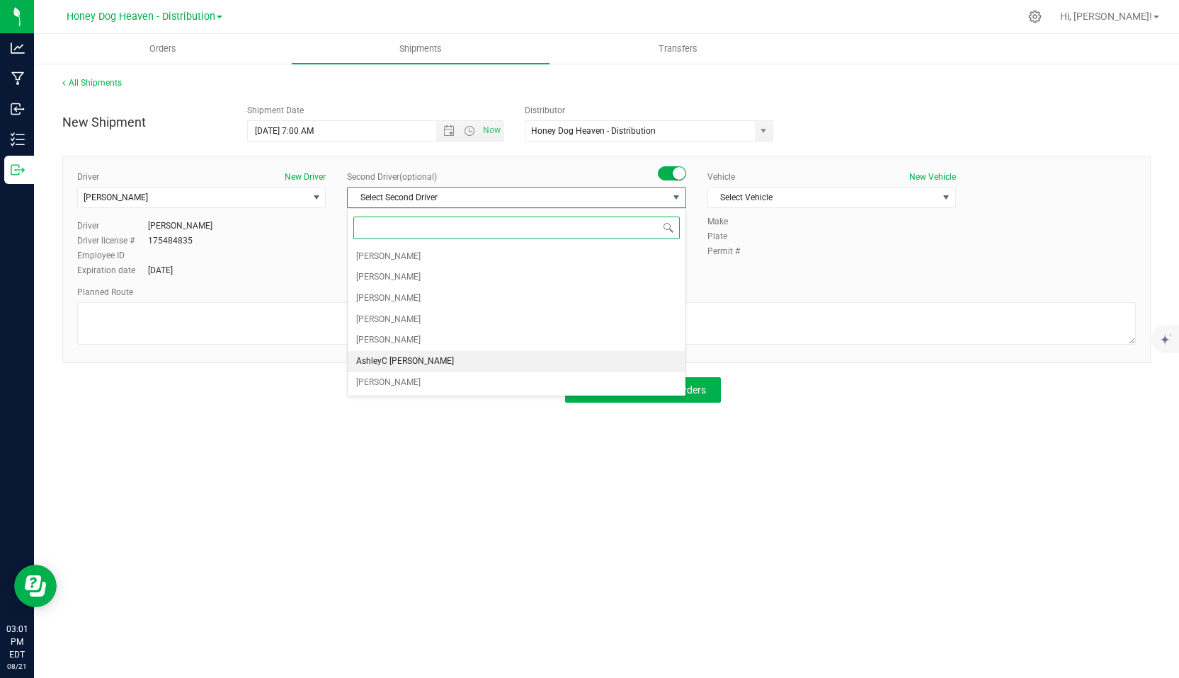
click at [407, 360] on span "AshleyC [PERSON_NAME]" at bounding box center [405, 362] width 98 height 18
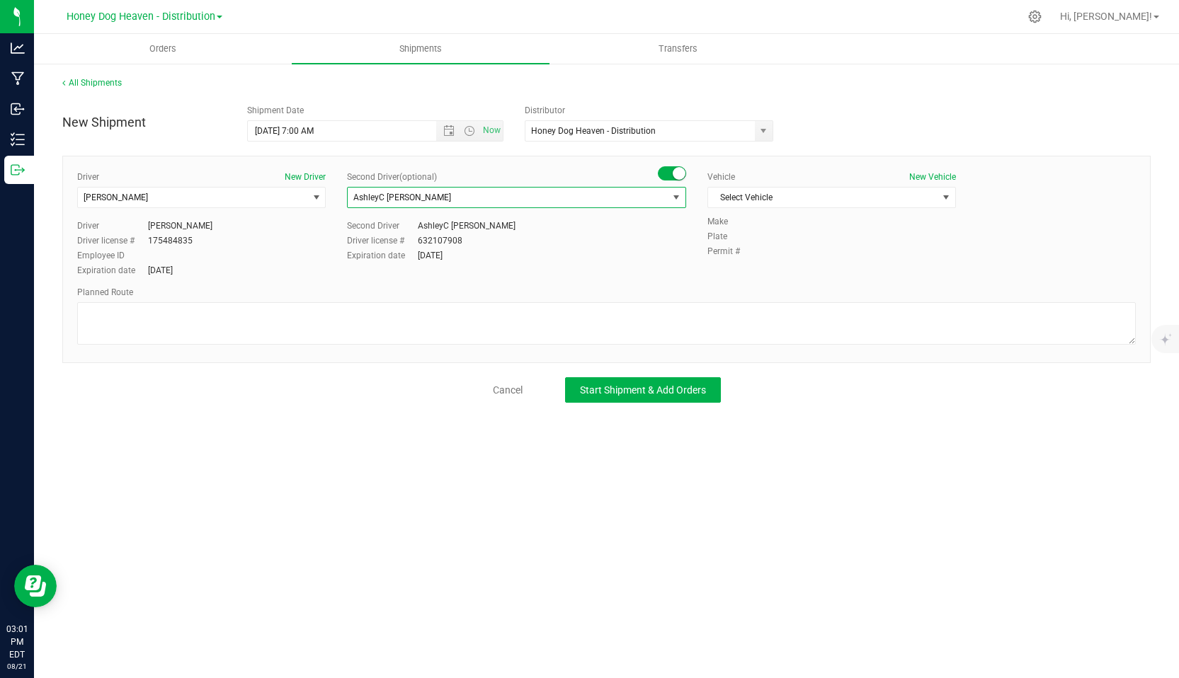
click at [447, 227] on div "AshleyC [PERSON_NAME]" at bounding box center [467, 226] width 98 height 13
click at [1042, 19] on icon at bounding box center [1035, 16] width 15 height 15
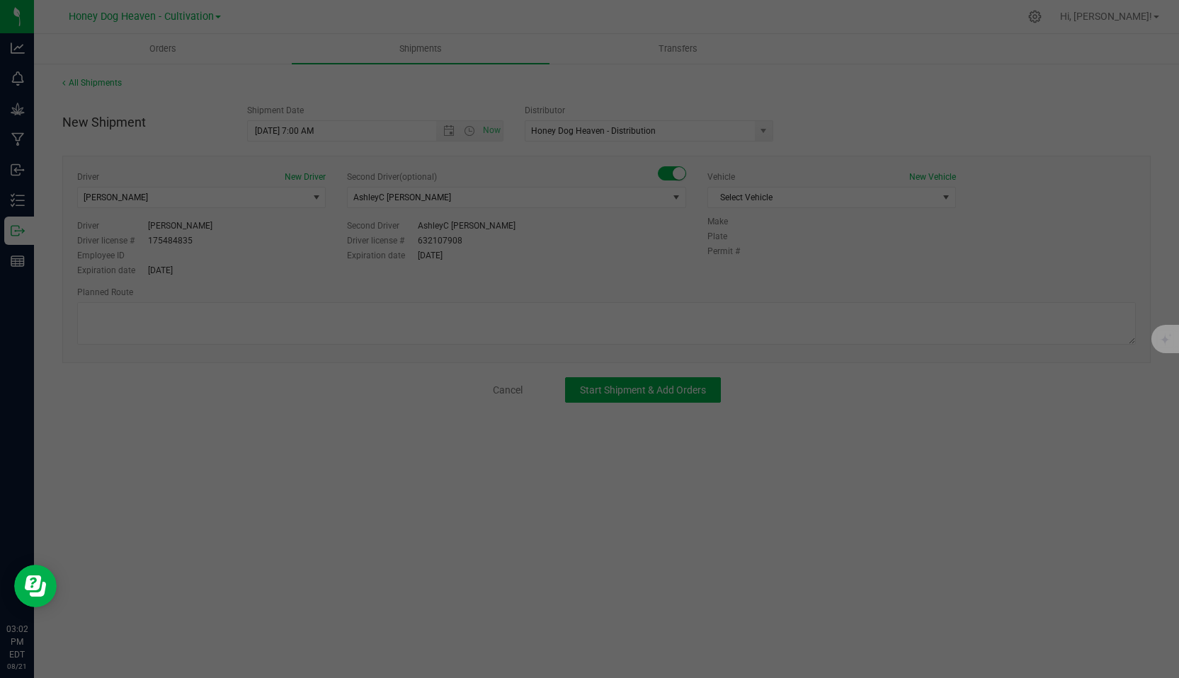
click at [1066, 59] on div at bounding box center [589, 339] width 1179 height 678
click at [1078, 17] on div at bounding box center [589, 339] width 1179 height 678
click at [1006, 81] on div at bounding box center [589, 339] width 1179 height 678
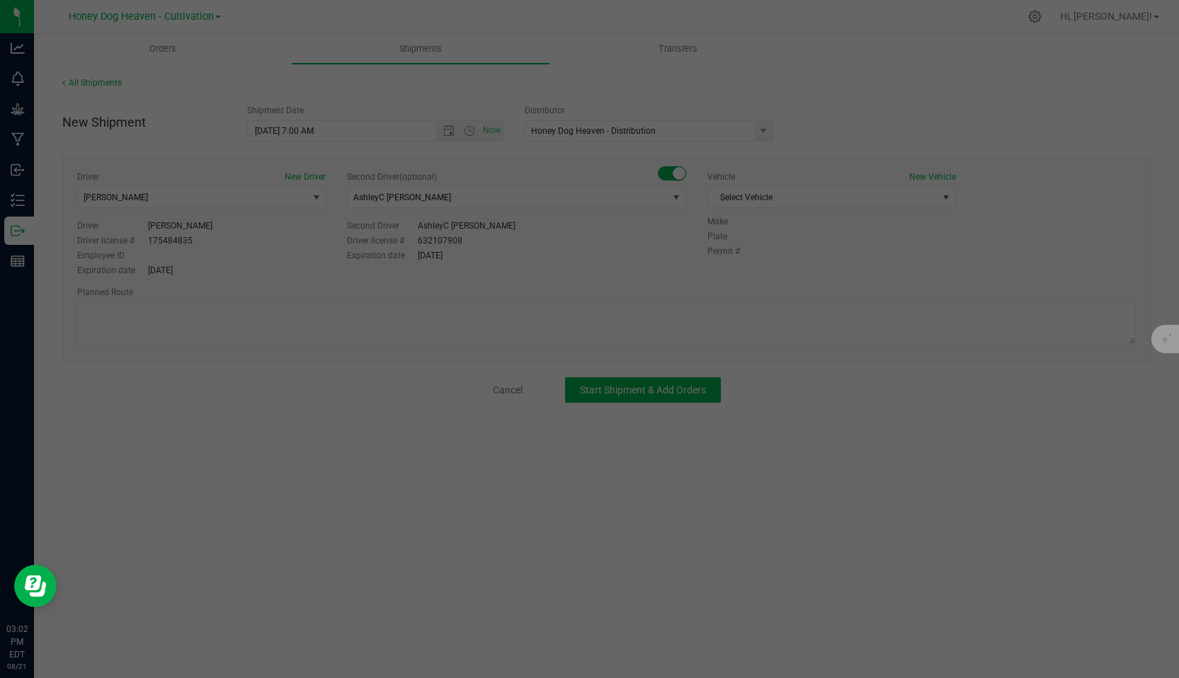
click at [1006, 81] on div at bounding box center [589, 339] width 1179 height 678
click at [21, 230] on div at bounding box center [589, 339] width 1179 height 678
click at [833, 103] on div at bounding box center [589, 339] width 1179 height 678
click at [1079, 21] on div at bounding box center [589, 339] width 1179 height 678
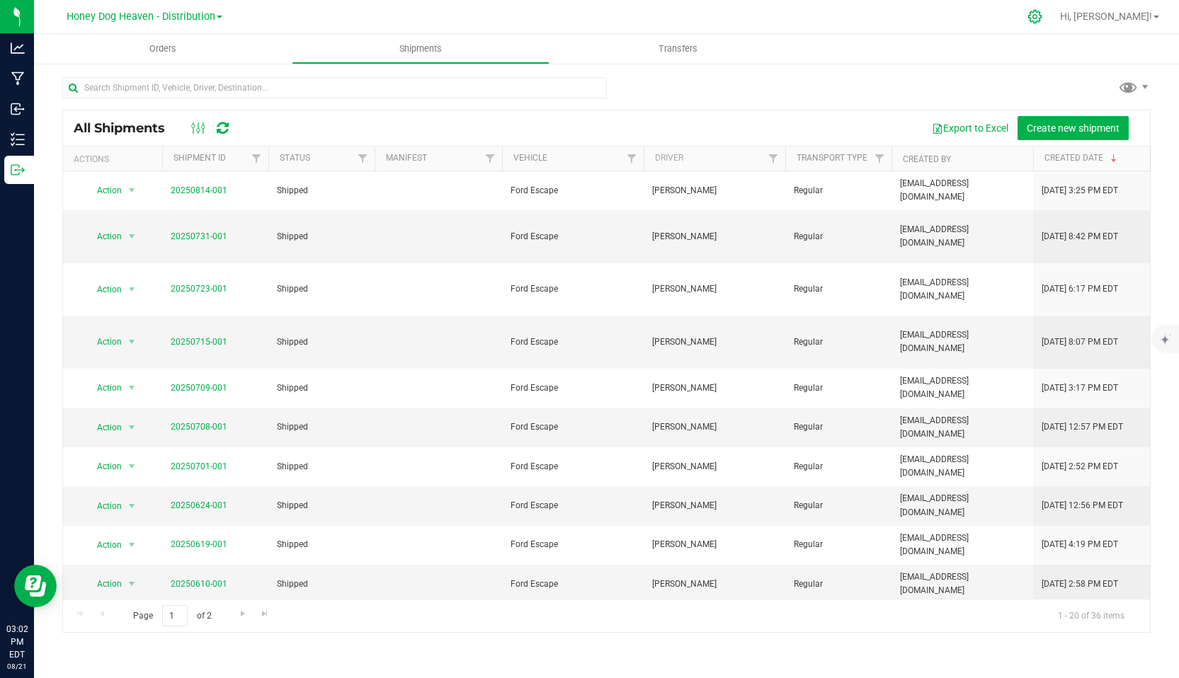
click at [1042, 13] on icon at bounding box center [1035, 16] width 15 height 15
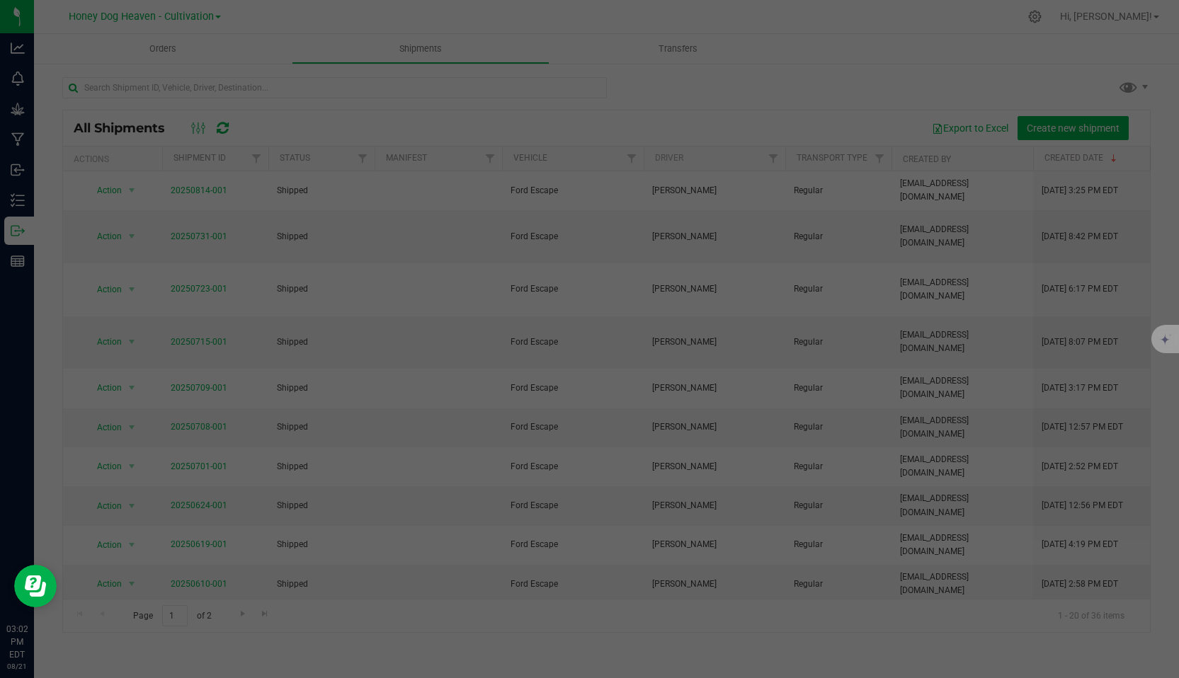
click at [1079, 13] on div at bounding box center [589, 339] width 1179 height 678
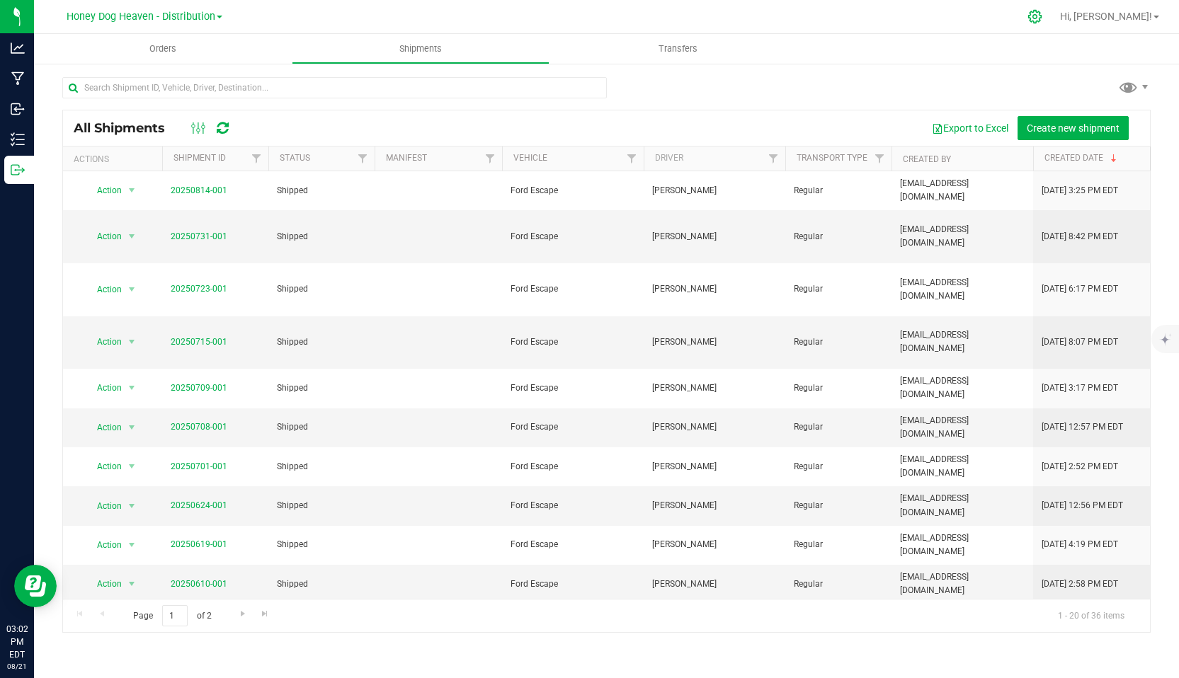
click at [1042, 17] on icon at bounding box center [1035, 16] width 15 height 15
click at [1042, 14] on icon at bounding box center [1035, 16] width 15 height 15
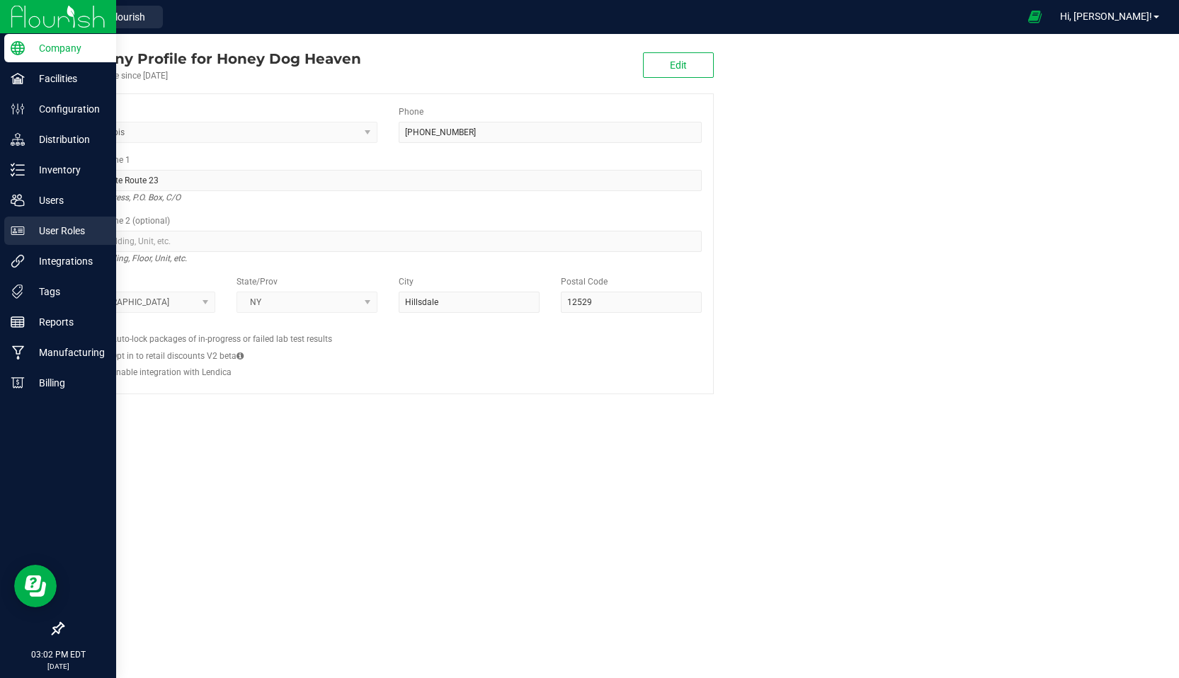
click at [52, 234] on p "User Roles" at bounding box center [67, 230] width 85 height 17
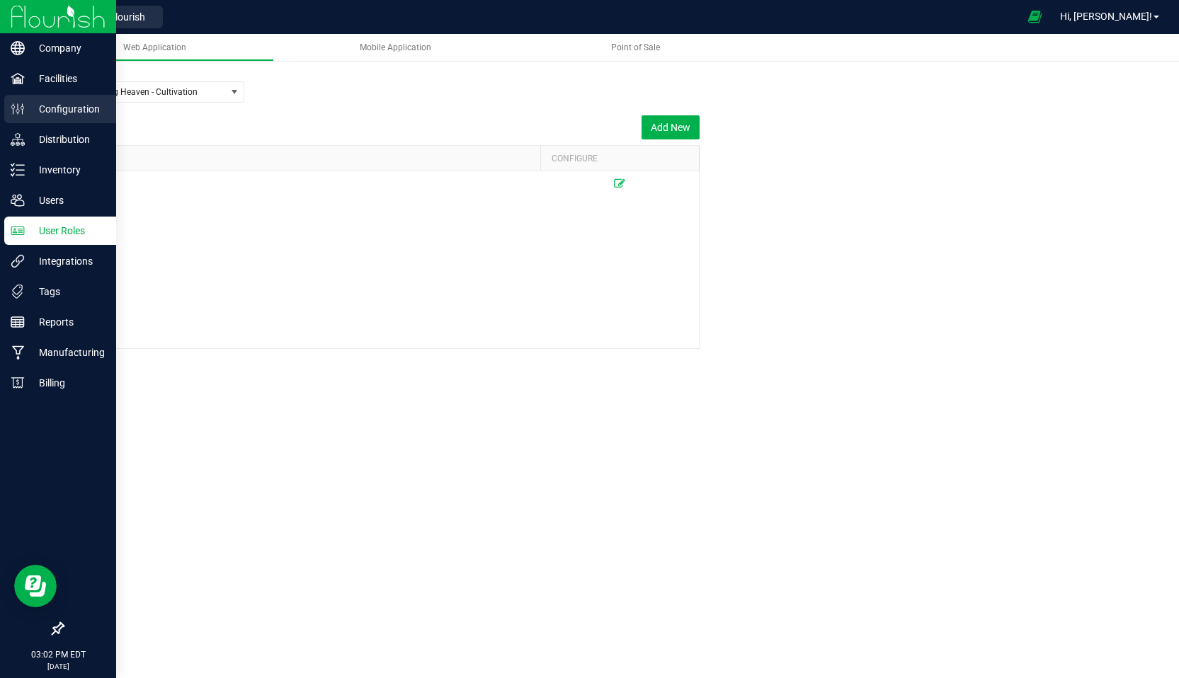
click at [64, 109] on p "Configuration" at bounding box center [67, 109] width 85 height 17
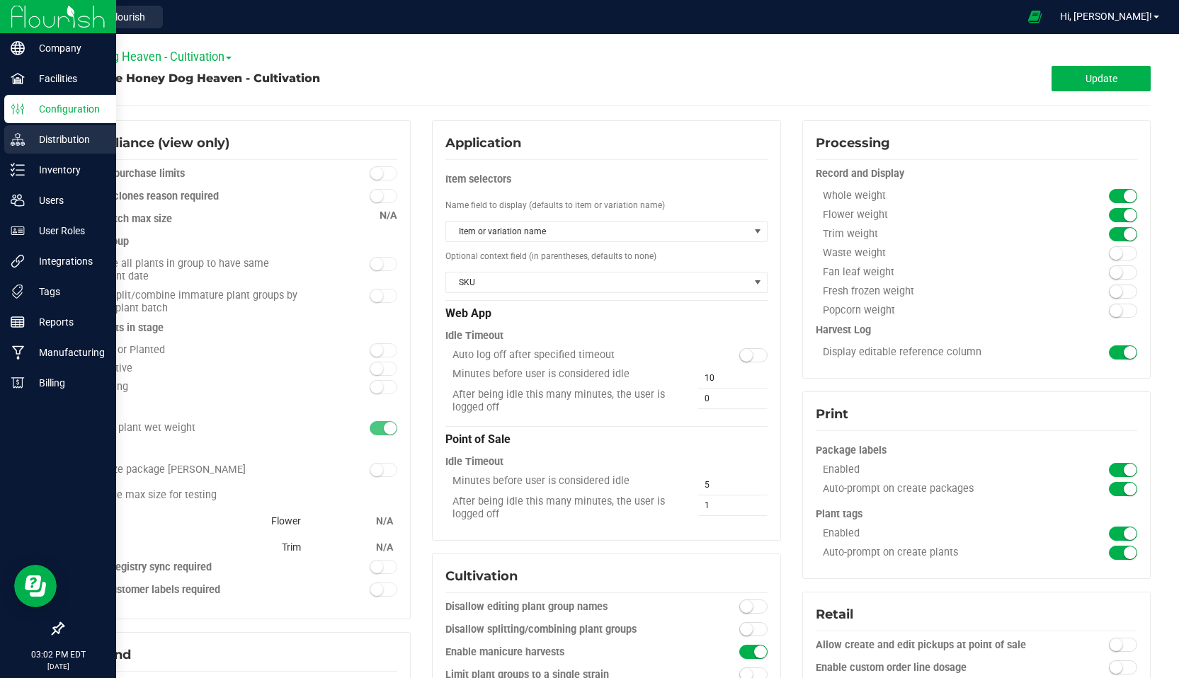
click at [62, 134] on p "Distribution" at bounding box center [67, 139] width 85 height 17
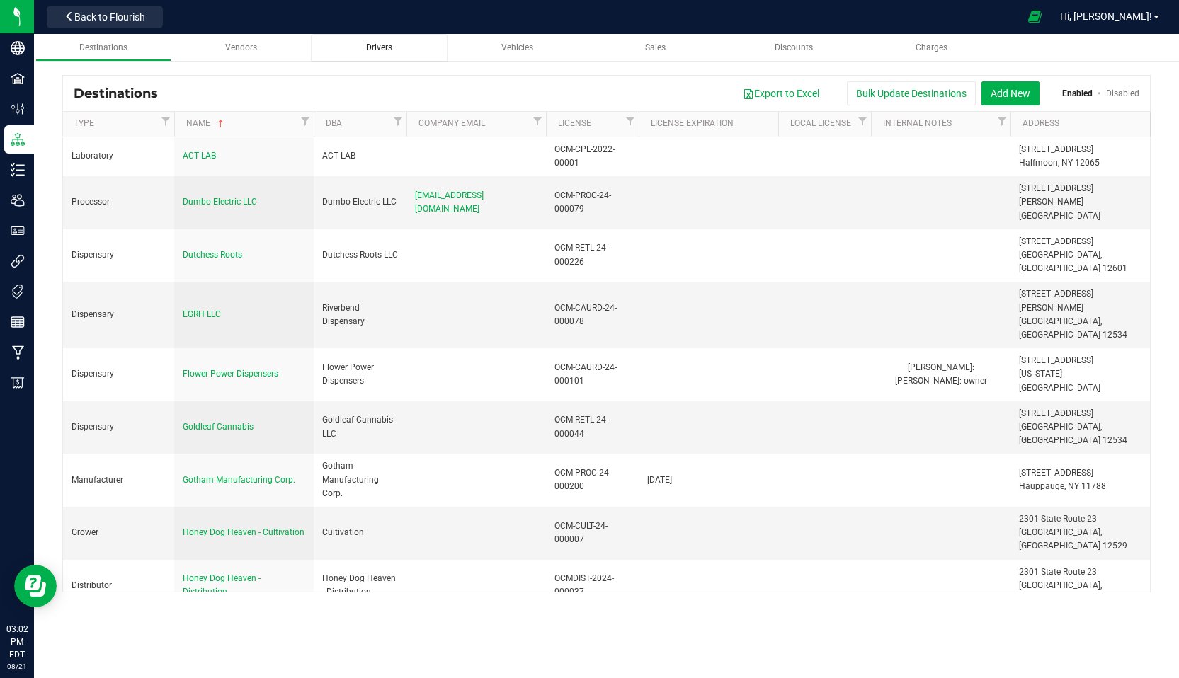
click at [373, 52] on span "Drivers" at bounding box center [379, 47] width 26 height 10
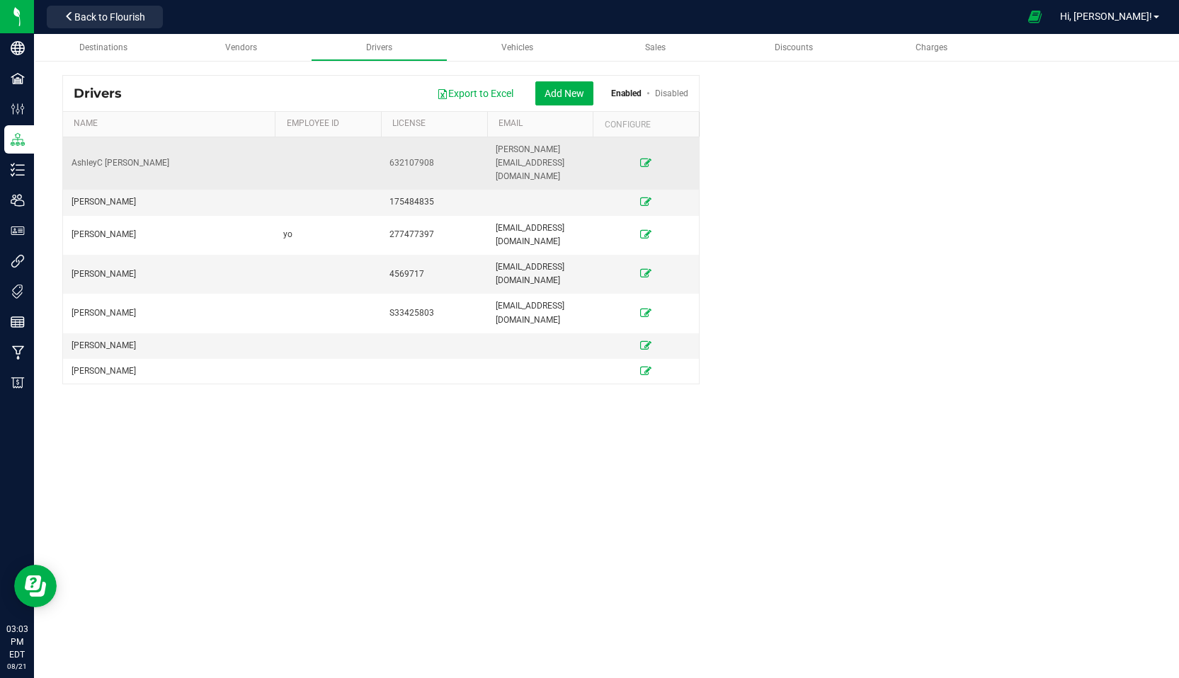
click at [644, 159] on icon at bounding box center [645, 163] width 11 height 8
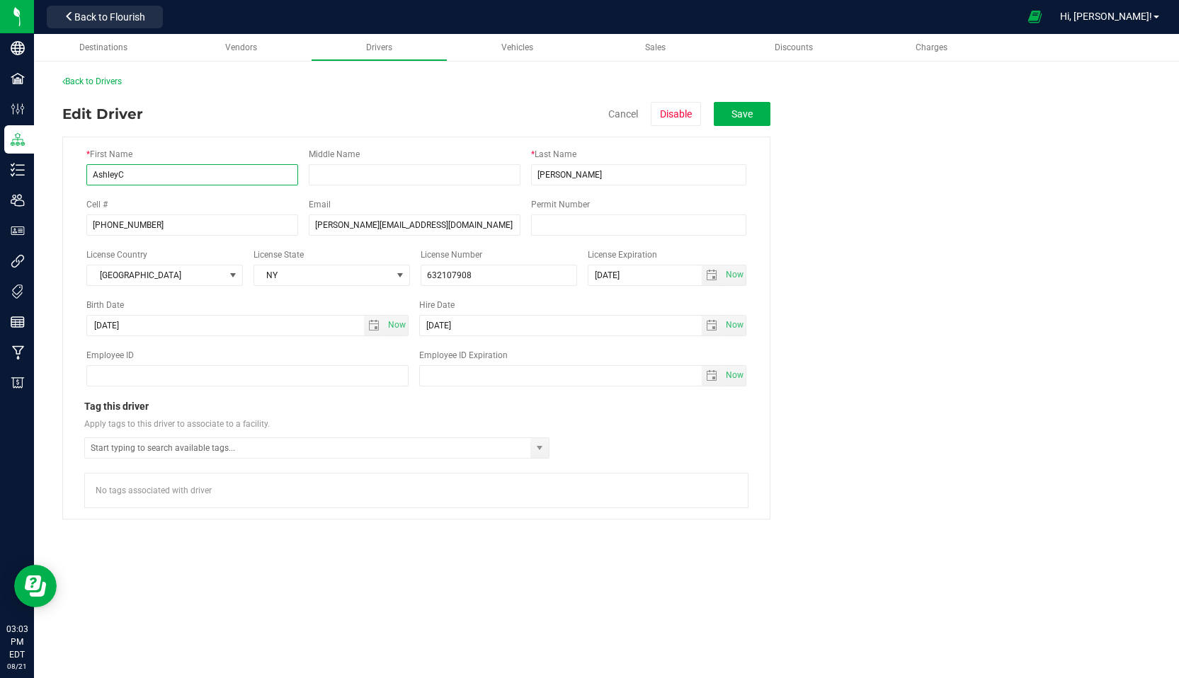
click at [133, 180] on input "AshleyC" at bounding box center [192, 174] width 212 height 21
type input "[PERSON_NAME]"
click at [351, 107] on div "Edit Driver Cancel Disable Save" at bounding box center [416, 114] width 708 height 24
click at [736, 114] on button "Save" at bounding box center [742, 114] width 57 height 24
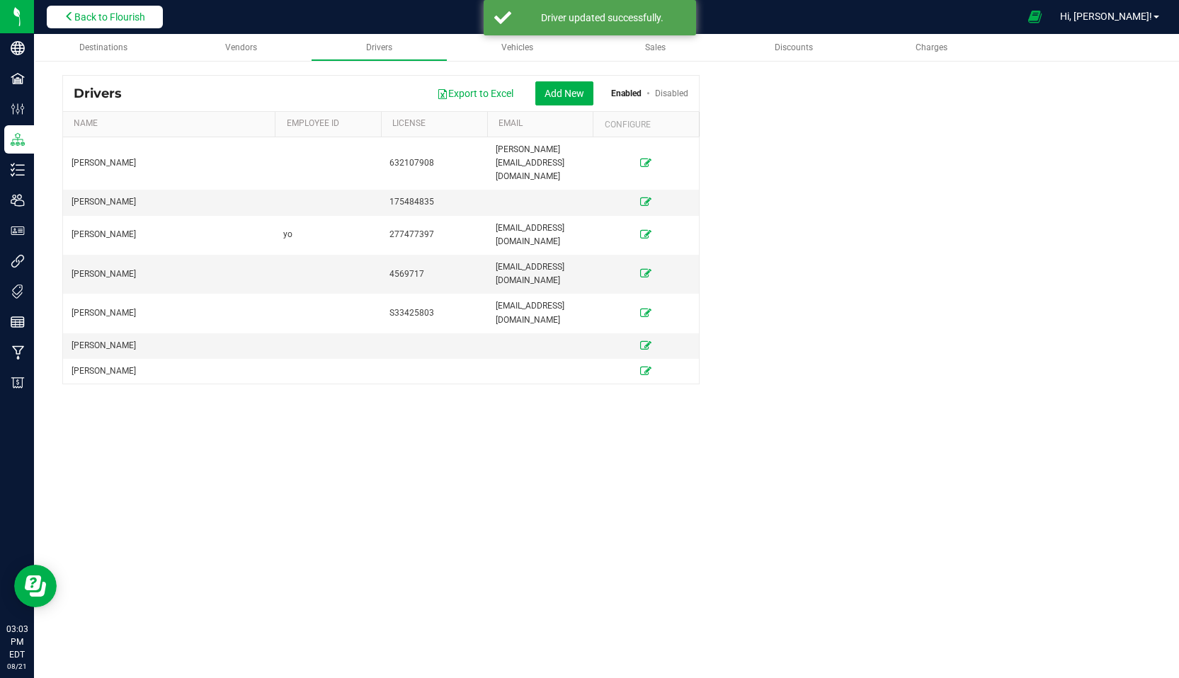
click at [132, 14] on span "Back to Flourish" at bounding box center [109, 16] width 71 height 11
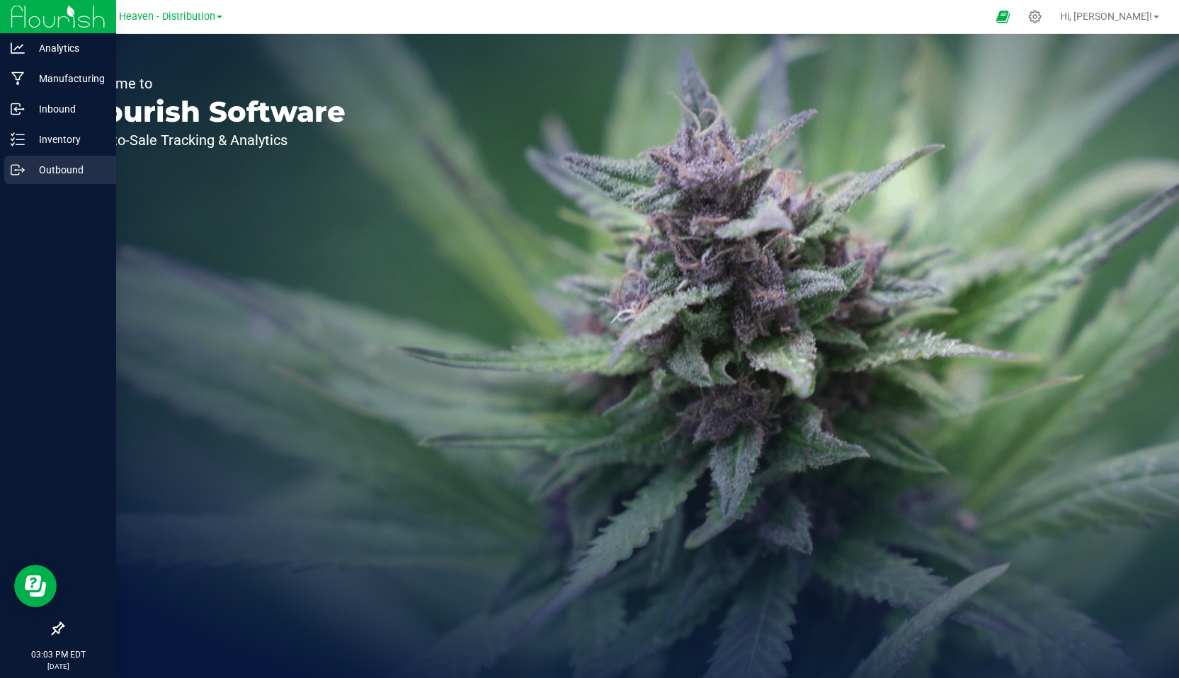
click at [64, 170] on p "Outbound" at bounding box center [67, 169] width 85 height 17
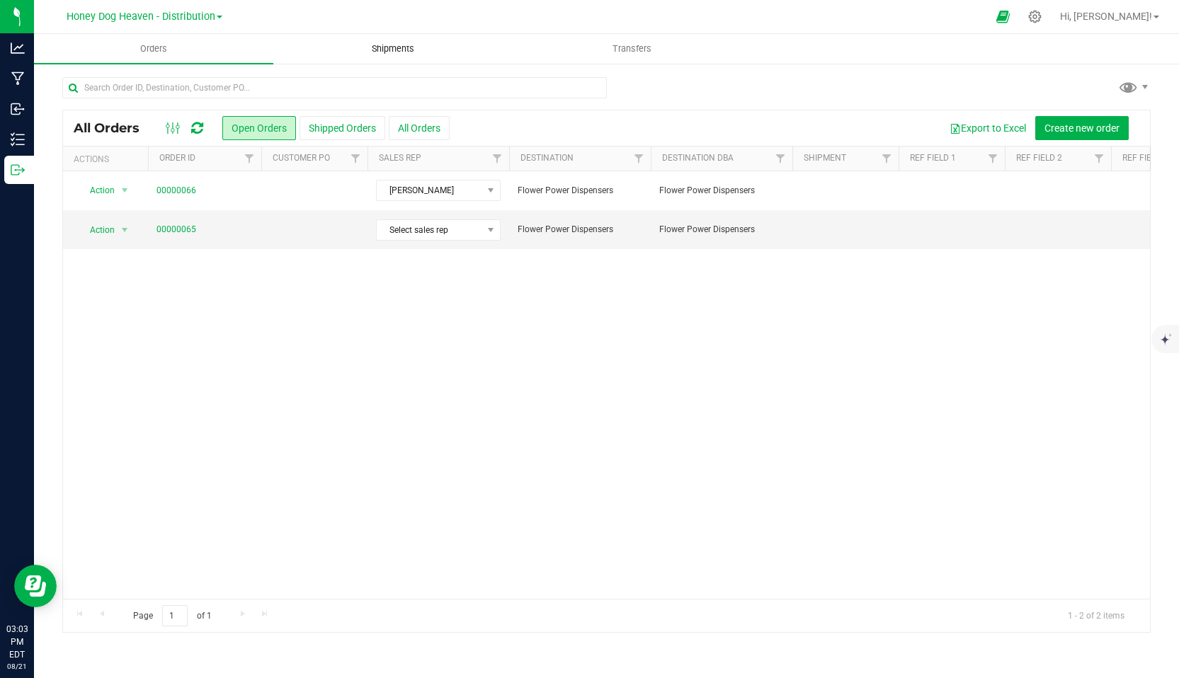
click at [404, 47] on span "Shipments" at bounding box center [393, 48] width 81 height 13
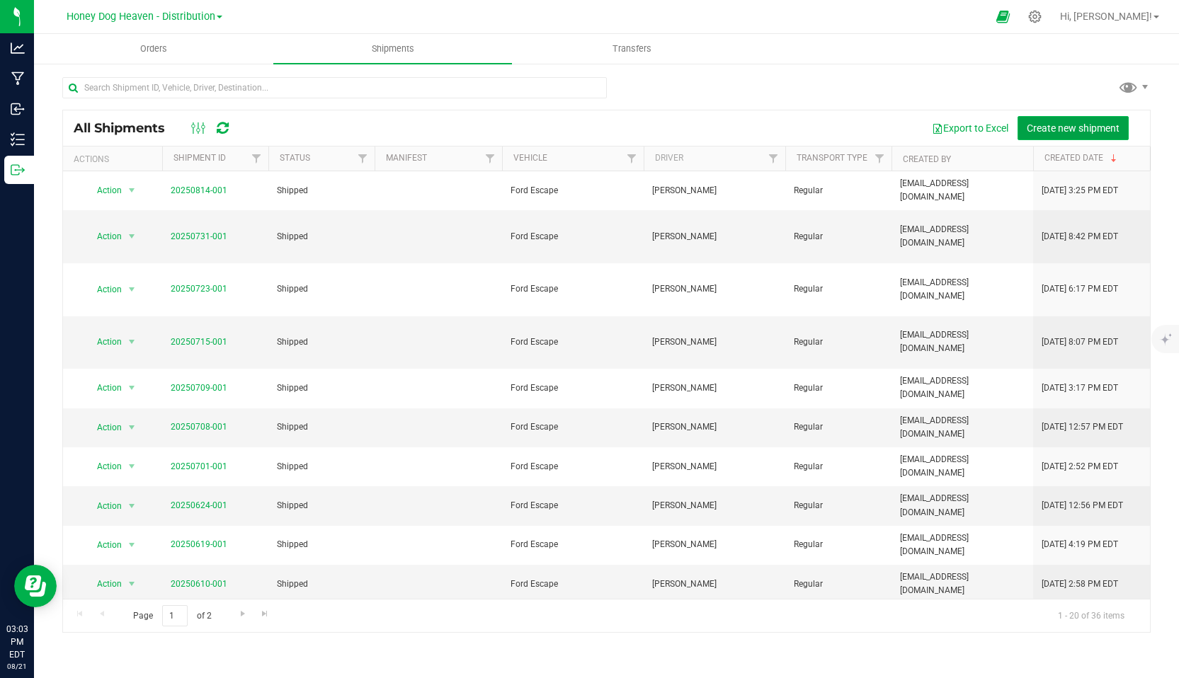
click at [1091, 127] on span "Create new shipment" at bounding box center [1073, 128] width 93 height 11
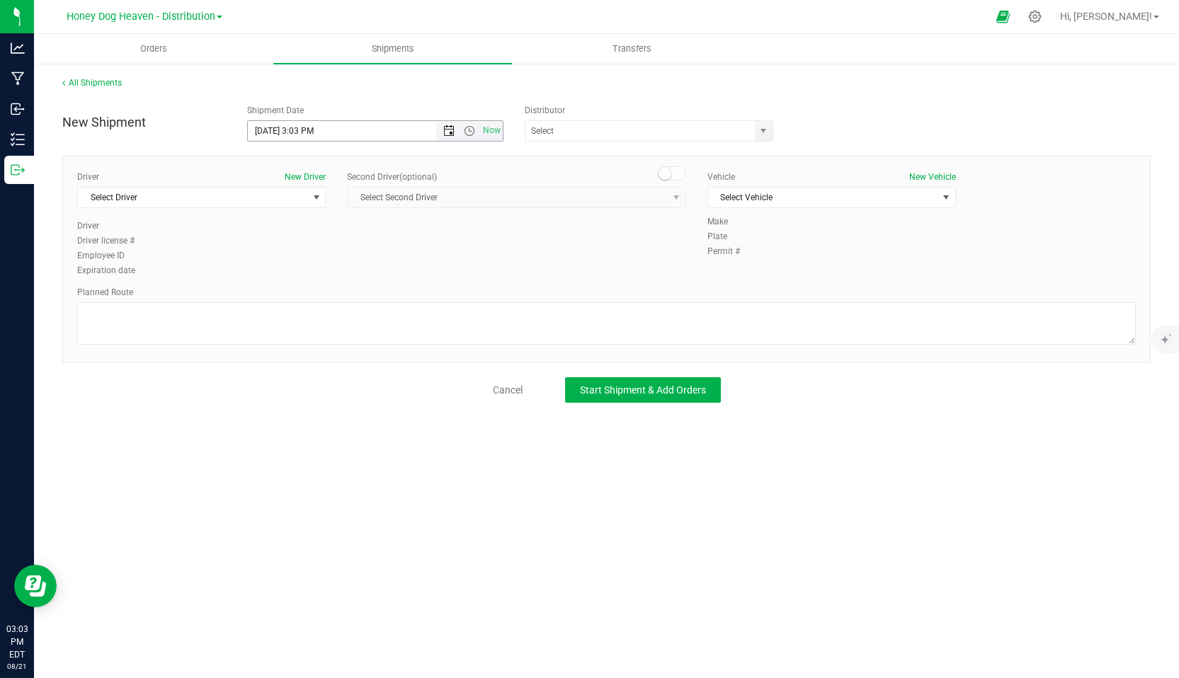
click at [449, 131] on span "Open the date view" at bounding box center [448, 130] width 11 height 11
click at [363, 269] on link "22" at bounding box center [363, 275] width 21 height 22
click at [472, 130] on span "Open the time view" at bounding box center [469, 130] width 11 height 11
click at [278, 174] on li "7:00 AM" at bounding box center [375, 177] width 254 height 18
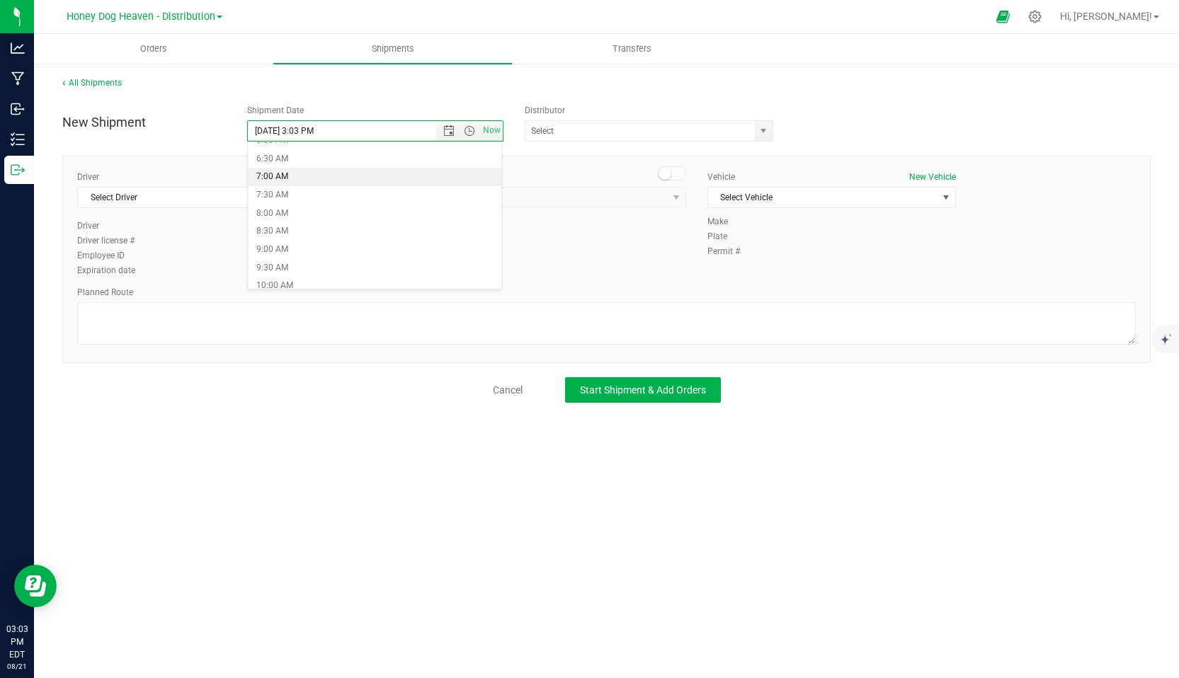
type input "[DATE] 7:00 AM"
click at [668, 129] on input "text" at bounding box center [636, 131] width 222 height 20
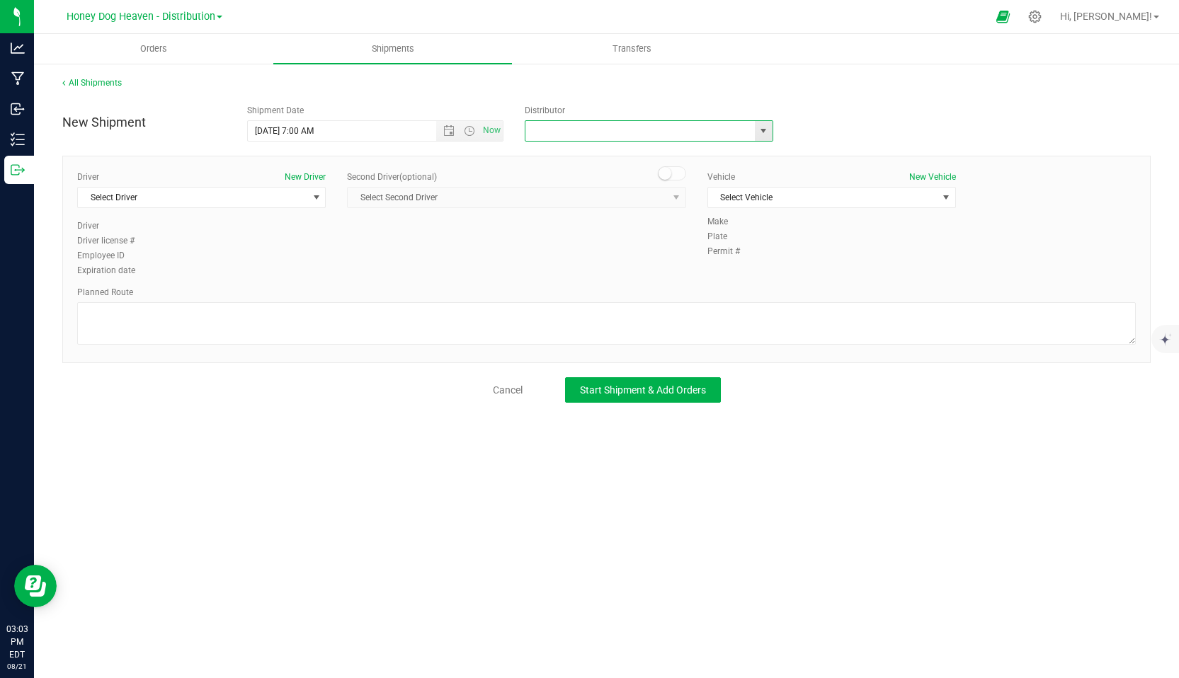
click at [763, 132] on span "select" at bounding box center [763, 130] width 11 height 11
click at [634, 181] on li "Honey Dog Heaven - Distribution" at bounding box center [648, 176] width 247 height 21
type input "Honey Dog Heaven - Distribution"
click at [317, 199] on span "select" at bounding box center [316, 197] width 11 height 11
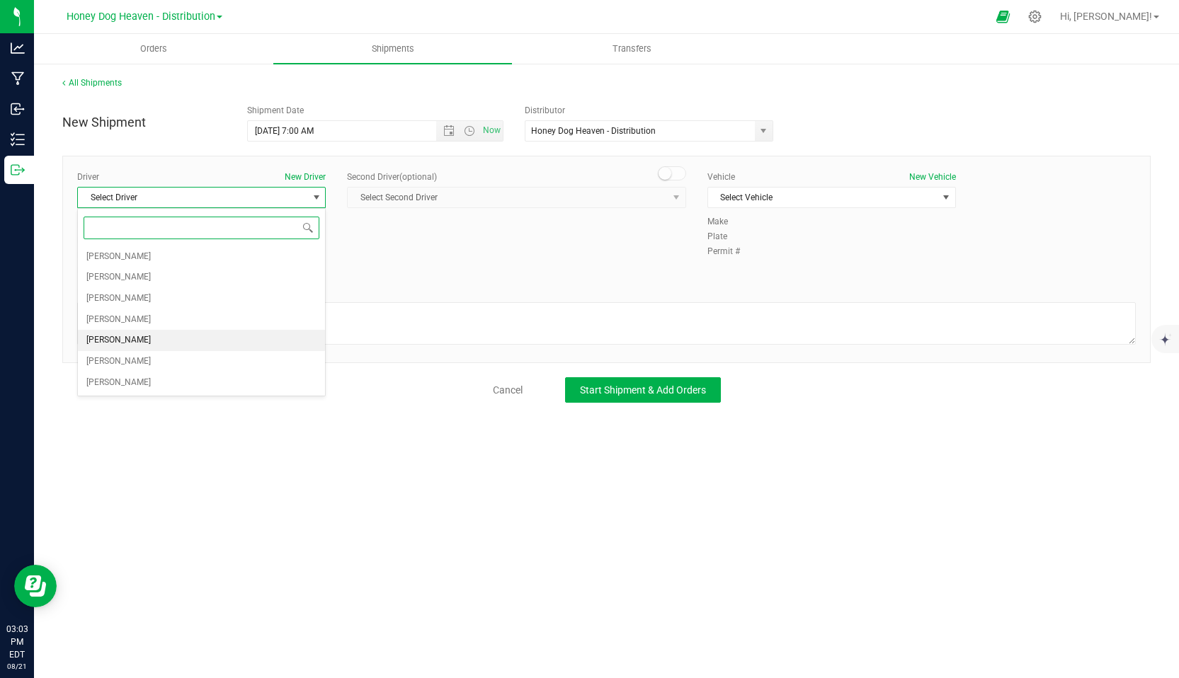
click at [161, 336] on li "[PERSON_NAME]" at bounding box center [201, 340] width 247 height 21
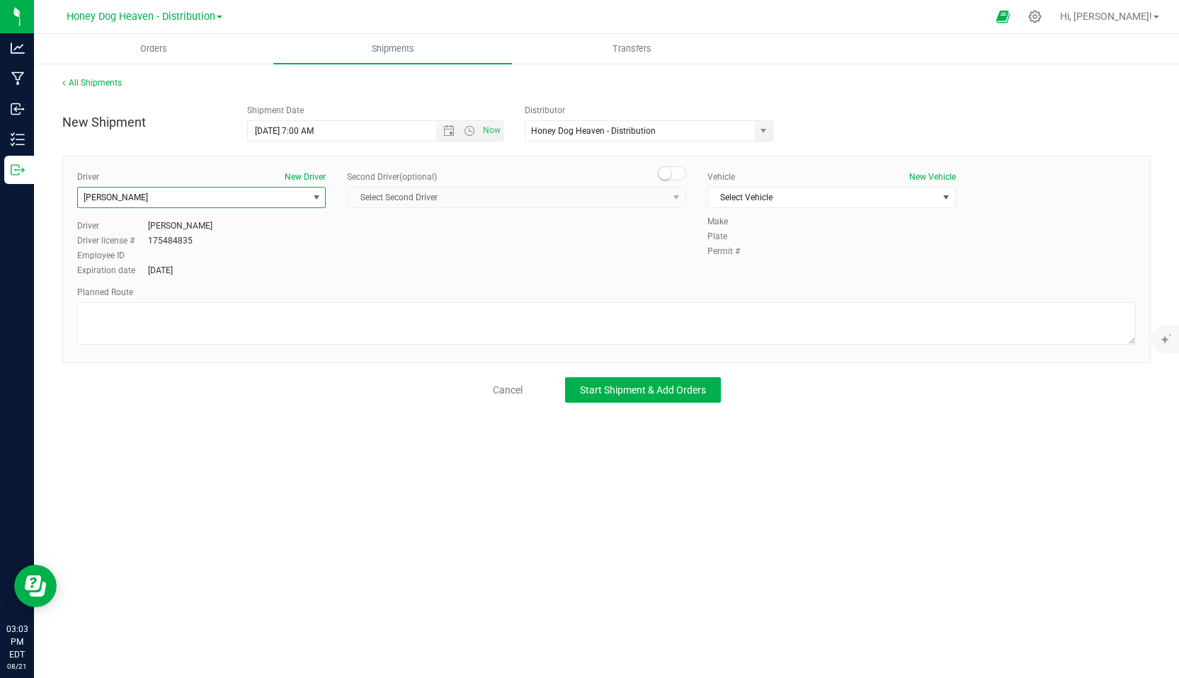
click at [673, 174] on span at bounding box center [672, 173] width 28 height 14
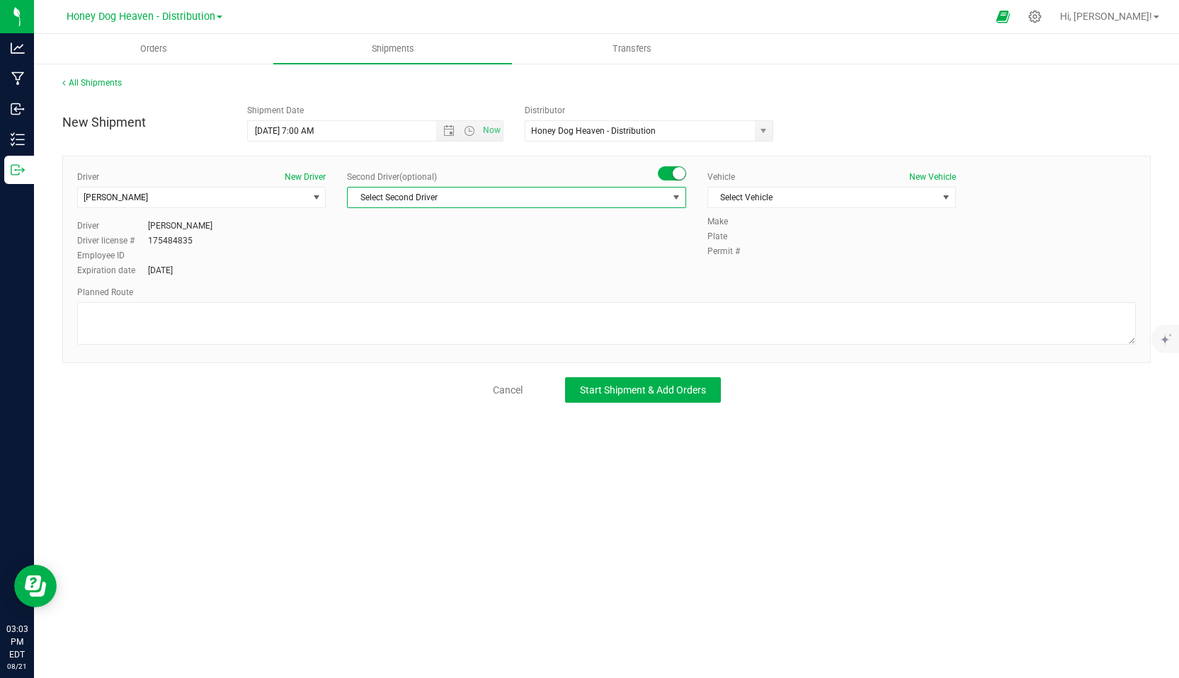
click at [676, 200] on span "select" at bounding box center [676, 197] width 11 height 11
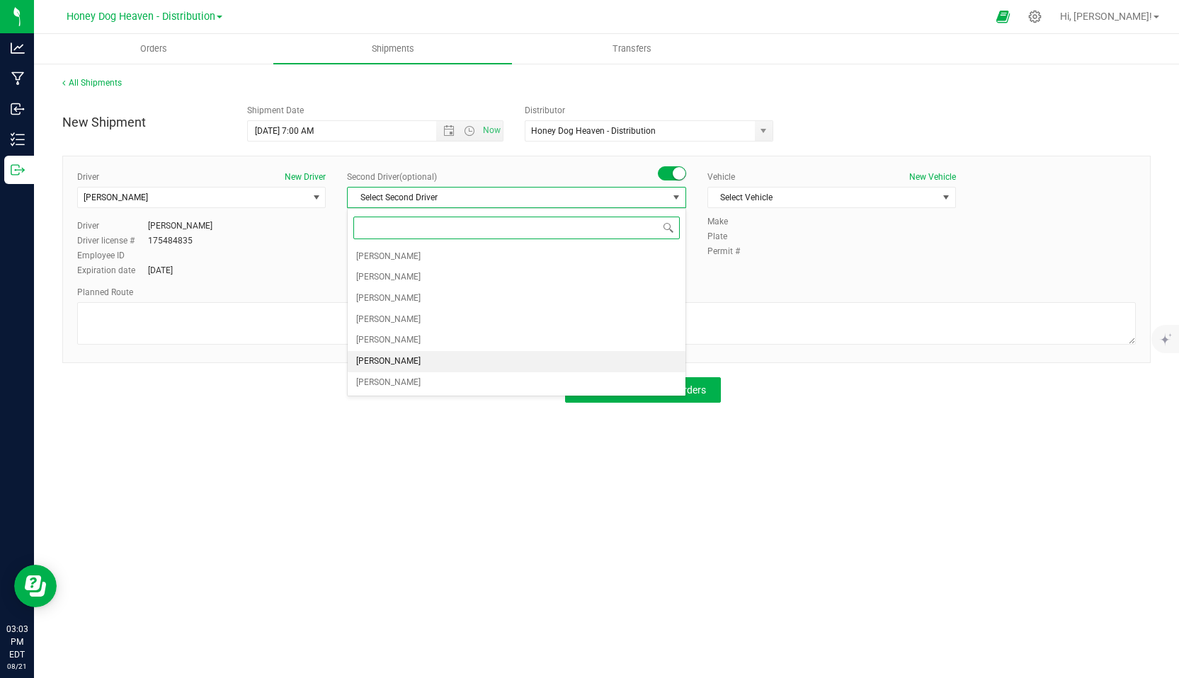
click at [387, 363] on span "Ashley LeCocq" at bounding box center [388, 362] width 64 height 18
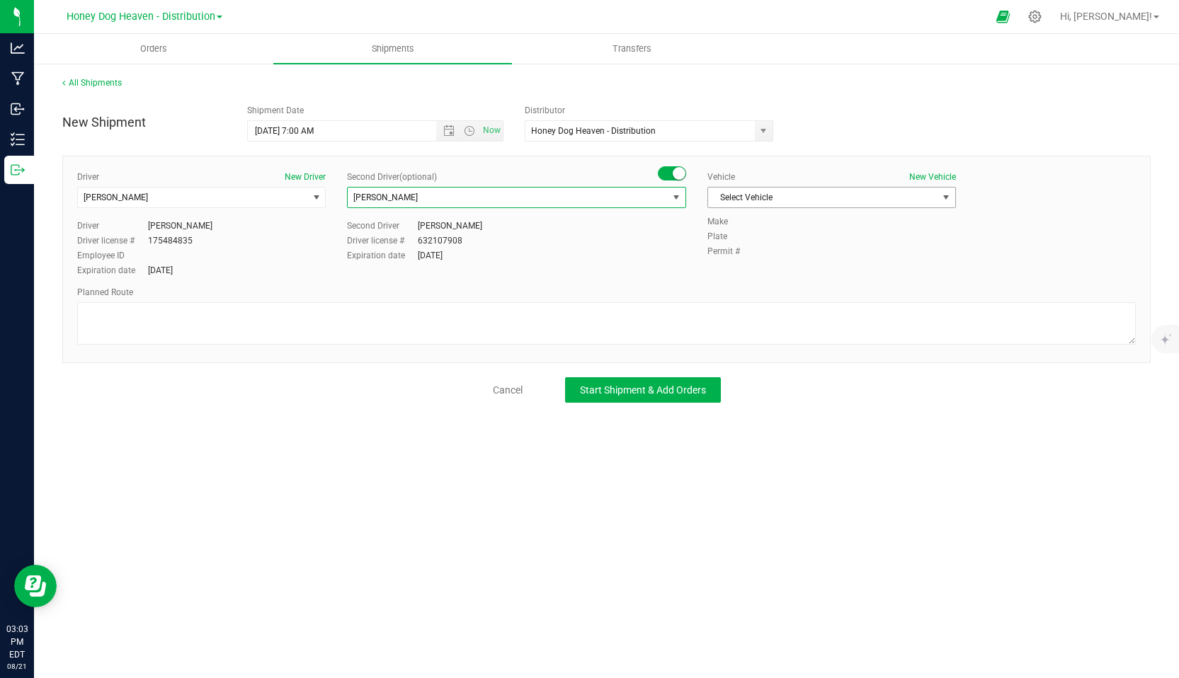
click at [945, 193] on span "select" at bounding box center [945, 197] width 11 height 11
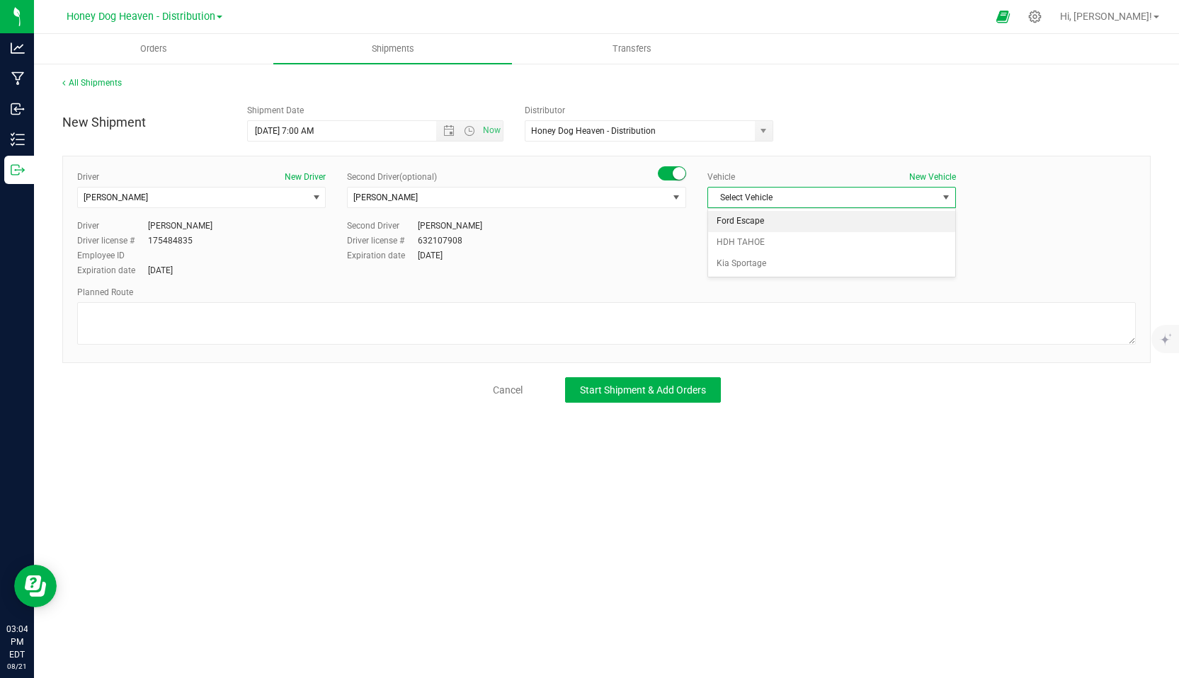
click at [752, 223] on li "Ford Escape" at bounding box center [831, 221] width 247 height 21
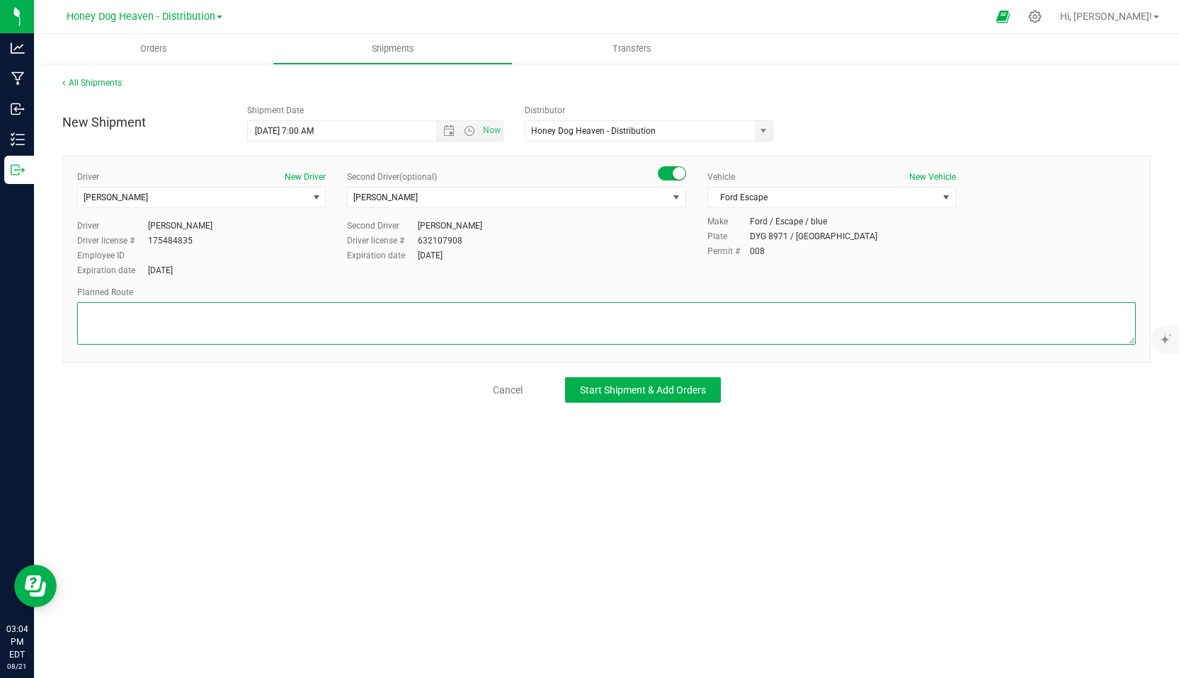
click at [108, 313] on textarea at bounding box center [606, 323] width 1059 height 42
type textarea "google maps"
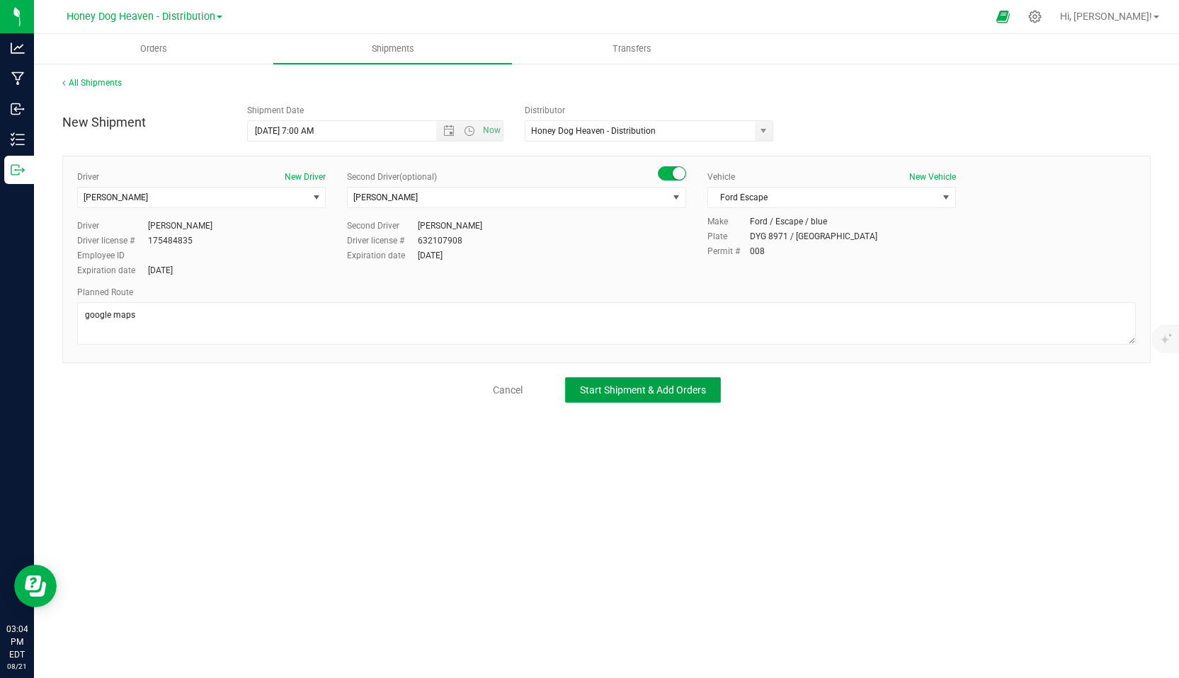
click at [603, 388] on span "Start Shipment & Add Orders" at bounding box center [643, 390] width 126 height 11
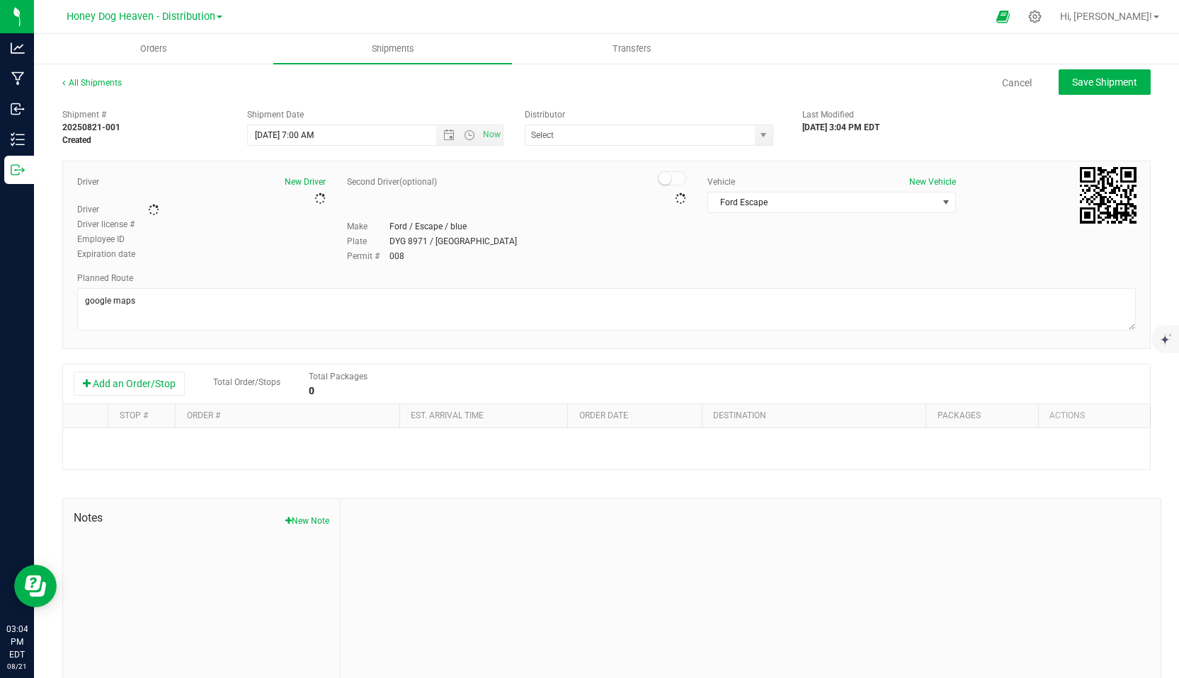
type input "Honey Dog Heaven - Distribution"
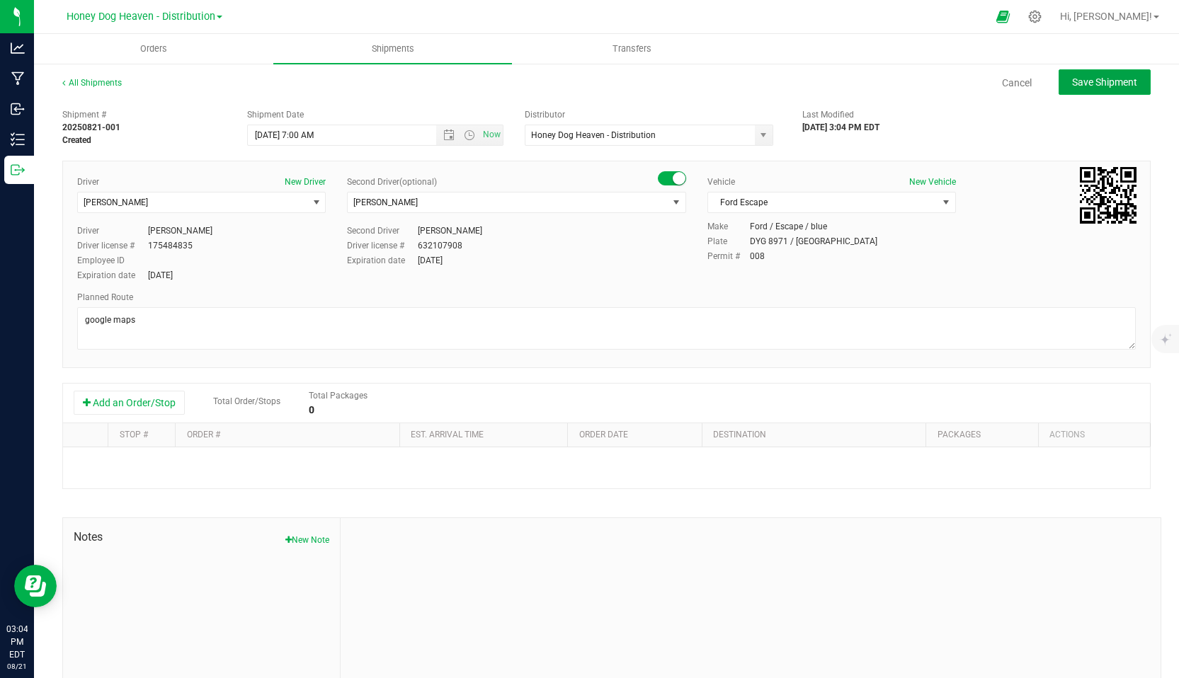
drag, startPoint x: 1105, startPoint y: 80, endPoint x: 655, endPoint y: 295, distance: 498.2
click at [667, 288] on div "All Shipments Cancel Save Shipment Shipment # 20250821-001 Created Shipment Dat…" at bounding box center [606, 392] width 1088 height 632
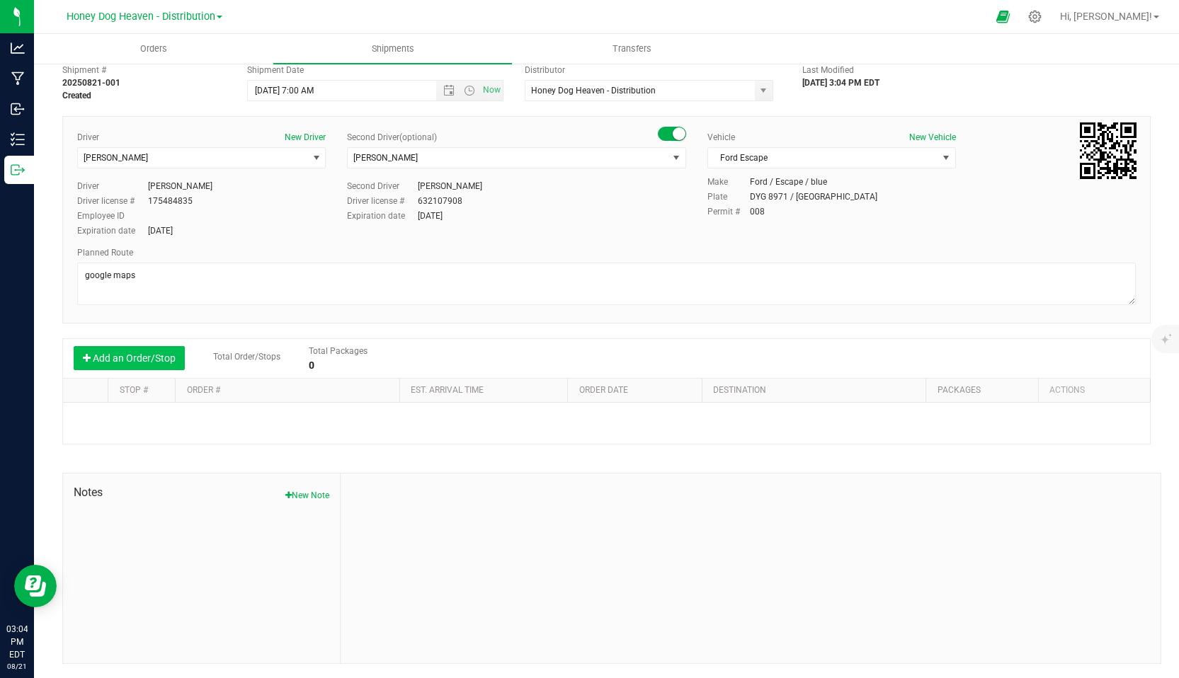
click at [118, 352] on button "Add an Order/Stop" at bounding box center [129, 358] width 111 height 24
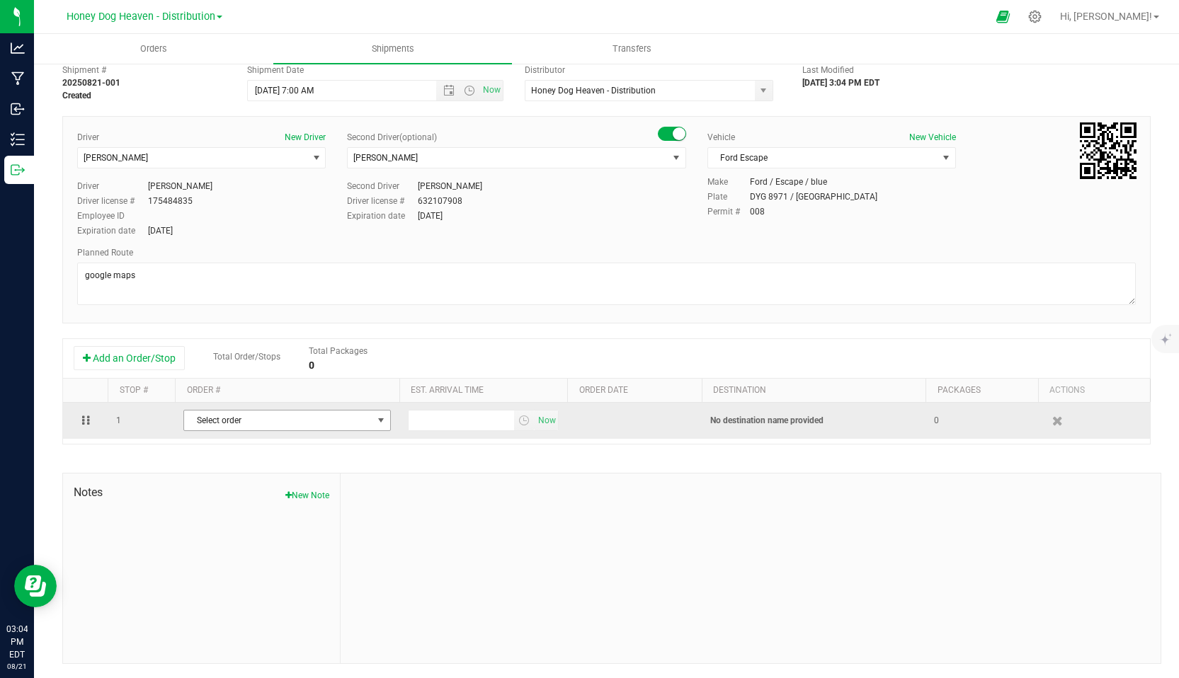
click at [386, 420] on span "select" at bounding box center [380, 420] width 11 height 11
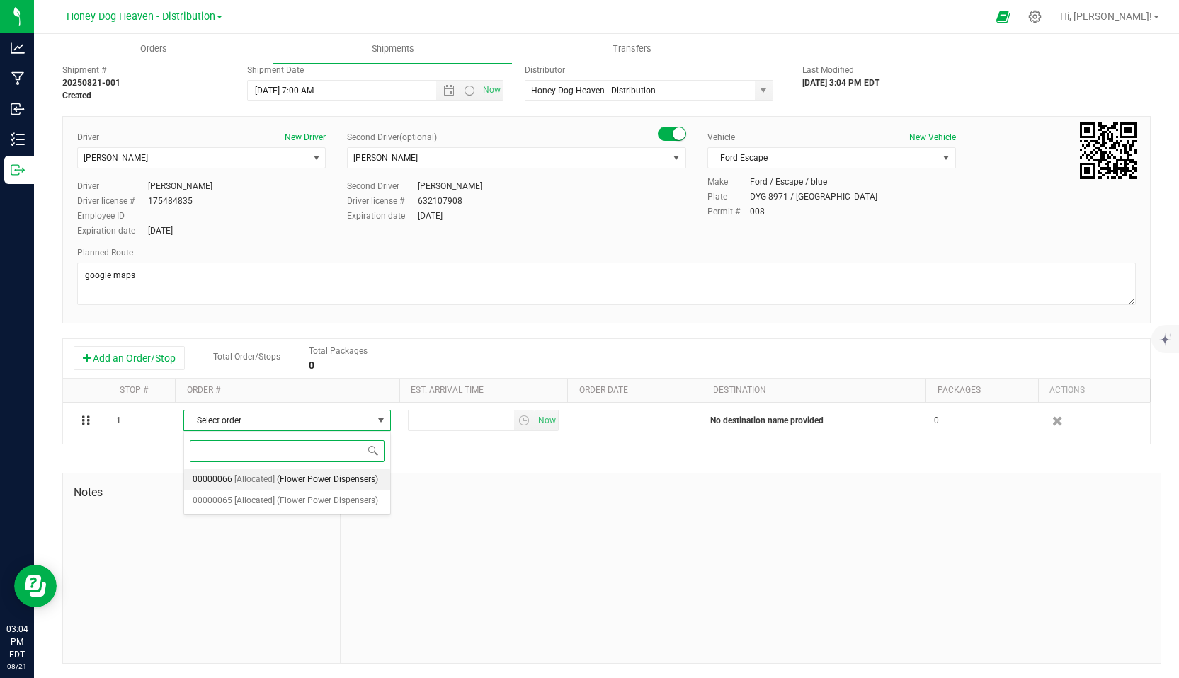
click at [358, 486] on span "(Flower Power Dispensers)" at bounding box center [327, 480] width 101 height 18
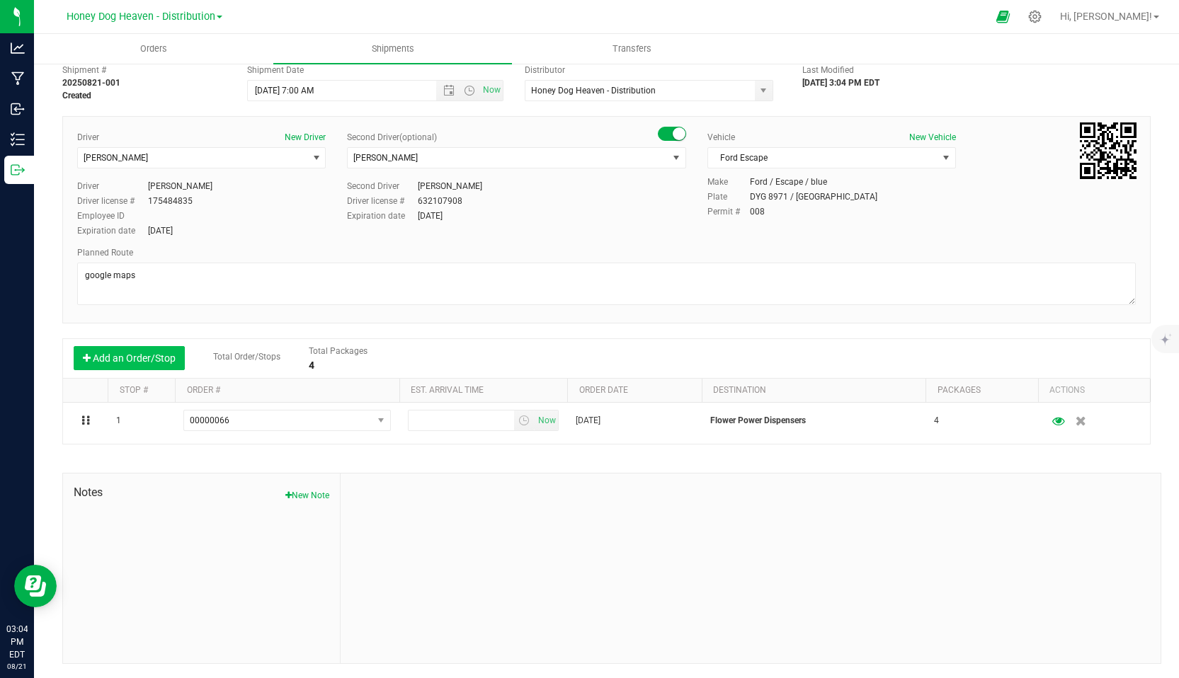
click at [137, 358] on button "Add an Order/Stop" at bounding box center [129, 358] width 111 height 24
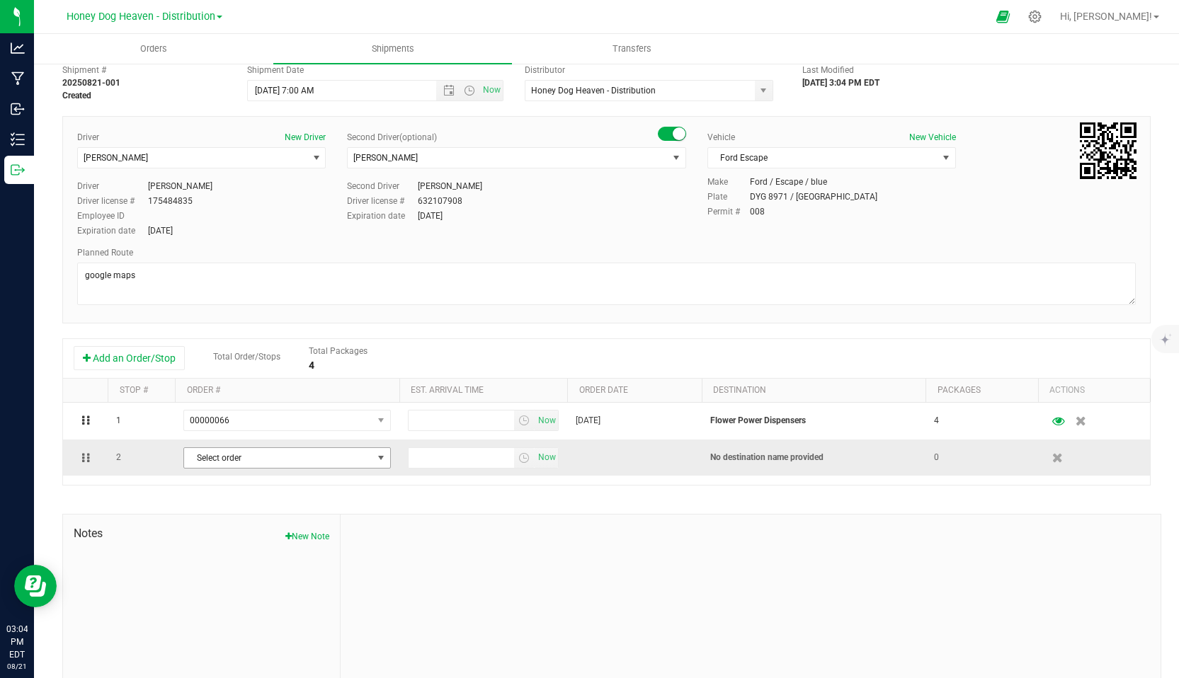
click at [385, 460] on span "select" at bounding box center [380, 458] width 11 height 11
click at [303, 529] on span "(Flower Power Dispensers)" at bounding box center [327, 538] width 101 height 18
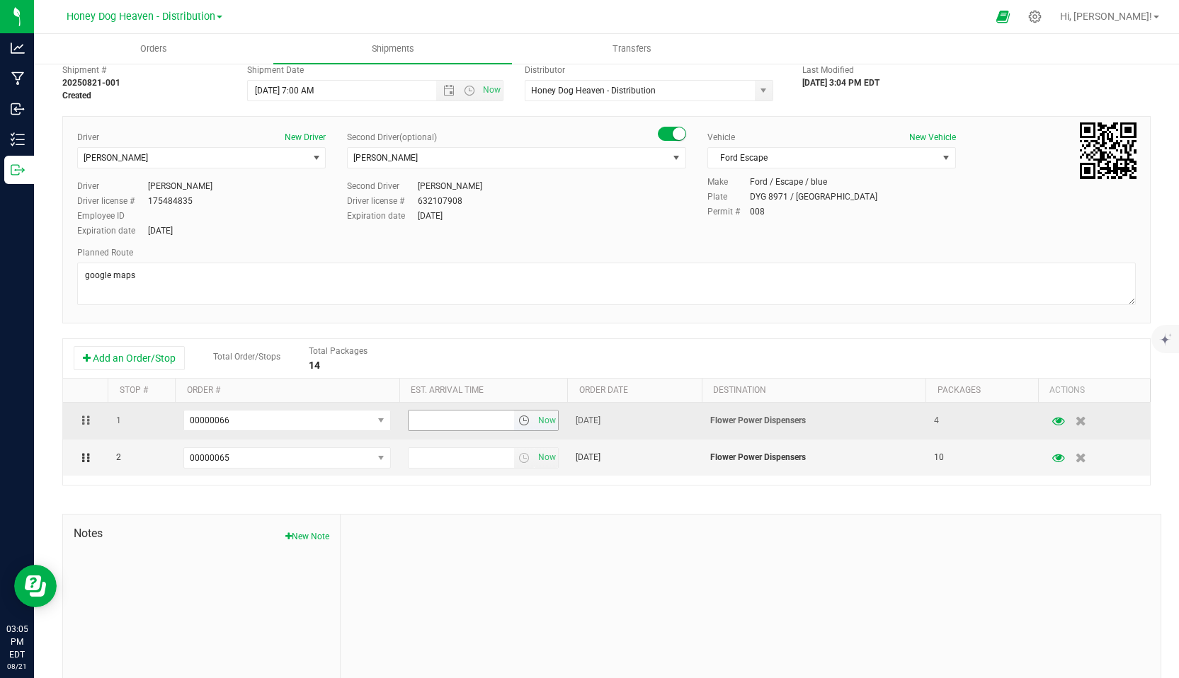
click at [526, 421] on span "select" at bounding box center [523, 420] width 11 height 11
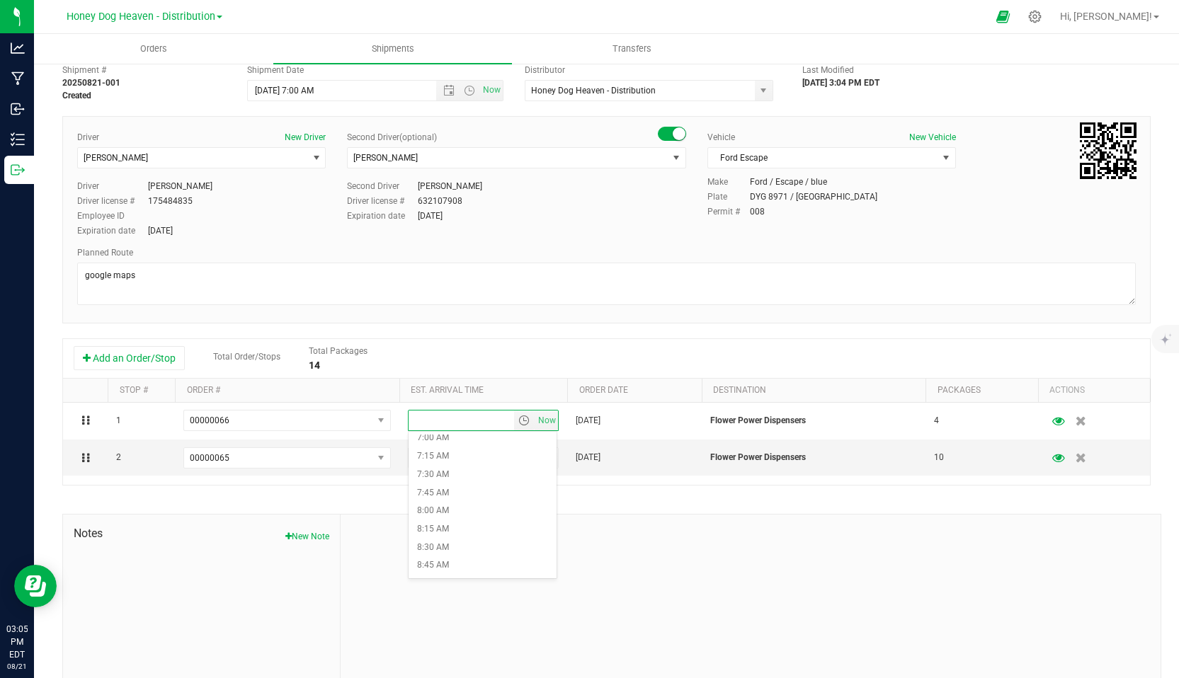
scroll to position [601, 0]
click at [452, 567] on li "10:00 AM" at bounding box center [483, 571] width 148 height 18
click at [525, 456] on span "select" at bounding box center [523, 458] width 11 height 11
click at [439, 491] on li "10:00 AM" at bounding box center [483, 491] width 148 height 18
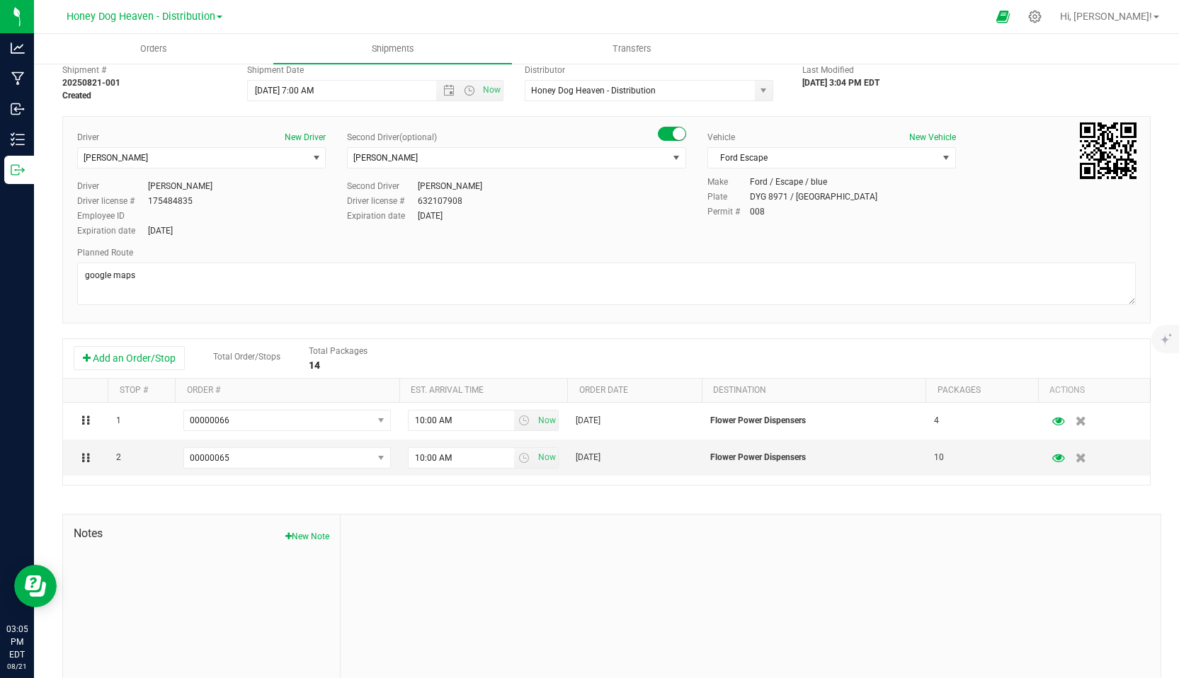
scroll to position [0, 0]
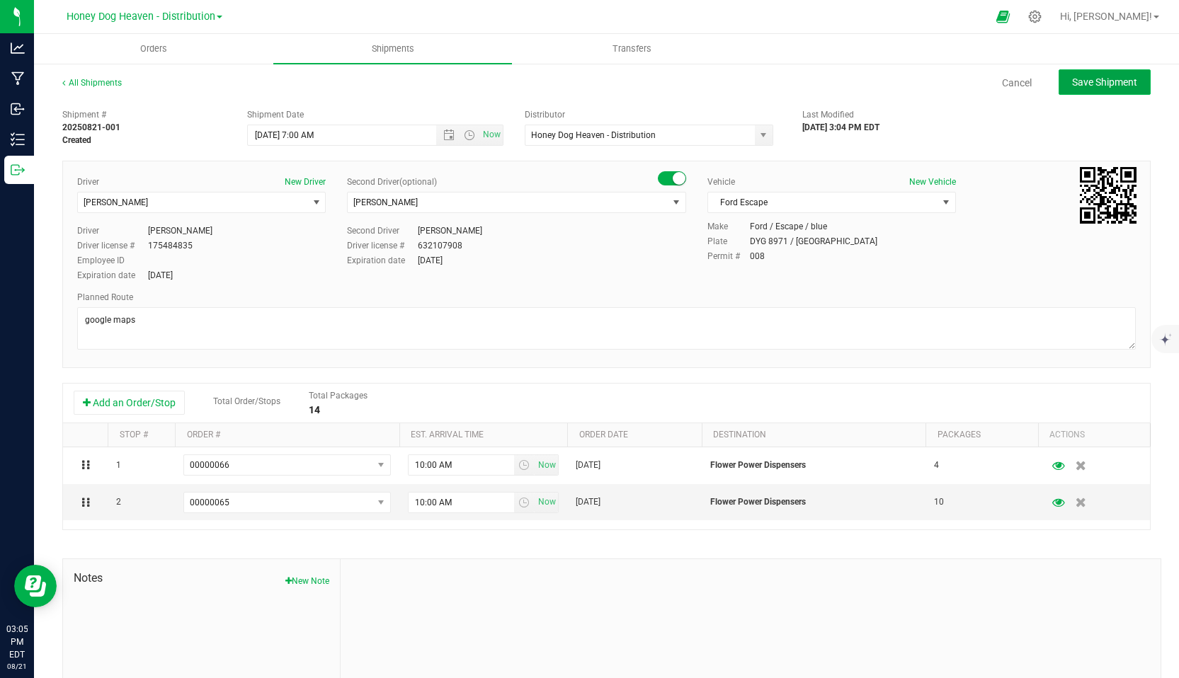
click at [1110, 77] on span "Save Shipment" at bounding box center [1104, 81] width 65 height 11
type input "8/22/2025 11:00 AM"
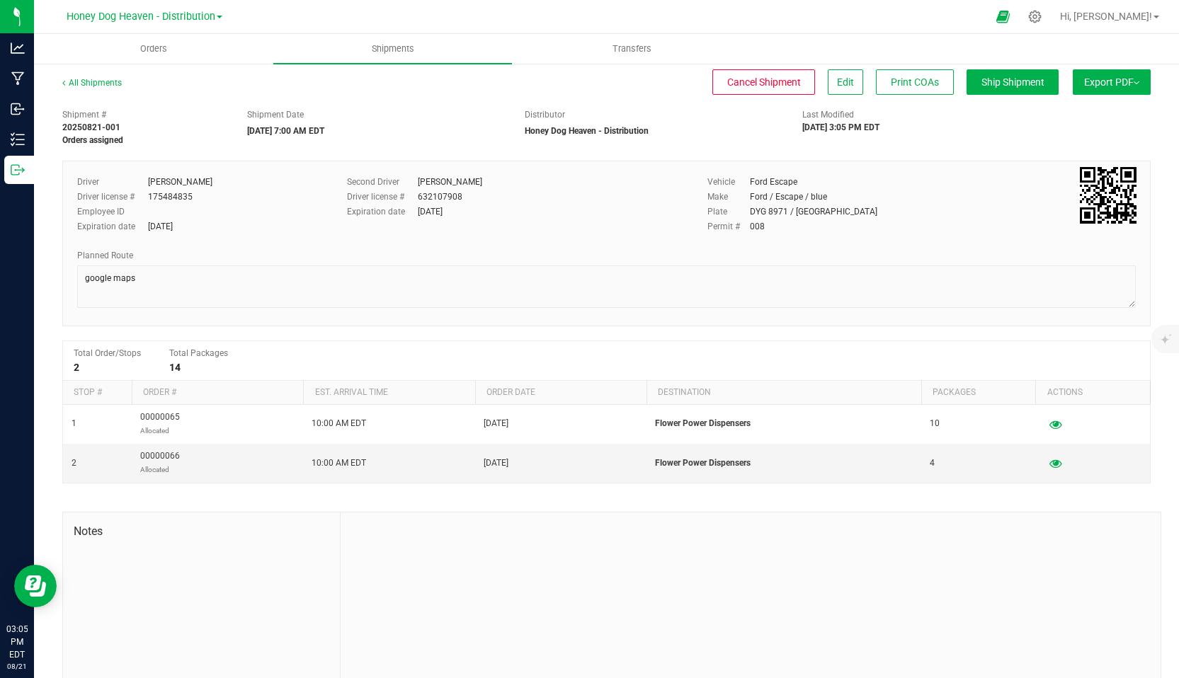
click at [1110, 77] on button "Export PDF" at bounding box center [1112, 81] width 78 height 25
click at [1073, 157] on span "NY Manifest" at bounding box center [1069, 156] width 47 height 10
